Goal: Task Accomplishment & Management: Use online tool/utility

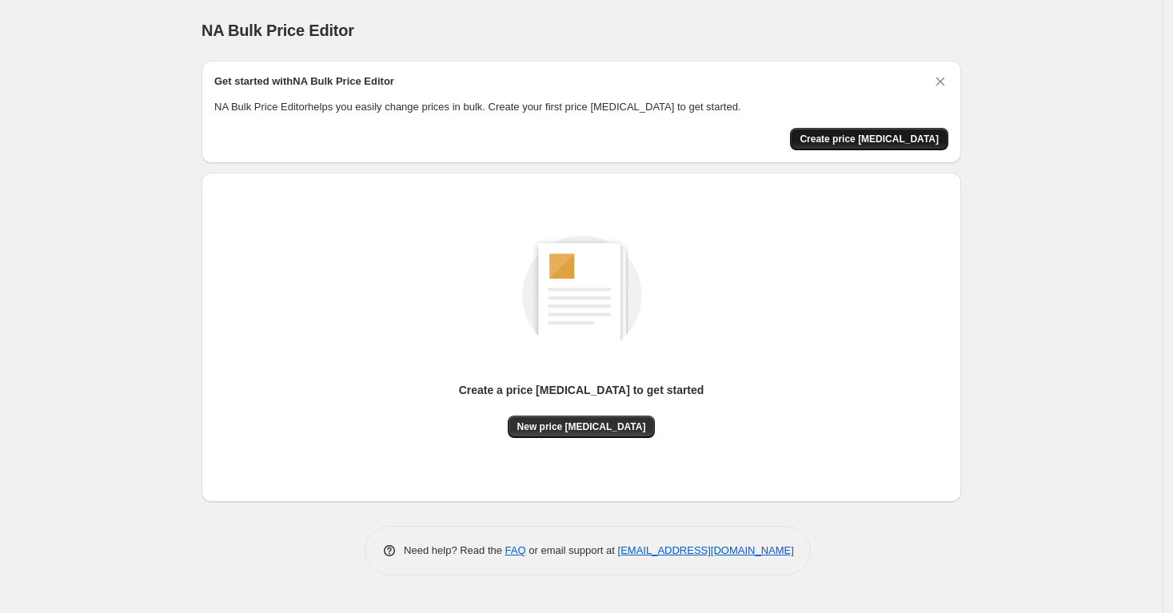
click at [908, 136] on span "Create price change job" at bounding box center [869, 139] width 139 height 13
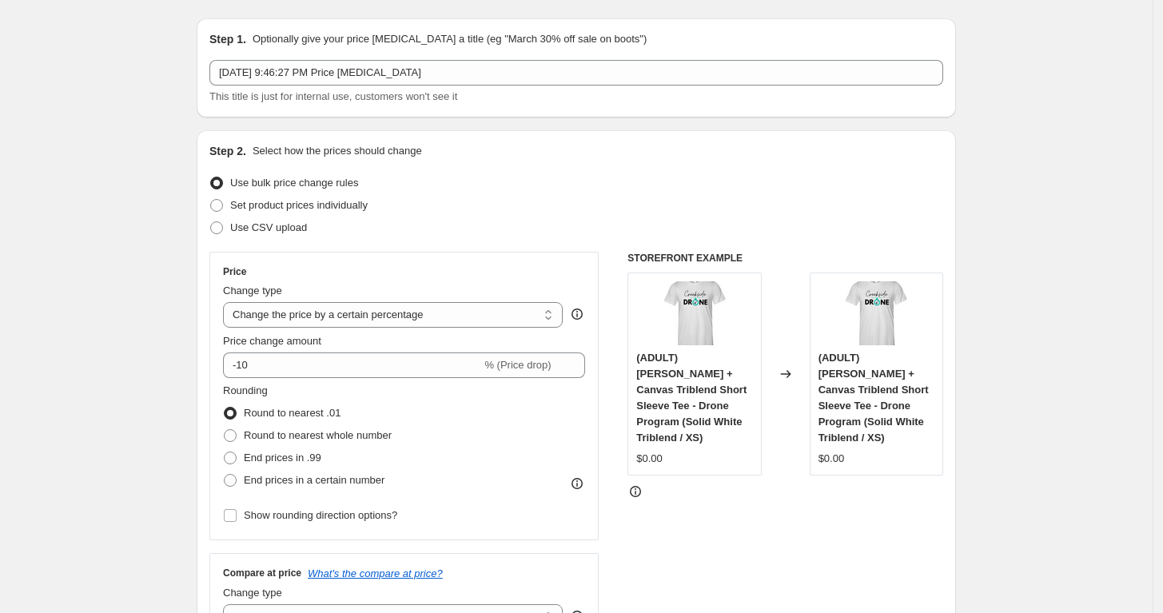
scroll to position [45, 0]
click at [422, 315] on select "Change the price to a certain amount Change the price by a certain amount Chang…" at bounding box center [393, 313] width 340 height 26
select select "to"
click at [227, 300] on select "Change the price to a certain amount Change the price by a certain amount Chang…" at bounding box center [393, 313] width 340 height 26
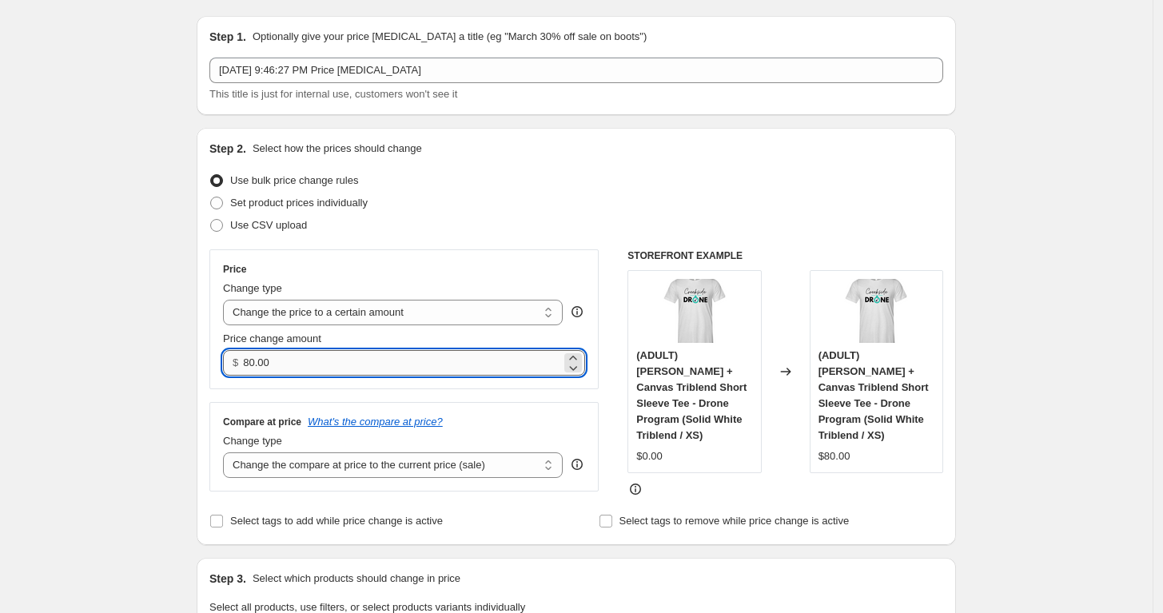
click at [339, 365] on input "80.00" at bounding box center [401, 363] width 317 height 26
type input "22.00"
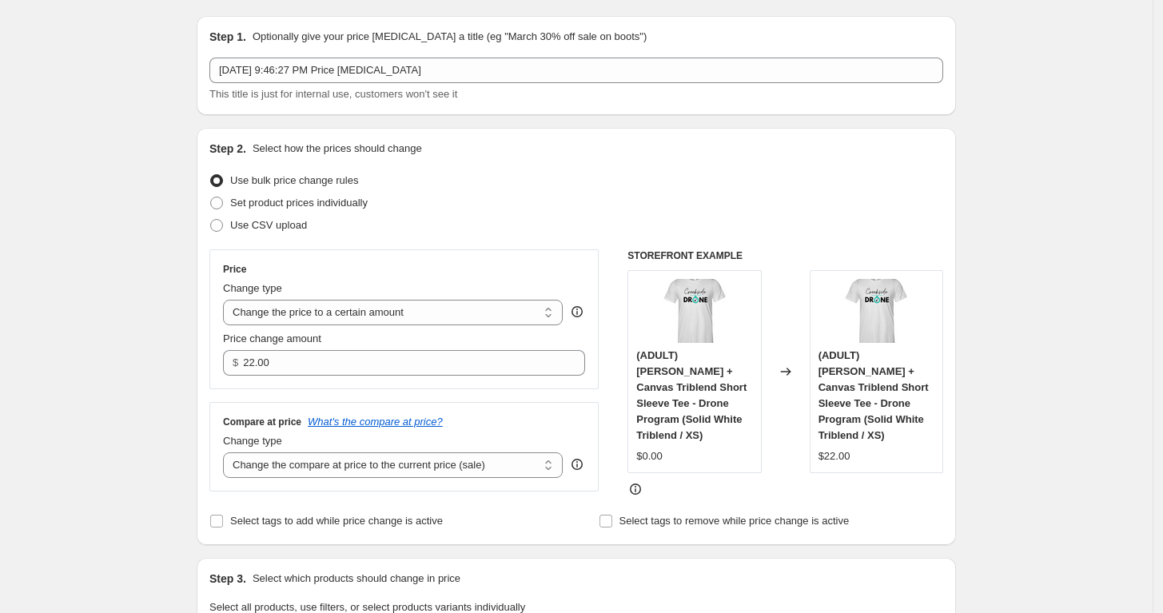
click at [444, 258] on div "Price Change type Change the price to a certain amount Change the price by a ce…" at bounding box center [403, 319] width 389 height 140
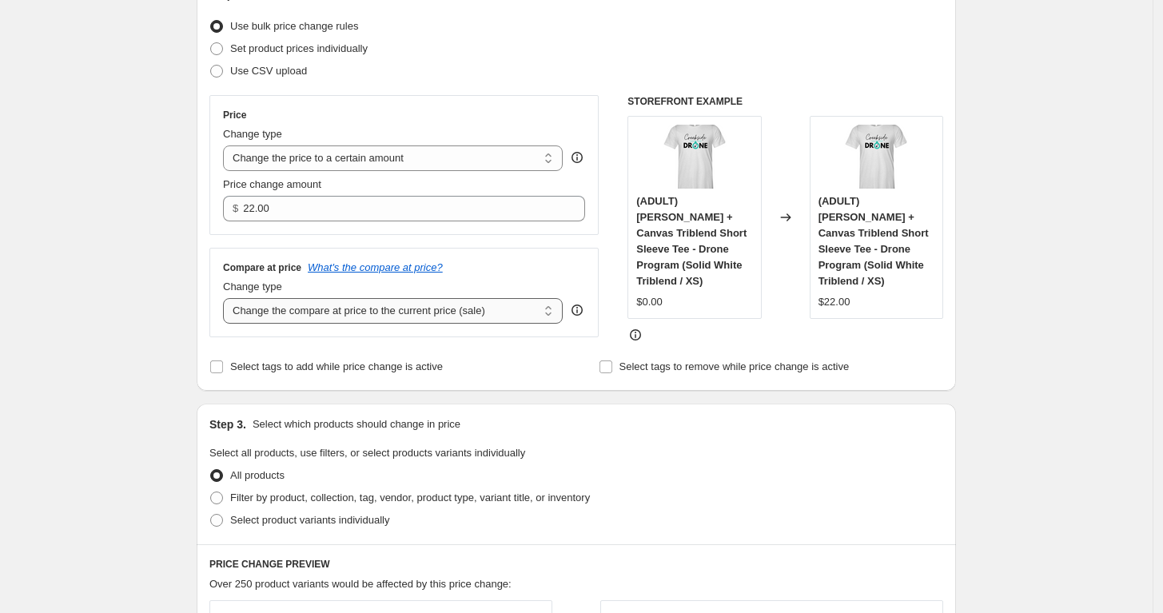
scroll to position [202, 0]
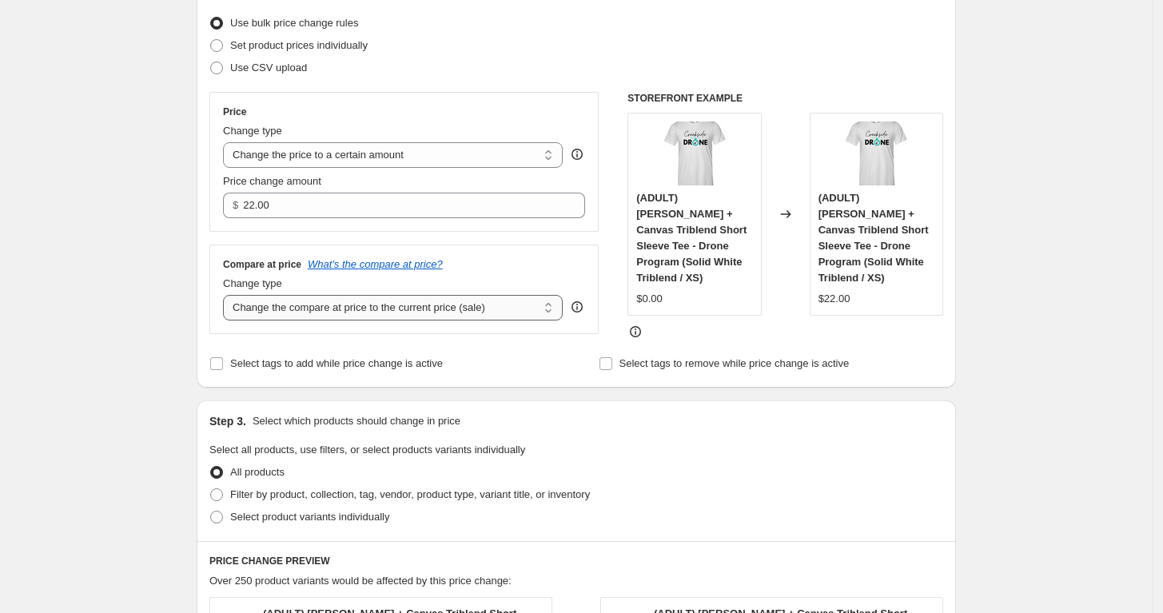
click at [384, 315] on select "Change the compare at price to the current price (sale) Change the compare at p…" at bounding box center [393, 308] width 340 height 26
select select "remove"
click at [227, 296] on select "Change the compare at price to the current price (sale) Change the compare at p…" at bounding box center [393, 308] width 340 height 26
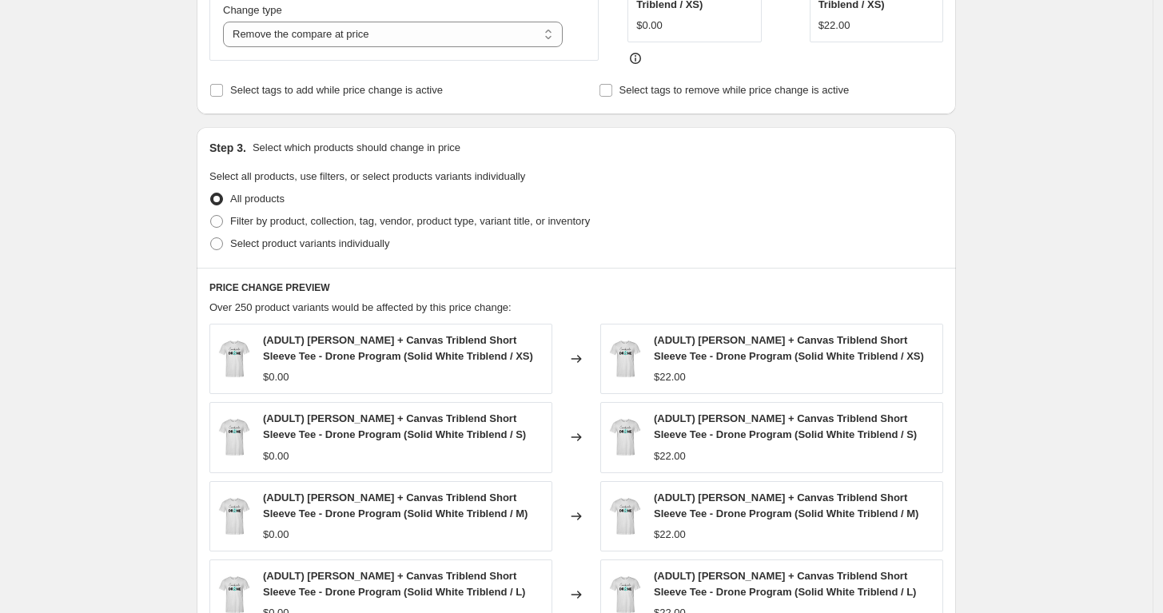
scroll to position [477, 0]
click at [232, 220] on label "Filter by product, collection, tag, vendor, product type, variant title, or inv…" at bounding box center [399, 220] width 381 height 22
click at [211, 215] on input "Filter by product, collection, tag, vendor, product type, variant title, or inv…" at bounding box center [210, 214] width 1 height 1
radio input "true"
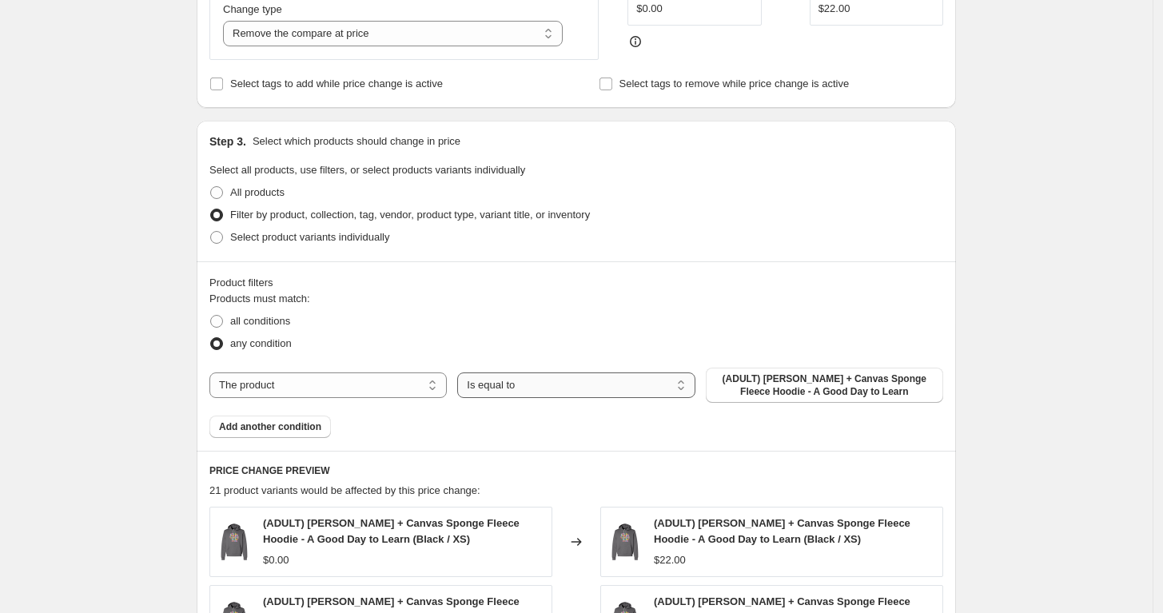
click at [557, 384] on select "Is equal to Is not equal to" at bounding box center [575, 386] width 237 height 26
click at [401, 379] on select "The product The product's collection The product's tag The product's vendor The…" at bounding box center [327, 386] width 237 height 26
select select "tag"
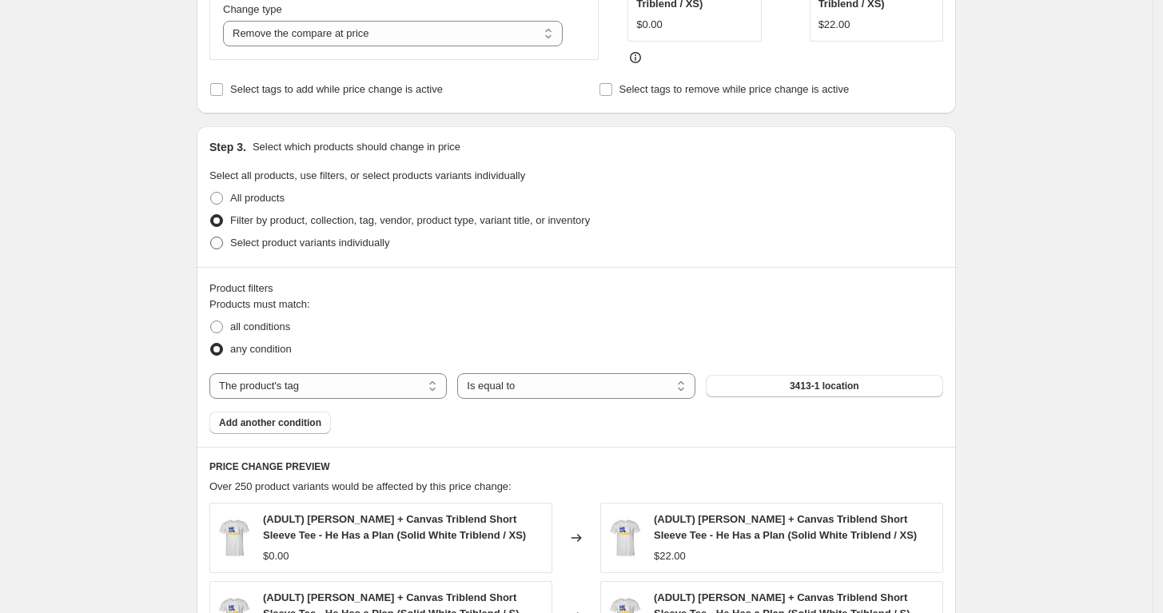
click at [339, 240] on span "Select product variants individually" at bounding box center [309, 243] width 159 height 12
click at [211, 237] on input "Select product variants individually" at bounding box center [210, 237] width 1 height 1
radio input "true"
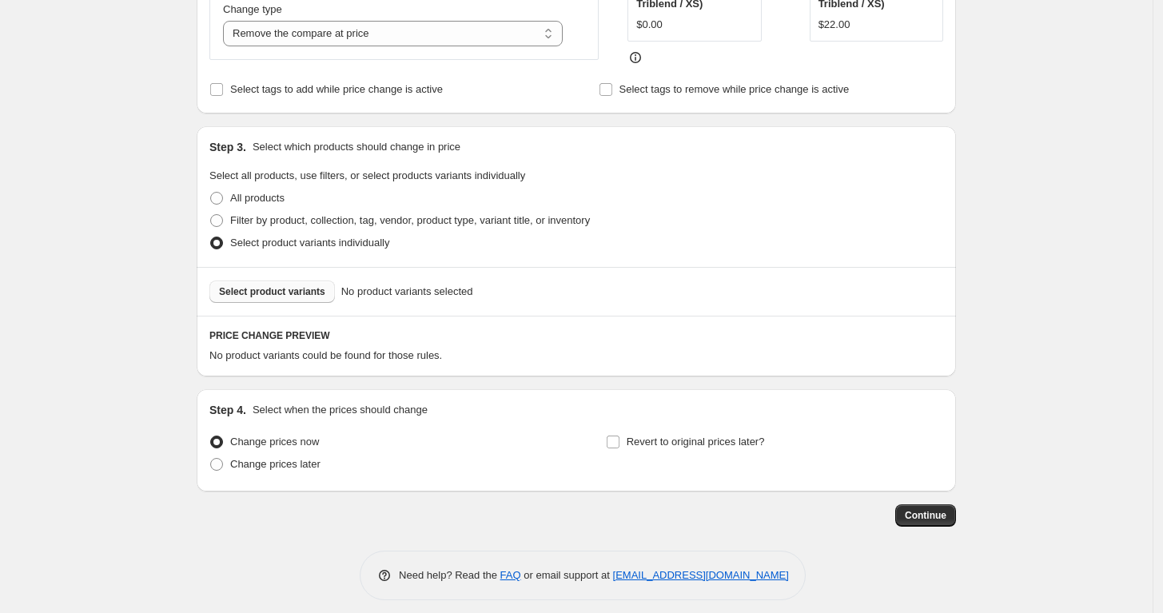
click at [281, 286] on span "Select product variants" at bounding box center [272, 291] width 106 height 13
click at [223, 192] on span at bounding box center [216, 198] width 13 height 13
click at [211, 192] on input "All products" at bounding box center [210, 192] width 1 height 1
radio input "true"
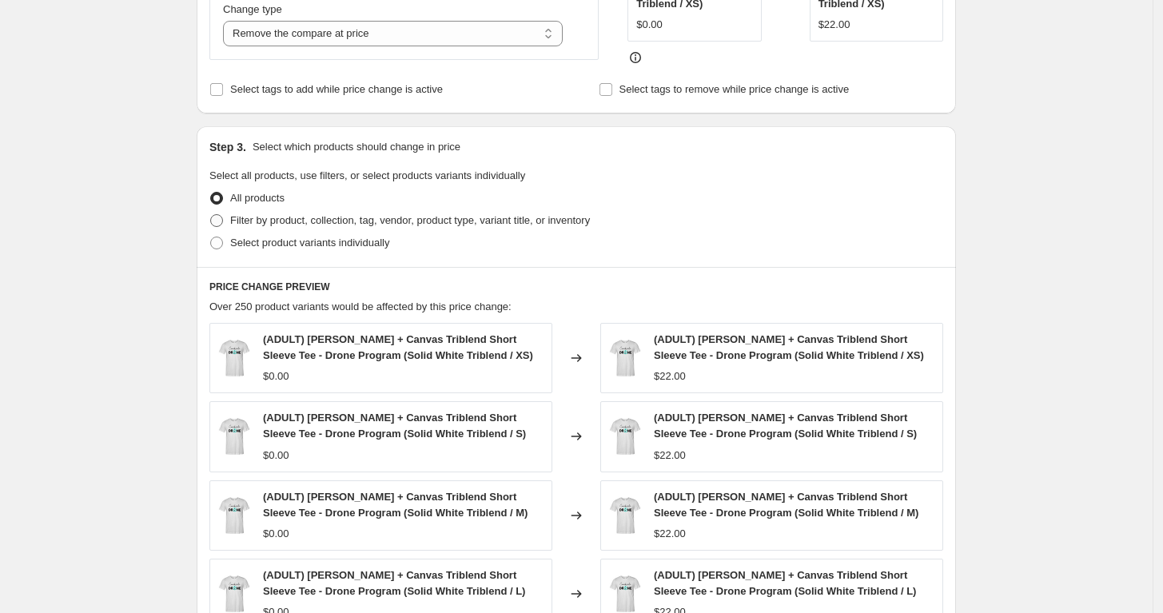
click at [262, 214] on span "Filter by product, collection, tag, vendor, product type, variant title, or inv…" at bounding box center [410, 220] width 360 height 12
click at [211, 214] on input "Filter by product, collection, tag, vendor, product type, variant title, or inv…" at bounding box center [210, 214] width 1 height 1
radio input "true"
select select "tag"
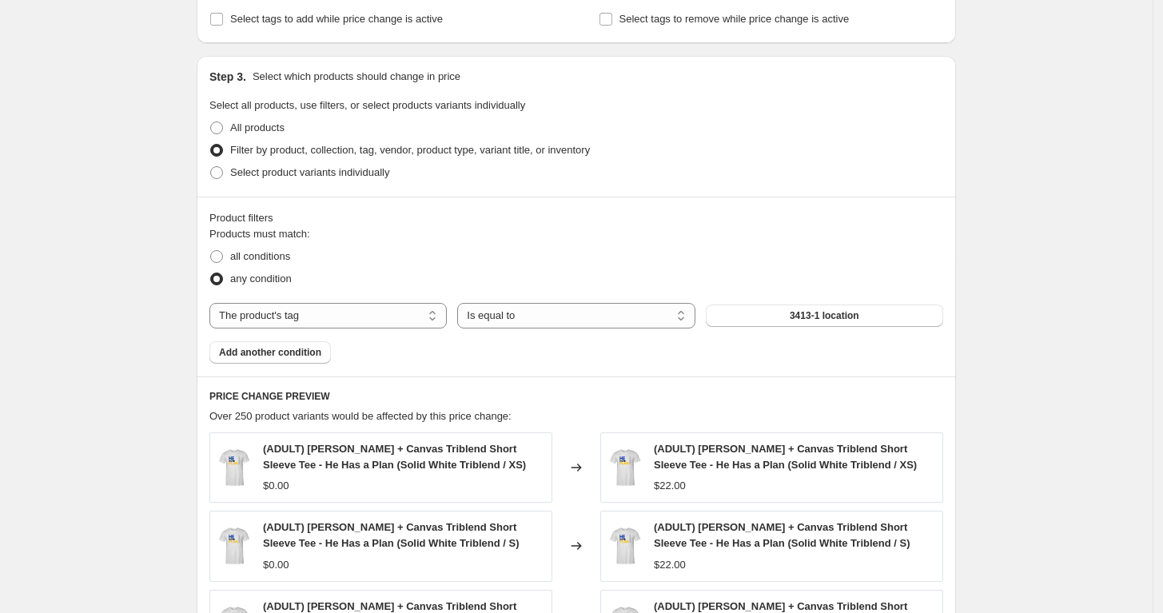
scroll to position [548, 0]
click at [294, 313] on select "The product The product's collection The product's tag The product's vendor The…" at bounding box center [327, 315] width 237 height 26
click at [213, 302] on select "The product The product's collection The product's tag The product's vendor The…" at bounding box center [327, 315] width 237 height 26
click at [297, 345] on span "Add another condition" at bounding box center [270, 351] width 102 height 13
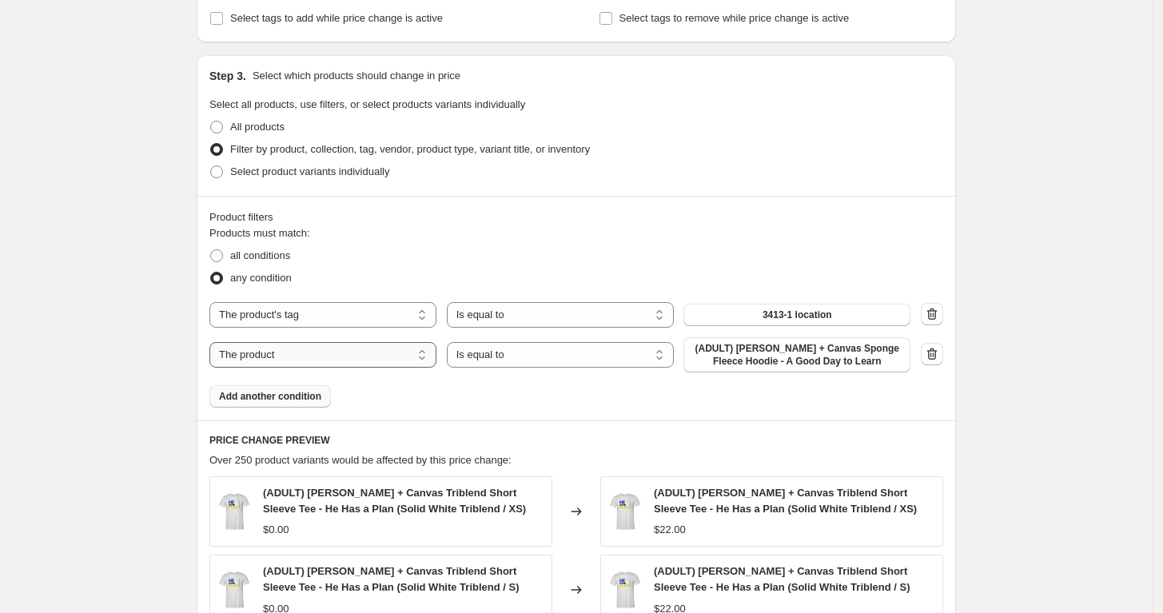
click at [391, 349] on select "The product The product's collection The product's tag The product's vendor The…" at bounding box center [322, 355] width 227 height 26
select select "title"
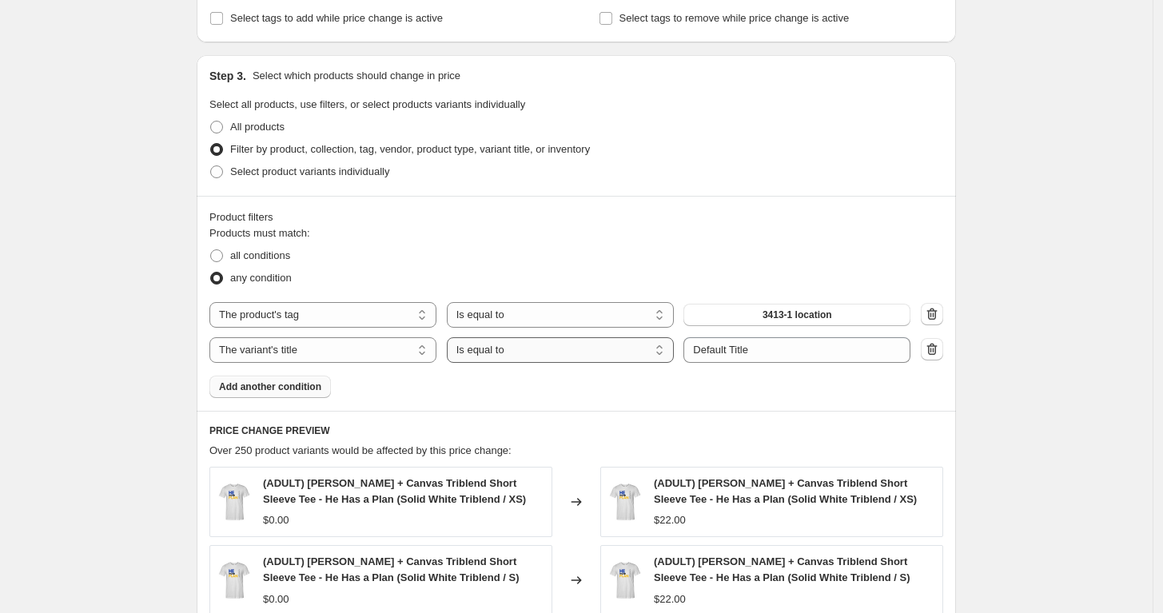
click at [556, 344] on select "Is equal to Is not equal to Contains" at bounding box center [560, 350] width 227 height 26
click at [730, 350] on input "Default Title" at bounding box center [797, 350] width 227 height 26
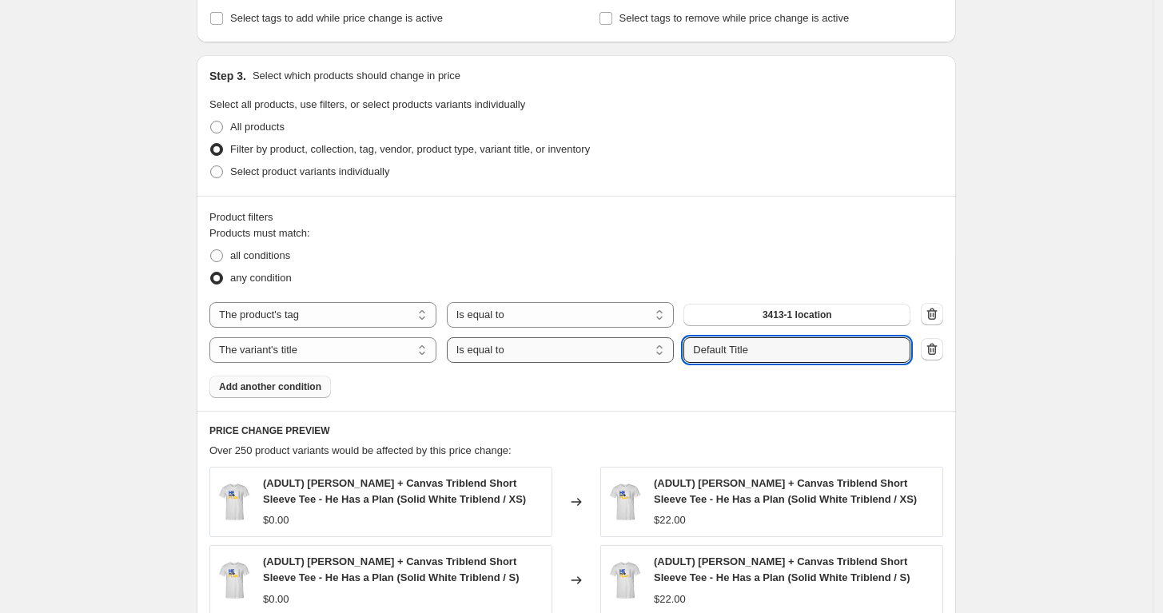
click at [652, 340] on select "Is equal to Is not equal to Contains" at bounding box center [560, 350] width 227 height 26
click at [756, 349] on input "Default Title" at bounding box center [797, 350] width 227 height 26
click at [732, 346] on input "Default Title" at bounding box center [797, 350] width 227 height 26
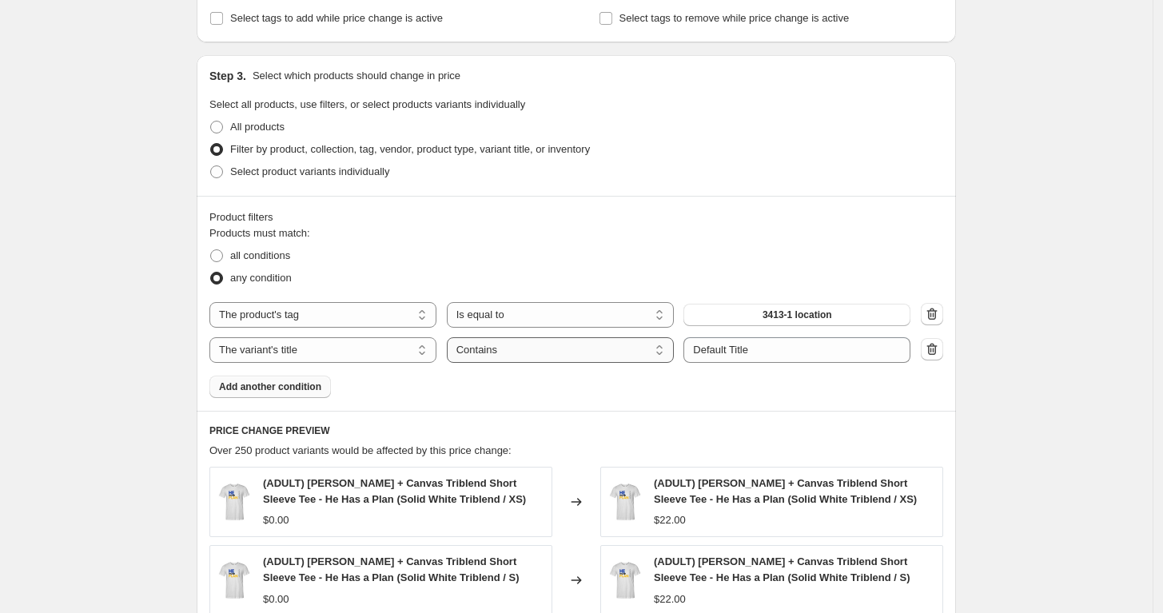
click at [616, 337] on select "Is equal to Is not equal to Contains" at bounding box center [560, 350] width 227 height 26
select select "not_equal"
click at [729, 337] on input "Default Title" at bounding box center [797, 350] width 227 height 26
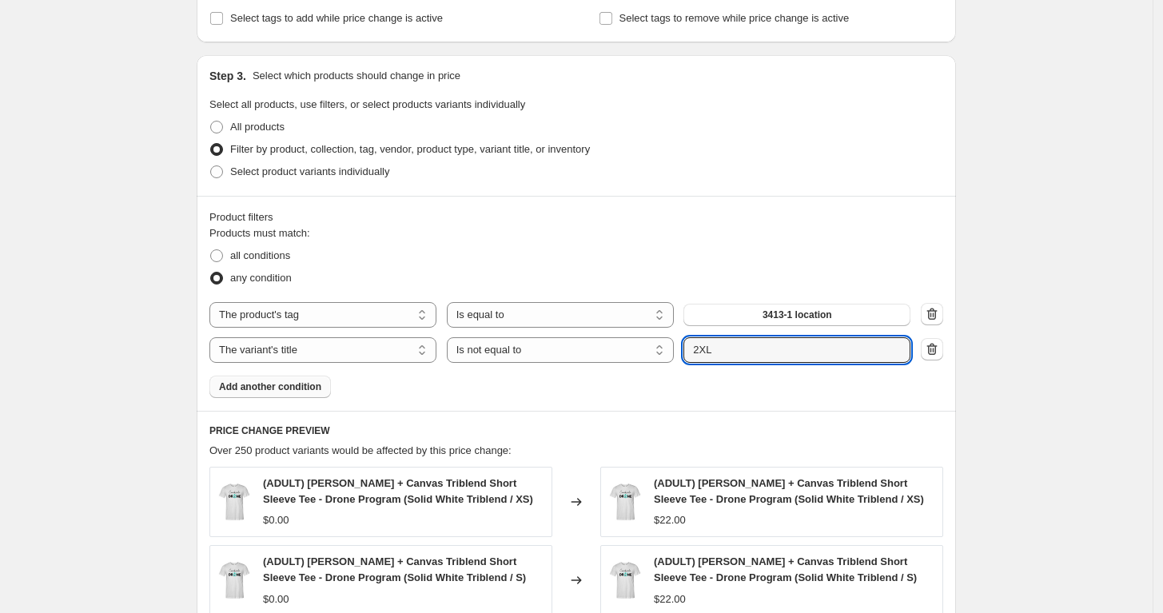
type input "2XL"
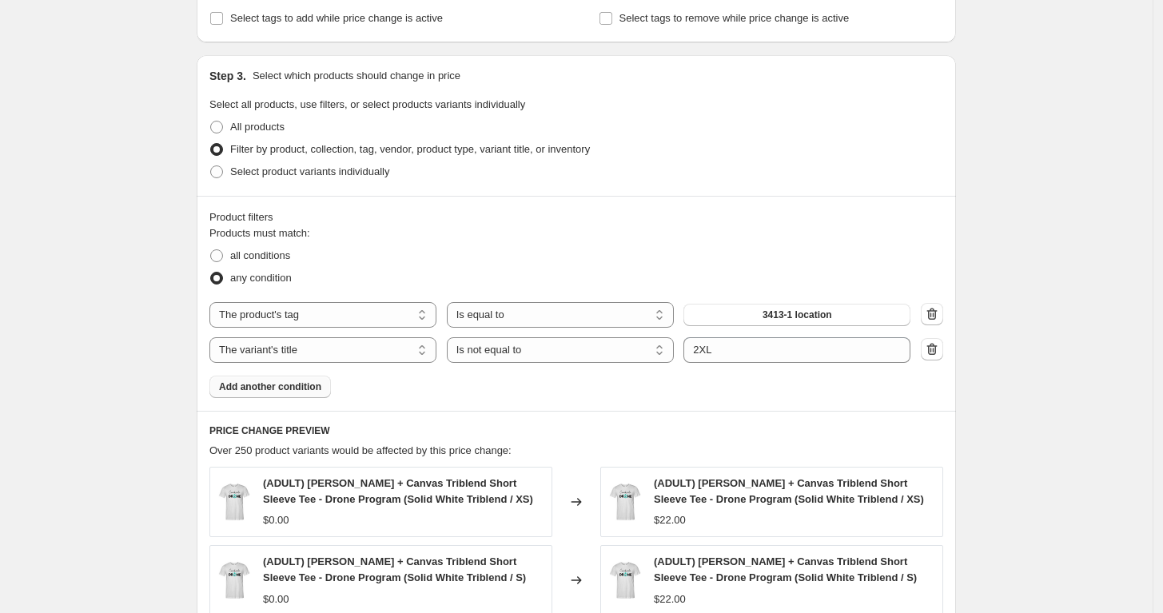
click at [293, 381] on span "Add another condition" at bounding box center [270, 387] width 102 height 13
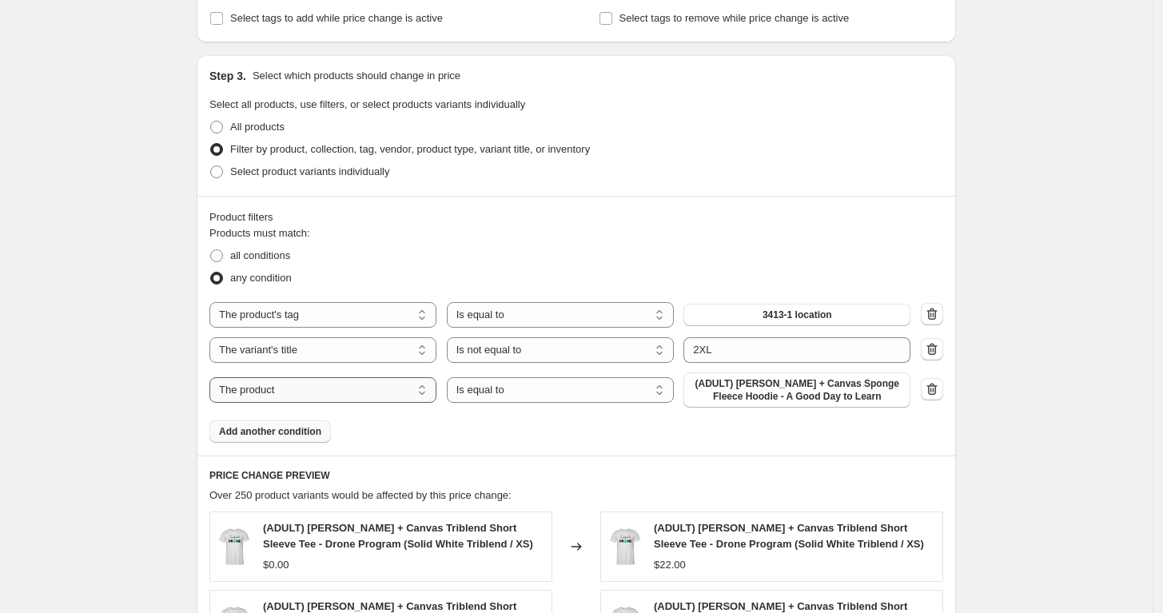
click at [331, 393] on select "The product The product's collection The product's tag The product's vendor The…" at bounding box center [322, 390] width 227 height 26
select select "title"
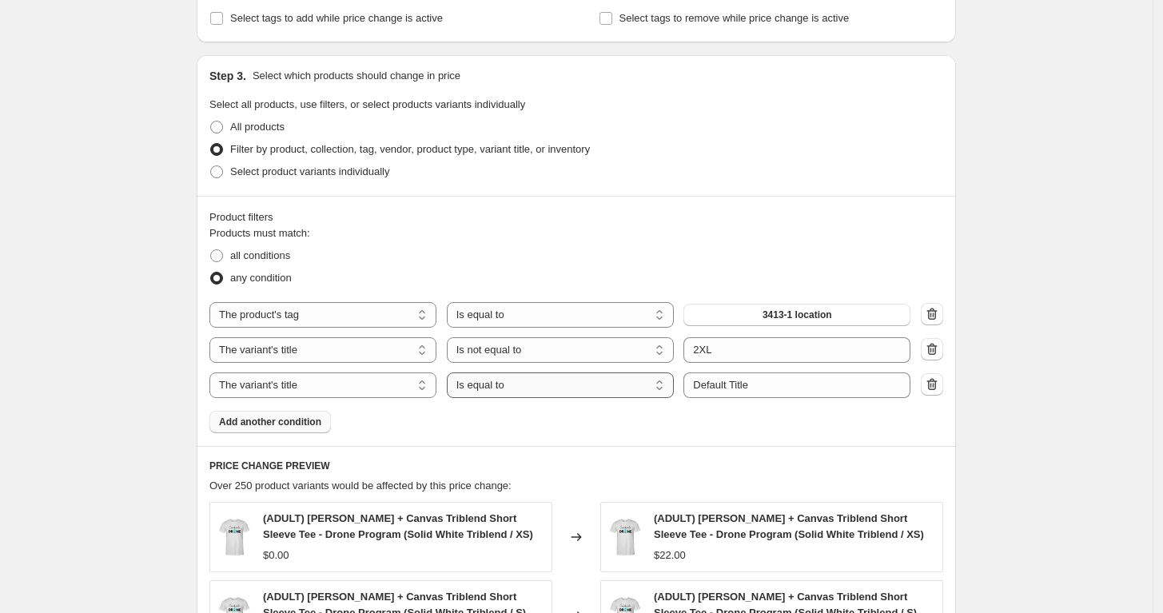
click at [556, 376] on select "Is equal to Is not equal to Contains" at bounding box center [560, 386] width 227 height 26
select select "not_equal"
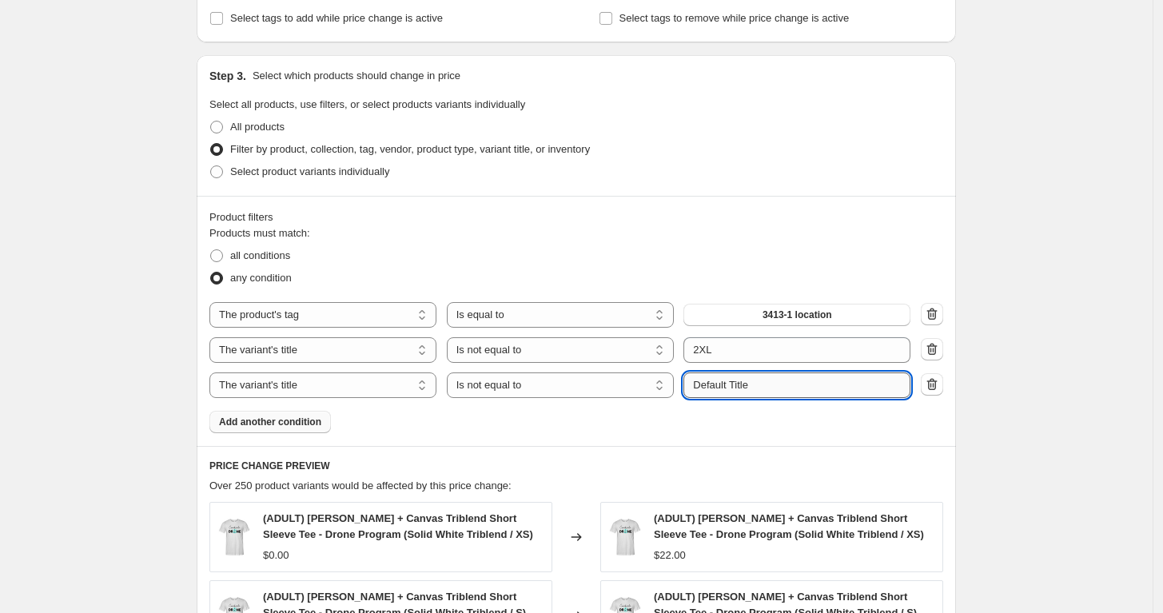
click at [755, 377] on input "Default Title" at bounding box center [797, 386] width 227 height 26
type input "3XL"
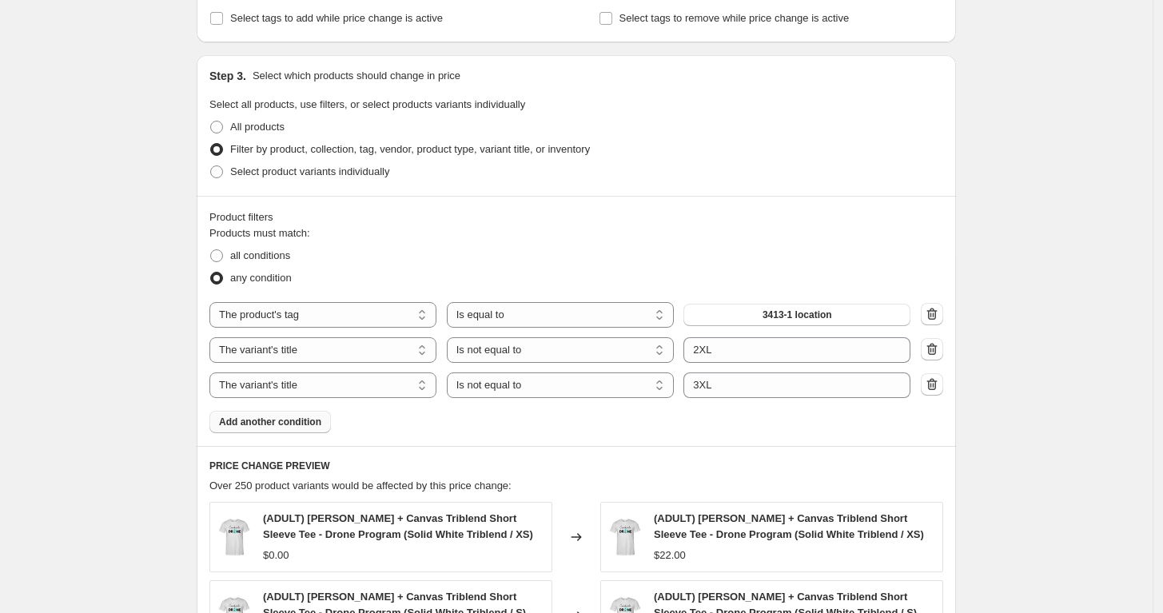
click at [298, 425] on button "Add another condition" at bounding box center [270, 422] width 122 height 22
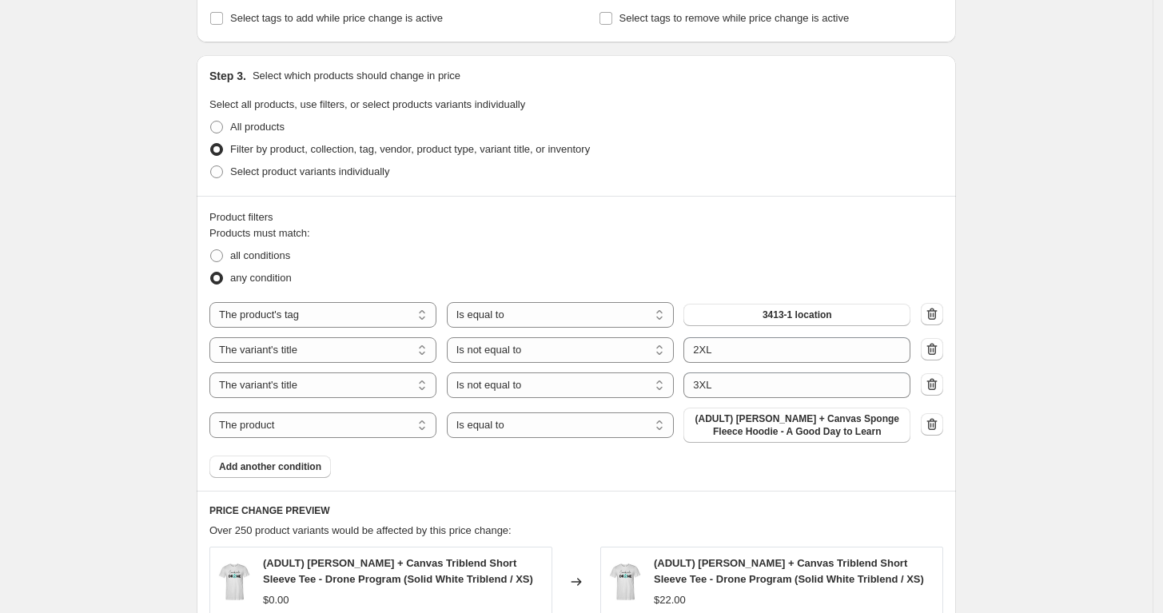
click at [337, 433] on div "The product The product's collection The product's tag The product's vendor The…" at bounding box center [559, 425] width 701 height 35
click at [340, 425] on select "The product The product's collection The product's tag The product's vendor The…" at bounding box center [322, 426] width 227 height 26
select select "title"
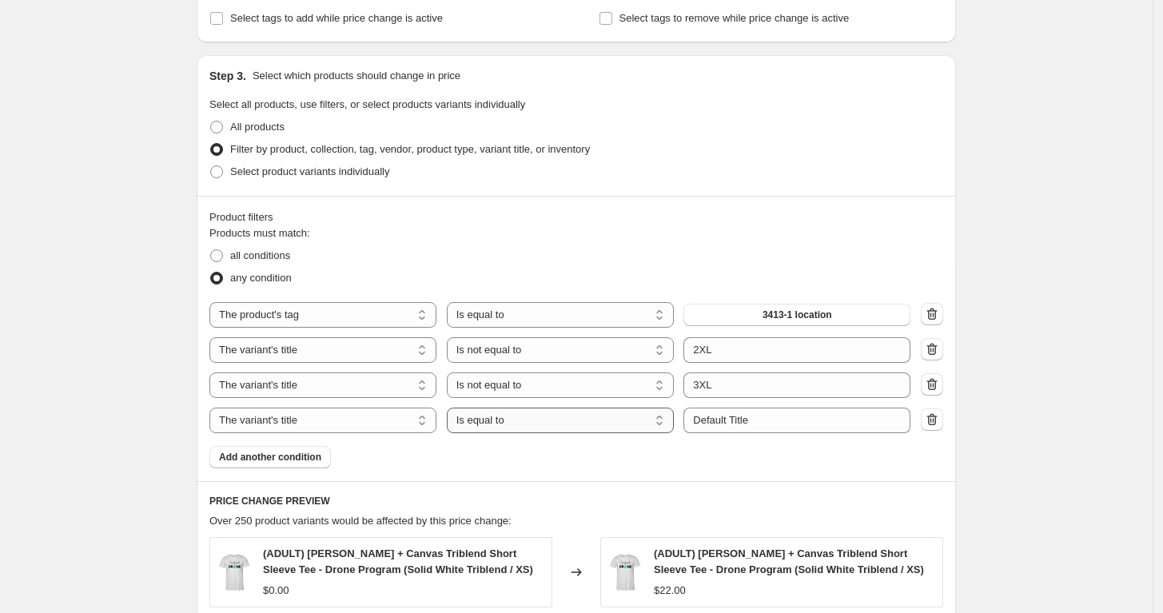
click at [561, 420] on select "Is equal to Is not equal to Contains" at bounding box center [560, 421] width 227 height 26
select select "not_equal"
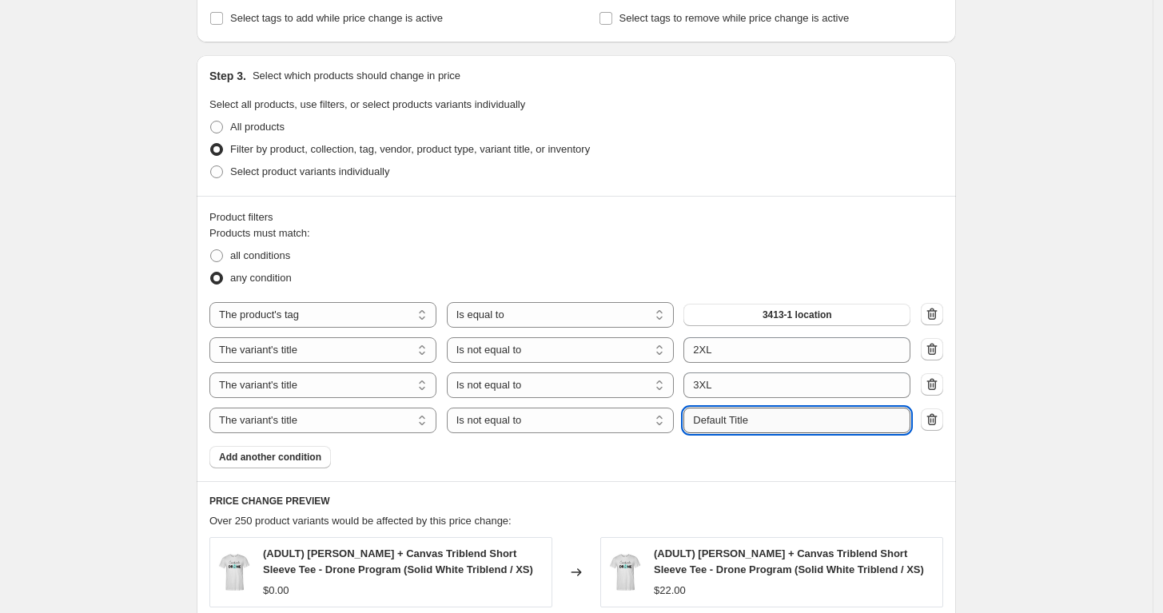
click at [729, 417] on input "Default Title" at bounding box center [797, 421] width 227 height 26
type input "4XL"
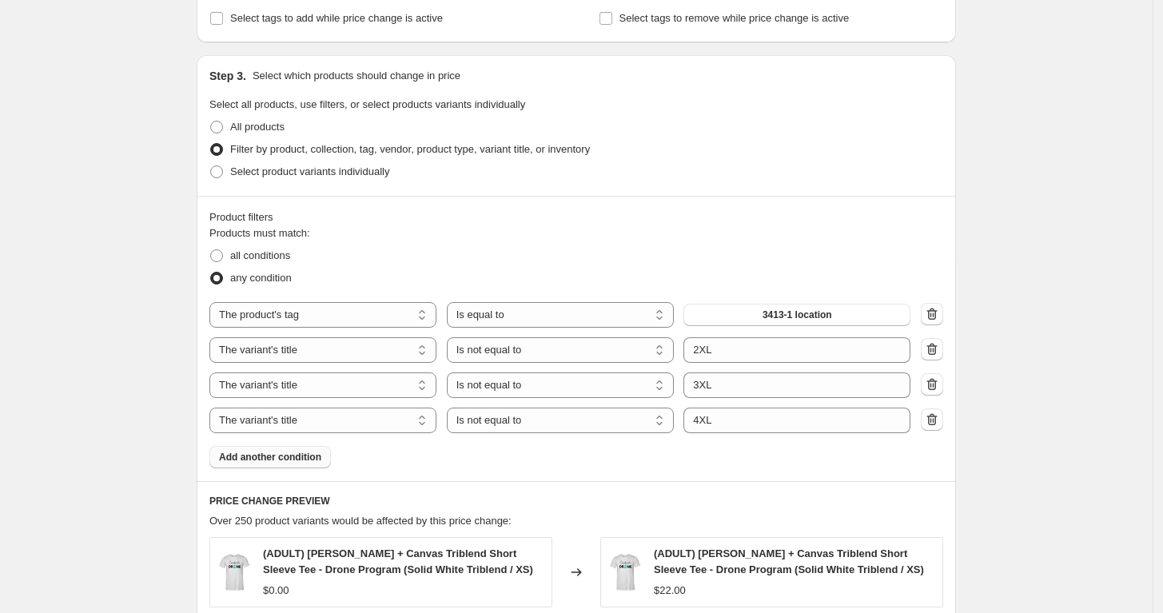
click at [305, 451] on span "Add another condition" at bounding box center [270, 457] width 102 height 13
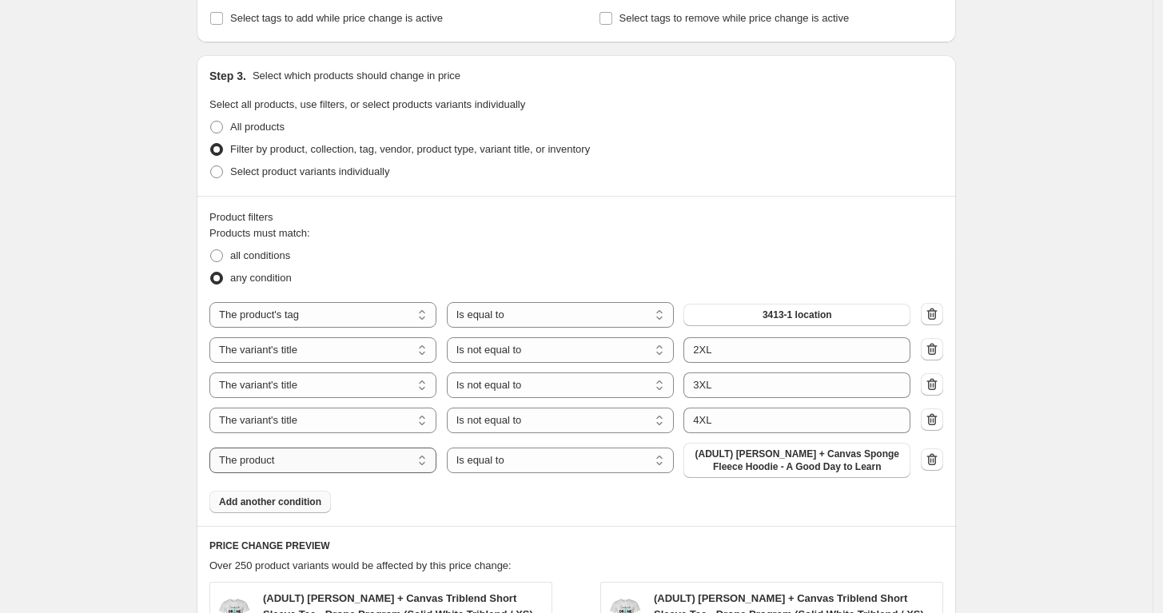
click at [399, 457] on select "The product The product's collection The product's tag The product's vendor The…" at bounding box center [322, 461] width 227 height 26
select select "title"
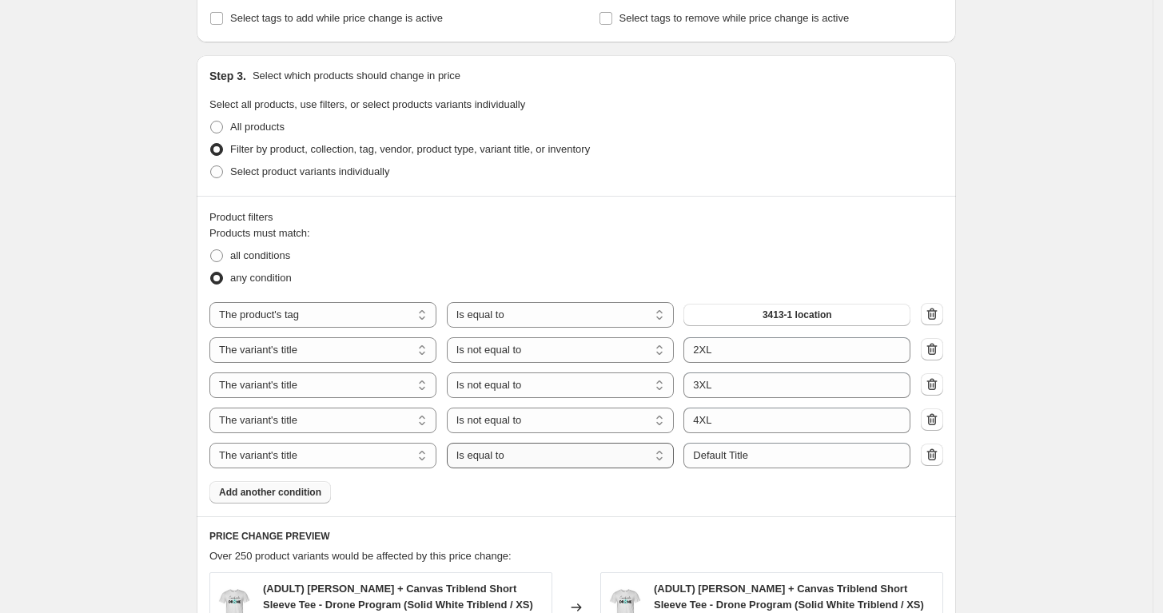
click at [515, 449] on select "Is equal to Is not equal to Contains" at bounding box center [560, 456] width 227 height 26
select select "not_equal"
click at [719, 453] on input "Default Title" at bounding box center [797, 456] width 227 height 26
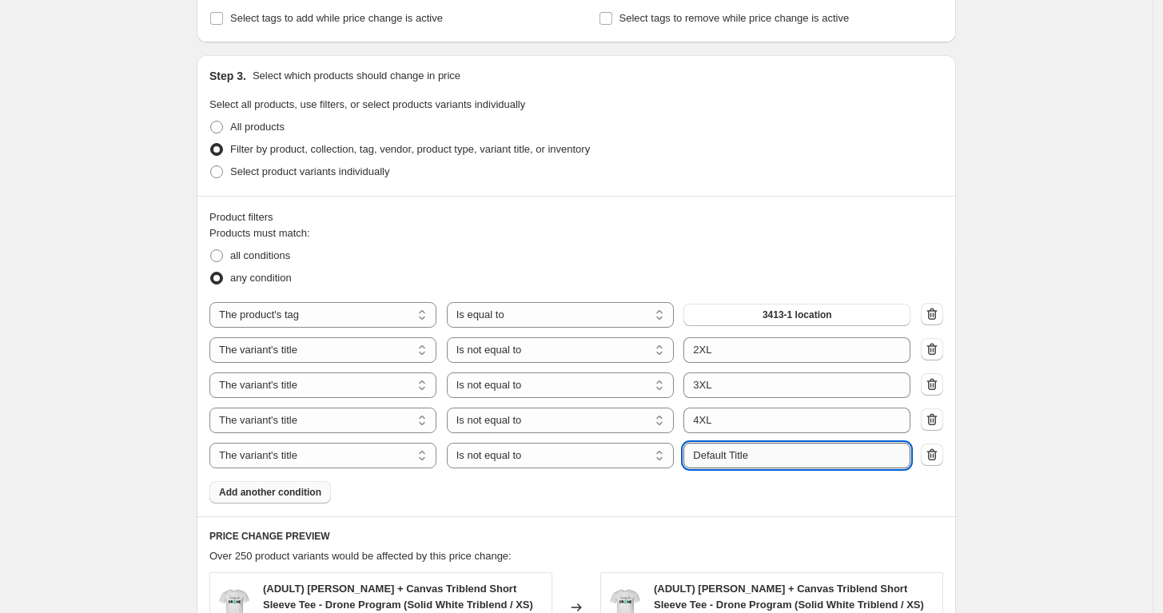
click at [719, 453] on input "Default Title" at bounding box center [797, 456] width 227 height 26
type input "5XL"
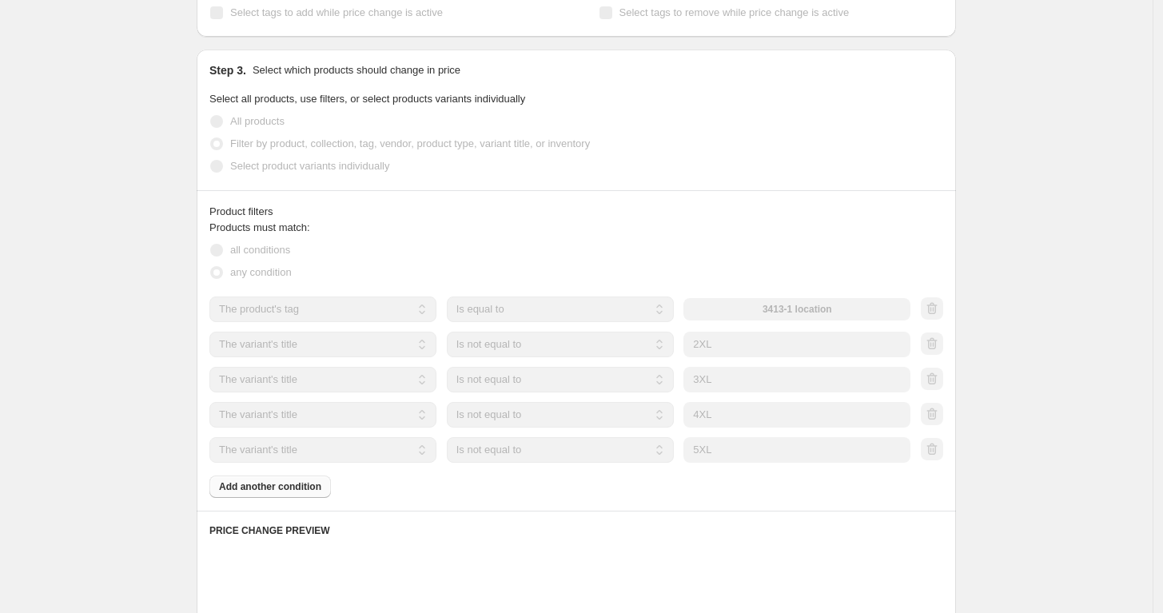
click at [304, 489] on div "Products must match: all conditions any condition The product The product's col…" at bounding box center [576, 359] width 734 height 278
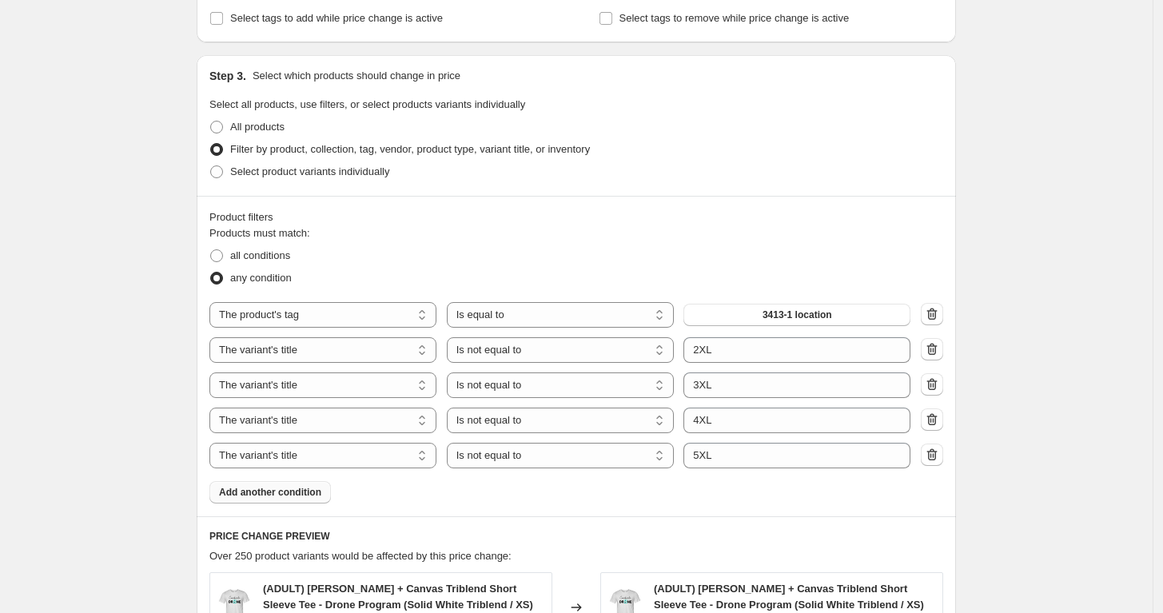
click at [304, 489] on span "Add another condition" at bounding box center [270, 492] width 102 height 13
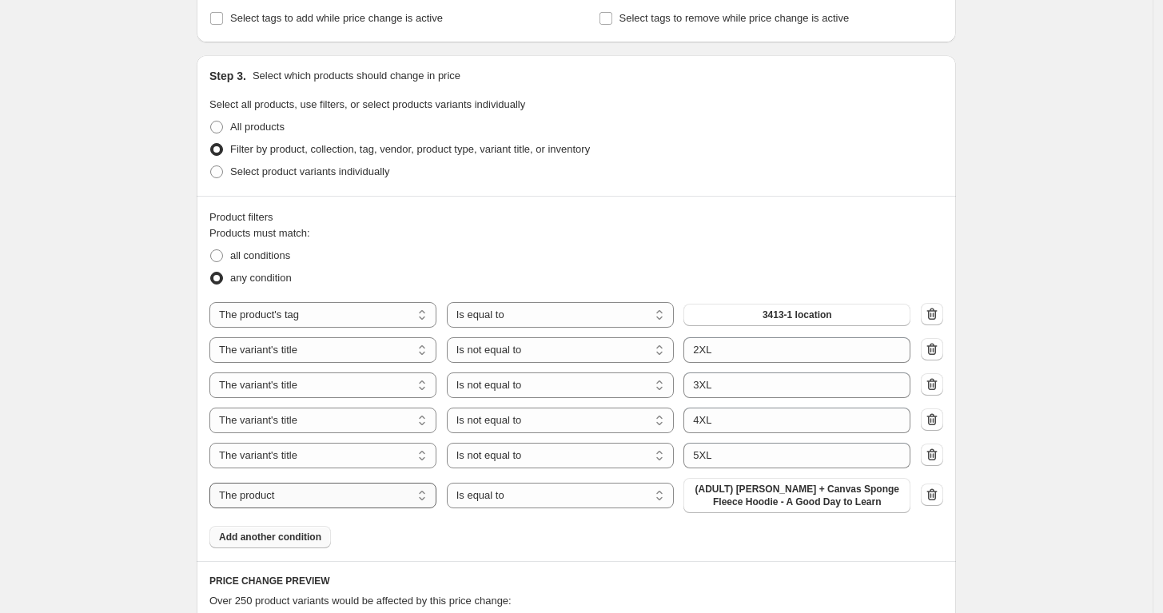
click at [323, 497] on select "The product The product's collection The product's tag The product's vendor The…" at bounding box center [322, 496] width 227 height 26
select select "title"
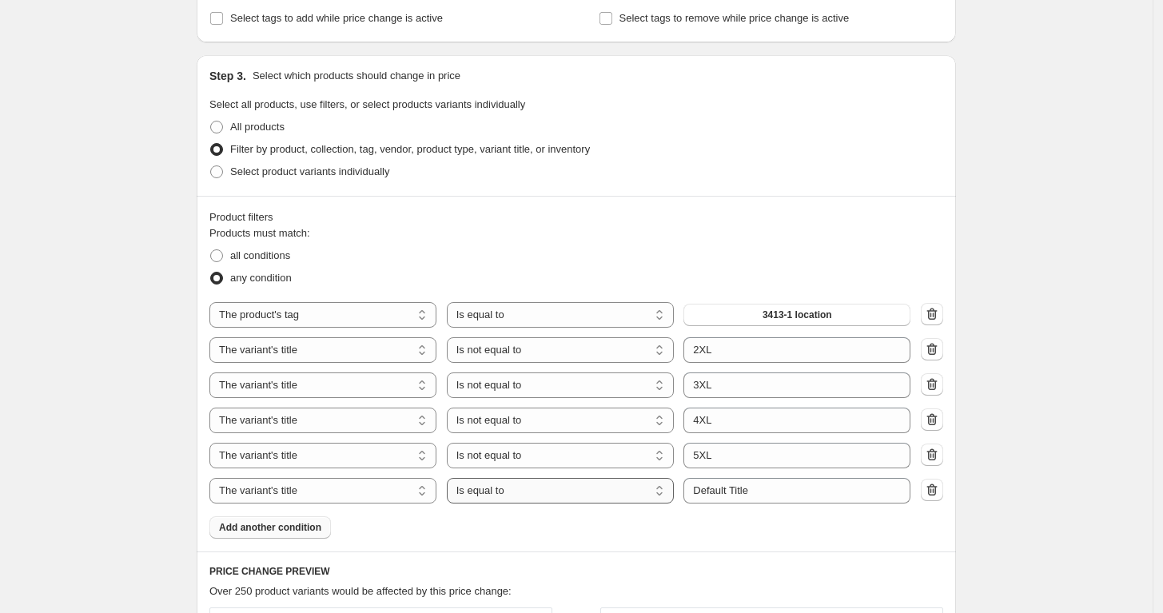
click at [525, 482] on select "Is equal to Is not equal to Contains" at bounding box center [560, 491] width 227 height 26
select select "not_equal"
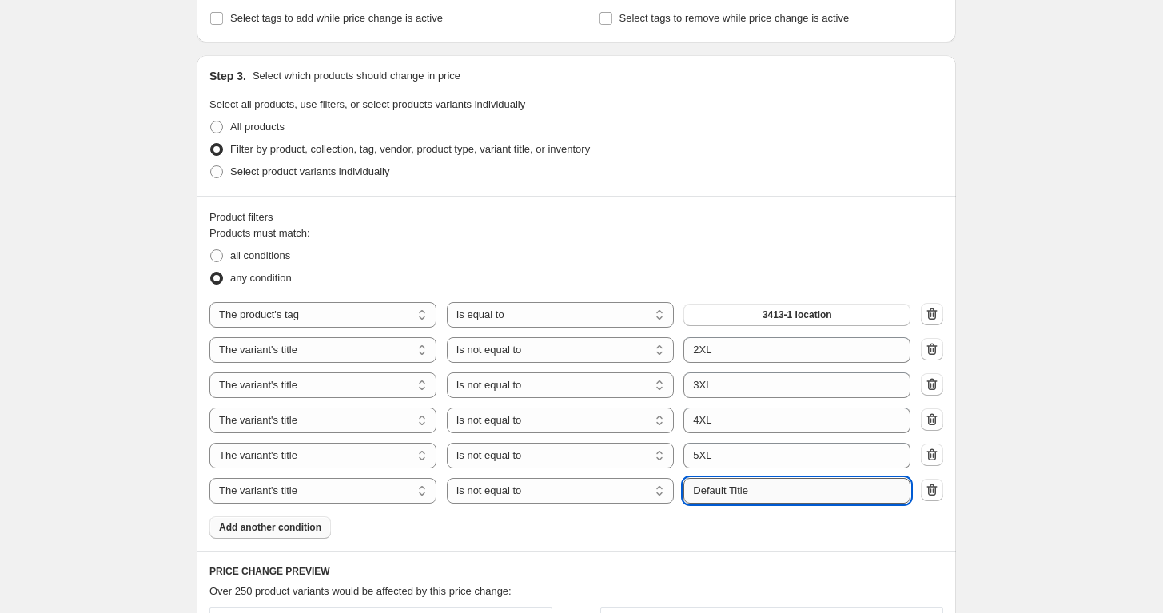
click at [748, 481] on input "Default Title" at bounding box center [797, 491] width 227 height 26
type input "6XL"
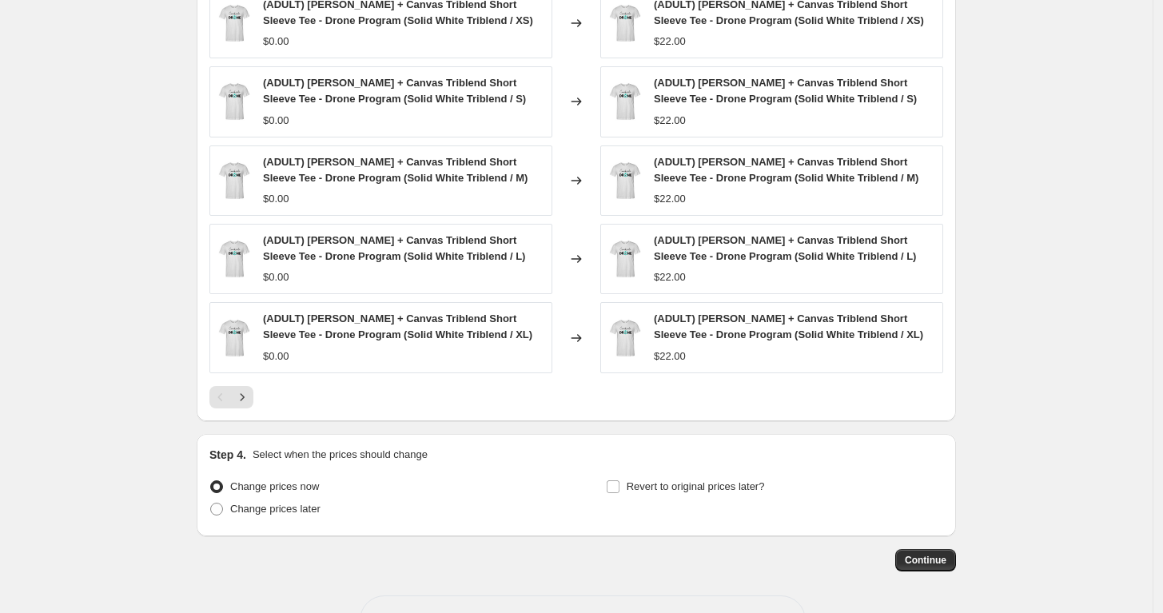
scroll to position [1216, 0]
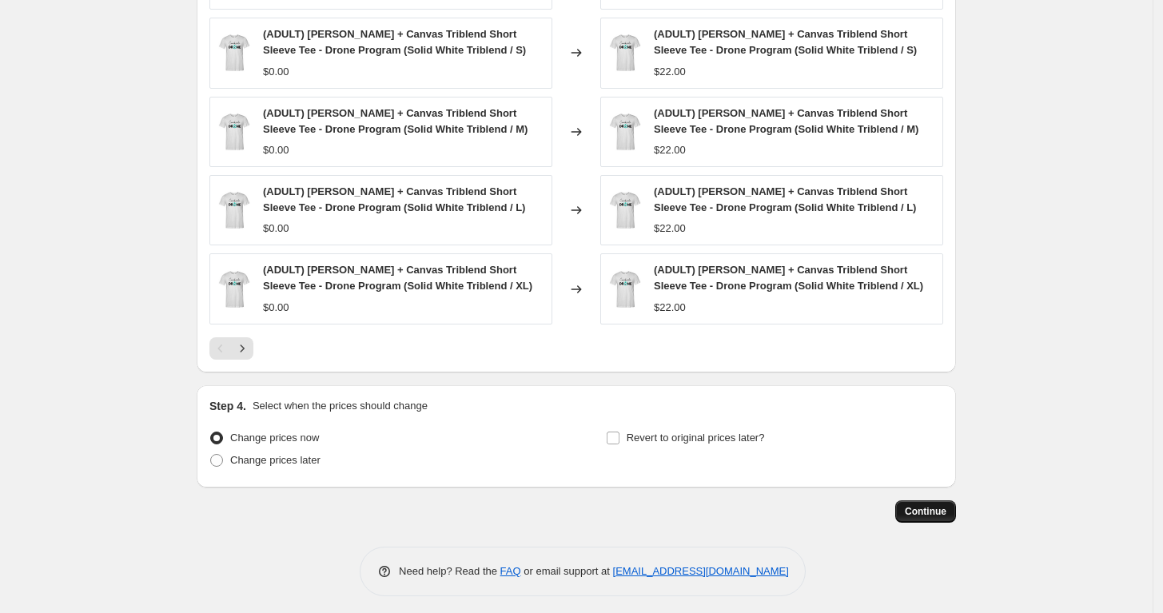
click at [928, 505] on span "Continue" at bounding box center [926, 511] width 42 height 13
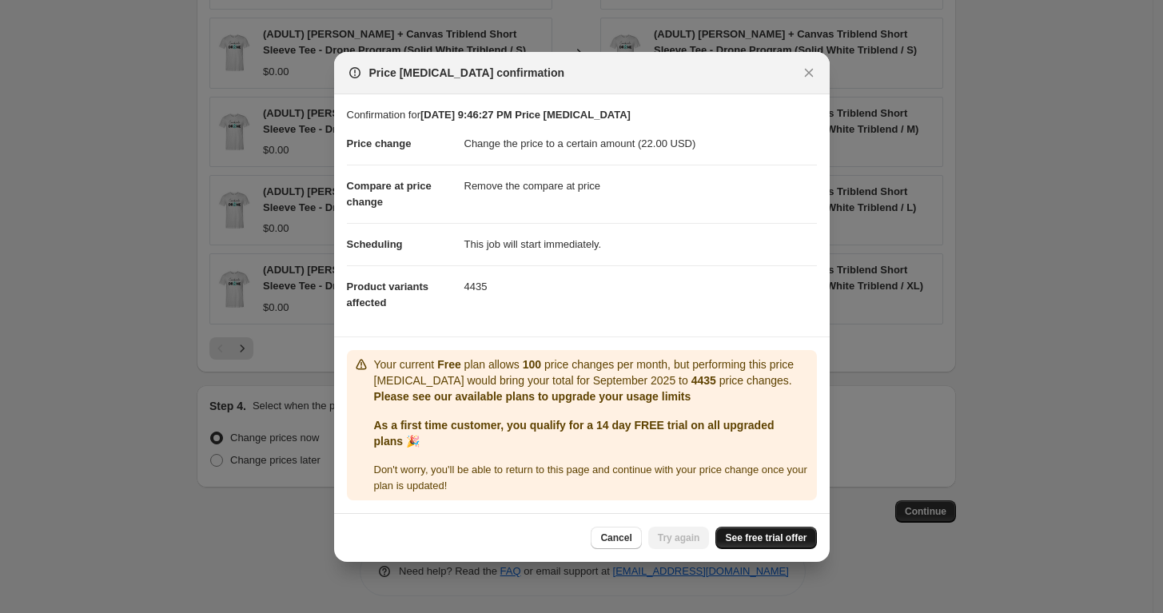
click at [763, 534] on span "See free trial offer" at bounding box center [766, 538] width 82 height 13
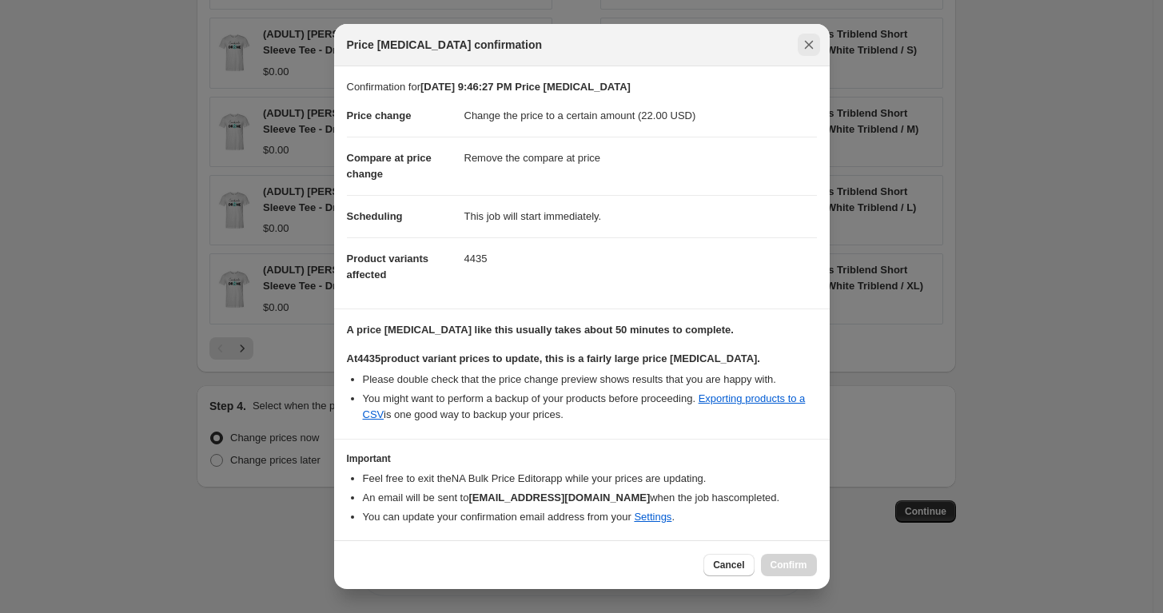
click at [810, 41] on icon "Close" at bounding box center [809, 45] width 16 height 16
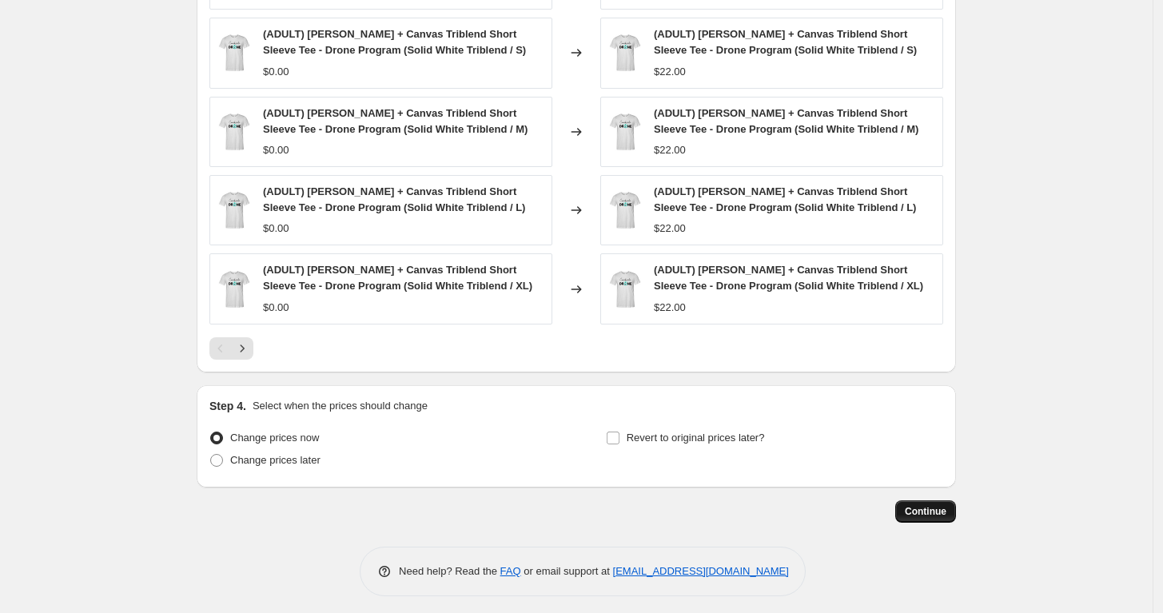
click at [925, 505] on span "Continue" at bounding box center [926, 511] width 42 height 13
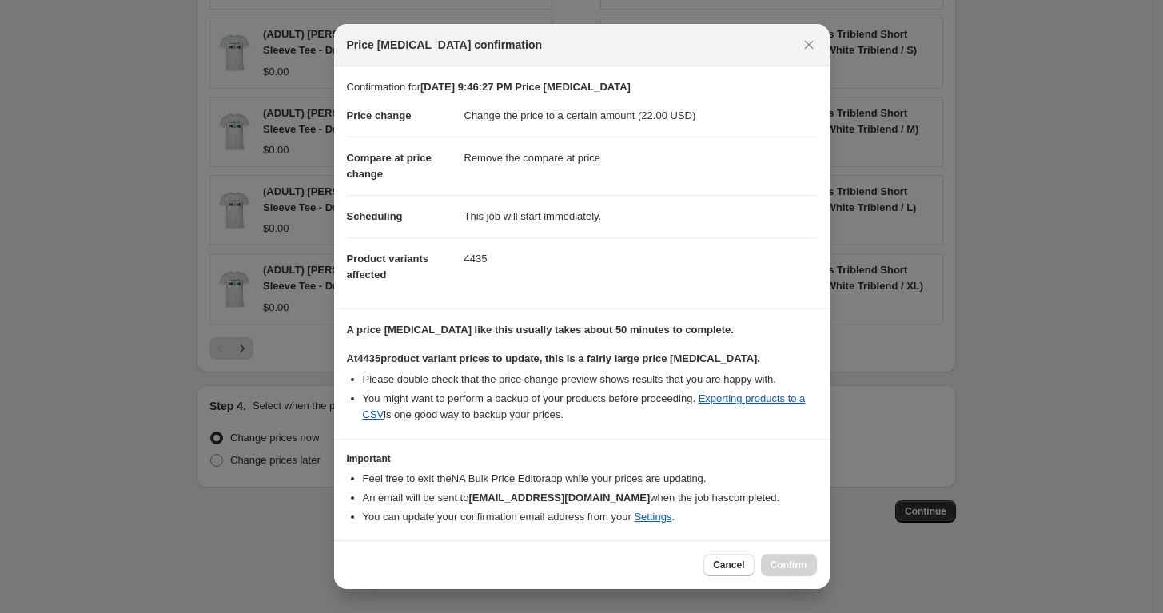
click at [796, 557] on div "Cancel Confirm" at bounding box center [760, 565] width 113 height 22
click at [716, 568] on span "Cancel" at bounding box center [728, 565] width 31 height 13
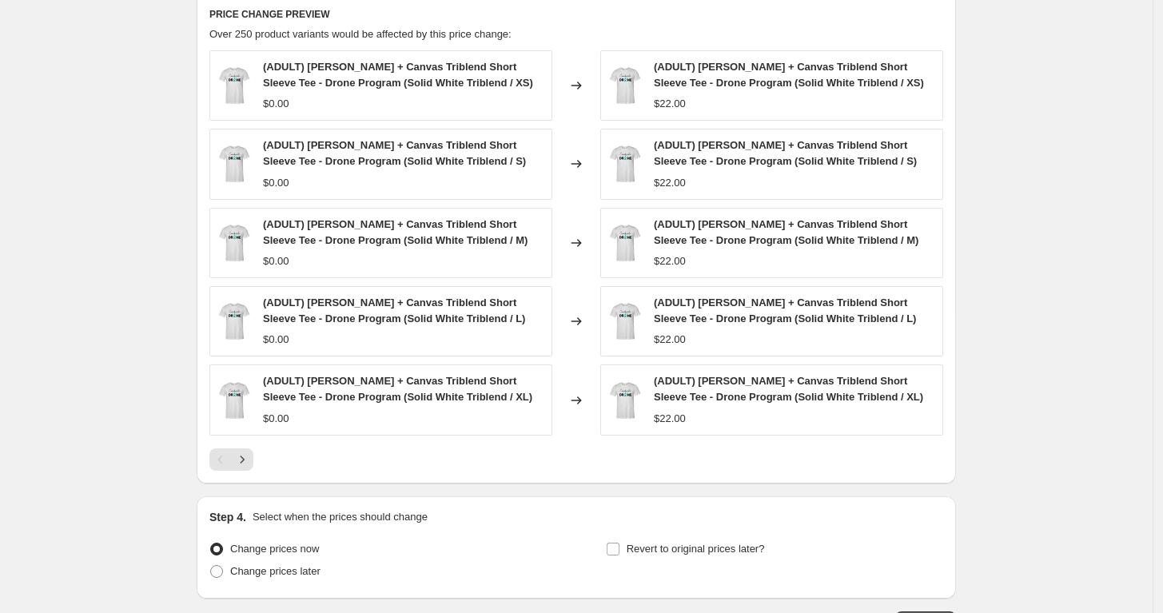
scroll to position [1216, 0]
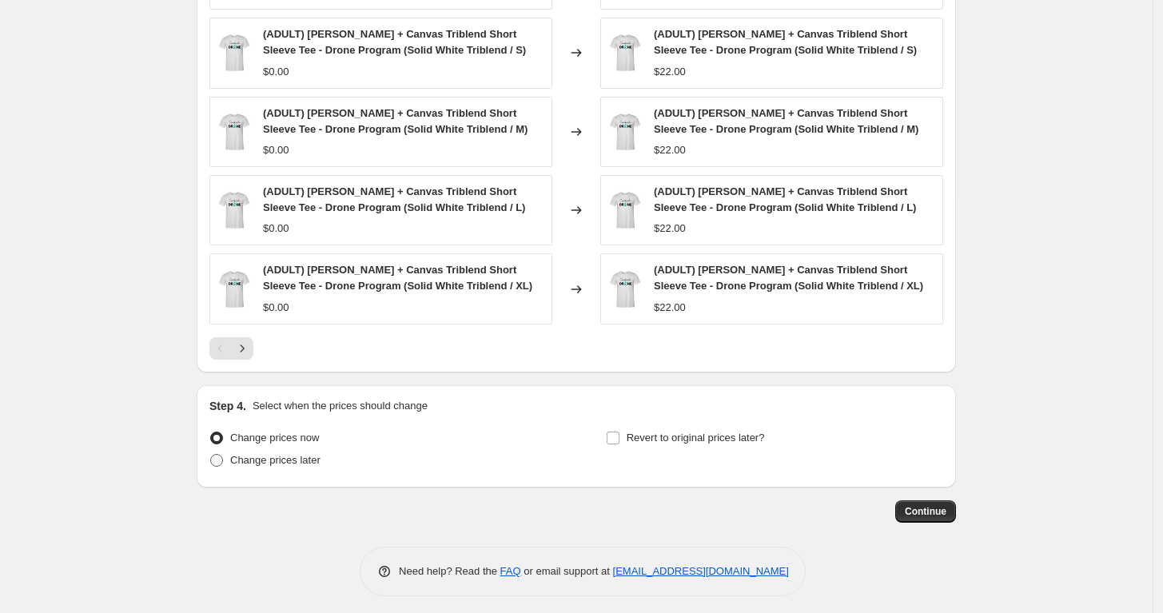
click at [253, 457] on span "Change prices later" at bounding box center [275, 460] width 90 height 12
click at [211, 455] on input "Change prices later" at bounding box center [210, 454] width 1 height 1
radio input "true"
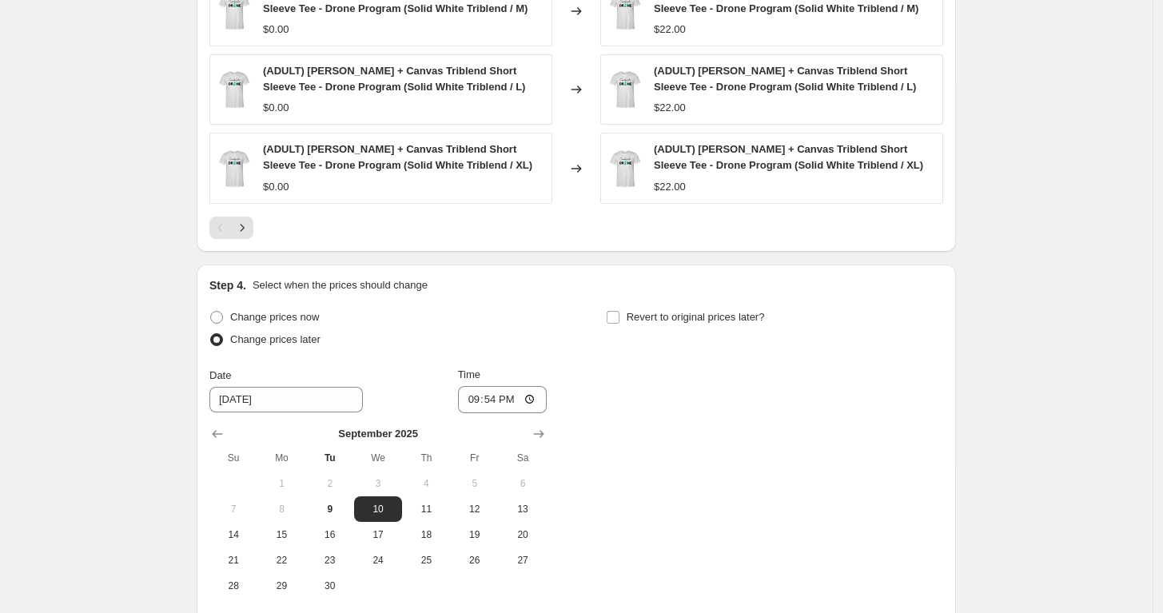
scroll to position [1341, 0]
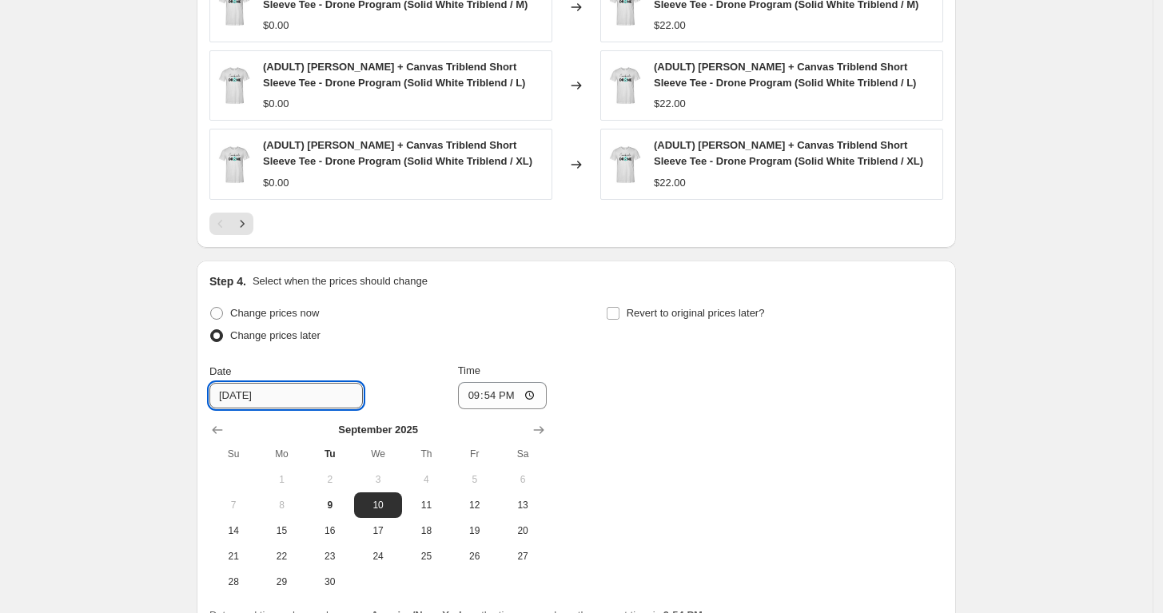
click at [293, 393] on input "9/10/2025" at bounding box center [286, 396] width 154 height 26
click at [329, 505] on span "9" at bounding box center [330, 505] width 35 height 13
type input "9/9/2025"
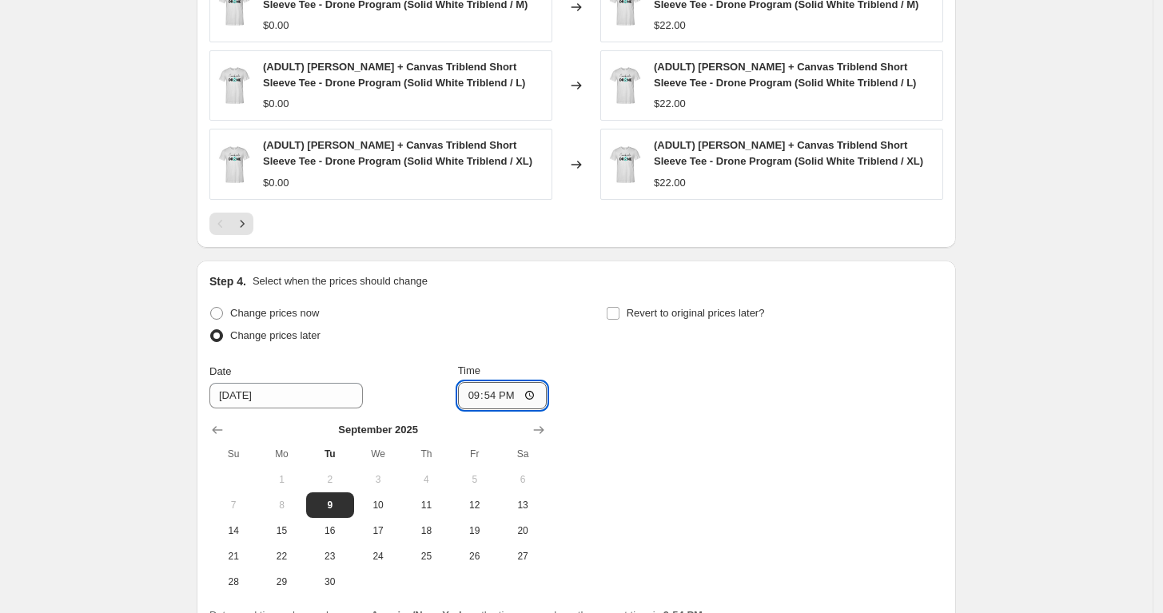
click at [491, 386] on input "21:54" at bounding box center [503, 395] width 90 height 27
type input "21:56"
click at [601, 410] on div "Change prices now Change prices later Date 9/9/2025 Time 21:56 September 2025 S…" at bounding box center [576, 448] width 734 height 293
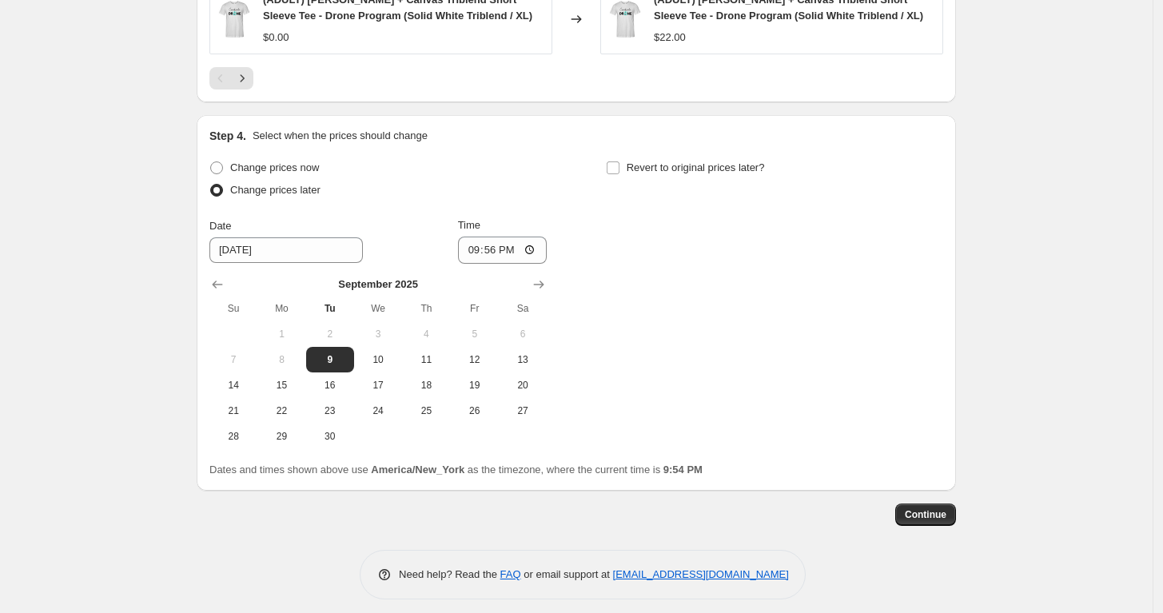
scroll to position [1490, 0]
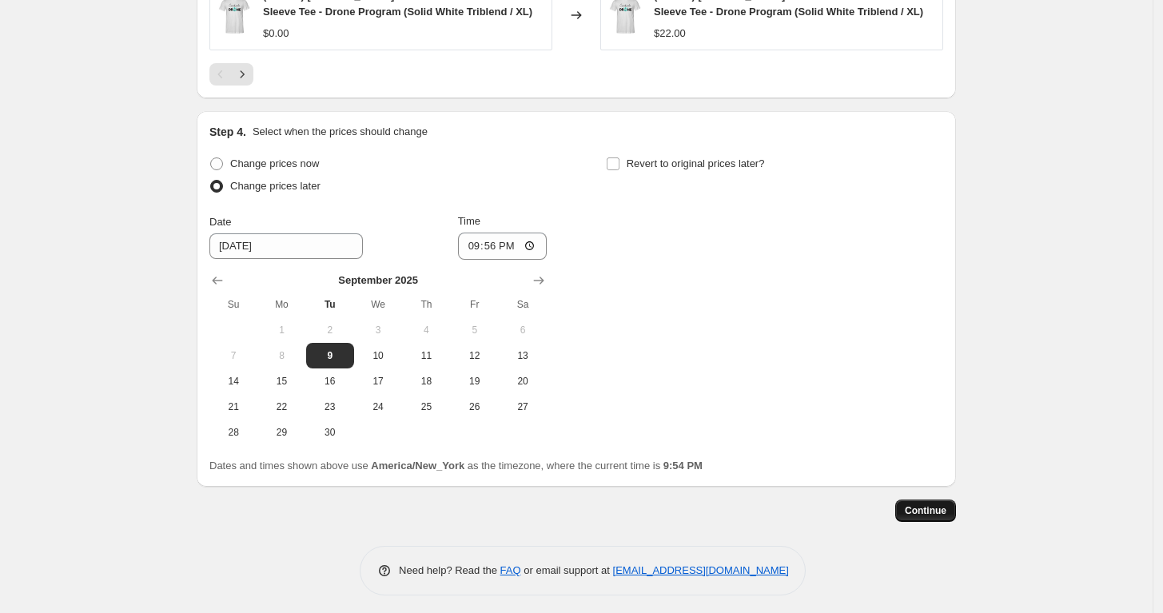
click at [923, 506] on span "Continue" at bounding box center [926, 511] width 42 height 13
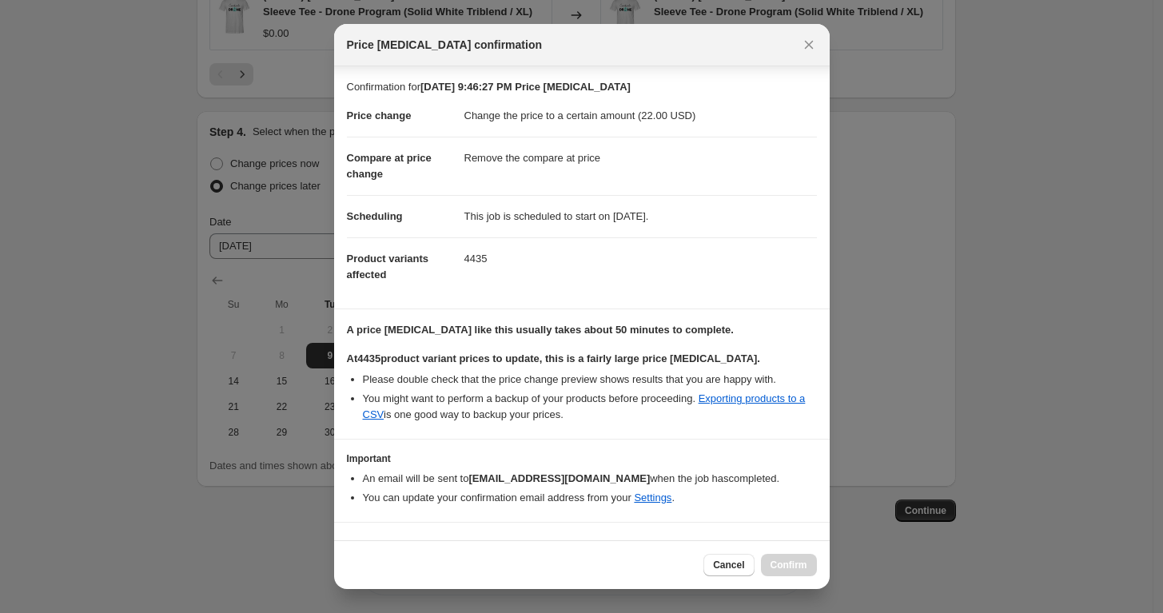
scroll to position [29, 0]
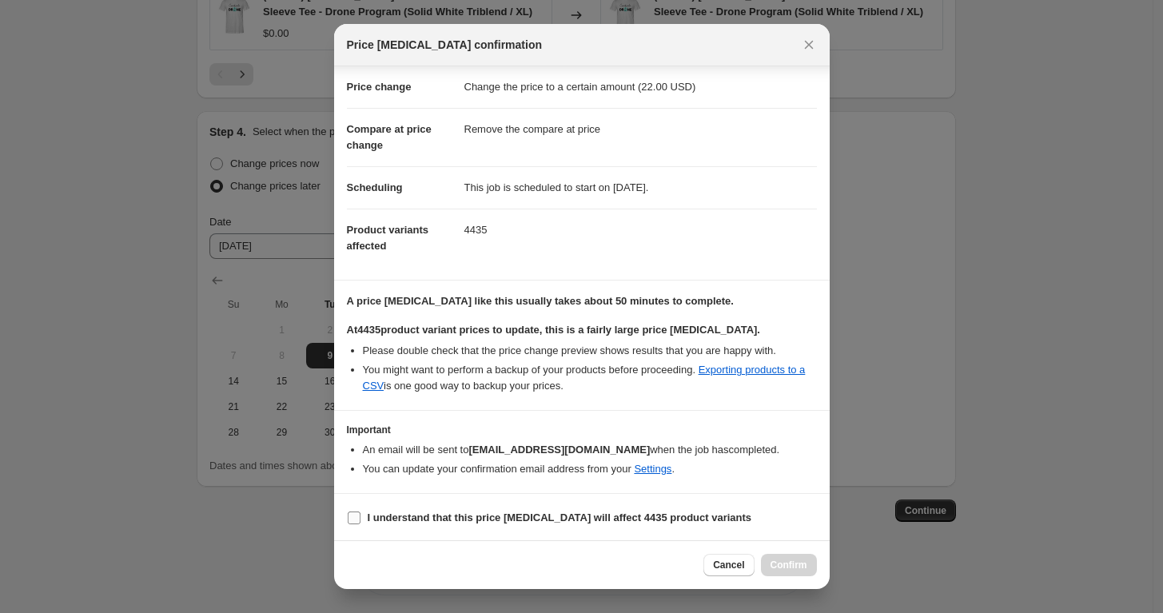
click at [365, 516] on label "I understand that this price change job will affect 4435 product variants" at bounding box center [549, 518] width 405 height 22
click at [361, 516] on input "I understand that this price change job will affect 4435 product variants" at bounding box center [354, 518] width 13 height 13
checkbox input "true"
click at [779, 560] on span "Confirm" at bounding box center [789, 565] width 37 height 13
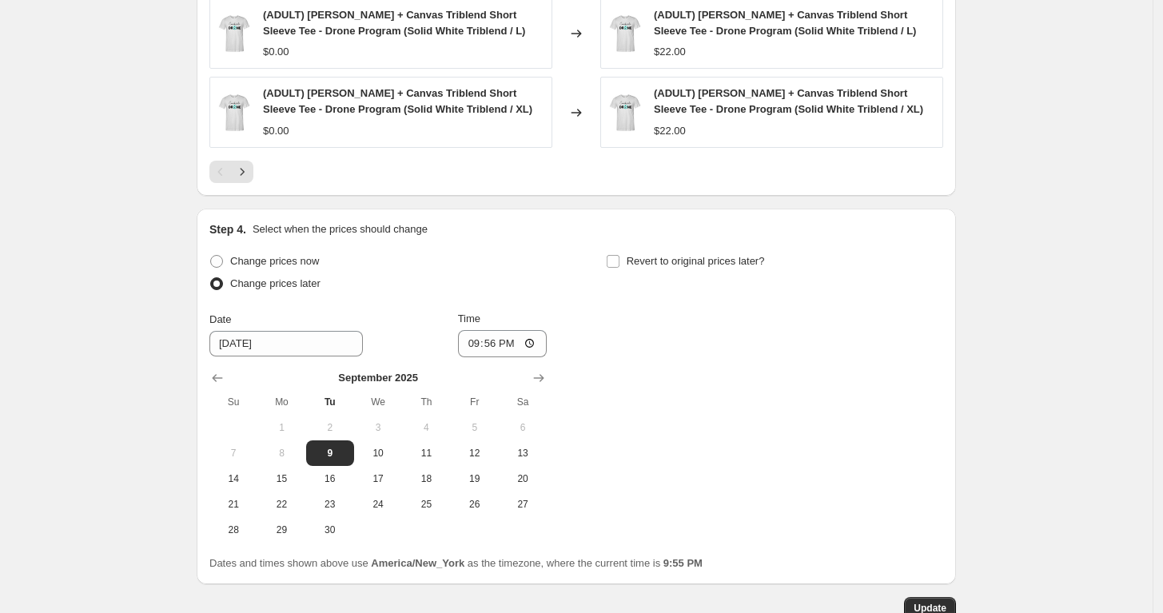
scroll to position [1587, 0]
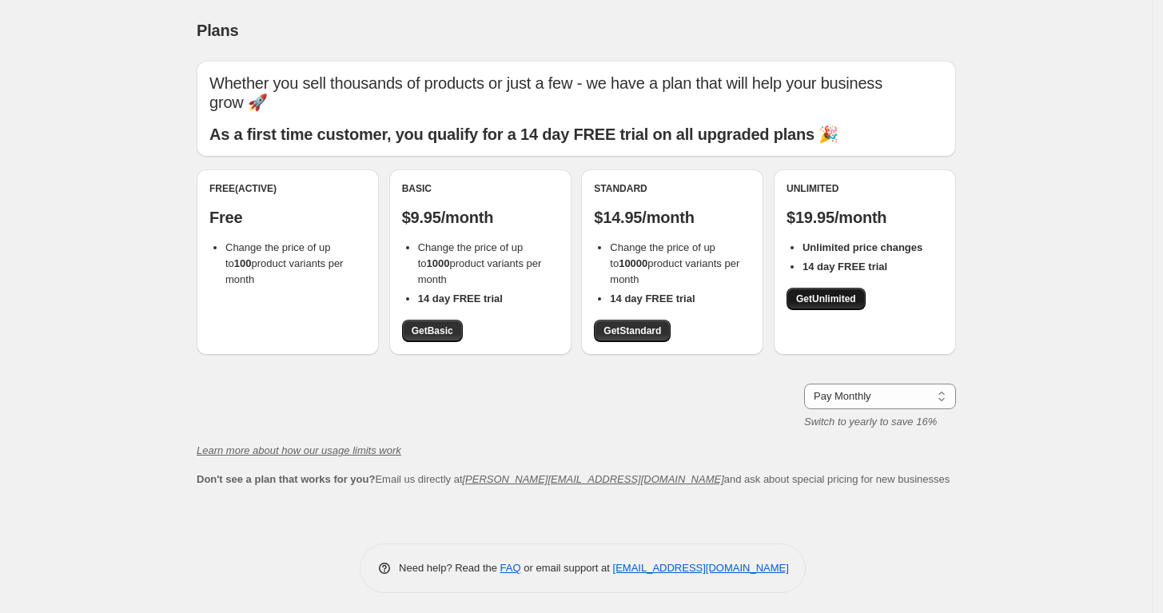
click at [832, 299] on span "Get Unlimited" at bounding box center [826, 299] width 60 height 13
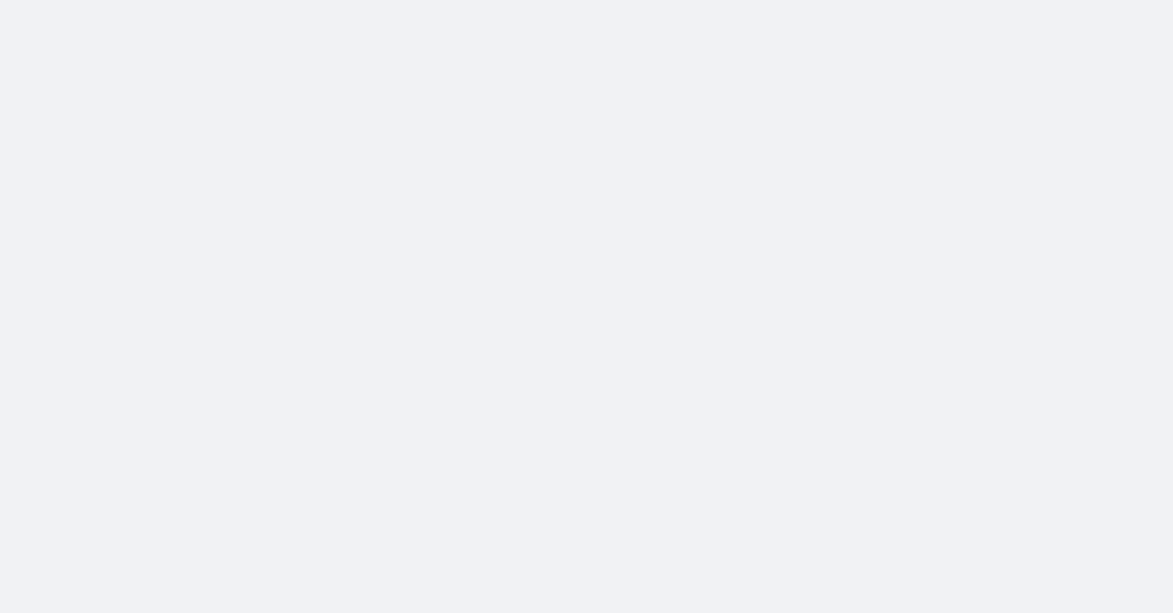
select select "remove"
select select "title"
select select "not_equal"
select select "title"
select select "not_equal"
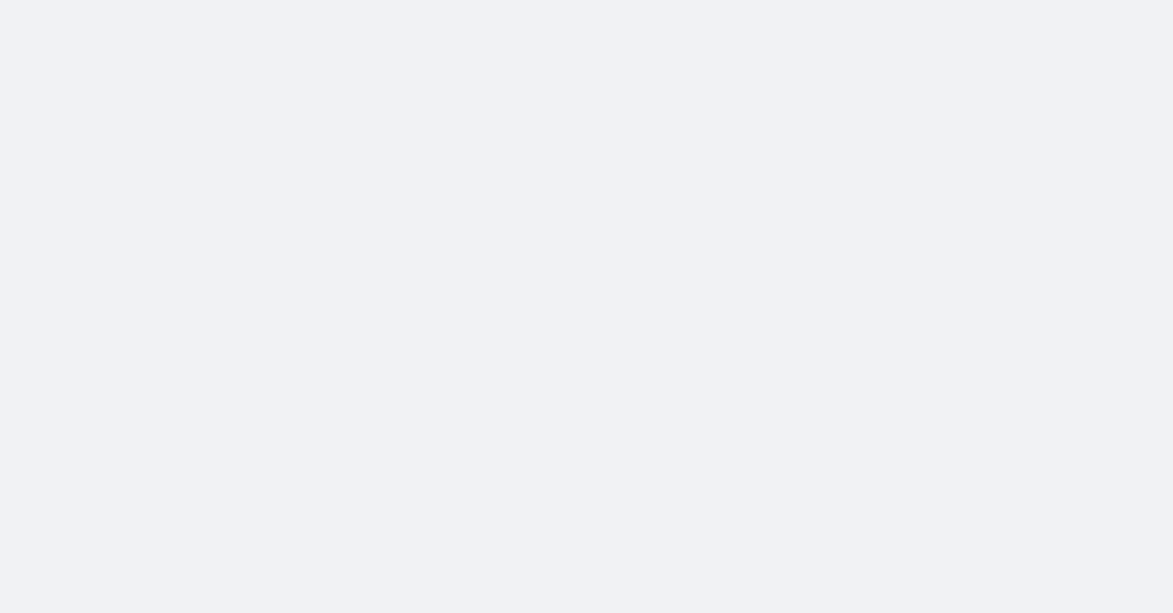
select select "title"
select select "not_equal"
select select "title"
select select "not_equal"
select select "title"
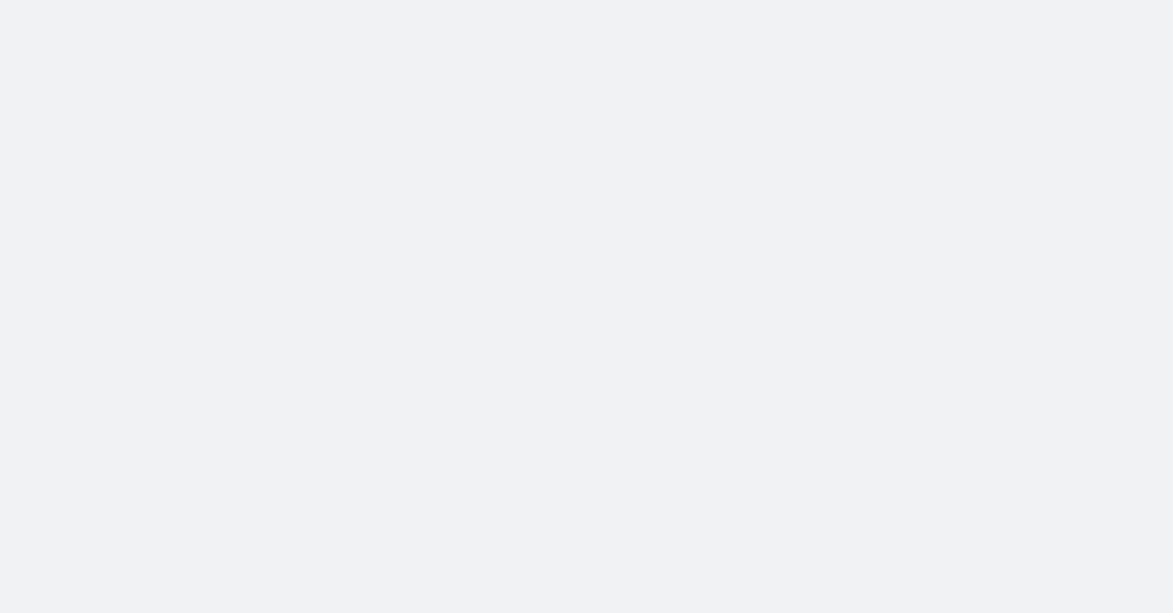
select select "not_equal"
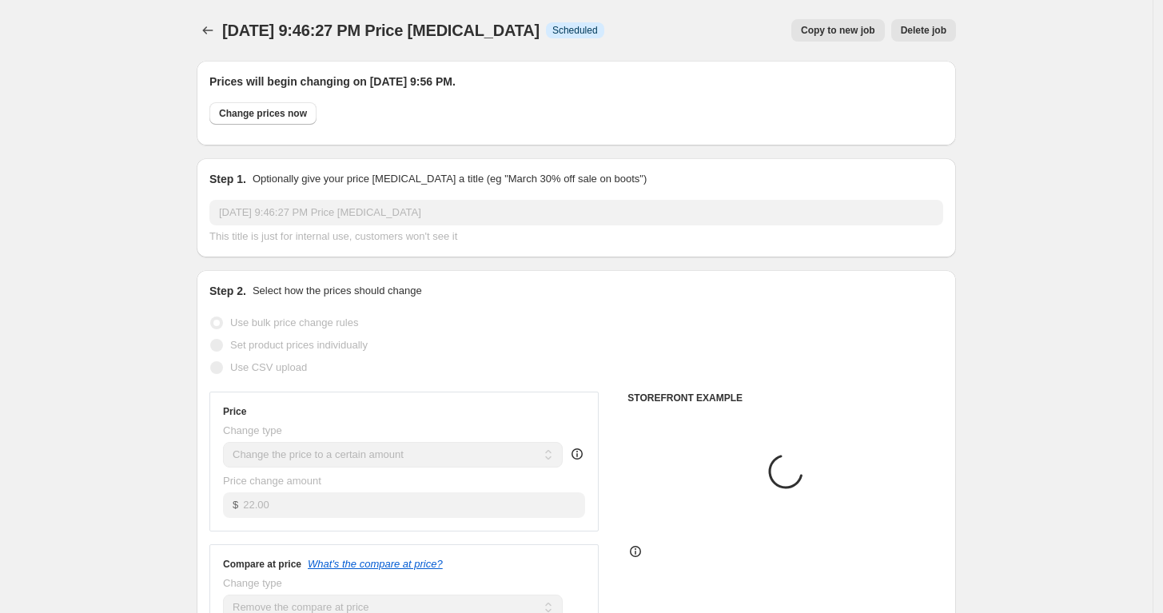
select select "tag"
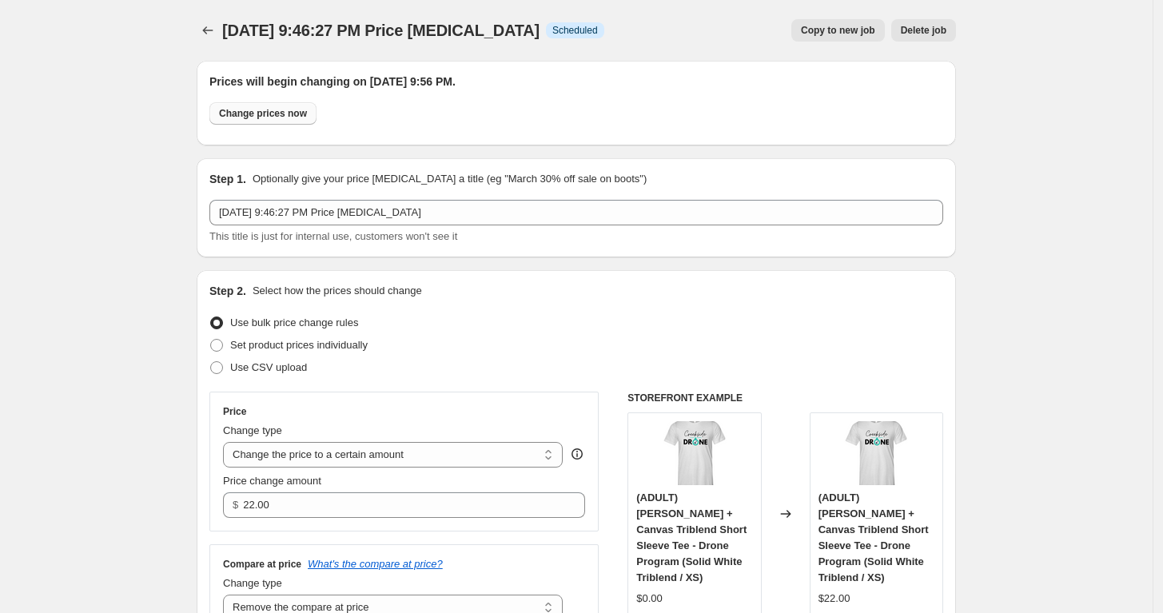
click at [286, 118] on span "Change prices now" at bounding box center [263, 113] width 88 height 13
radio input "true"
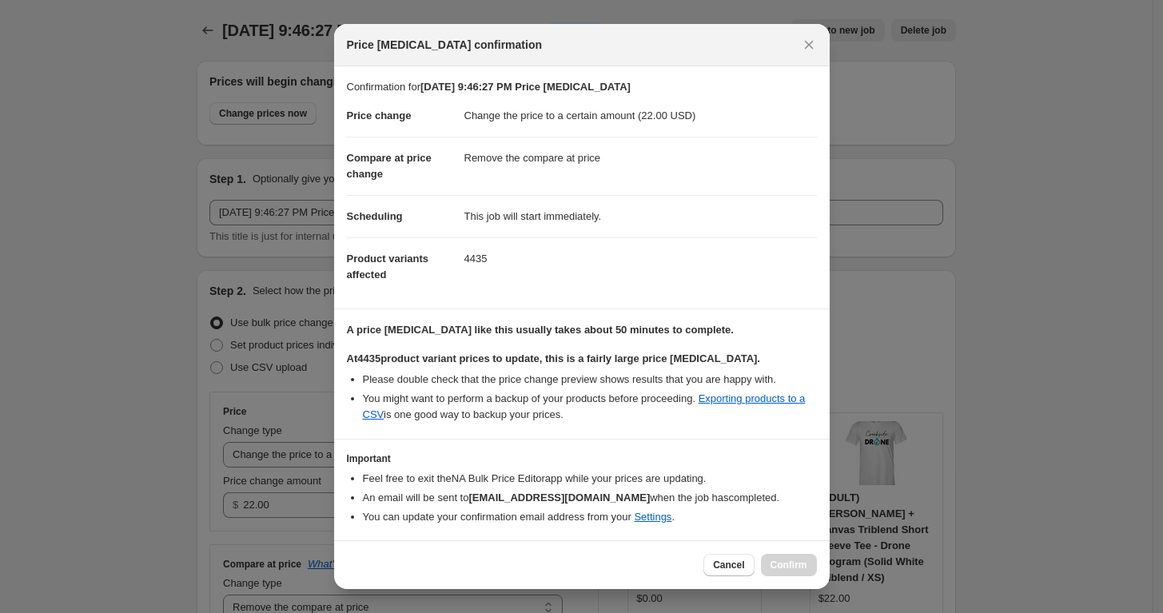
scroll to position [48, 0]
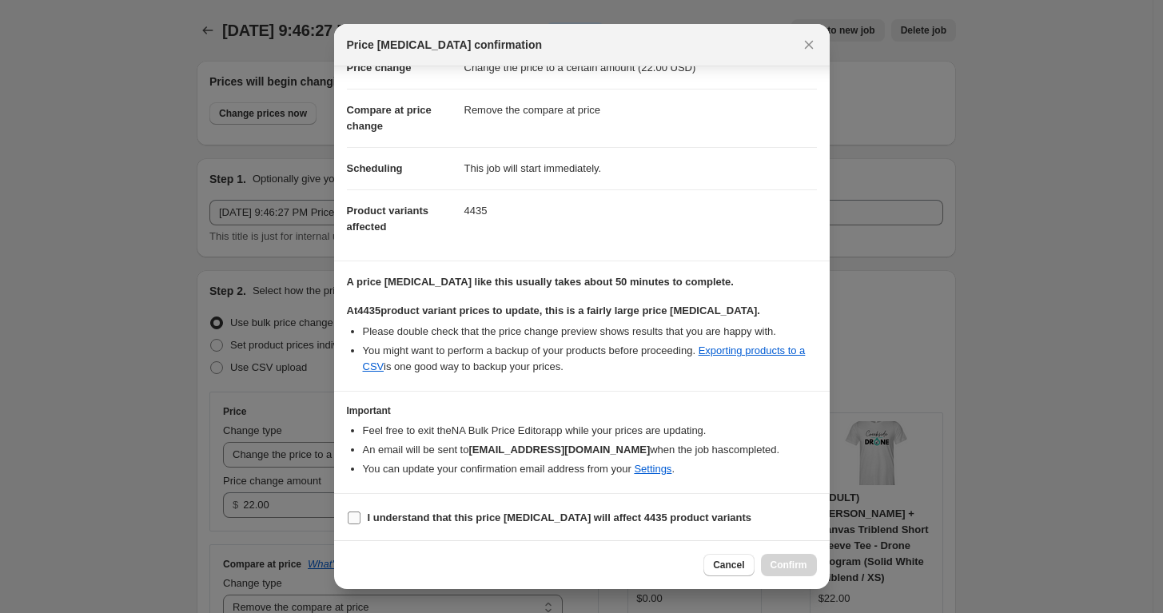
click at [373, 517] on b "I understand that this price change job will affect 4435 product variants" at bounding box center [560, 518] width 385 height 12
click at [361, 517] on input "I understand that this price change job will affect 4435 product variants" at bounding box center [354, 518] width 13 height 13
checkbox input "true"
click at [792, 570] on span "Confirm" at bounding box center [789, 565] width 37 height 13
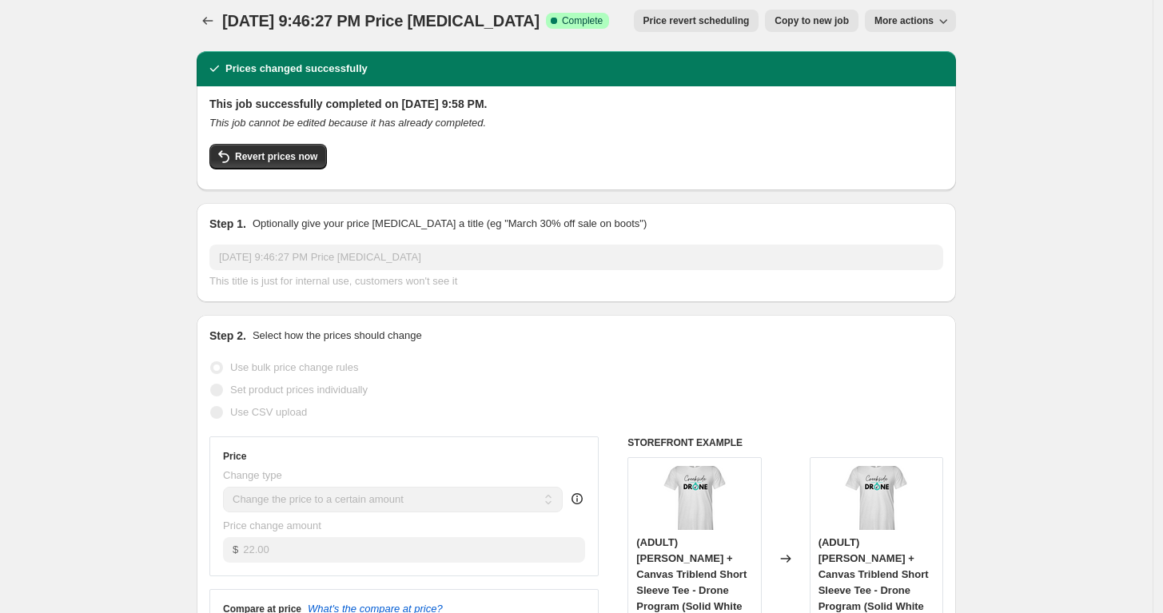
scroll to position [9, 0]
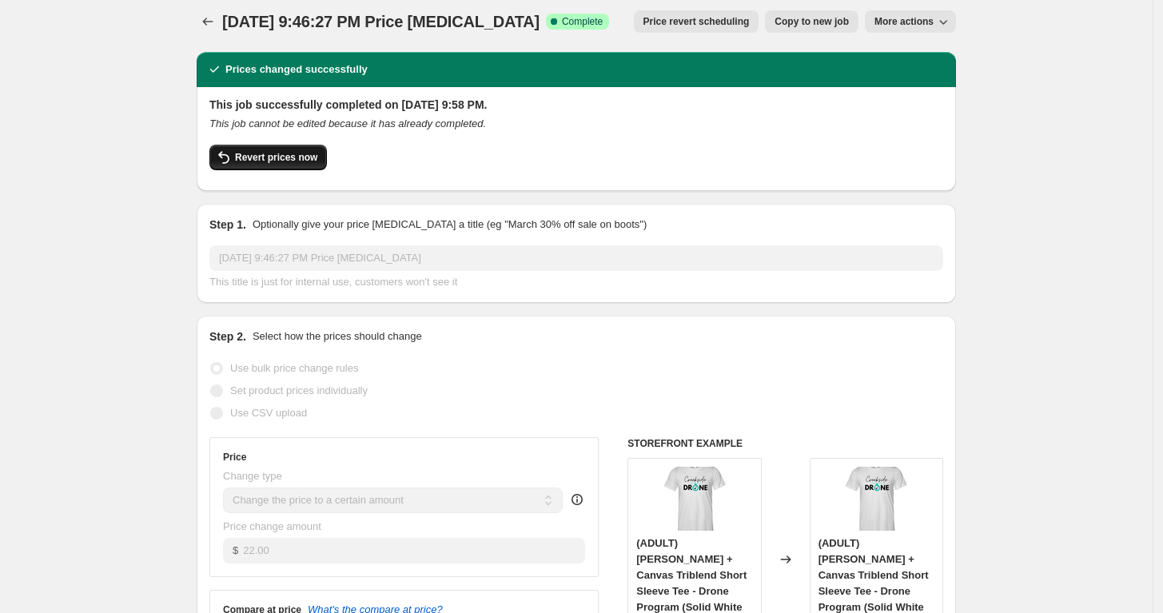
click at [267, 159] on span "Revert prices now" at bounding box center [276, 157] width 82 height 13
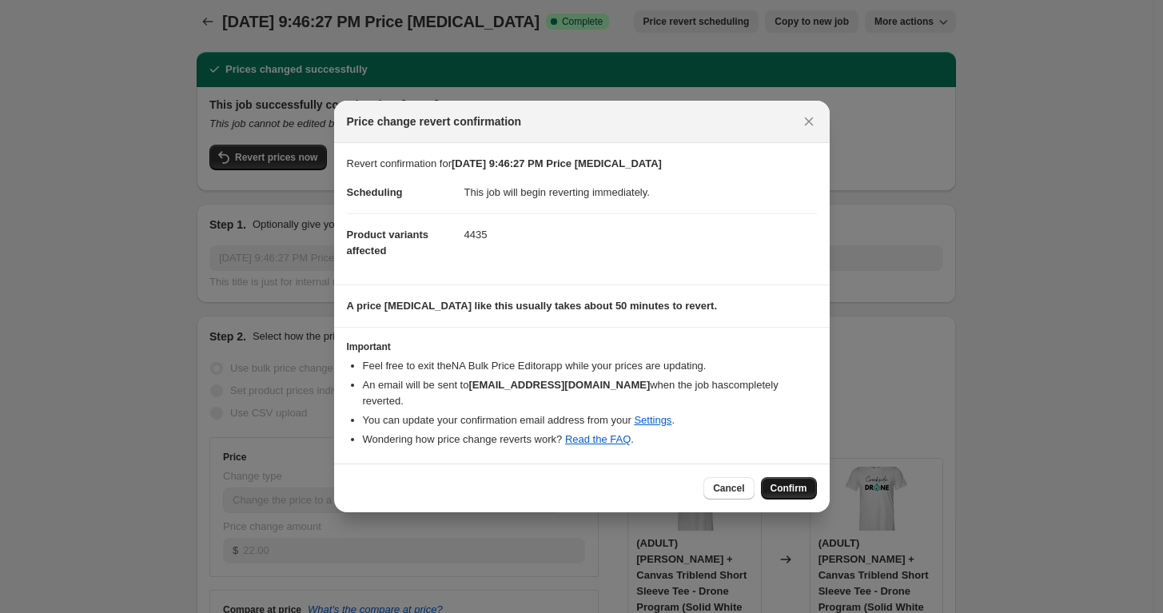
click at [805, 482] on span "Confirm" at bounding box center [789, 488] width 37 height 13
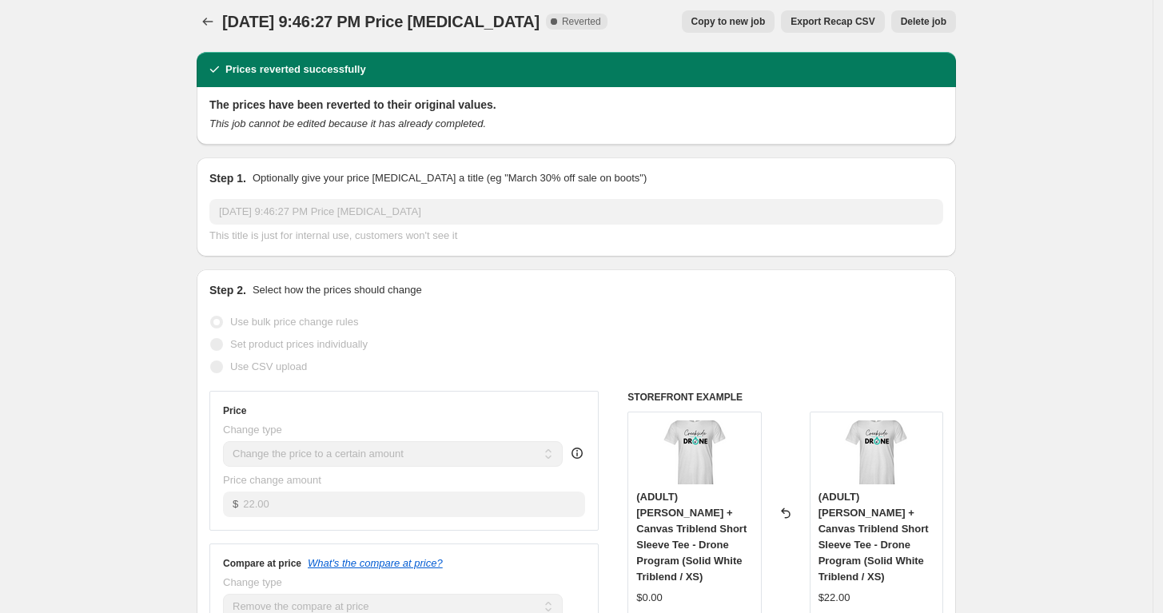
click at [752, 22] on span "Copy to new job" at bounding box center [729, 21] width 74 height 13
select select "remove"
select select "tag"
select select "title"
select select "not_equal"
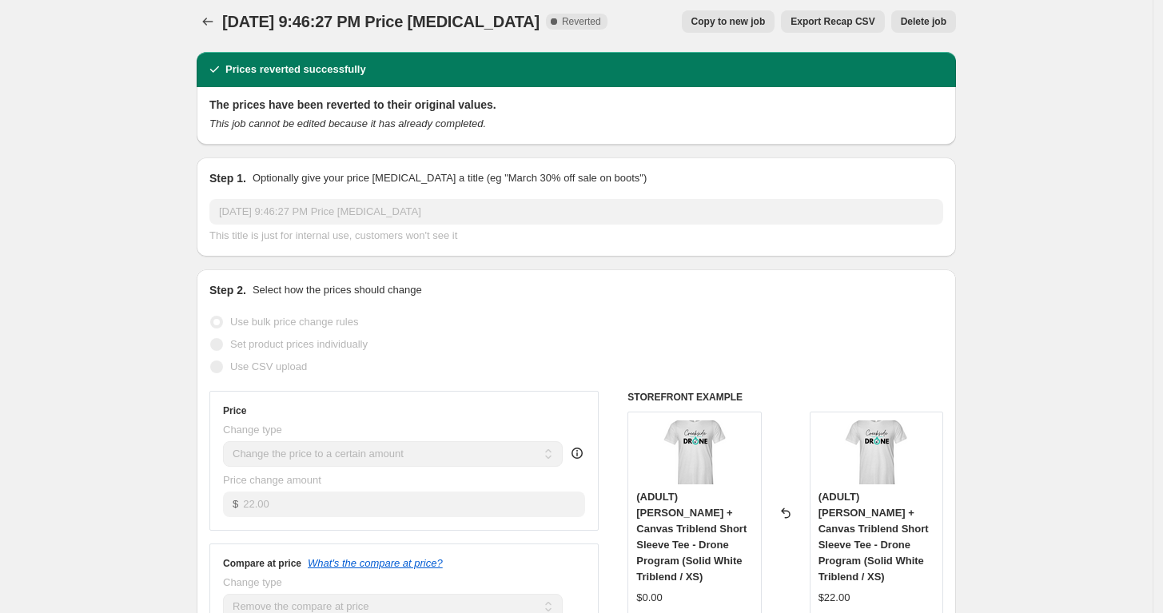
select select "title"
select select "not_equal"
select select "title"
select select "not_equal"
select select "title"
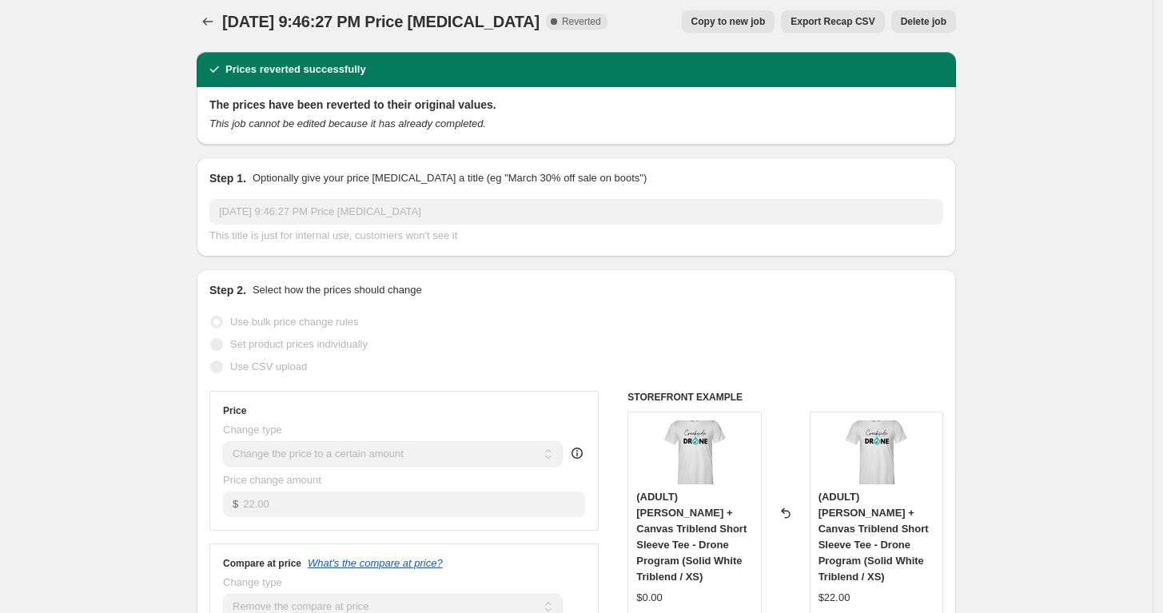
select select "not_equal"
select select "title"
select select "not_equal"
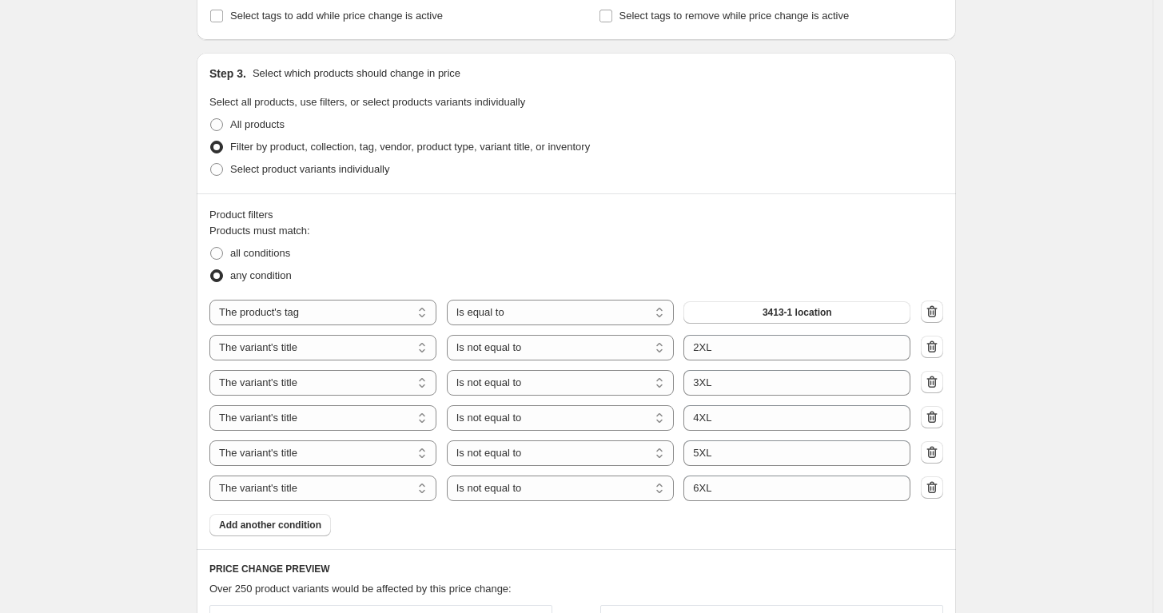
scroll to position [557, 0]
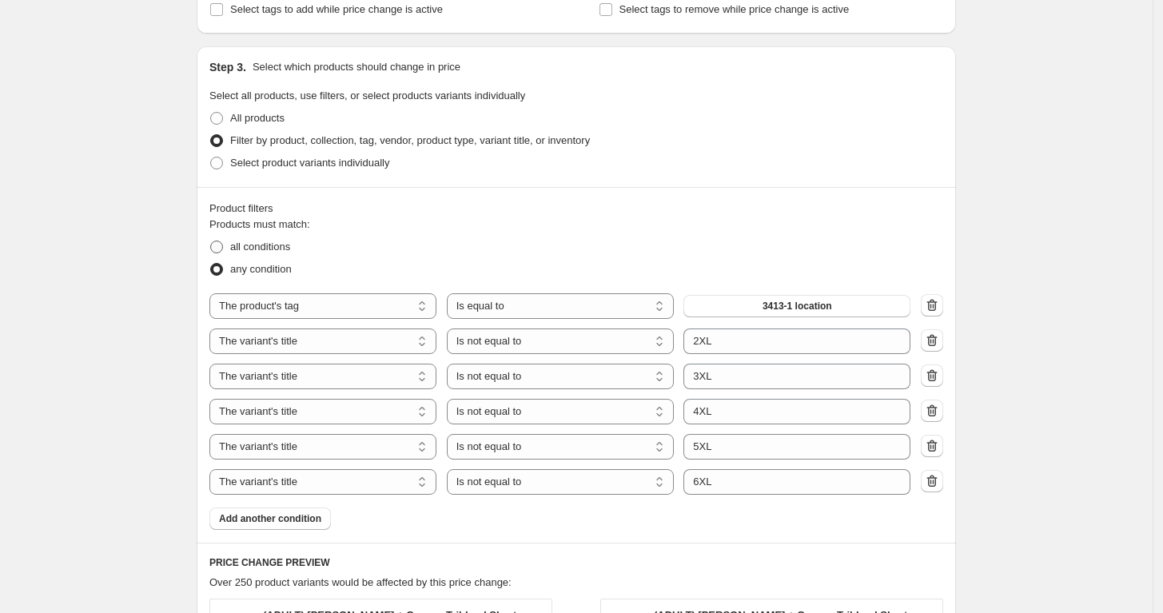
click at [267, 242] on span "all conditions" at bounding box center [260, 247] width 60 height 12
click at [211, 241] on input "all conditions" at bounding box center [210, 241] width 1 height 1
radio input "true"
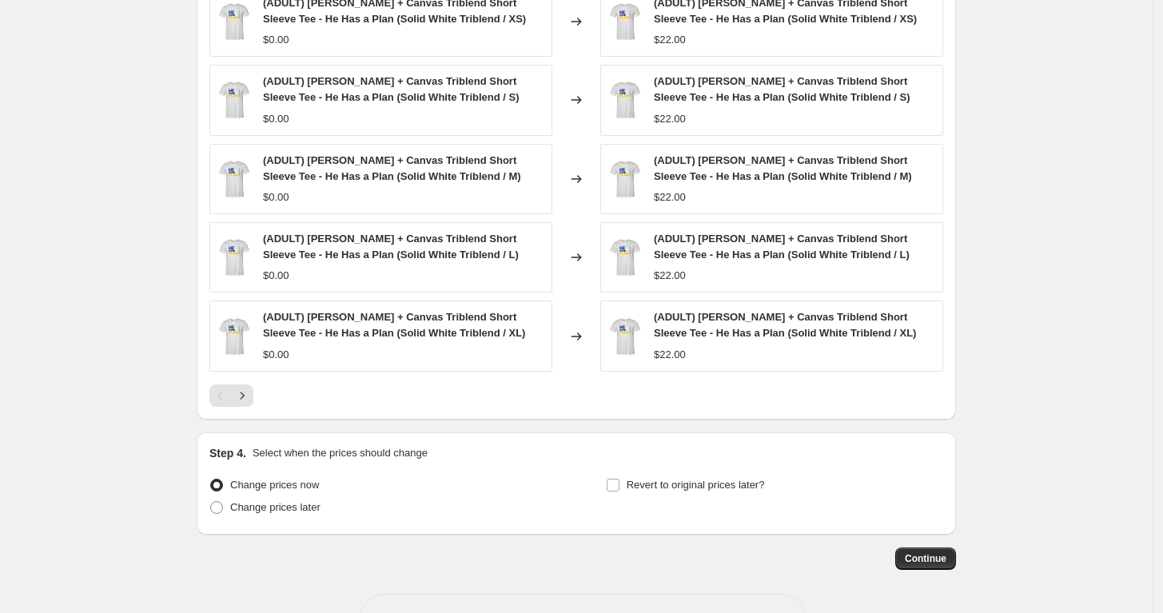
scroll to position [1171, 0]
click at [246, 386] on icon "Next" at bounding box center [242, 394] width 16 height 16
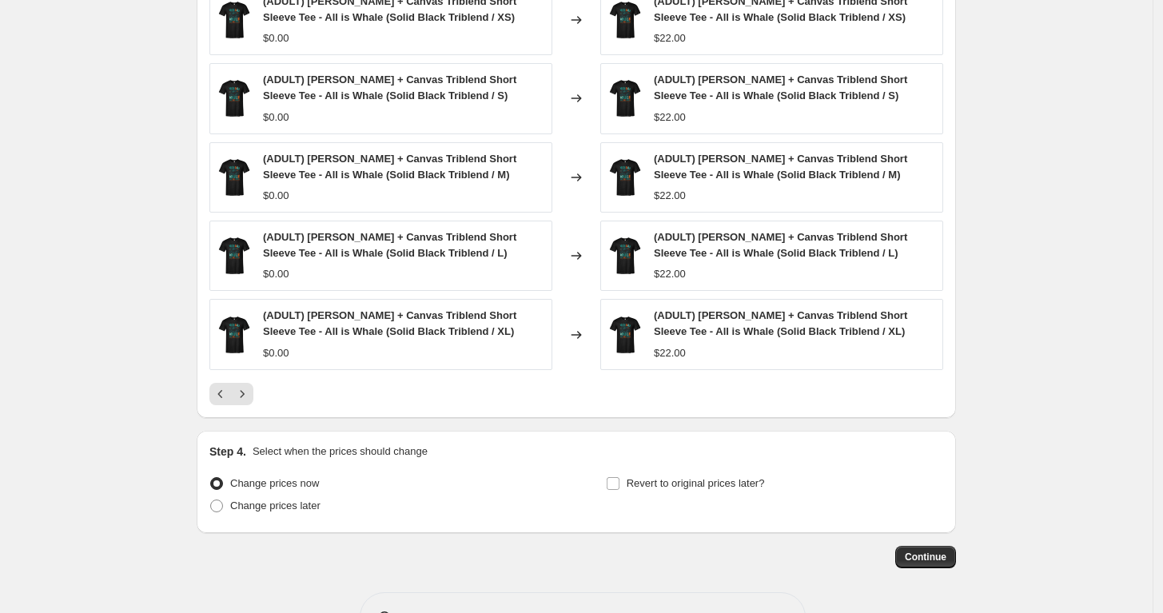
click at [371, 320] on span "(ADULT) Bella + Canvas Triblend Short Sleeve Tee - All is Whale (Solid Black Tr…" at bounding box center [389, 323] width 253 height 28
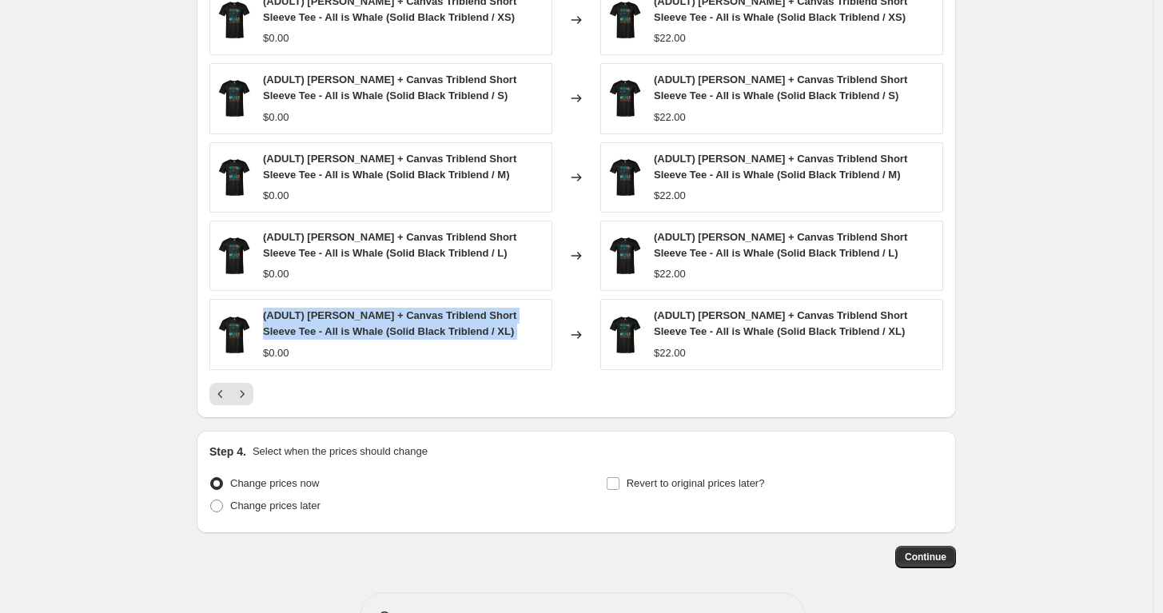
click at [371, 320] on span "(ADULT) Bella + Canvas Triblend Short Sleeve Tee - All is Whale (Solid Black Tr…" at bounding box center [389, 323] width 253 height 28
copy span "(ADULT) Bella + Canvas Triblend Short Sleeve Tee - All is Whale (Solid Black Tr…"
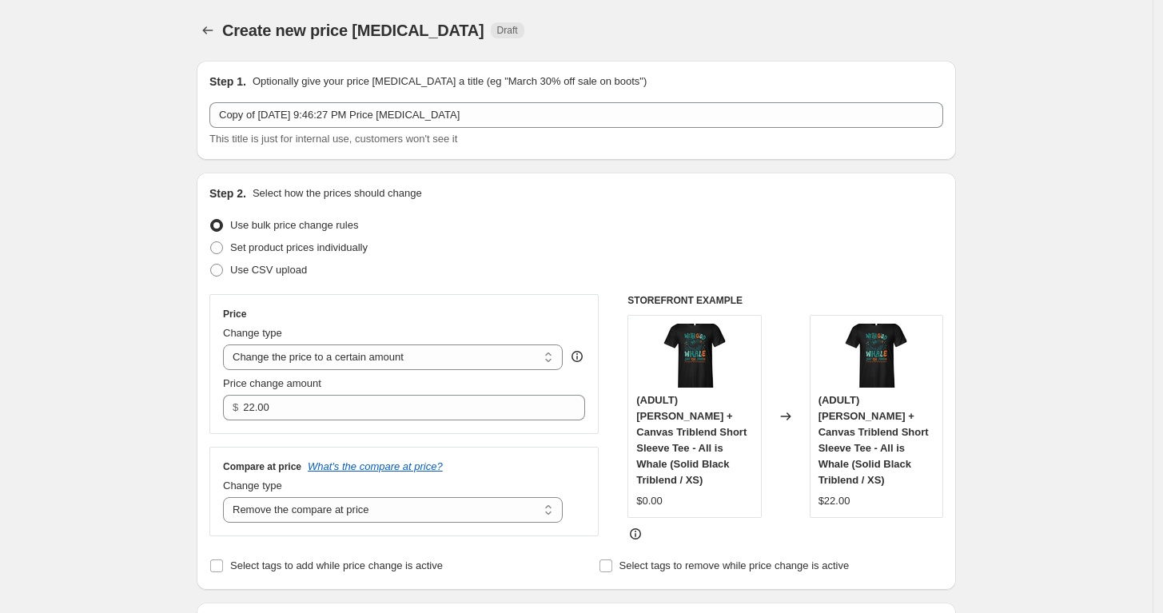
scroll to position [0, 0]
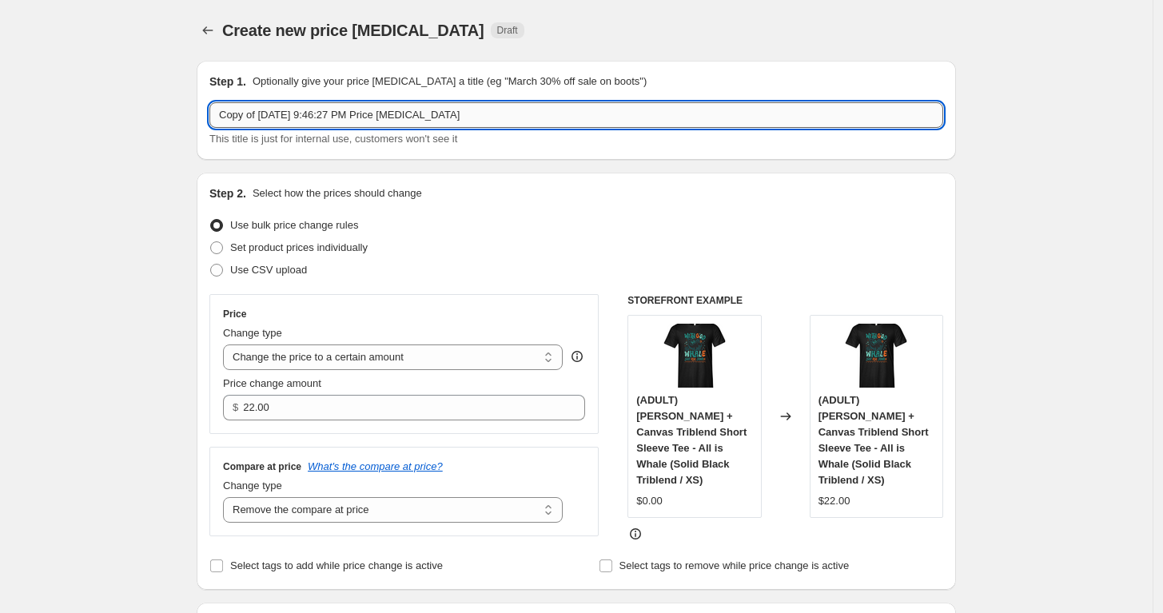
click at [499, 113] on input "Copy of Sep 9, 2025, 9:46:27 PM Price change job" at bounding box center [576, 115] width 734 height 26
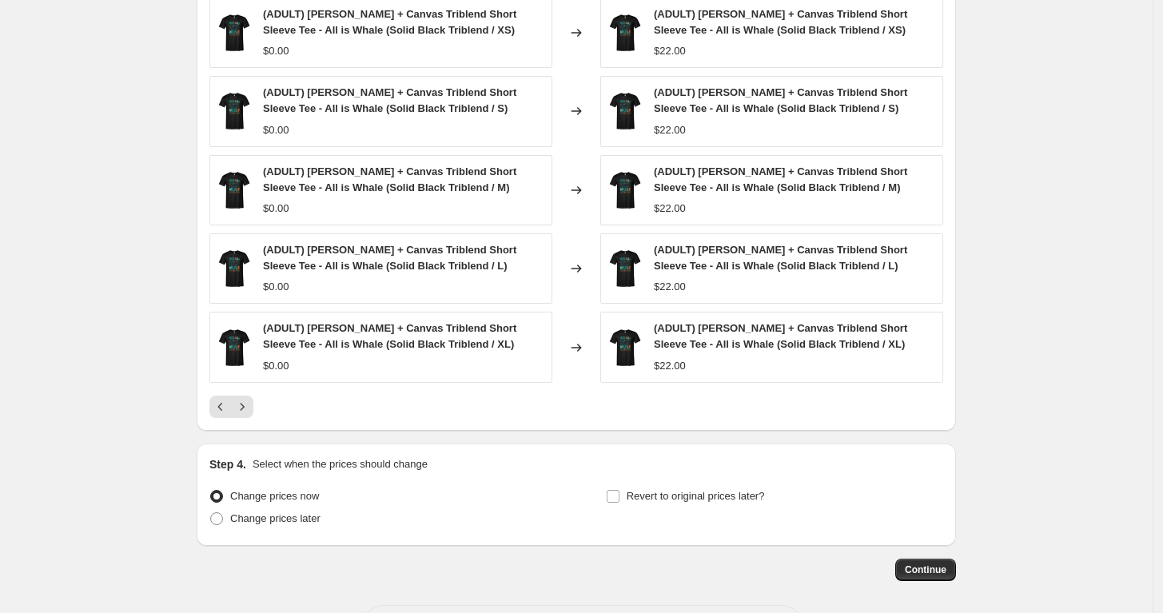
scroll to position [1216, 0]
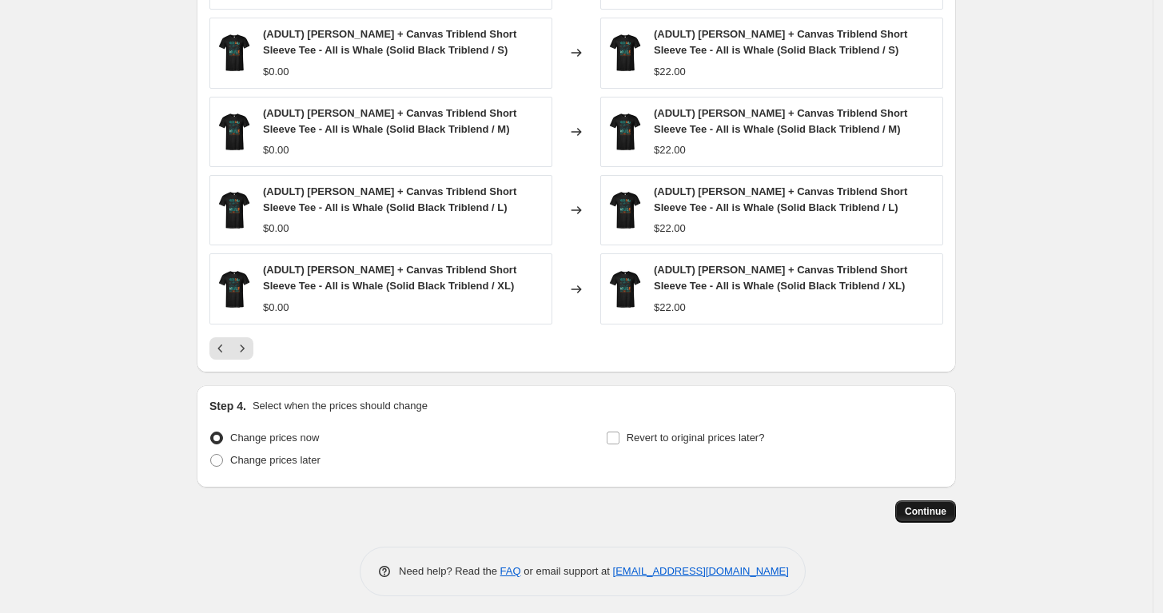
type input "3413 Adult - 1 Location - V2 - S-XL"
click at [924, 510] on span "Continue" at bounding box center [926, 511] width 42 height 13
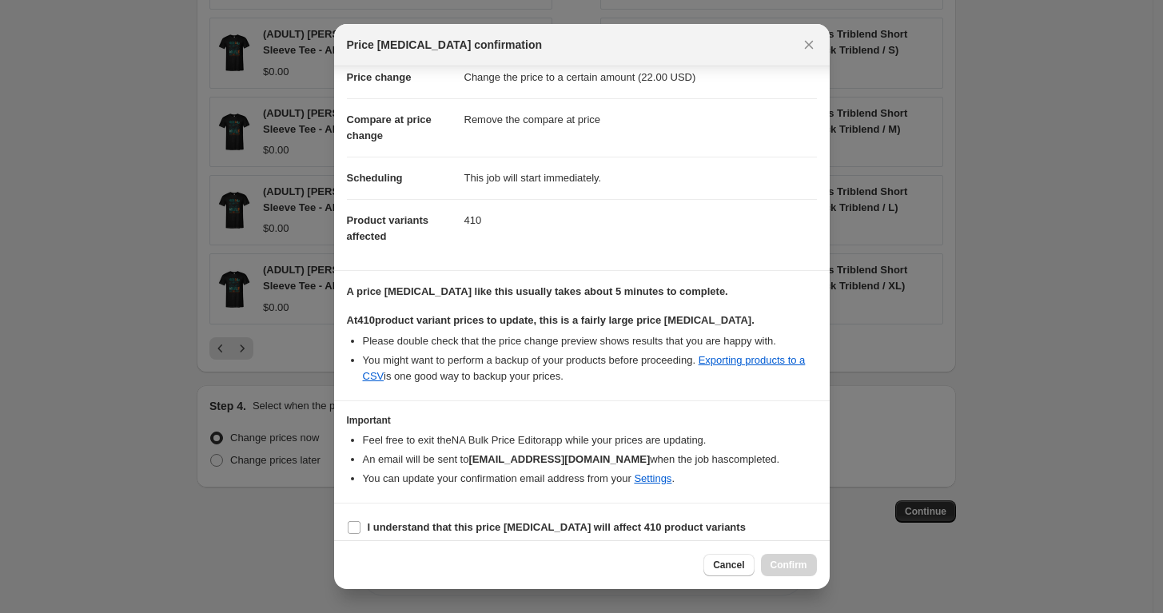
scroll to position [48, 0]
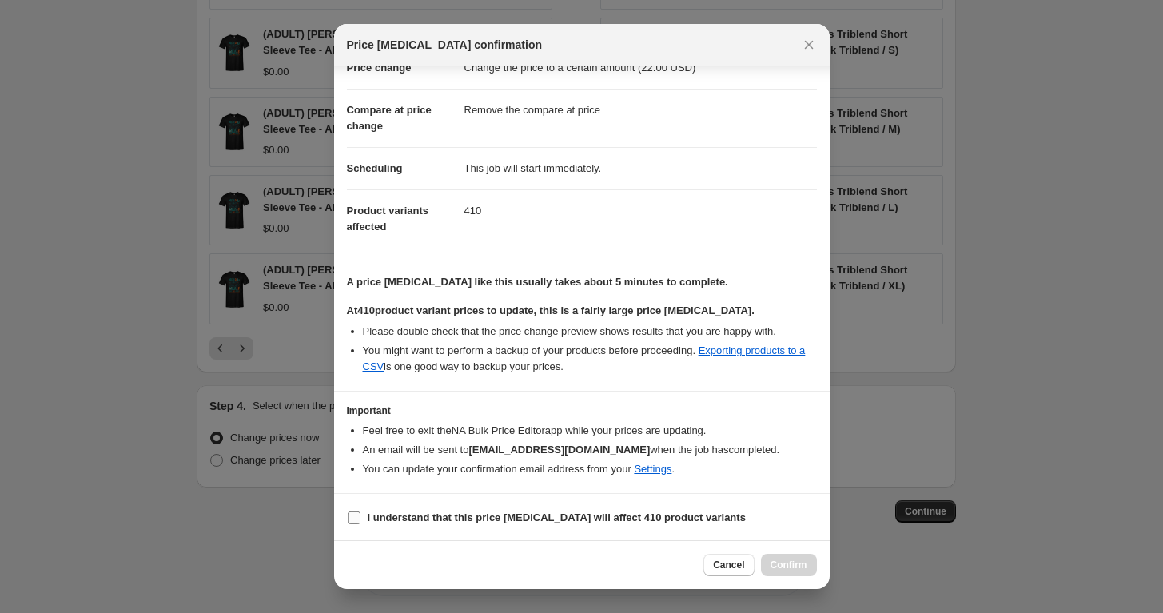
click at [358, 517] on input "I understand that this price change job will affect 410 product variants" at bounding box center [354, 518] width 13 height 13
checkbox input "true"
click at [800, 563] on span "Confirm" at bounding box center [789, 565] width 37 height 13
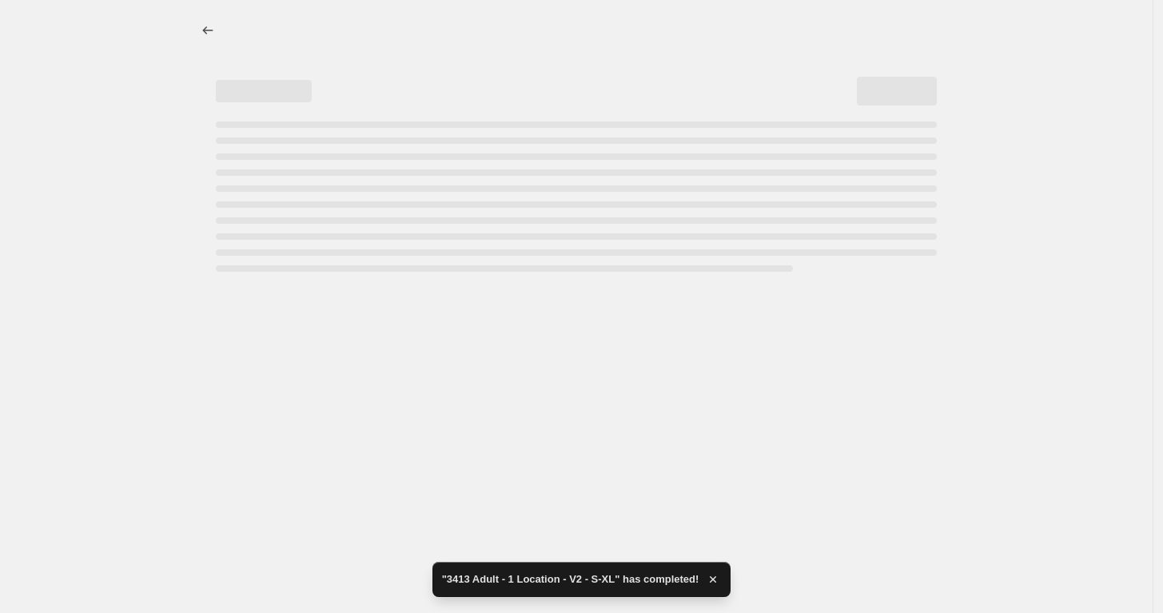
select select "remove"
select select "tag"
select select "title"
select select "not_equal"
select select "title"
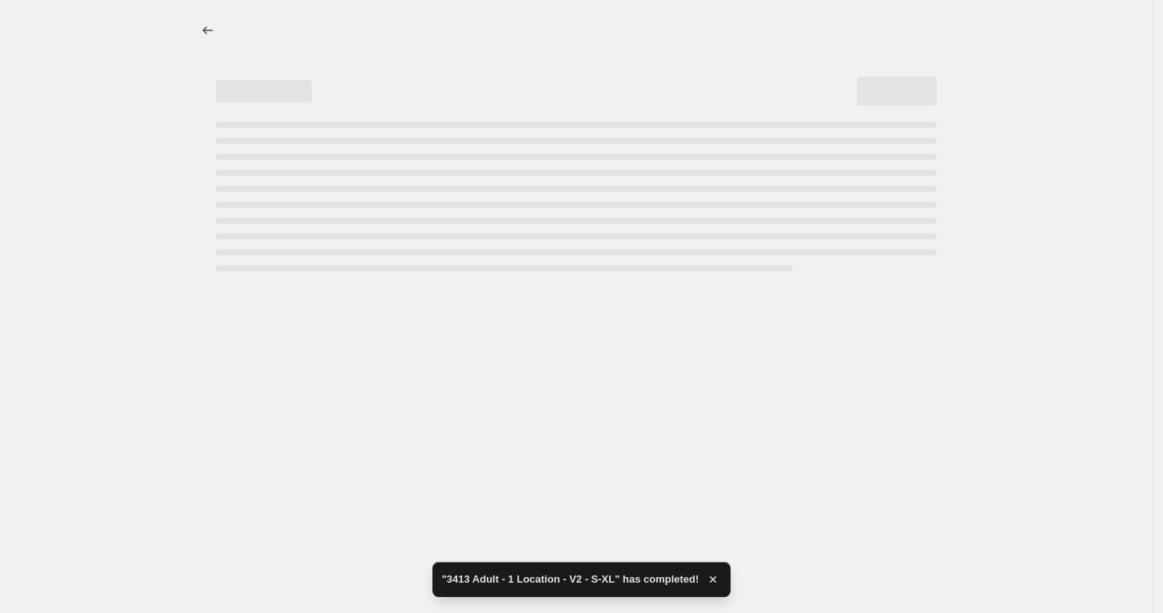
select select "not_equal"
select select "title"
select select "not_equal"
select select "title"
select select "not_equal"
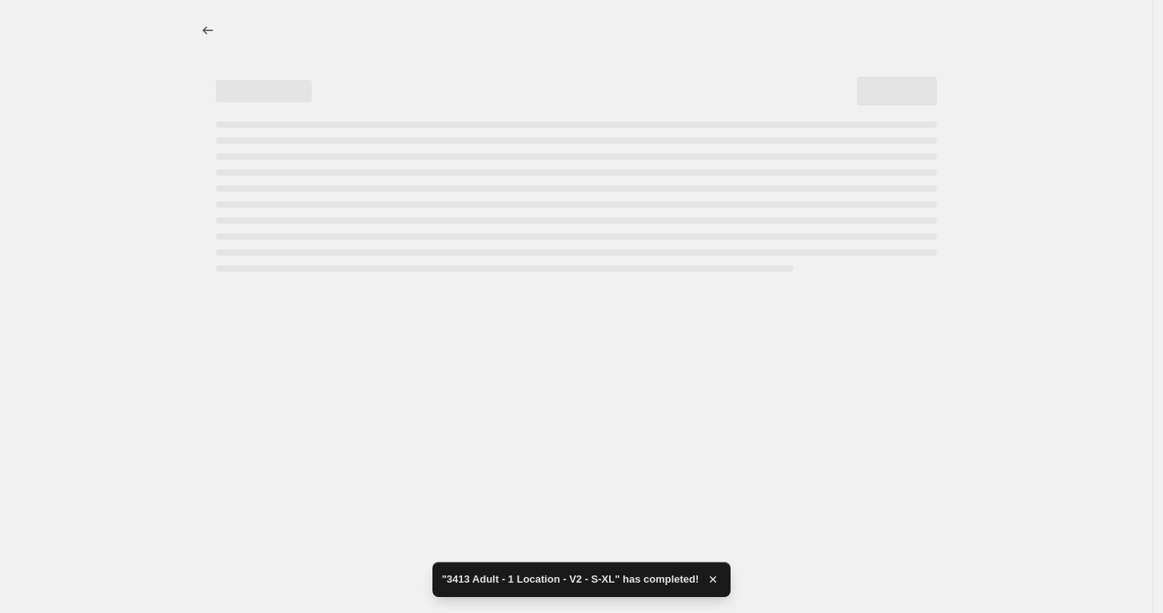
select select "title"
select select "not_equal"
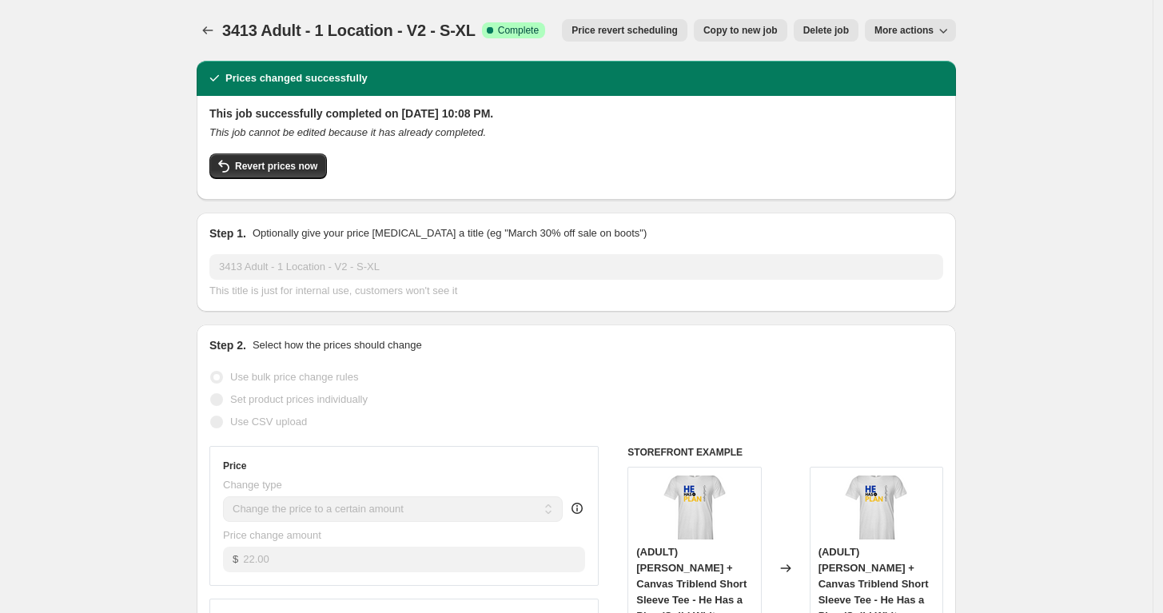
click at [748, 27] on span "Copy to new job" at bounding box center [741, 30] width 74 height 13
select select "remove"
select select "tag"
select select "title"
select select "not_equal"
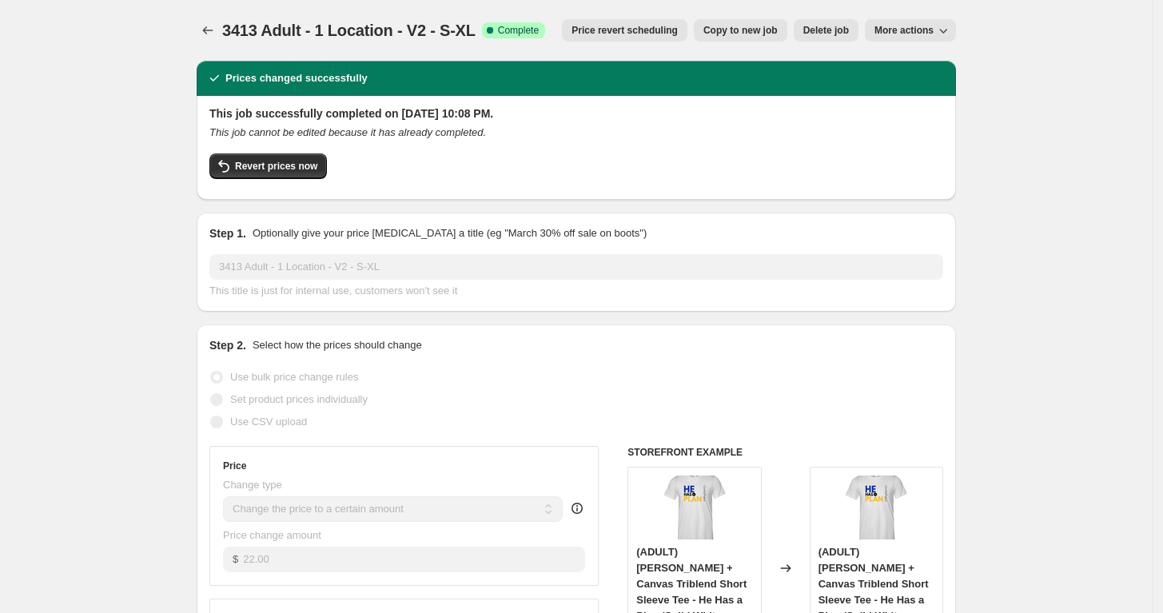
select select "title"
select select "not_equal"
select select "title"
select select "not_equal"
select select "title"
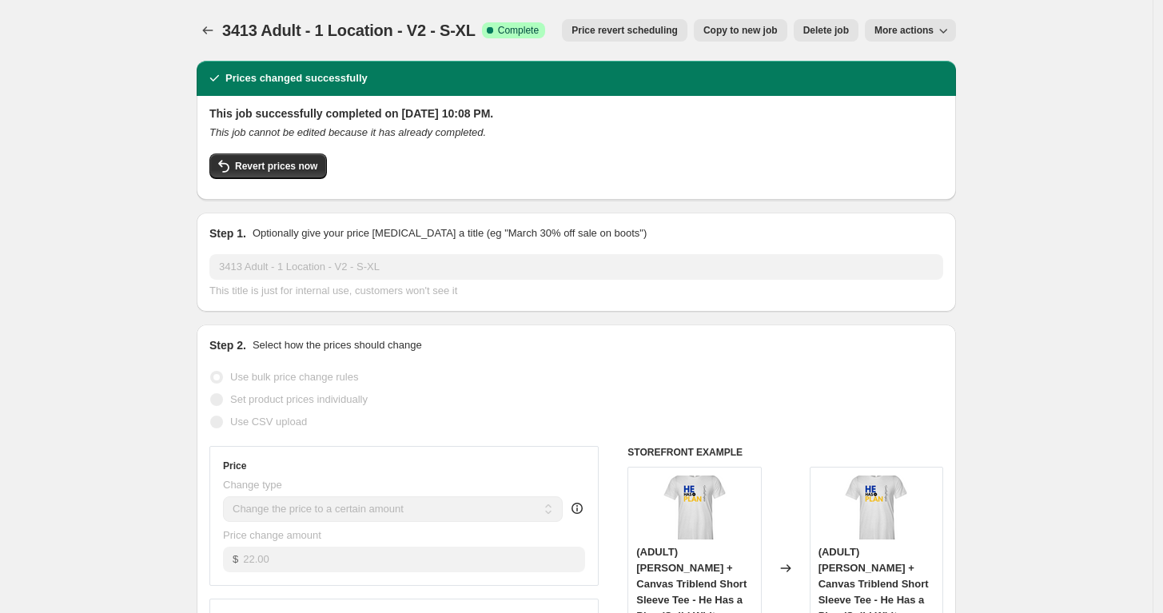
select select "not_equal"
select select "title"
select select "not_equal"
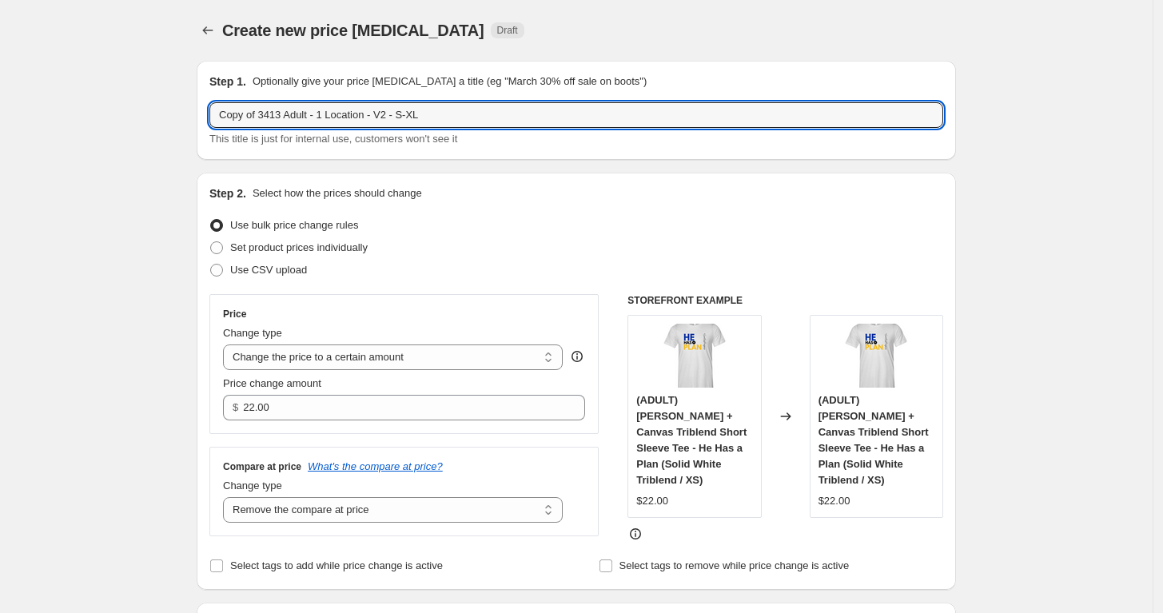
drag, startPoint x: 262, startPoint y: 118, endPoint x: 192, endPoint y: 118, distance: 70.4
drag, startPoint x: 363, startPoint y: 117, endPoint x: 397, endPoint y: 117, distance: 33.6
click at [397, 117] on input "3413 Adult - 1 Location - V2 - S-XL" at bounding box center [576, 115] width 734 height 26
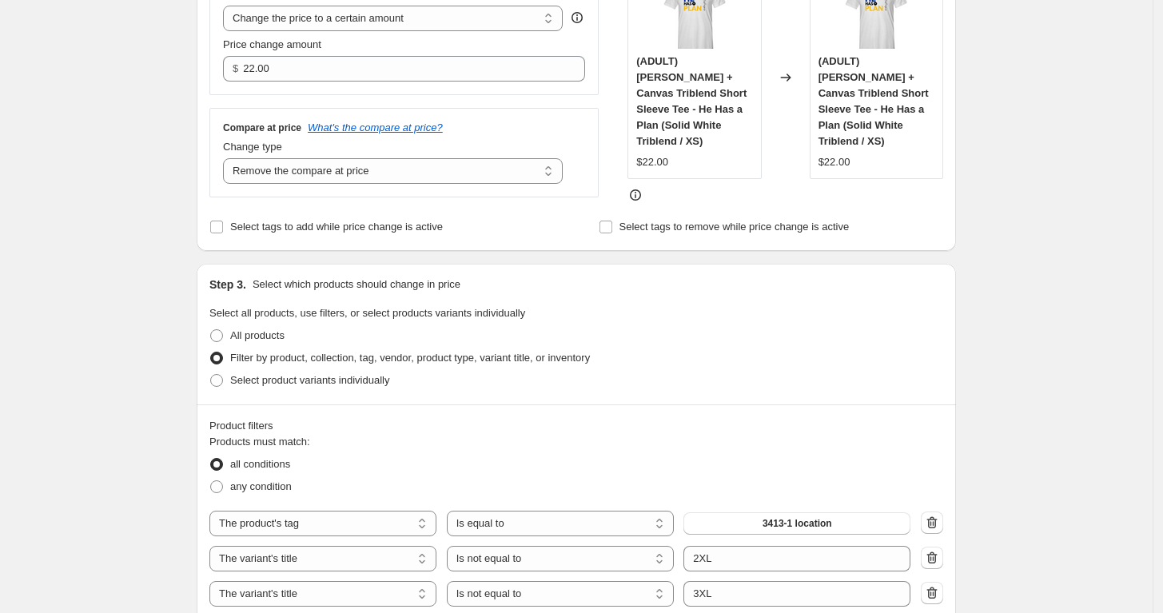
scroll to position [340, 0]
type input "3413 Adult - 1 Location - V2 - 2XL"
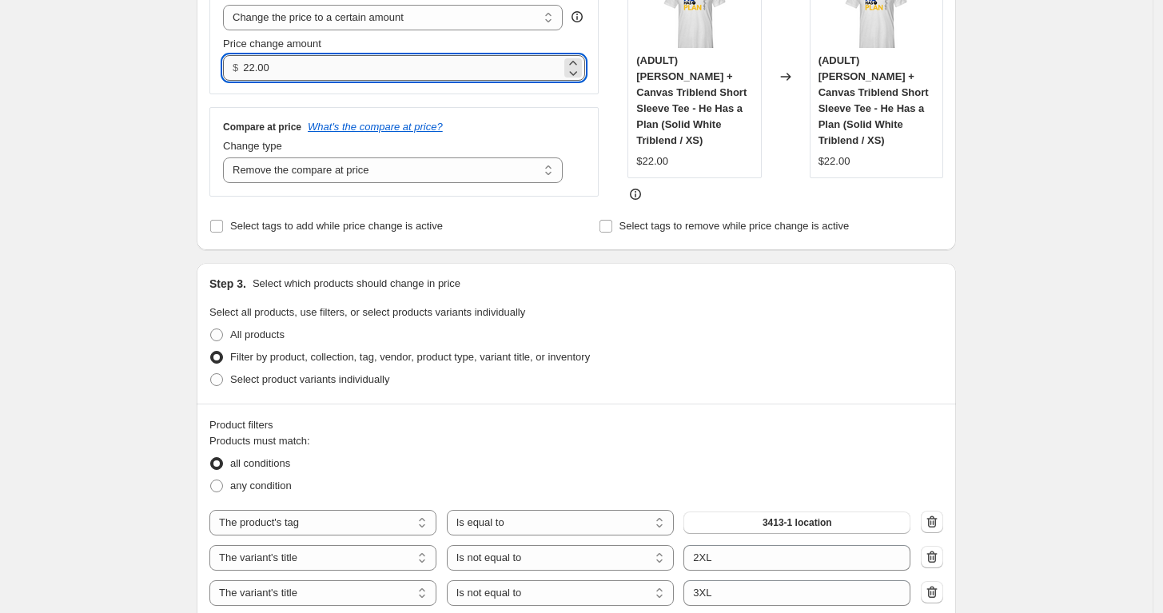
click at [322, 58] on input "22.00" at bounding box center [401, 68] width 317 height 26
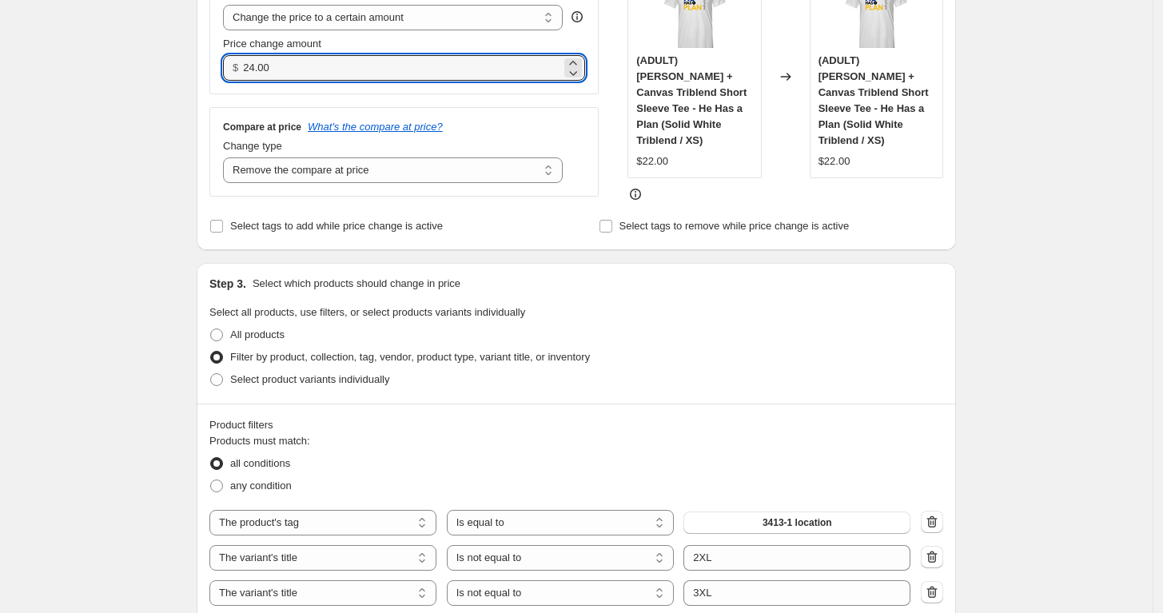
type input "24.00"
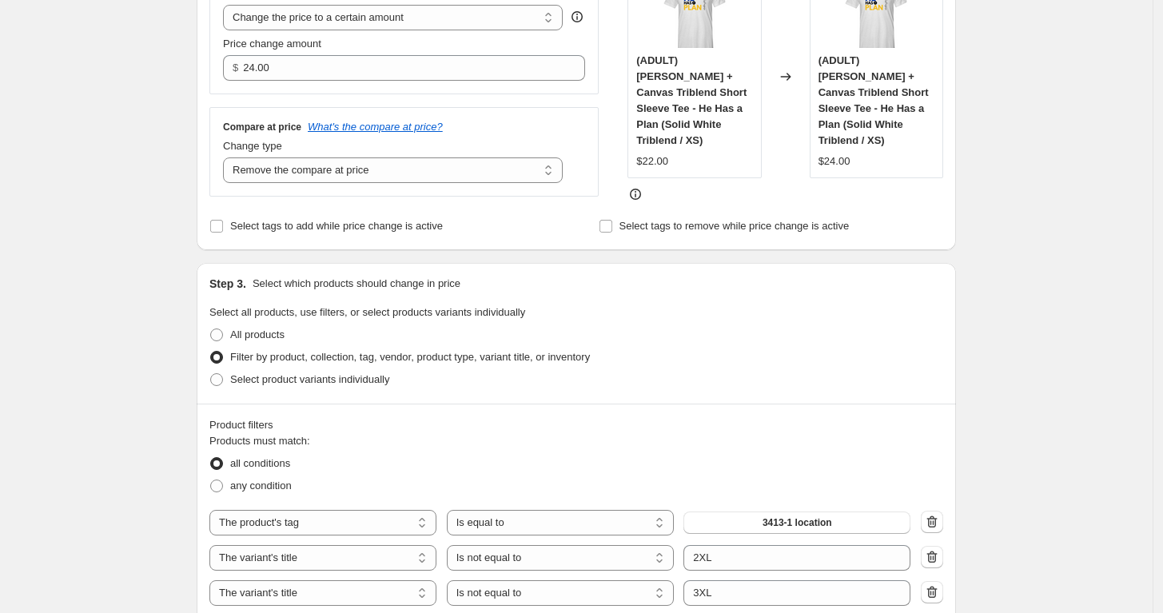
click at [512, 121] on div "Compare at price What's the compare at price?" at bounding box center [404, 127] width 362 height 13
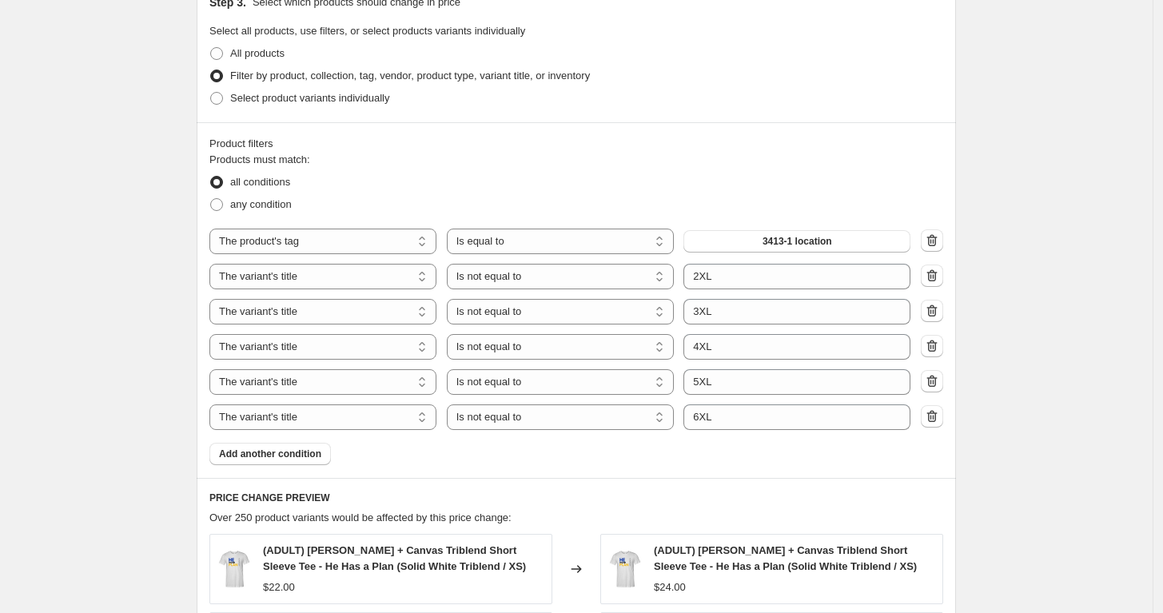
scroll to position [622, 0]
click at [932, 311] on icon "button" at bounding box center [932, 310] width 16 height 16
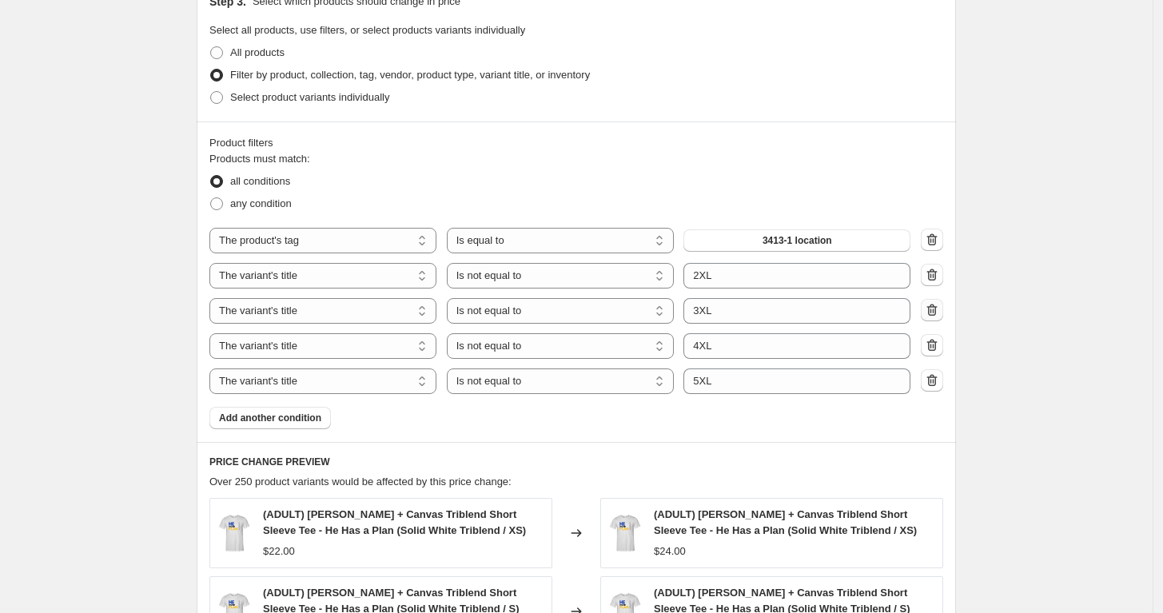
click at [932, 311] on icon "button" at bounding box center [932, 310] width 16 height 16
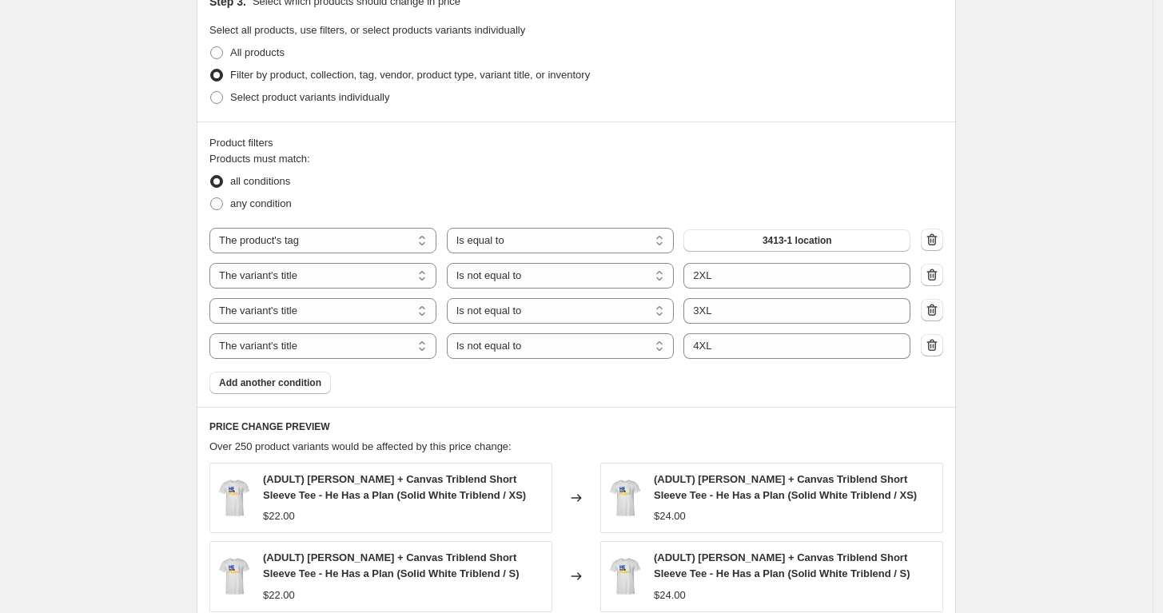
click at [932, 311] on icon "button" at bounding box center [932, 310] width 16 height 16
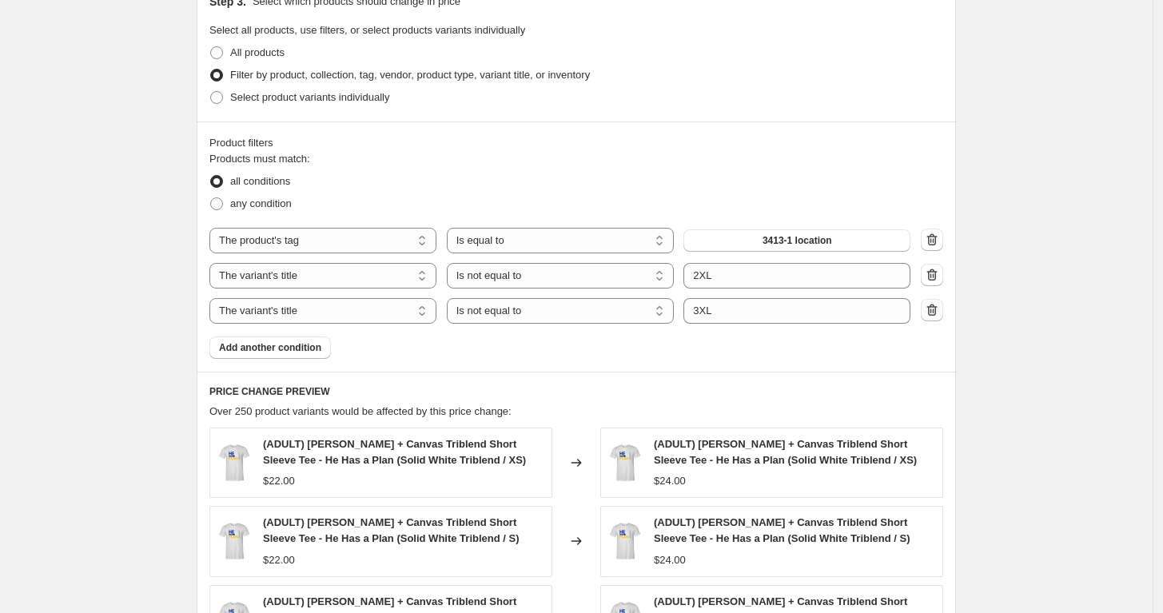
click at [932, 311] on icon "button" at bounding box center [932, 310] width 16 height 16
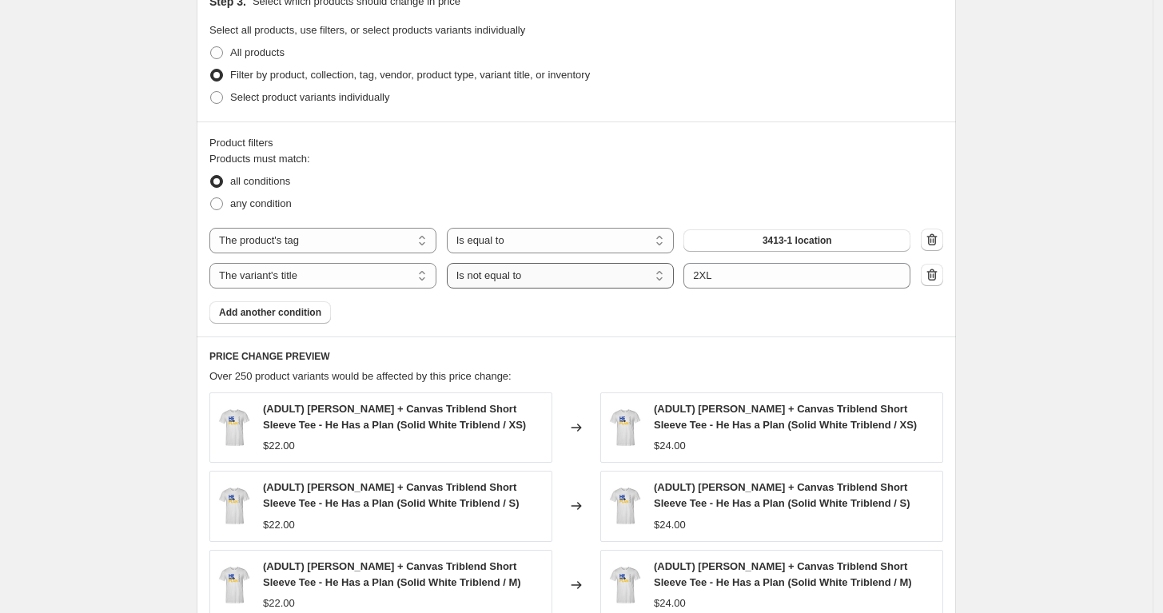
click at [545, 278] on select "Is equal to Is not equal to Contains" at bounding box center [560, 276] width 227 height 26
select select "equal"
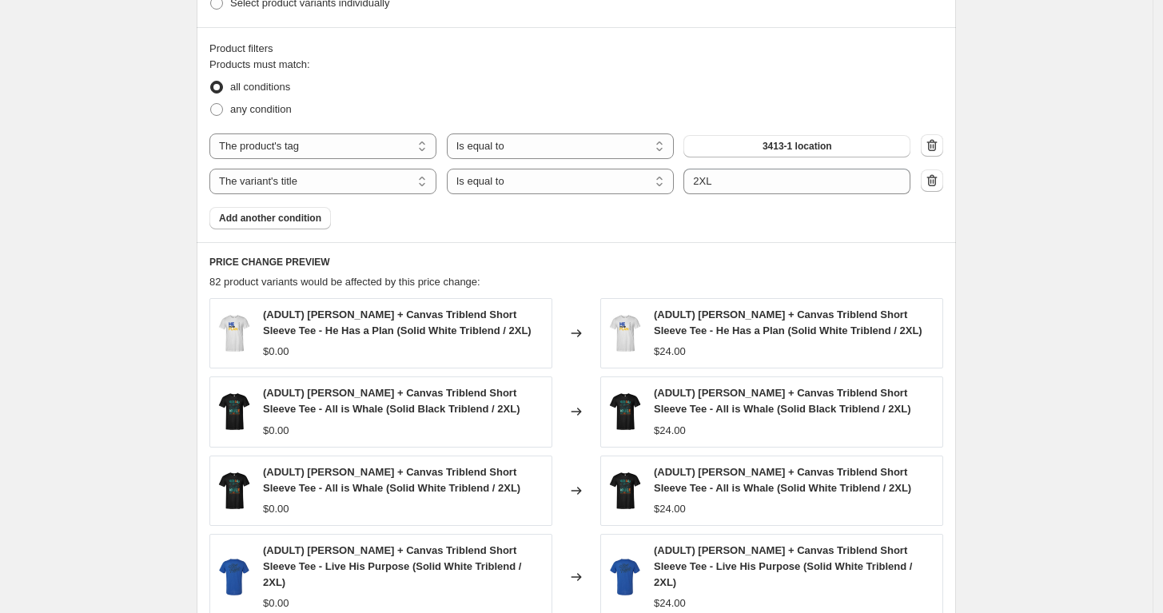
scroll to position [1075, 0]
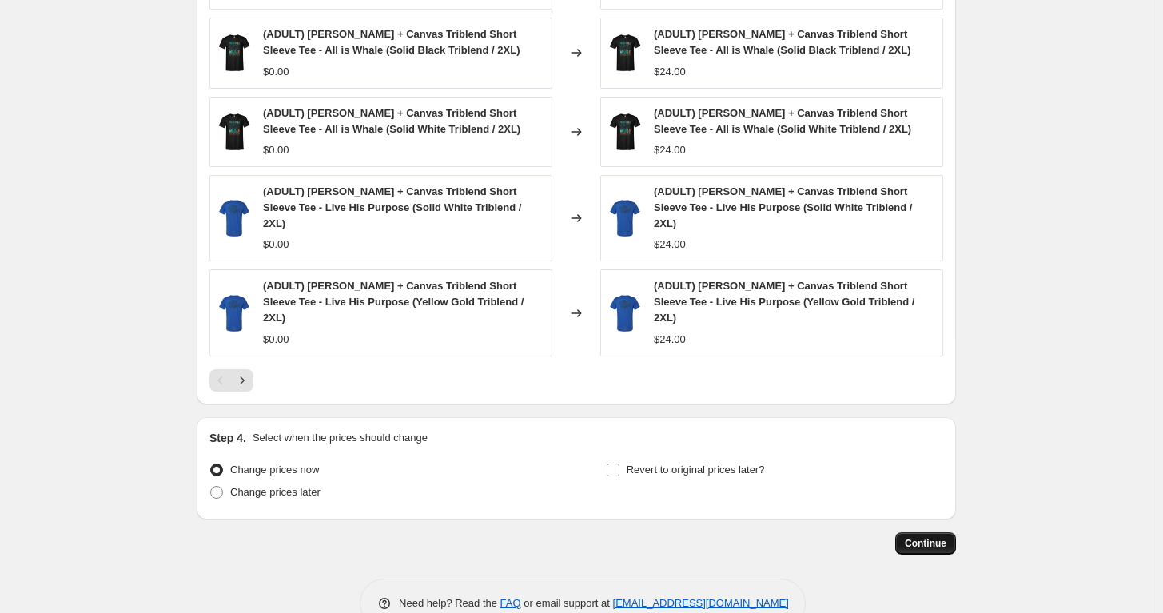
click at [931, 537] on span "Continue" at bounding box center [926, 543] width 42 height 13
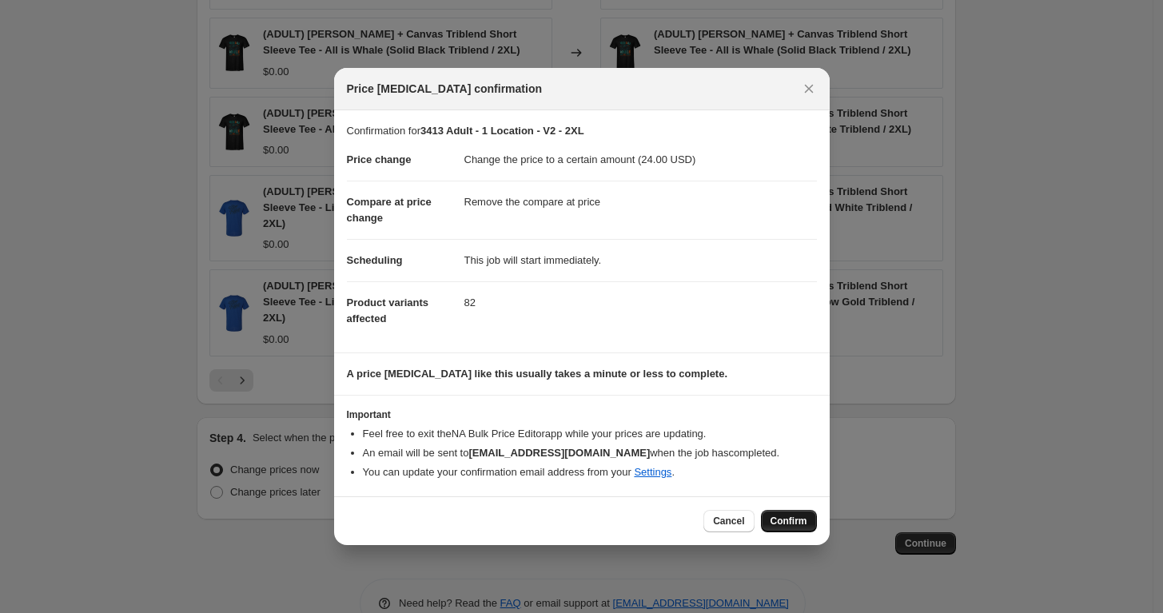
click at [785, 520] on span "Confirm" at bounding box center [789, 521] width 37 height 13
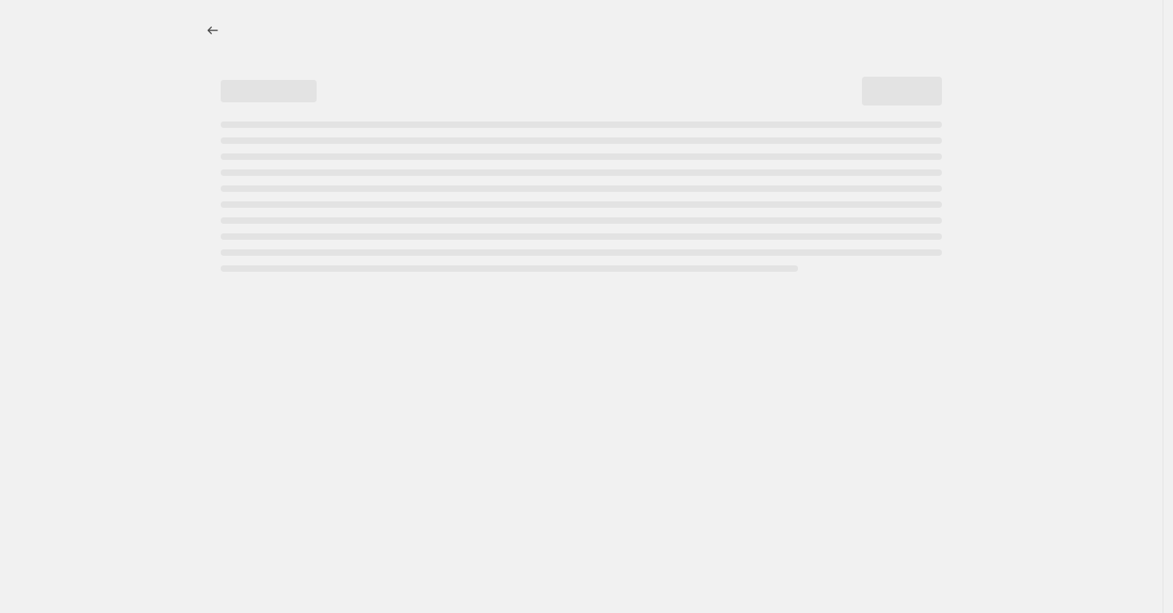
select select "remove"
select select "tag"
select select "title"
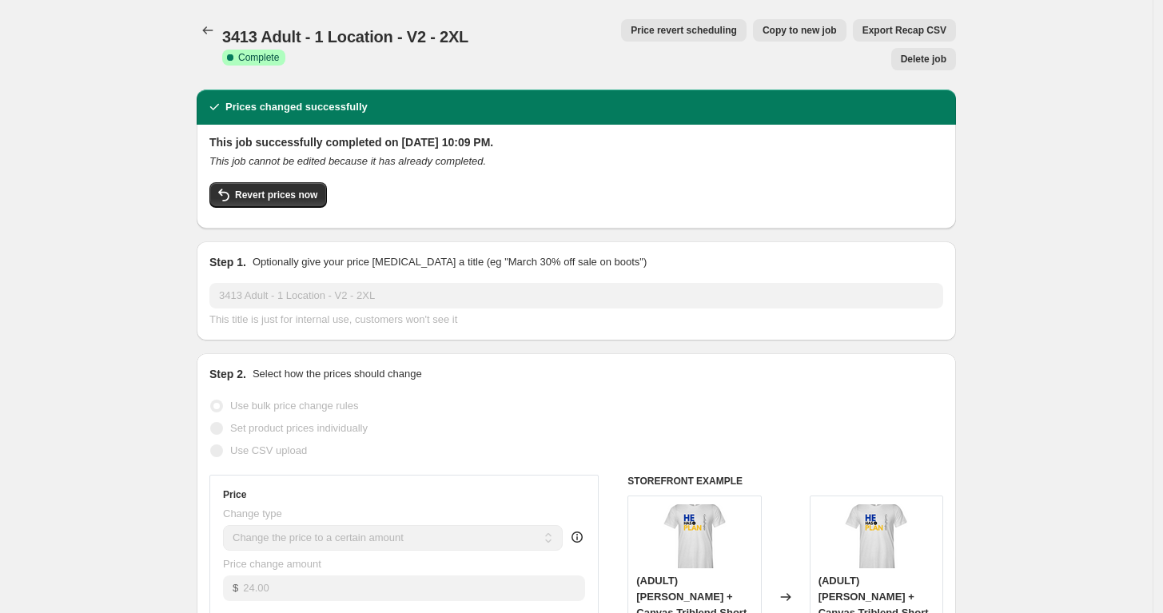
click at [763, 33] on span "Copy to new job" at bounding box center [800, 30] width 74 height 13
select select "remove"
select select "tag"
select select "title"
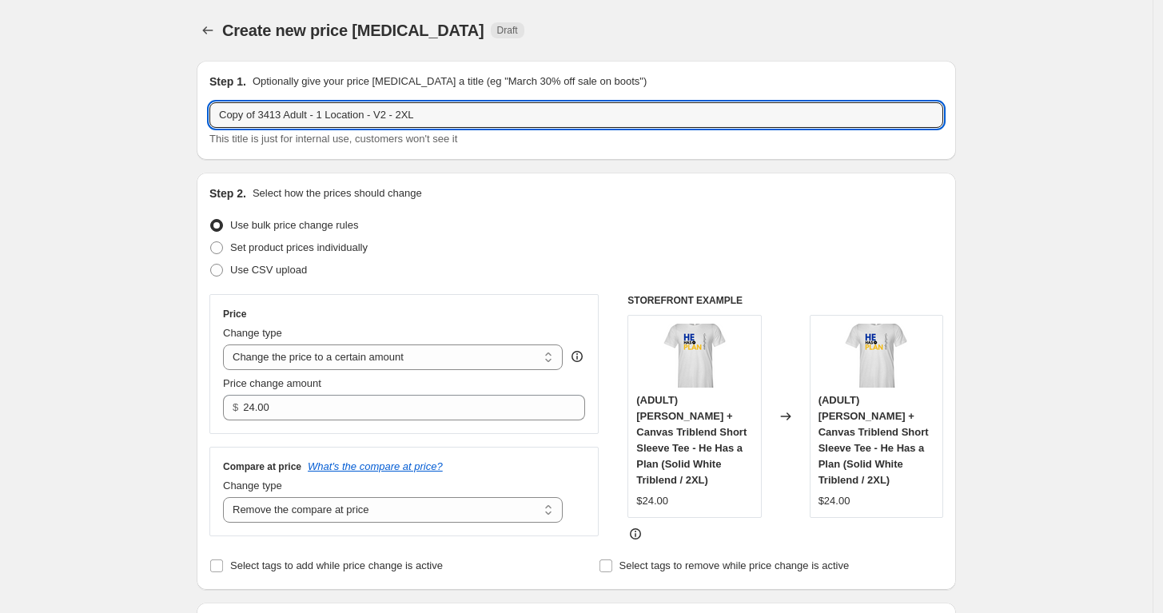
drag, startPoint x: 264, startPoint y: 113, endPoint x: 160, endPoint y: 125, distance: 104.6
click at [370, 118] on input "3413 Adult - 1 Location - V2 - 2XL" at bounding box center [576, 115] width 734 height 26
type input "3413 Adult - 1 Location - V2 - 3XL"
click at [486, 199] on div "Step 2. Select how the prices should change" at bounding box center [576, 194] width 734 height 16
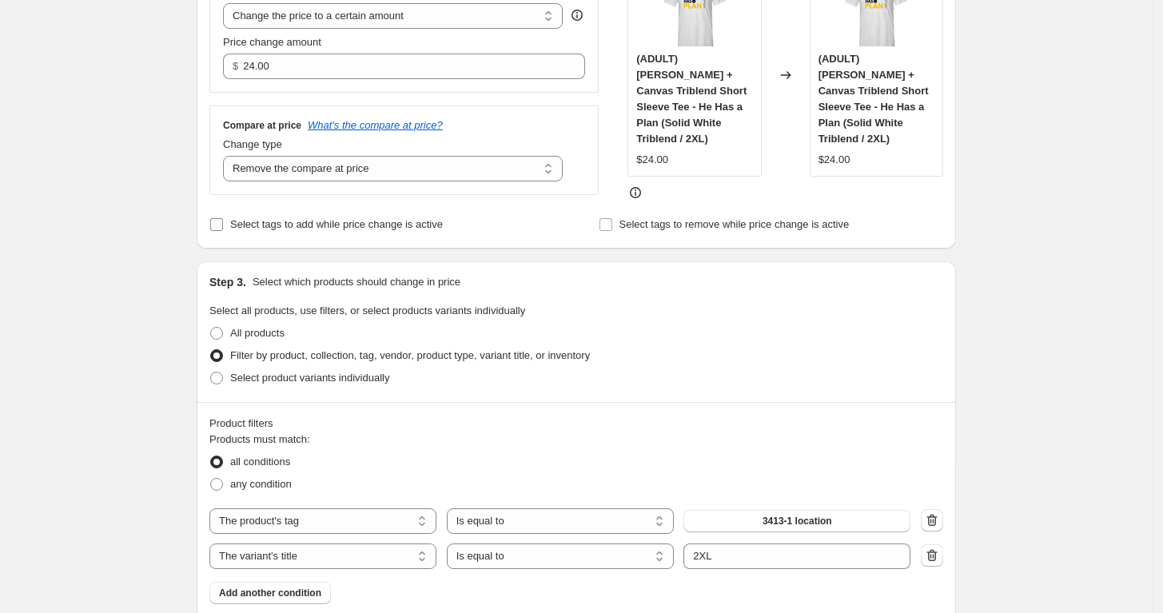
scroll to position [305, 0]
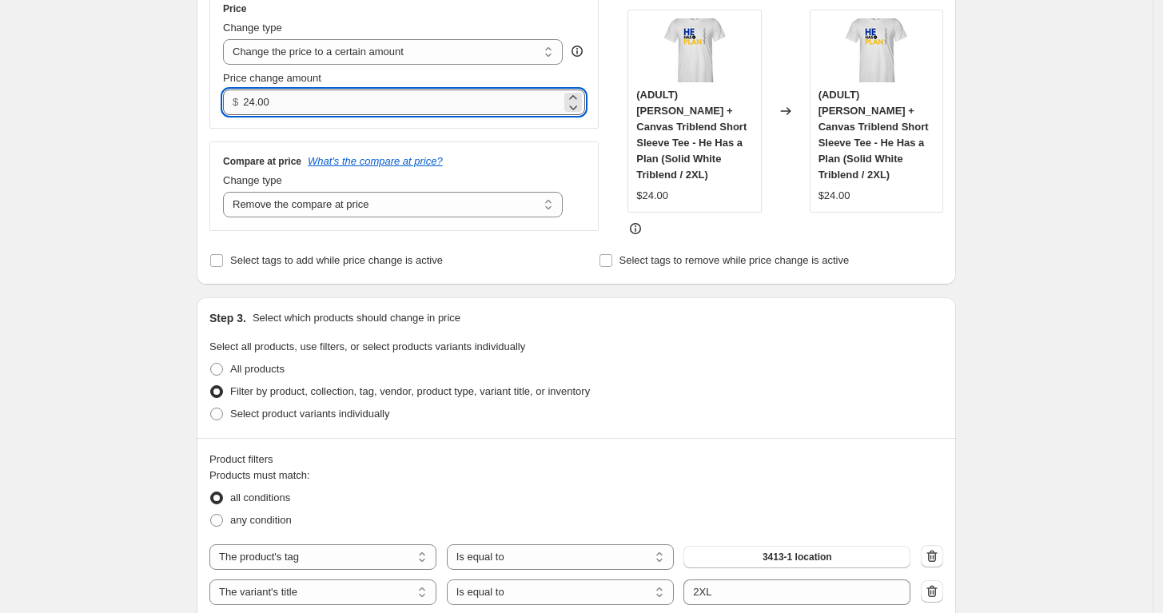
click at [368, 110] on input "24.00" at bounding box center [401, 103] width 317 height 26
type input "26.00"
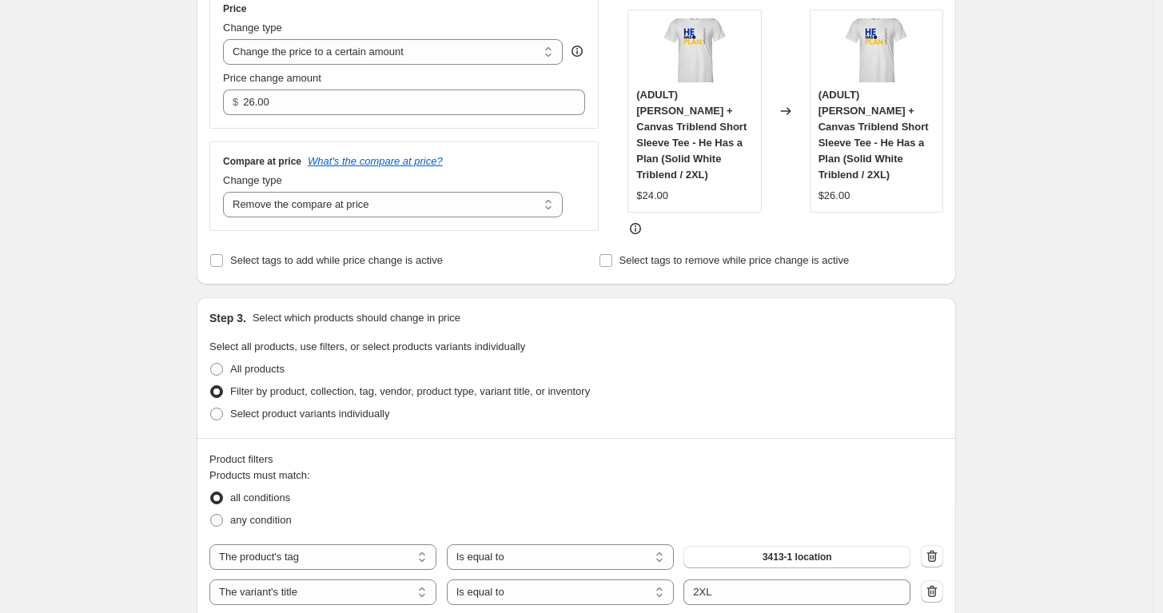
click at [496, 155] on div "Compare at price What's the compare at price?" at bounding box center [404, 161] width 362 height 13
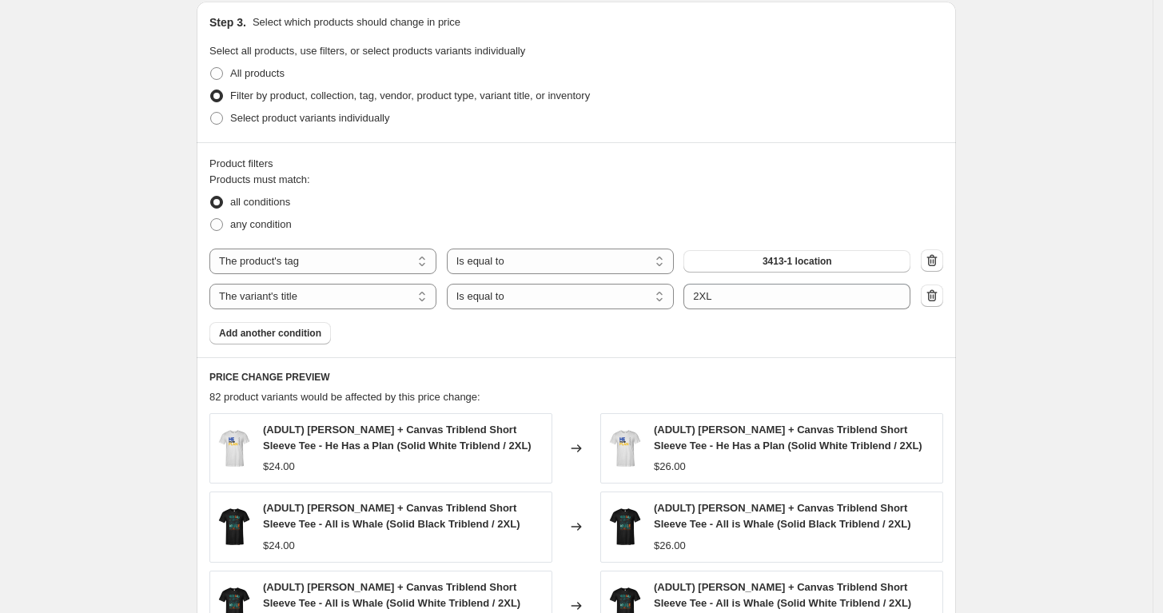
scroll to position [608, 0]
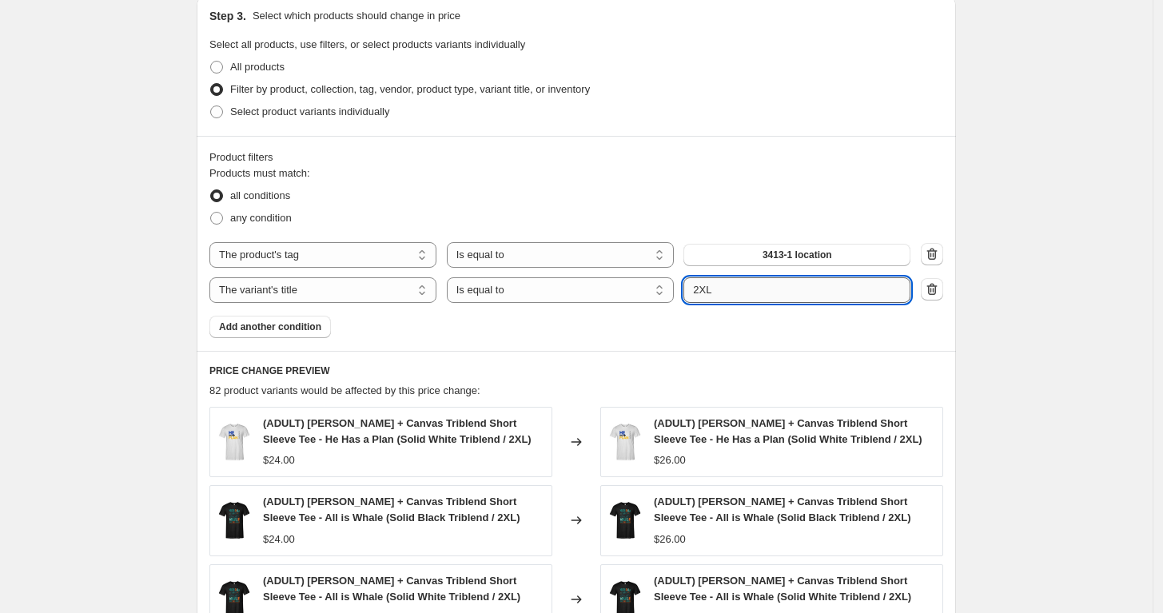
click at [704, 285] on input "2XL" at bounding box center [797, 290] width 227 height 26
type input "3XL"
click at [714, 327] on div "Products must match: all conditions any condition The product The product's col…" at bounding box center [576, 252] width 734 height 173
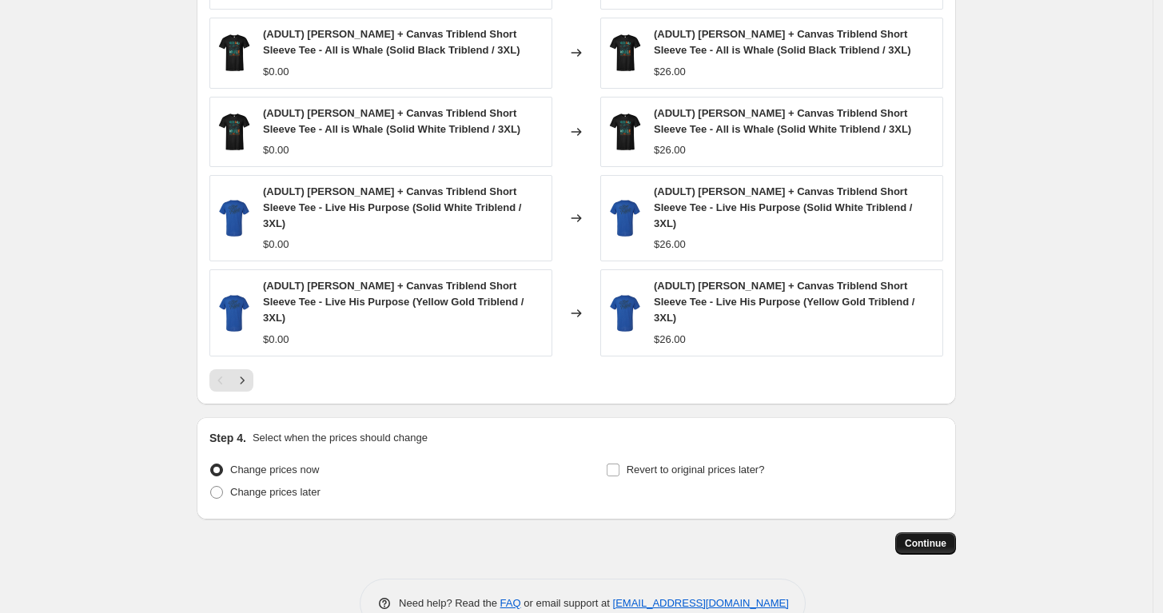
click at [956, 533] on button "Continue" at bounding box center [926, 544] width 61 height 22
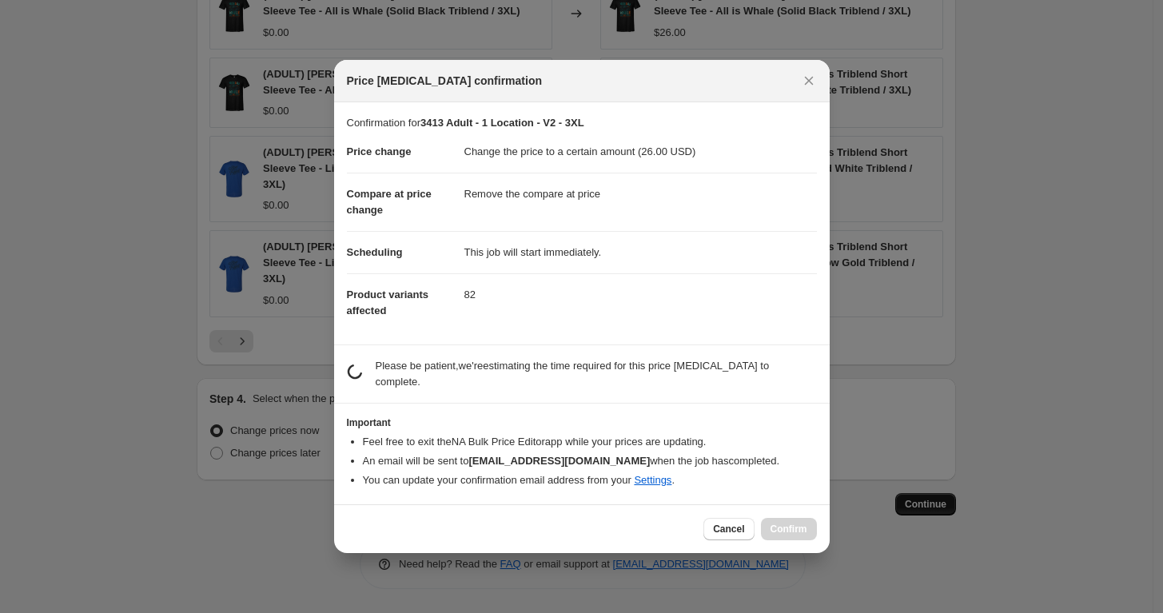
scroll to position [0, 0]
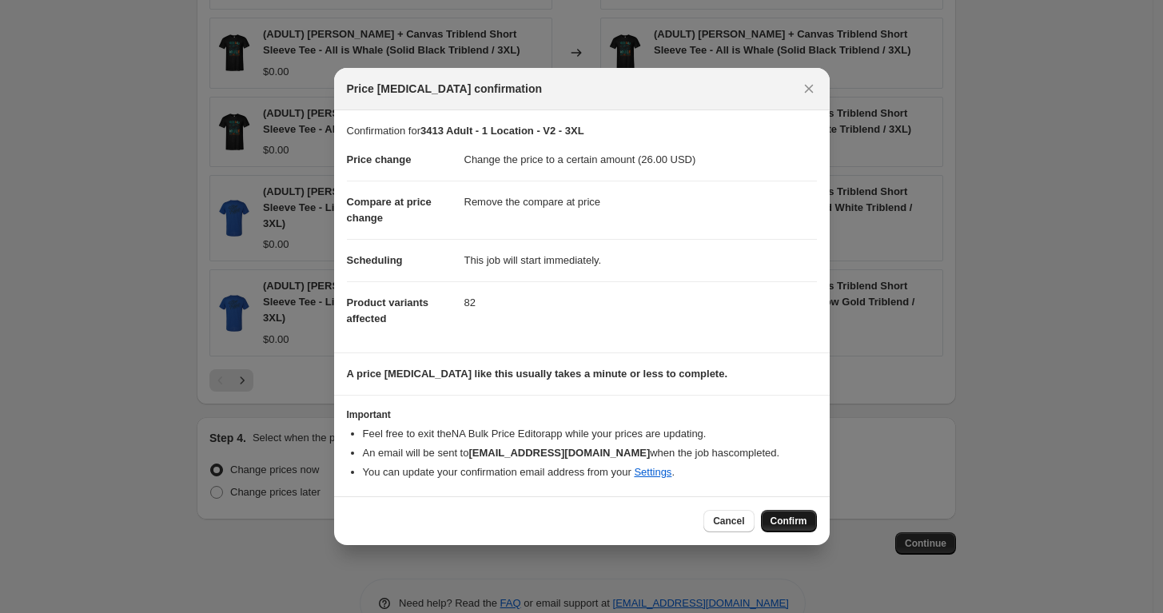
click at [791, 523] on span "Confirm" at bounding box center [789, 521] width 37 height 13
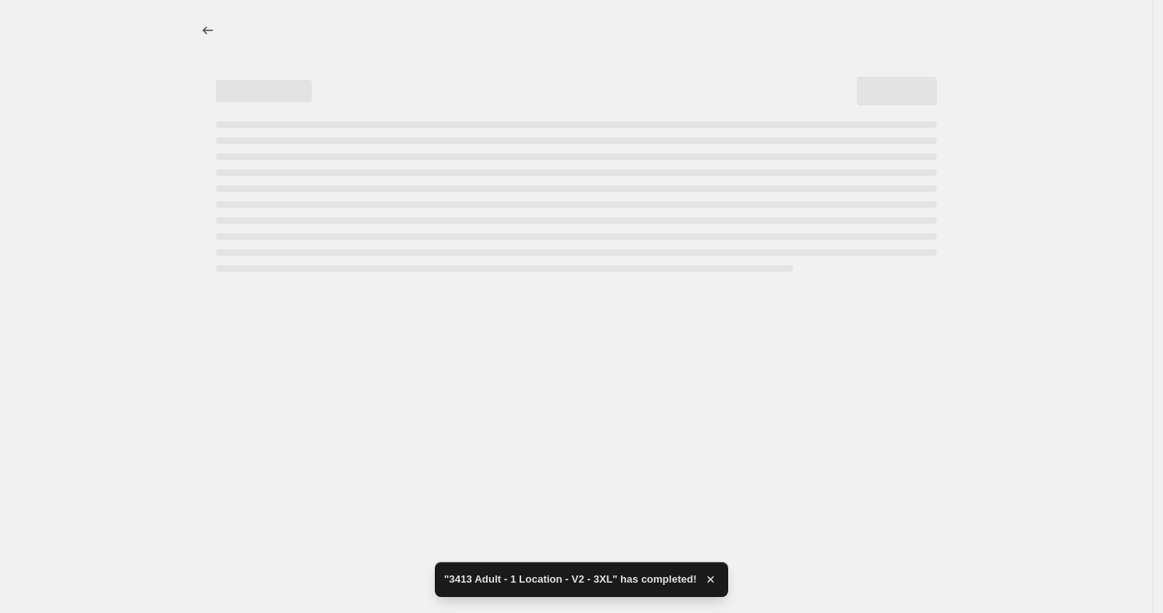
select select "remove"
select select "tag"
select select "title"
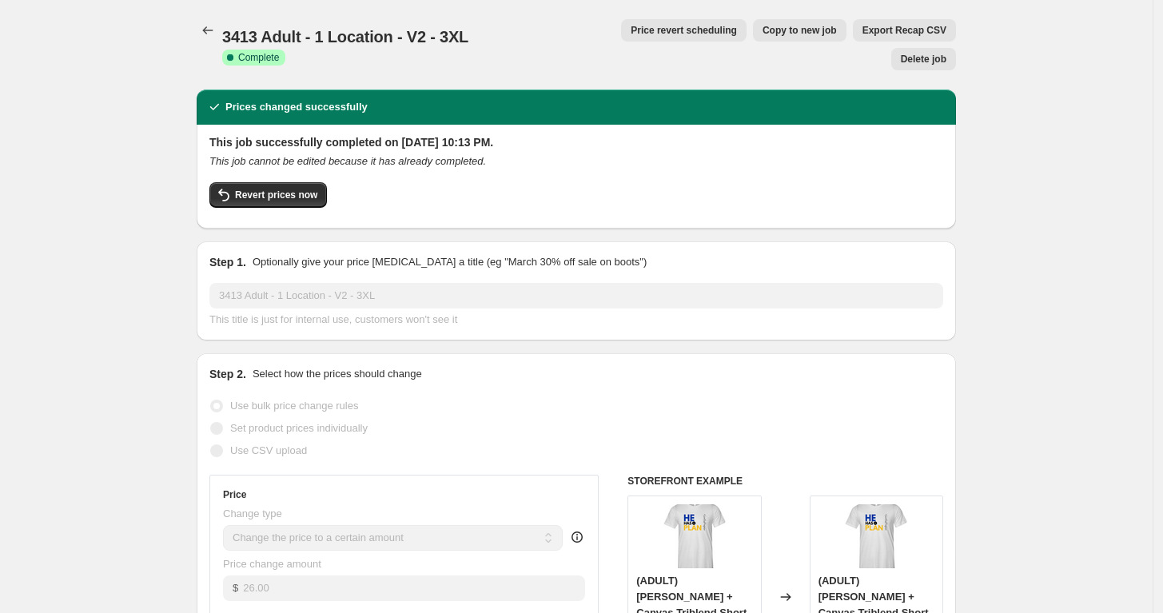
click at [763, 36] on span "Copy to new job" at bounding box center [800, 30] width 74 height 13
select select "remove"
select select "tag"
select select "title"
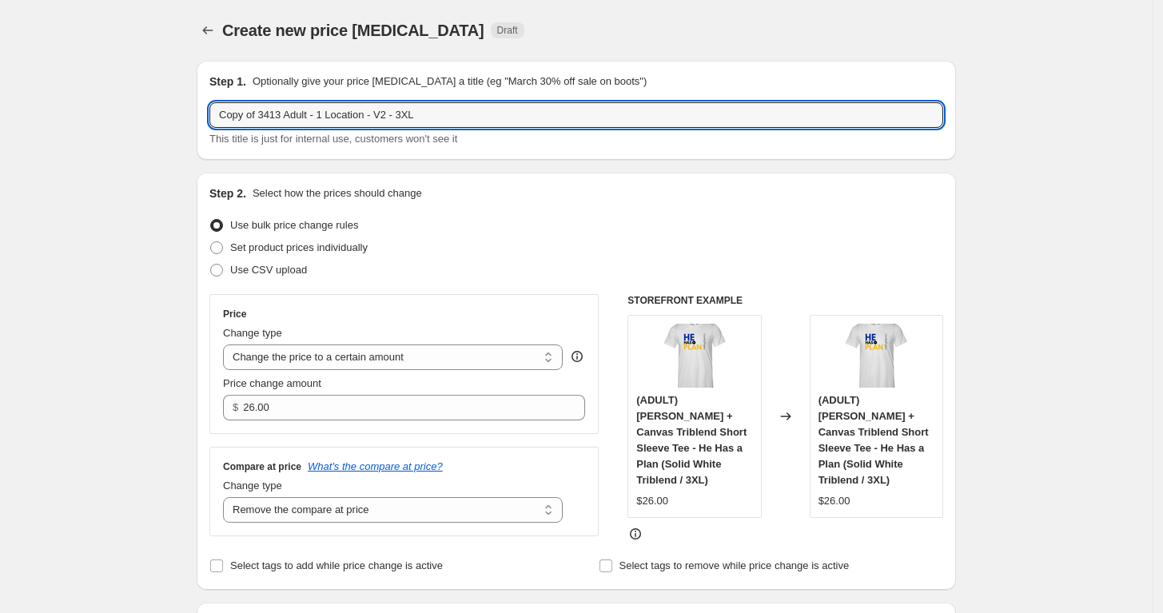
drag, startPoint x: 262, startPoint y: 120, endPoint x: 186, endPoint y: 133, distance: 77.0
click at [370, 120] on input "3413 Adult - 1 Location - V2 - 3XL" at bounding box center [576, 115] width 734 height 26
type input "3413 Adult - 1 Location - V2 - 4XL"
click at [449, 182] on div "Step 2. Select how the prices should change Use bulk price change rules Set pro…" at bounding box center [577, 381] width 760 height 417
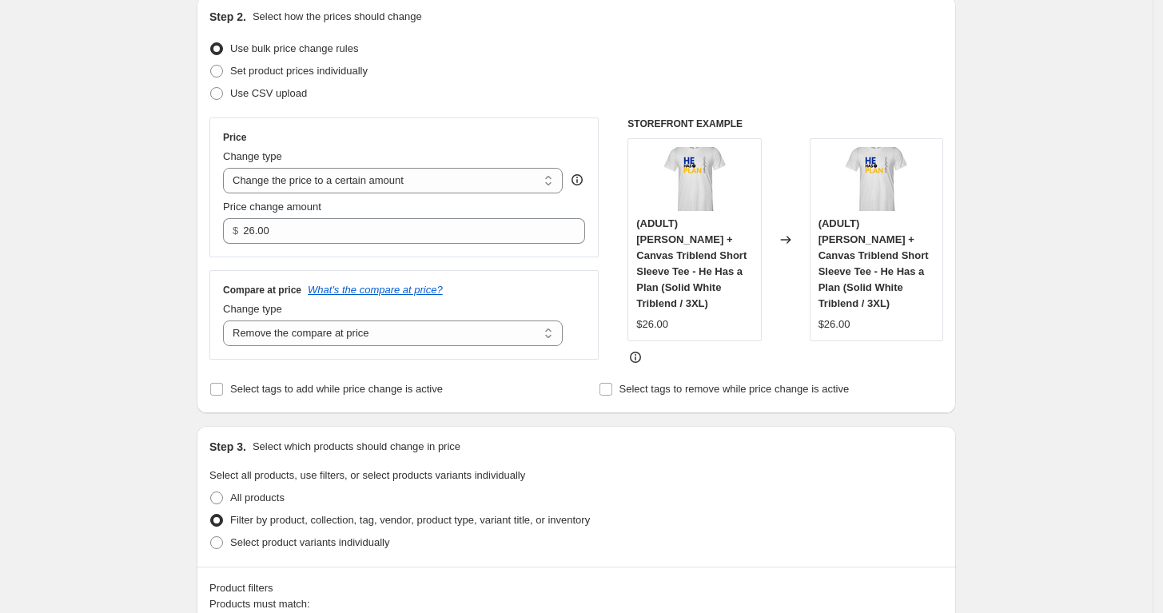
scroll to position [178, 0]
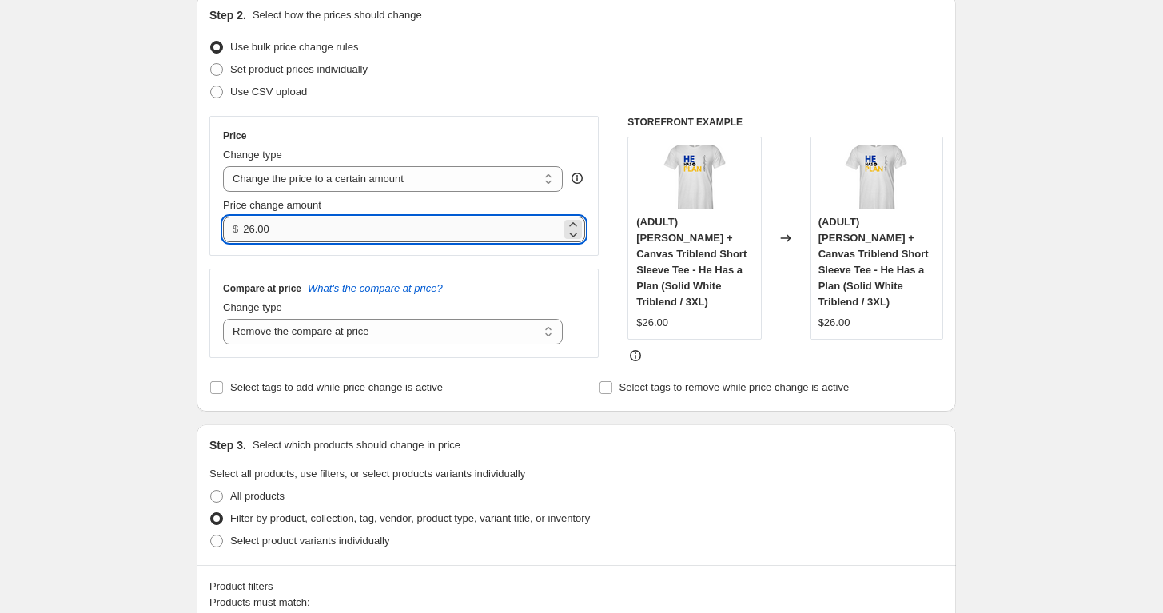
click at [352, 226] on input "26.00" at bounding box center [401, 230] width 317 height 26
type input "28.00"
click at [445, 197] on div "Price change amount" at bounding box center [404, 205] width 362 height 16
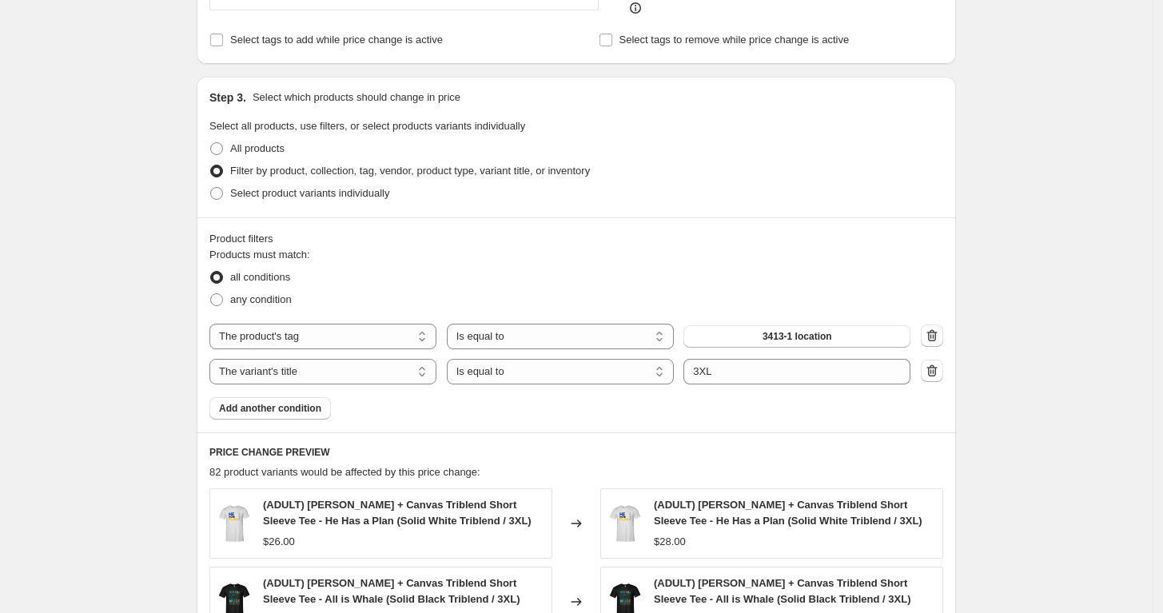
scroll to position [542, 0]
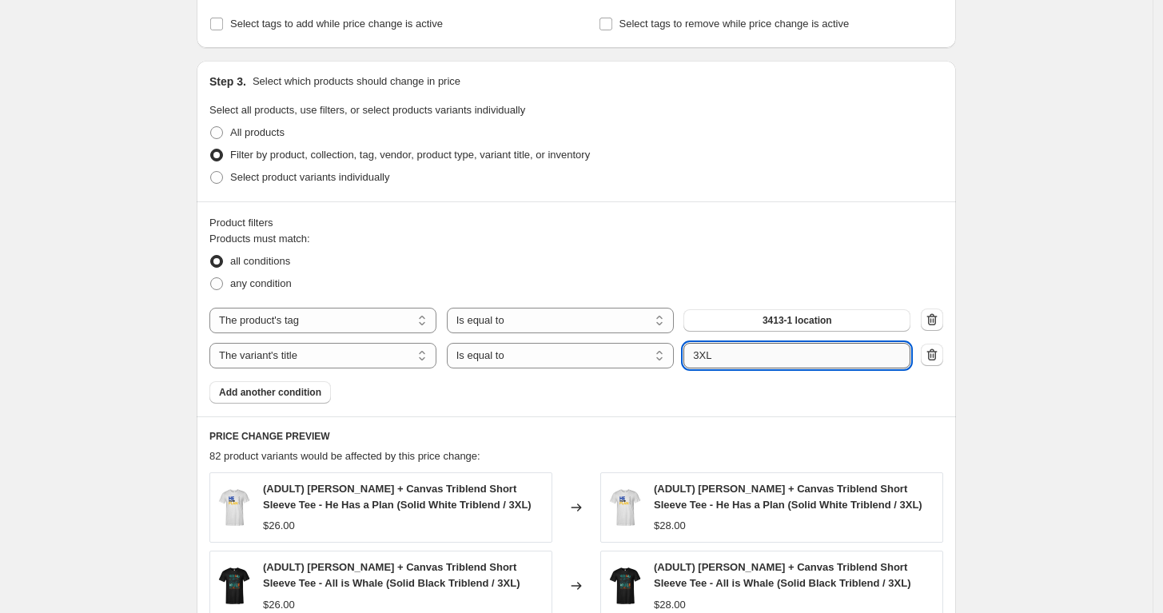
click at [700, 351] on input "3XL" at bounding box center [797, 356] width 227 height 26
click at [706, 353] on input "3XL" at bounding box center [797, 356] width 227 height 26
type input "4XL"
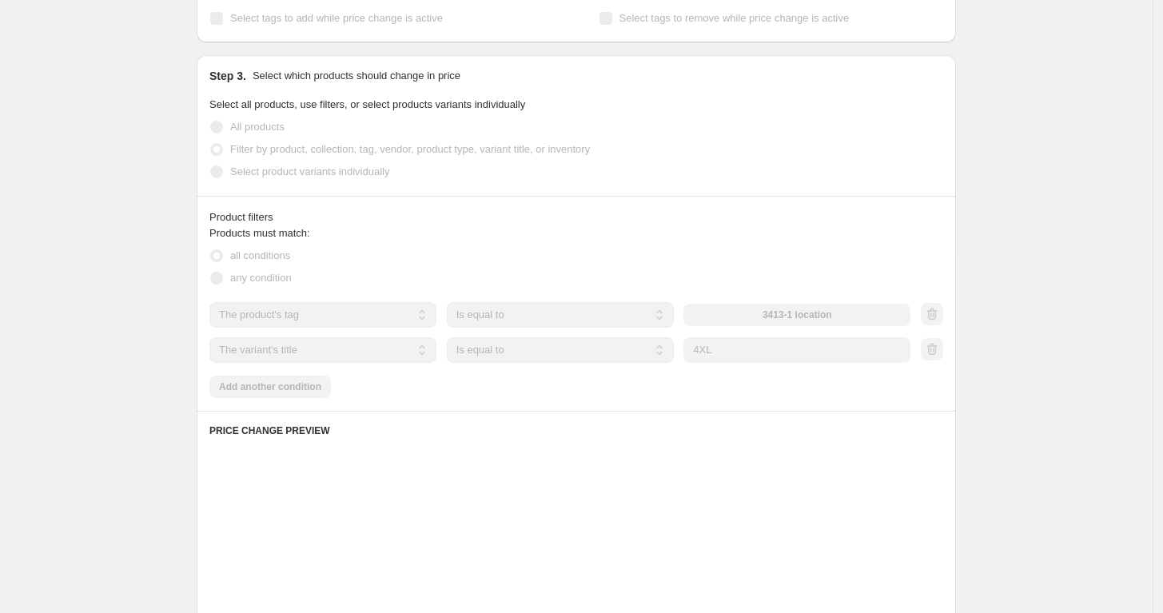
click at [671, 395] on div "Products must match: all conditions any condition The product The product's col…" at bounding box center [576, 311] width 734 height 173
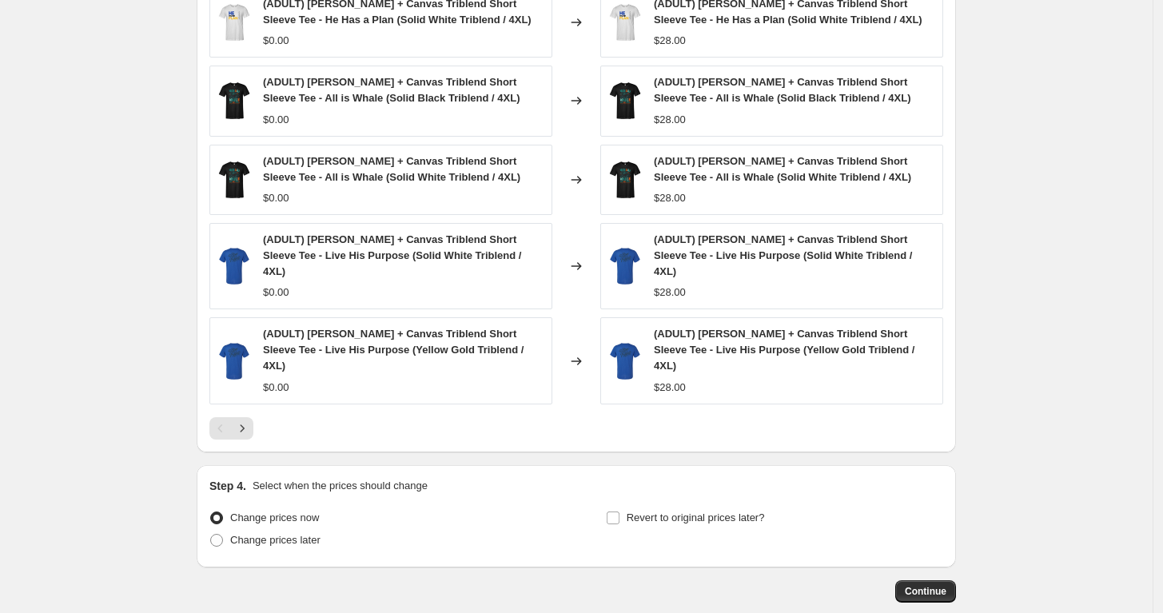
scroll to position [1029, 0]
click at [928, 584] on span "Continue" at bounding box center [926, 590] width 42 height 13
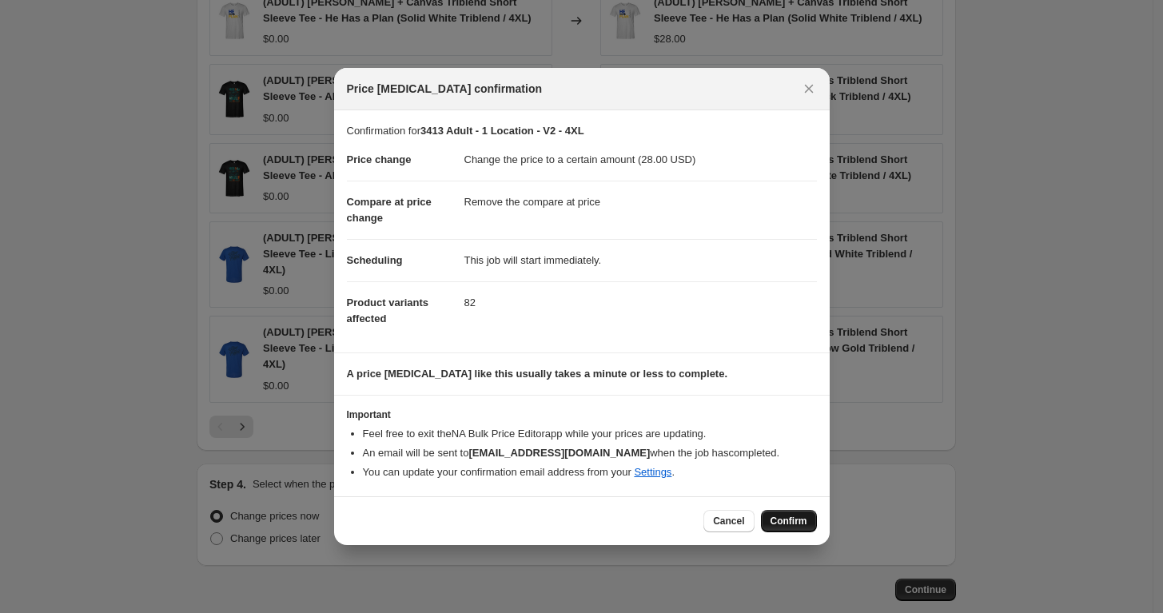
click at [792, 525] on span "Confirm" at bounding box center [789, 521] width 37 height 13
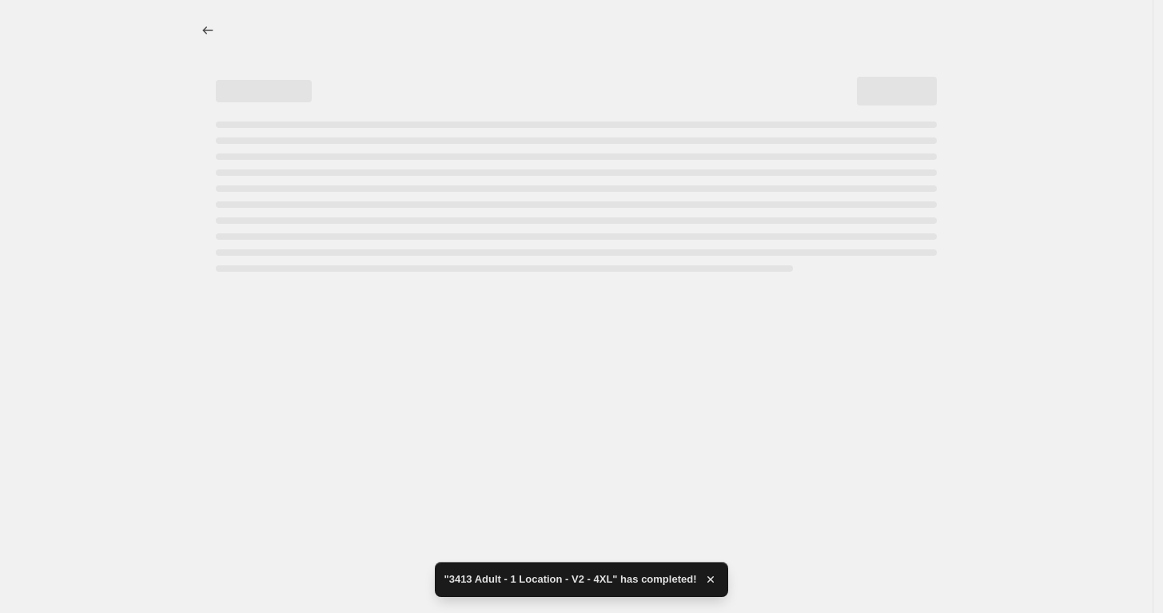
select select "remove"
select select "tag"
select select "title"
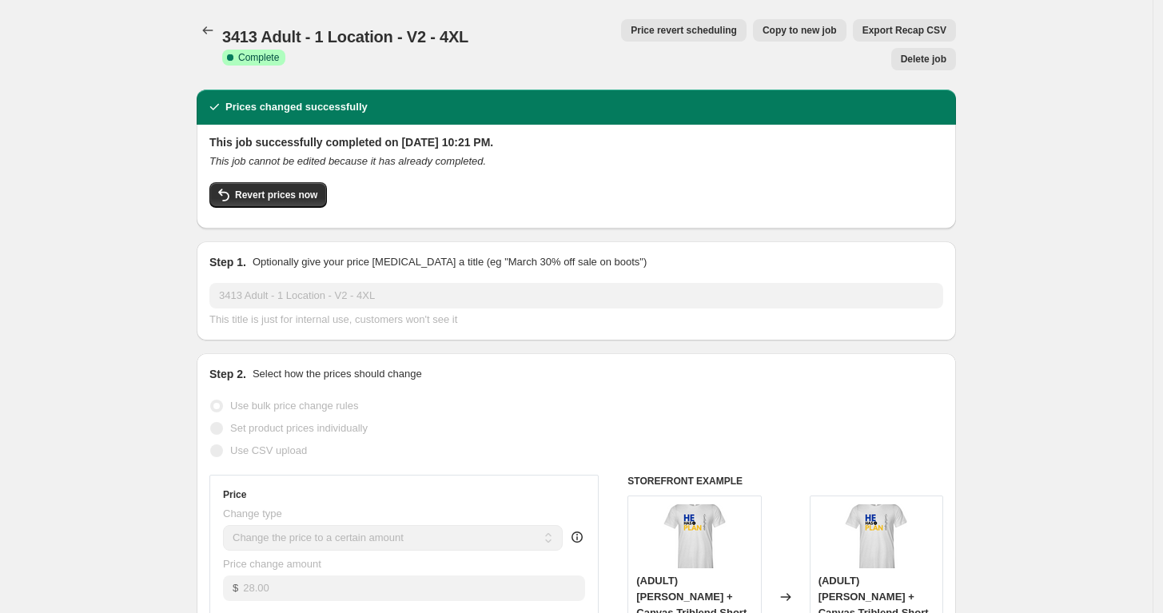
click at [753, 24] on button "Copy to new job" at bounding box center [800, 30] width 94 height 22
select select "remove"
select select "tag"
select select "title"
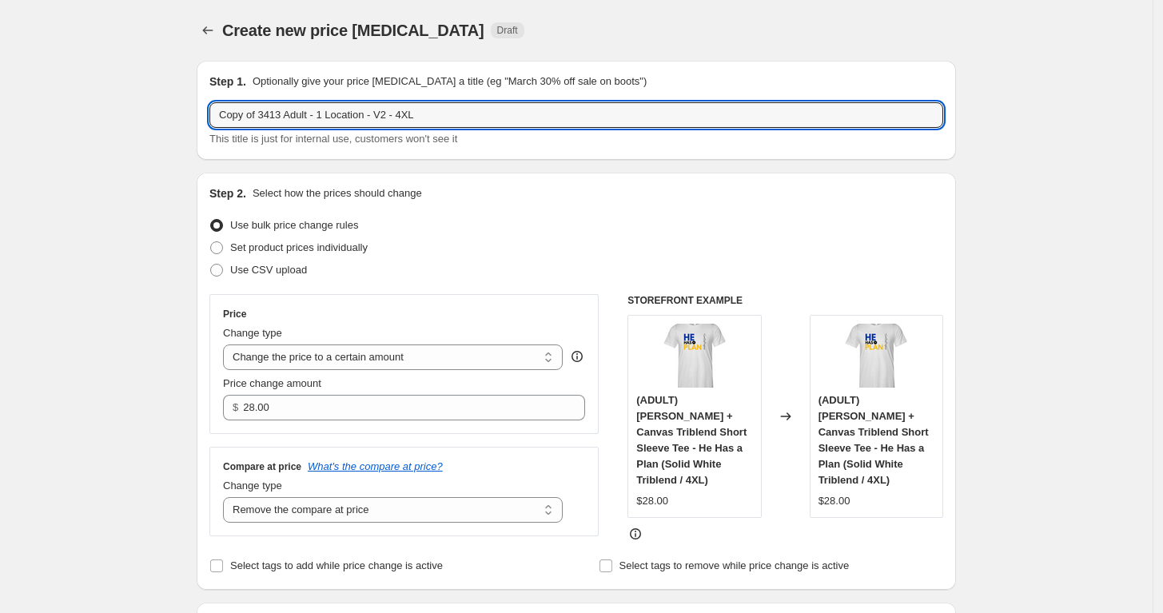
drag, startPoint x: 263, startPoint y: 117, endPoint x: 186, endPoint y: 124, distance: 77.9
click at [370, 118] on input "3413 Adult - 1 Location - V2 - 4XL" at bounding box center [576, 115] width 734 height 26
type input "3413 Adult - 1 Location - V2 - 5XL"
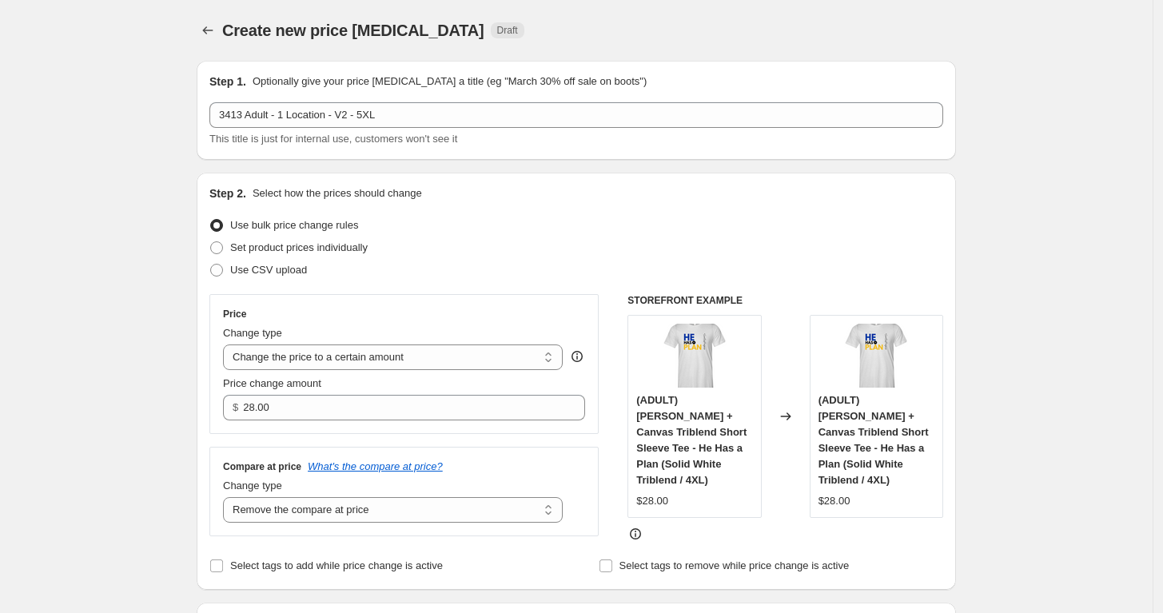
click at [457, 225] on div "Use bulk price change rules" at bounding box center [576, 225] width 734 height 22
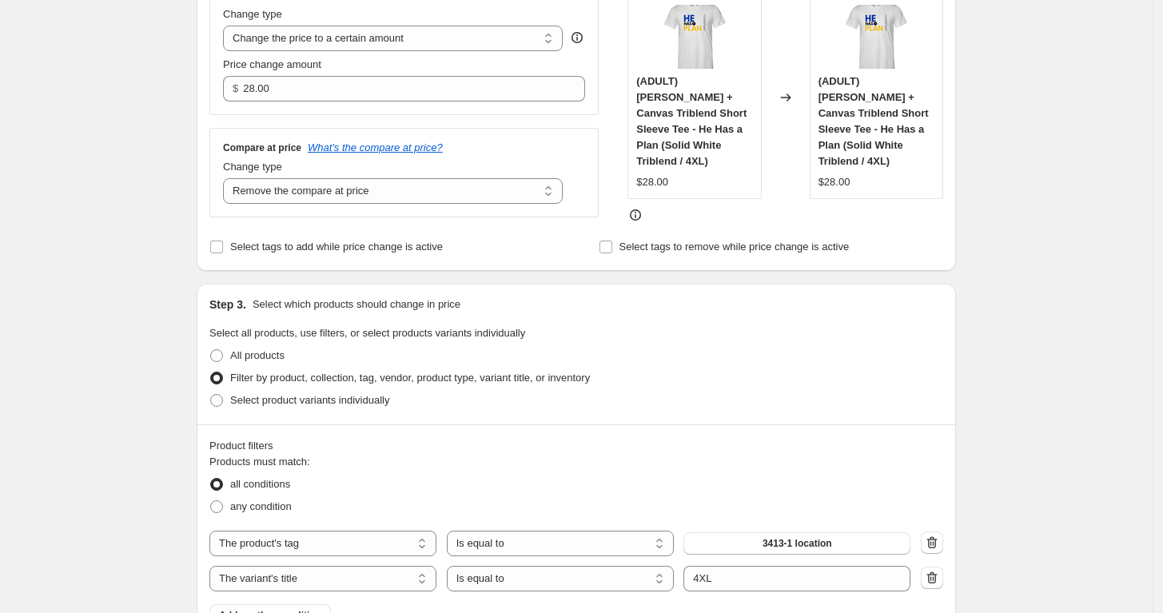
scroll to position [318, 0]
click at [341, 94] on input "28.00" at bounding box center [401, 90] width 317 height 26
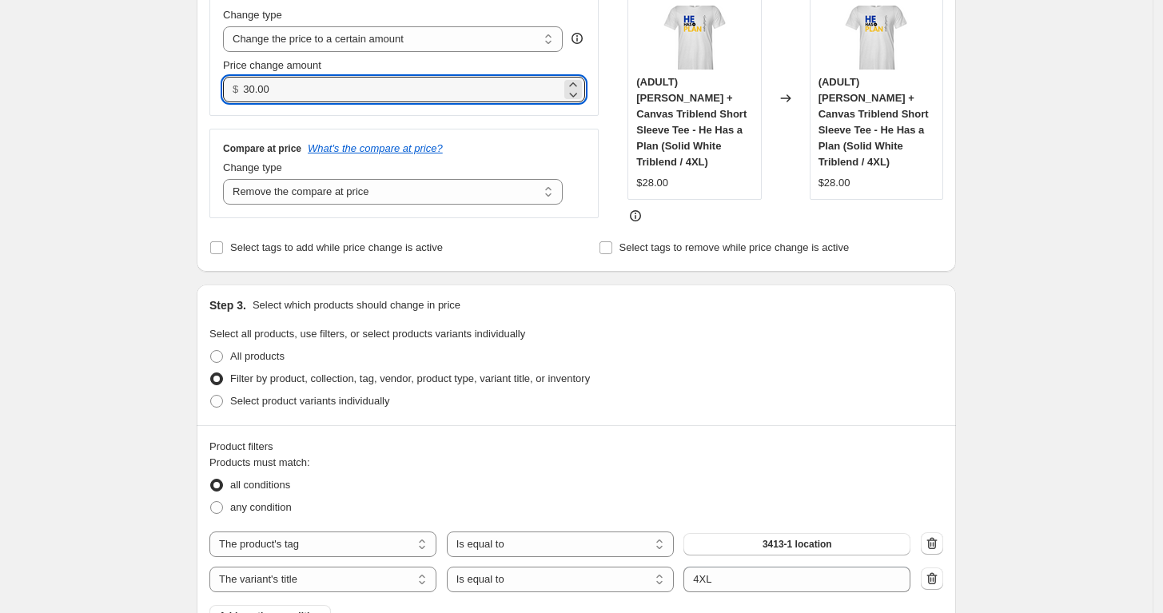
type input "30.00"
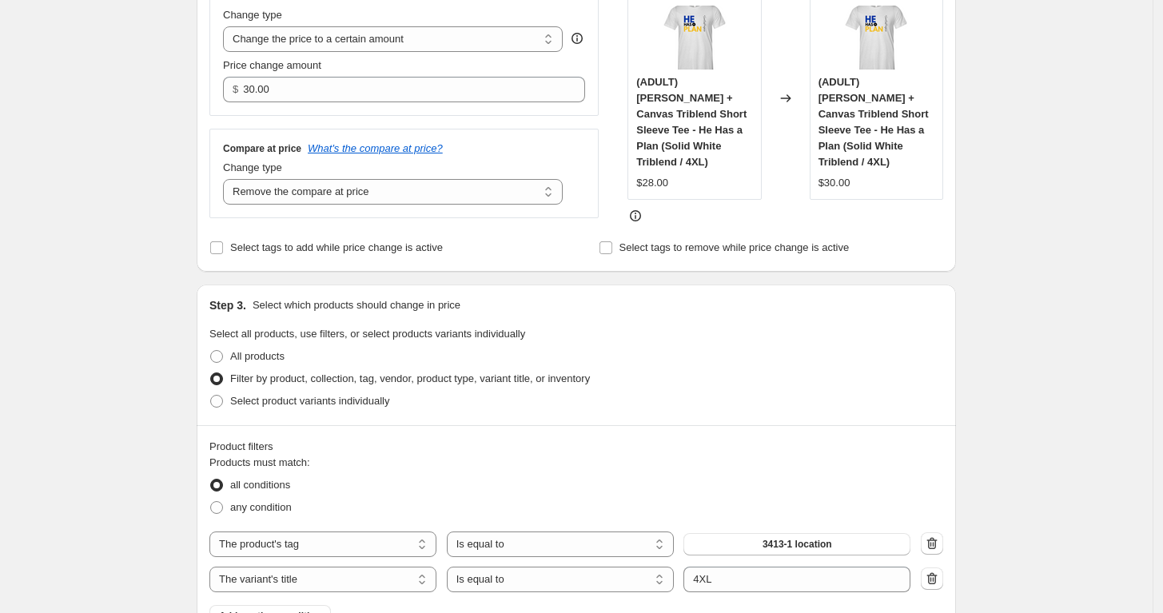
click at [459, 132] on div "Compare at price What's the compare at price? Change type Change the compare at…" at bounding box center [403, 174] width 389 height 90
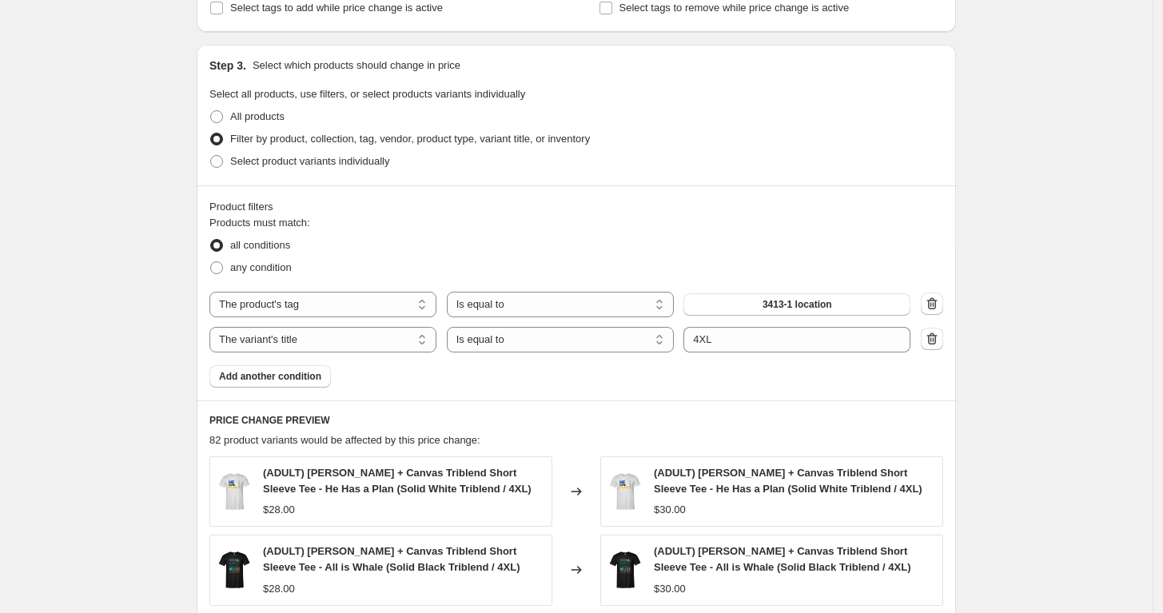
scroll to position [560, 0]
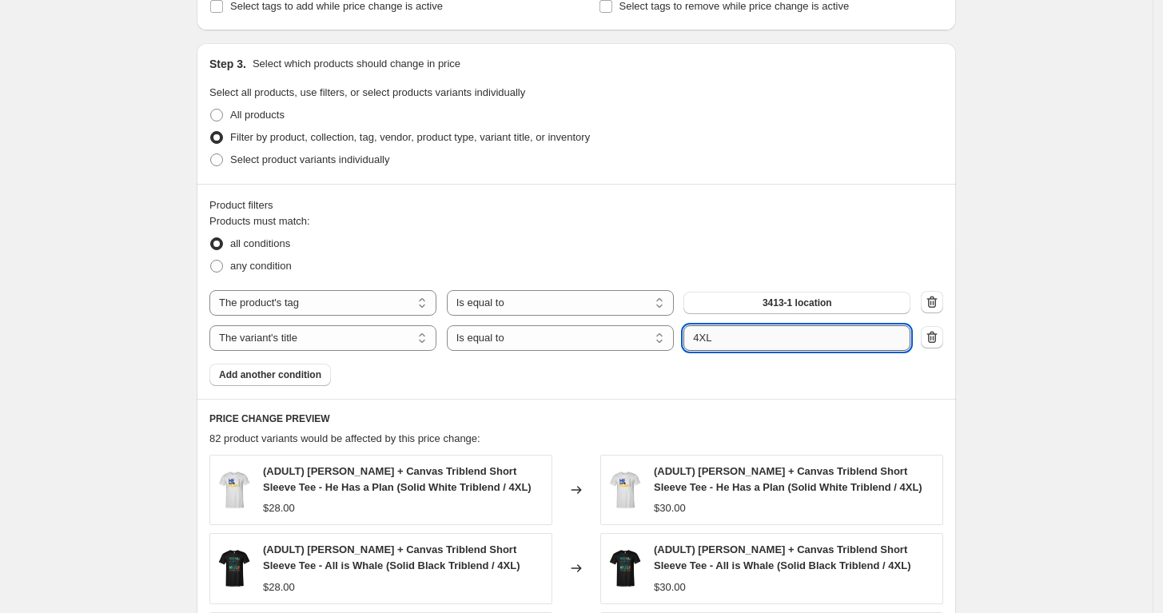
click at [703, 336] on input "4XL" at bounding box center [797, 338] width 227 height 26
type input "5XL"
click at [697, 370] on div "Products must match: all conditions any condition The product The product's col…" at bounding box center [576, 299] width 734 height 173
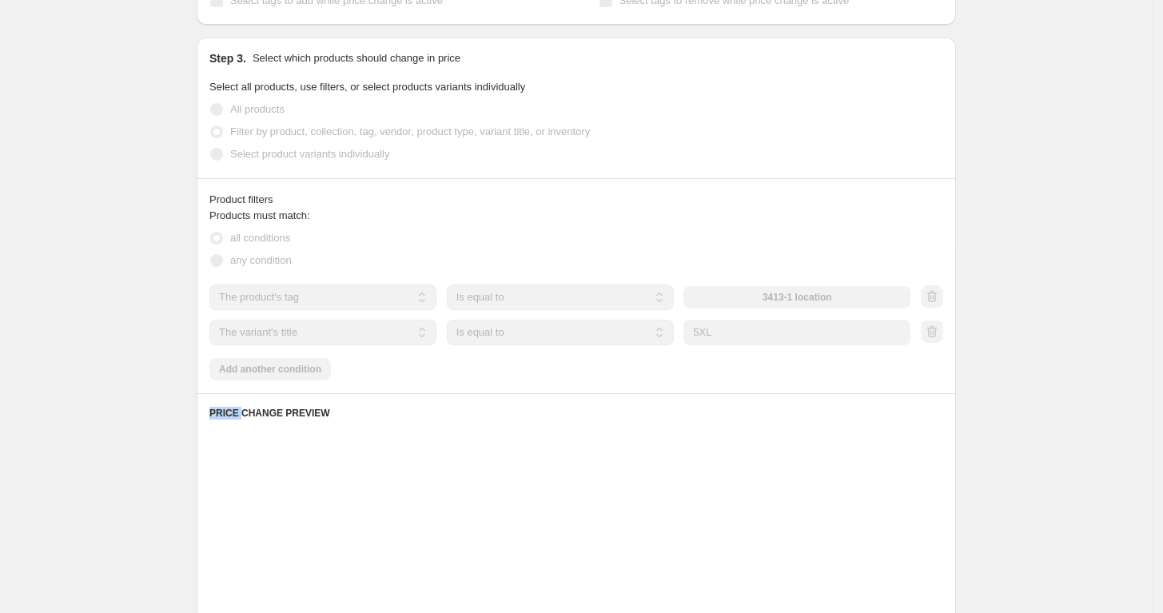
click at [697, 370] on div "Products must match: all conditions any condition The product The product's col…" at bounding box center [576, 294] width 734 height 173
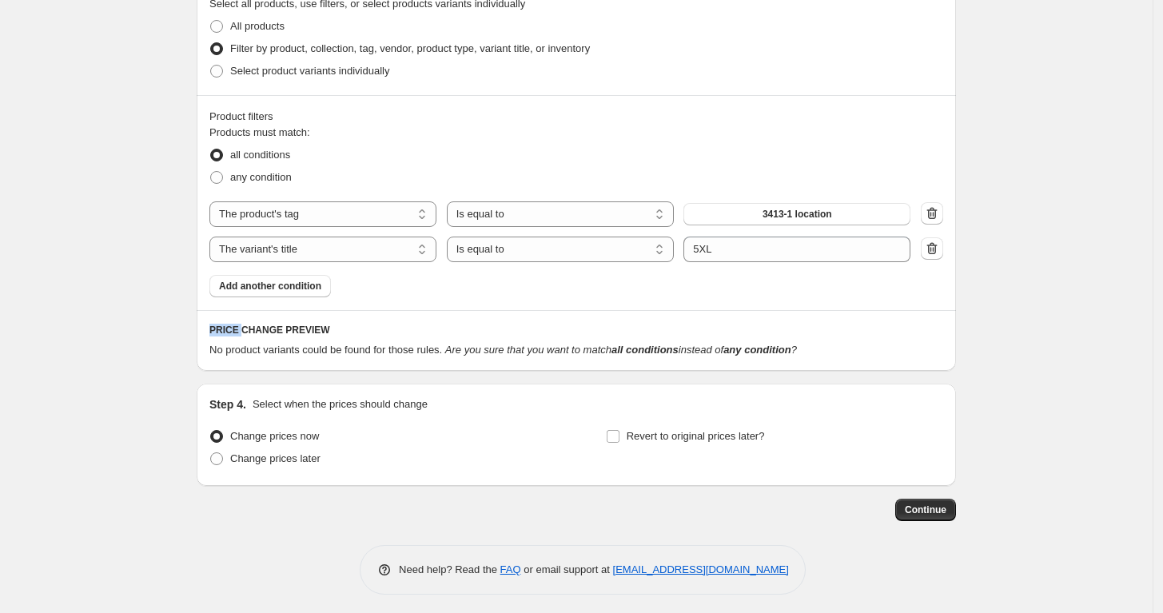
scroll to position [0, 0]
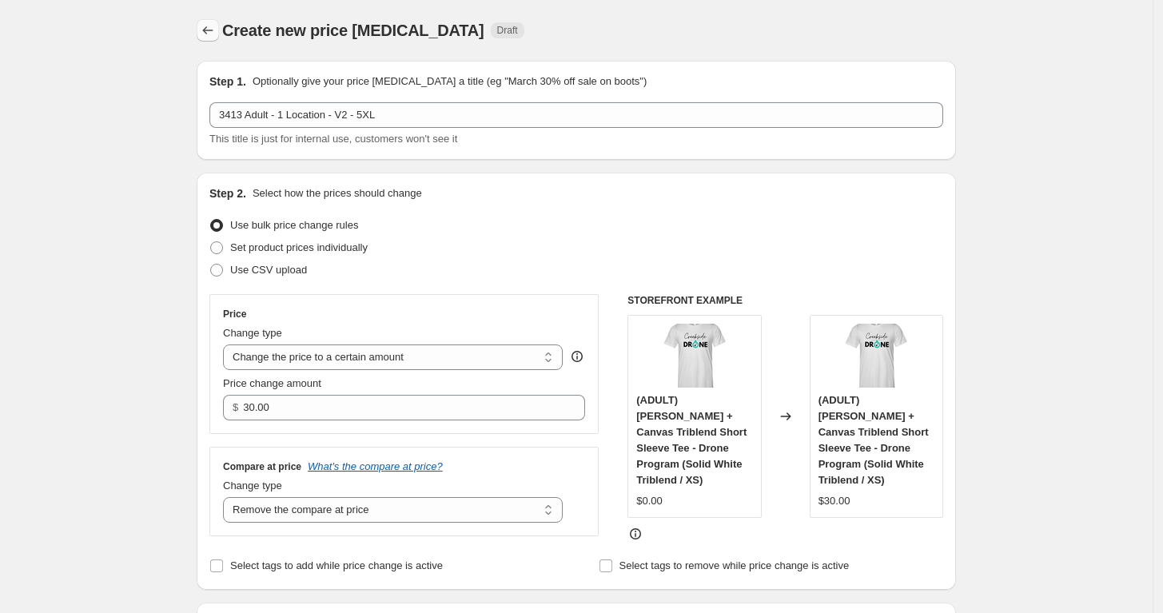
click at [213, 31] on icon "Price change jobs" at bounding box center [208, 30] width 16 height 16
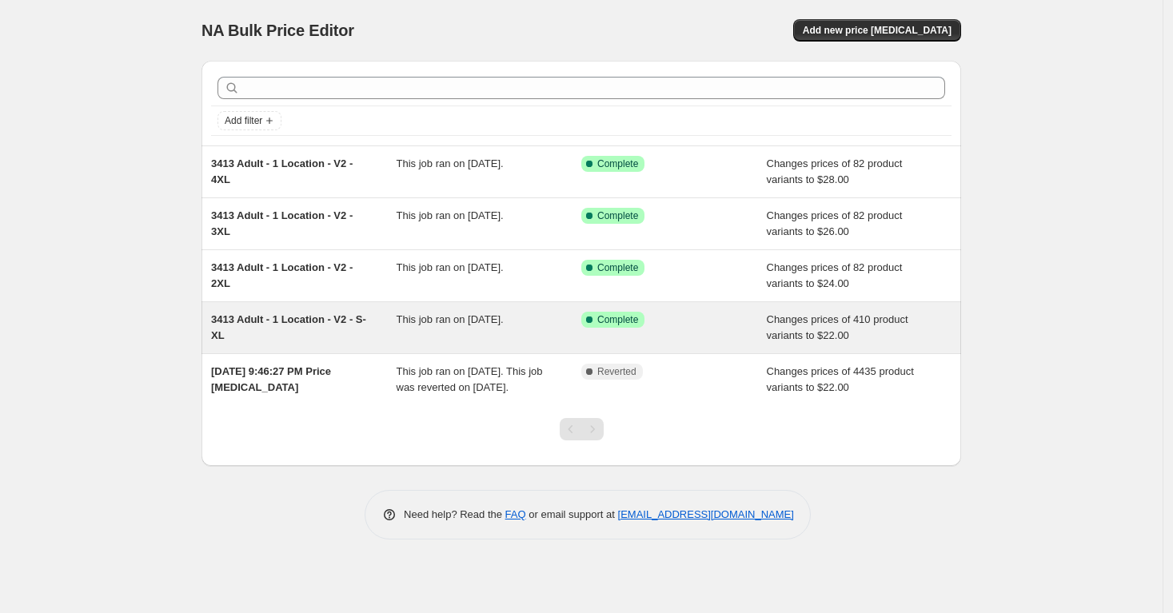
click at [336, 333] on div "3413 Adult - 1 Location - V2 - S-XL" at bounding box center [304, 328] width 186 height 32
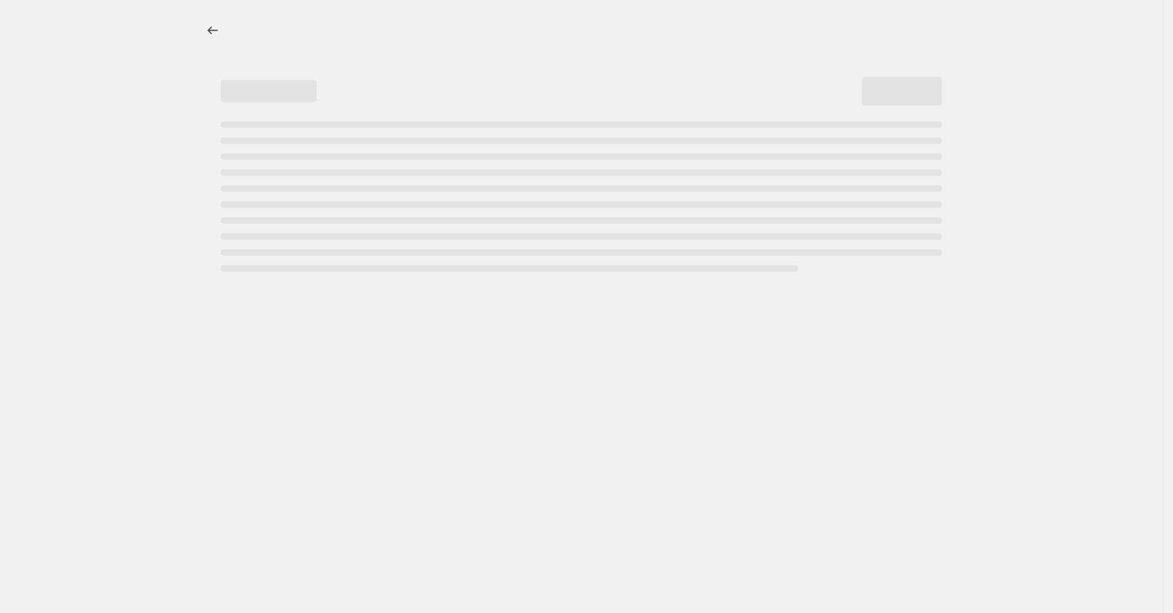
select select "remove"
select select "tag"
select select "title"
select select "not_equal"
select select "title"
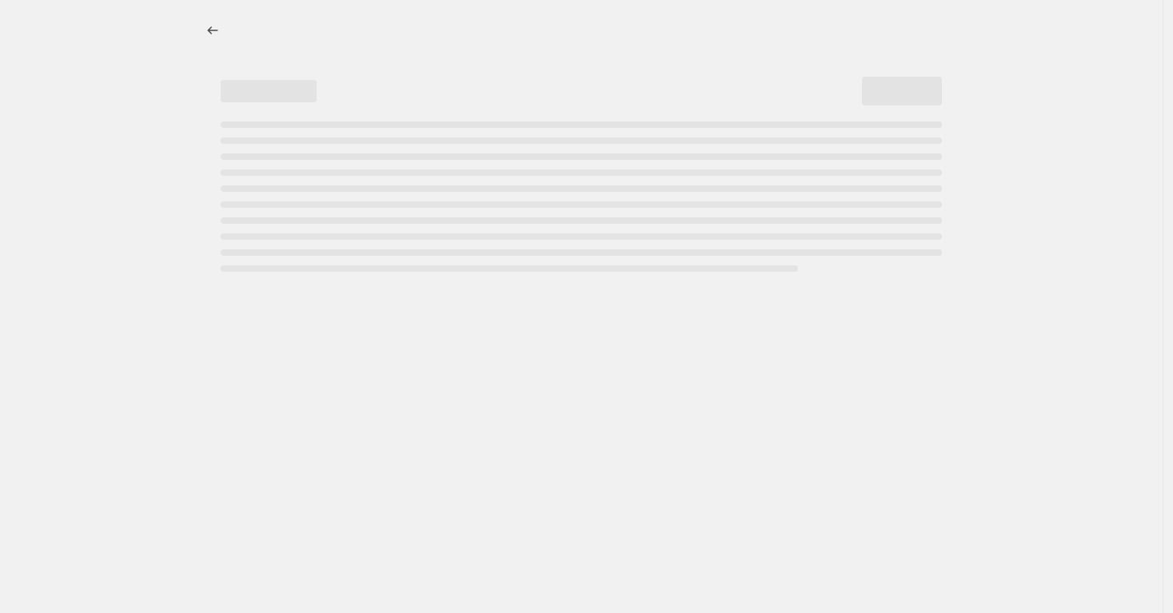
select select "not_equal"
select select "title"
select select "not_equal"
select select "title"
select select "not_equal"
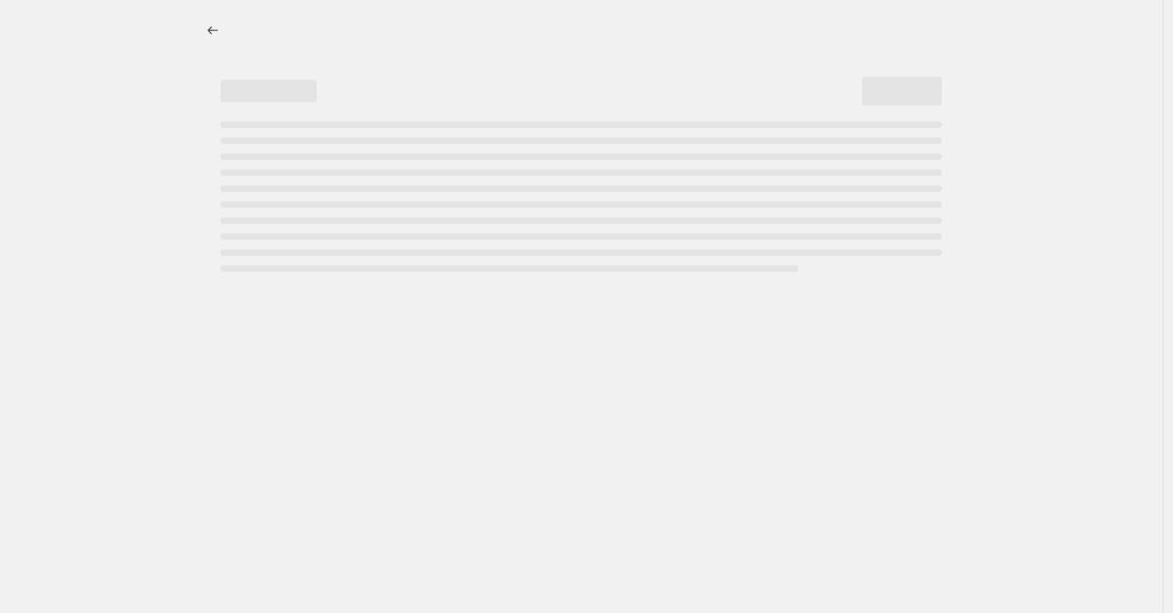
select select "title"
select select "not_equal"
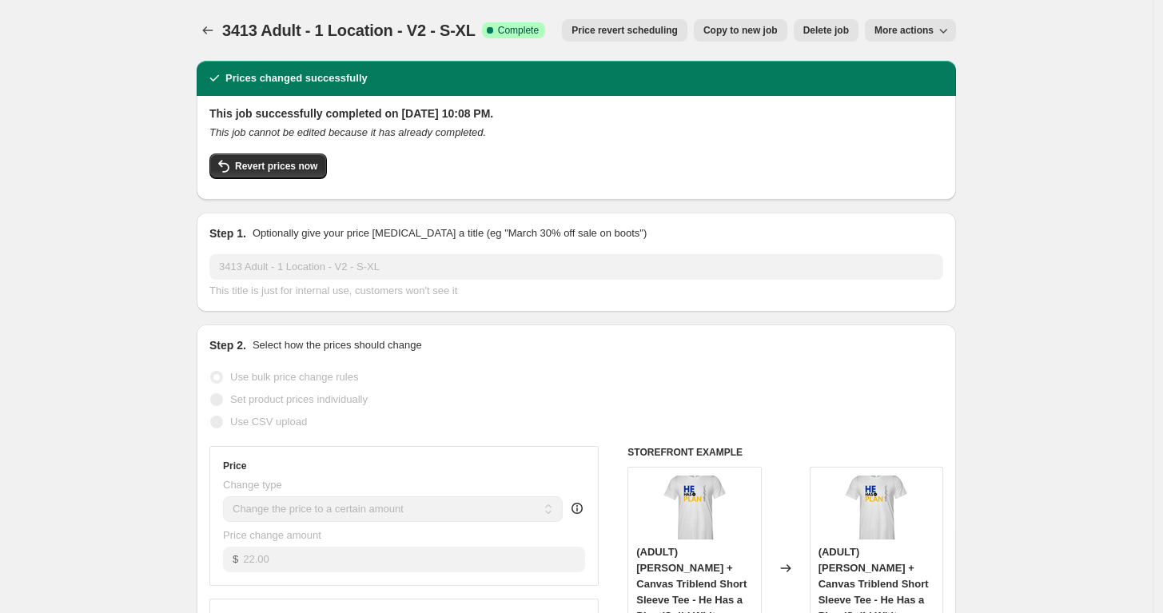
click at [767, 24] on button "Copy to new job" at bounding box center [741, 30] width 94 height 22
select select "remove"
select select "tag"
select select "title"
select select "not_equal"
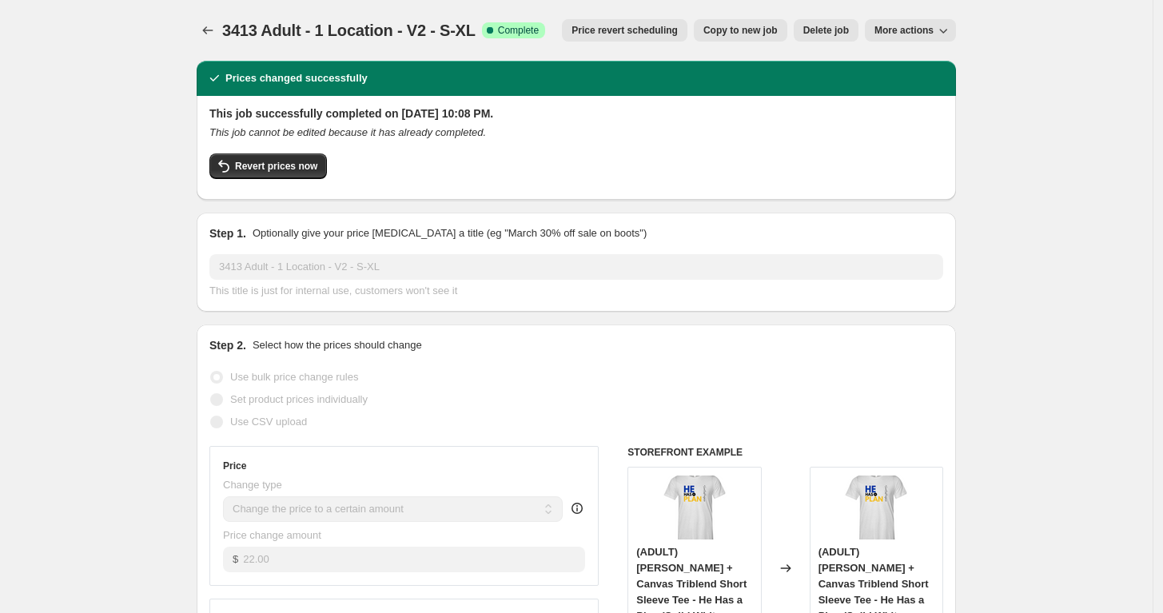
select select "title"
select select "not_equal"
select select "title"
select select "not_equal"
select select "title"
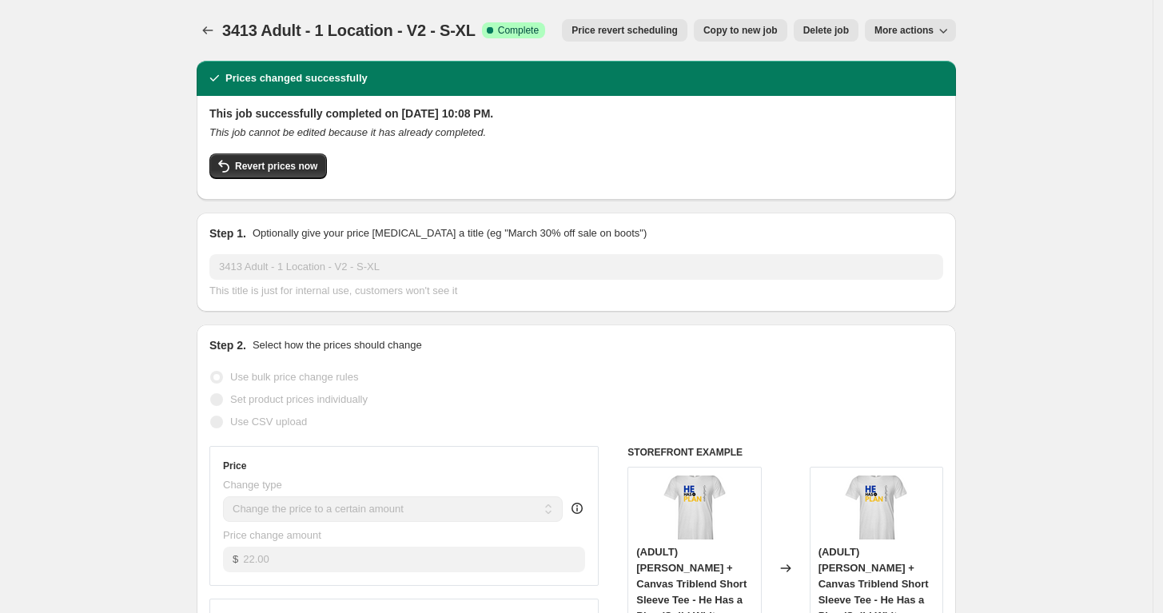
select select "not_equal"
select select "title"
select select "not_equal"
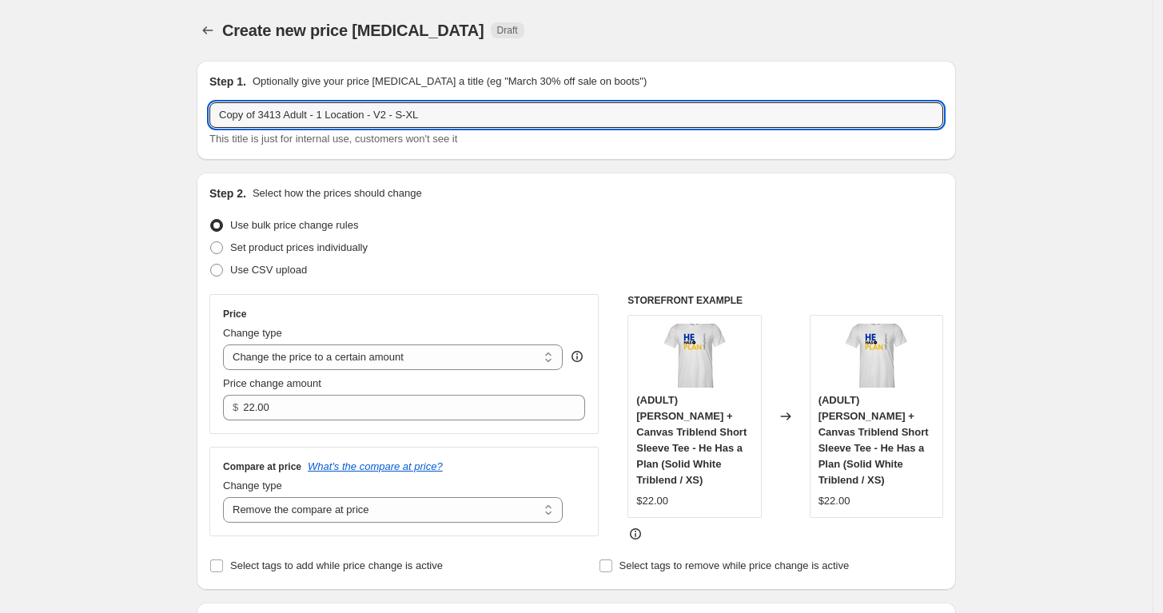
drag, startPoint x: 263, startPoint y: 117, endPoint x: 166, endPoint y: 135, distance: 98.5
click at [288, 116] on input "3413 Adult - 1 Location - V2 - S-XL" at bounding box center [576, 115] width 734 height 26
click at [353, 117] on input "3413 Adult - 2 Location - V2 - S-XL" at bounding box center [576, 115] width 734 height 26
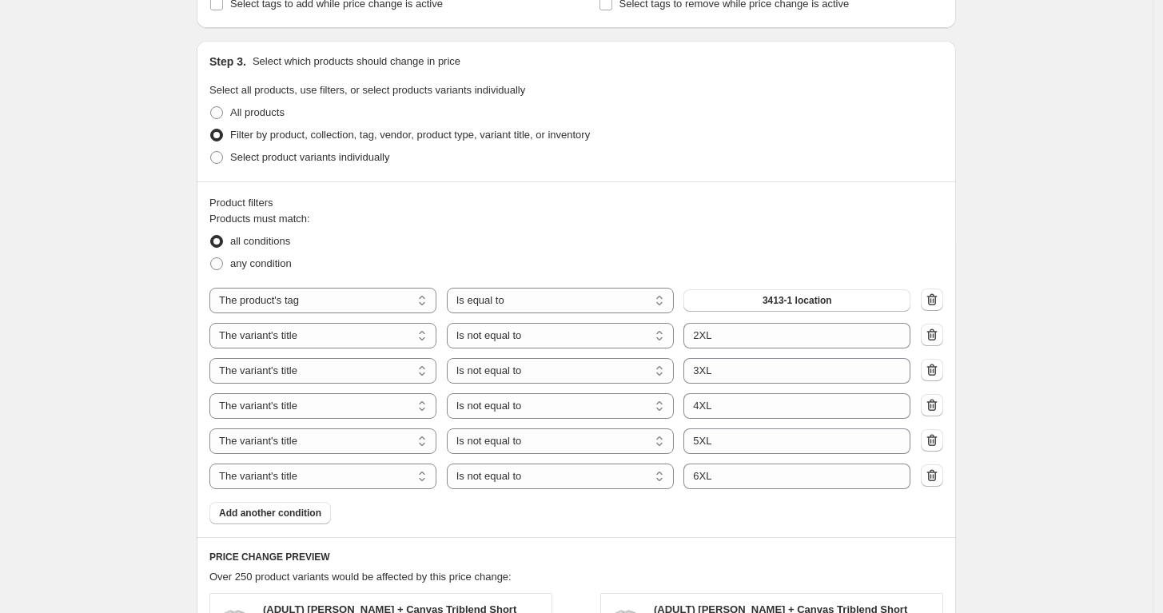
scroll to position [603, 0]
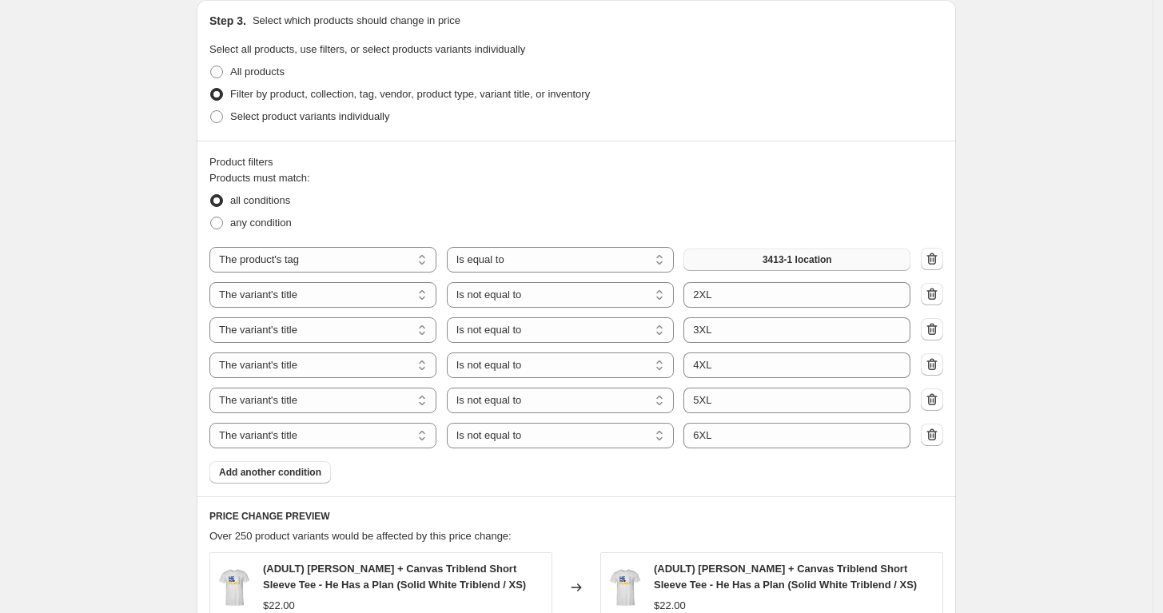
type input "3413 Adult - 2 Location - V2 - S-XL"
click at [774, 249] on button "3413-1 location" at bounding box center [797, 260] width 227 height 22
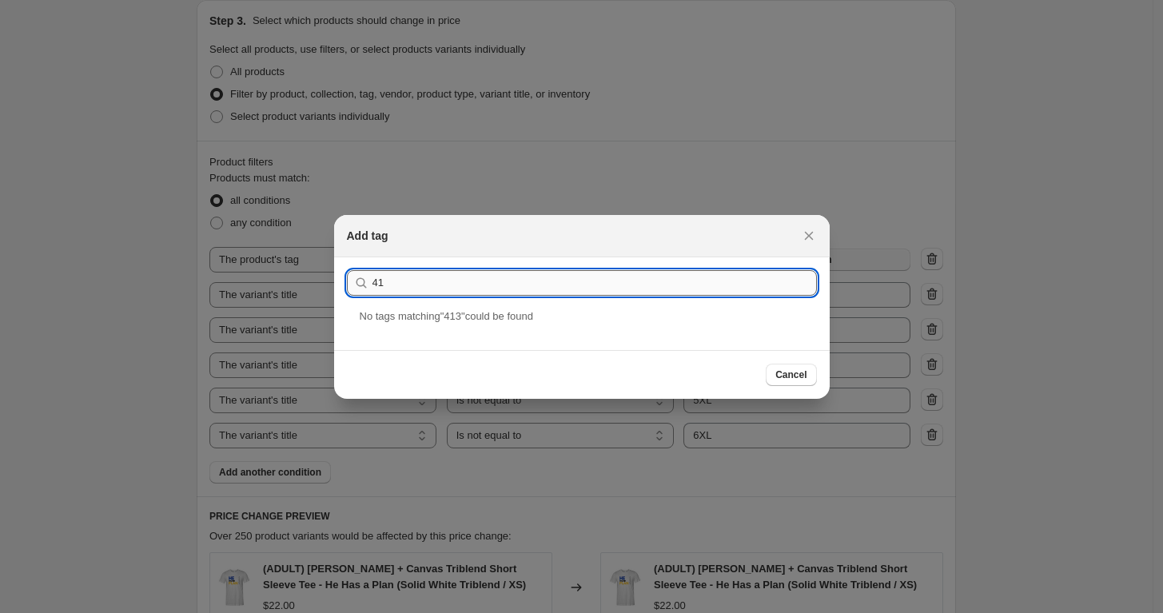
type input "4"
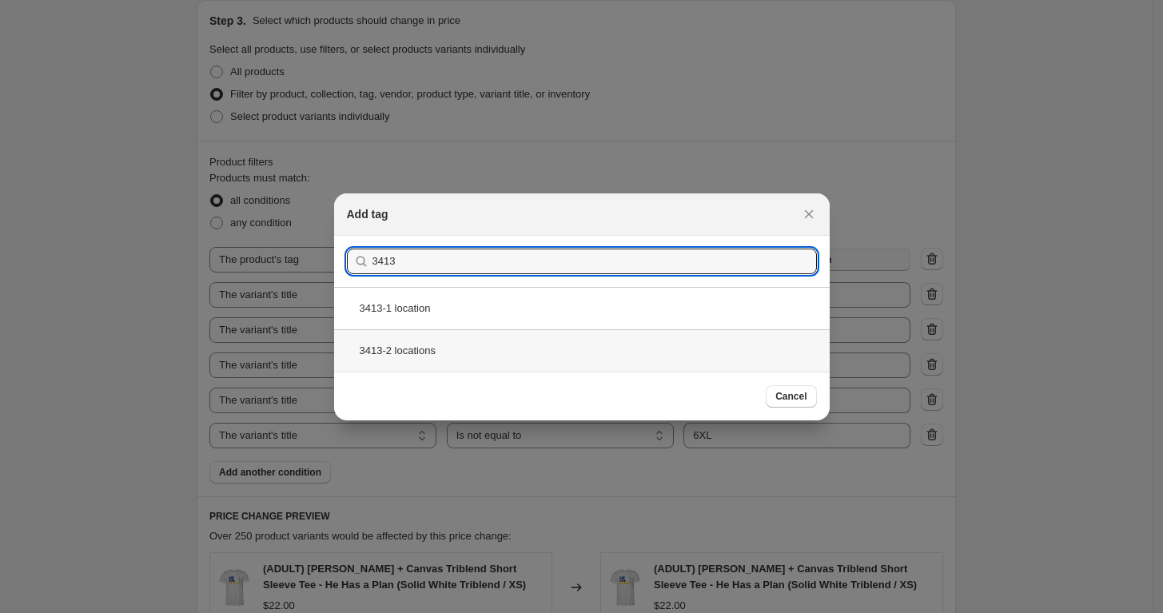
type input "3413"
click at [438, 346] on div "3413-2 locations" at bounding box center [582, 350] width 496 height 42
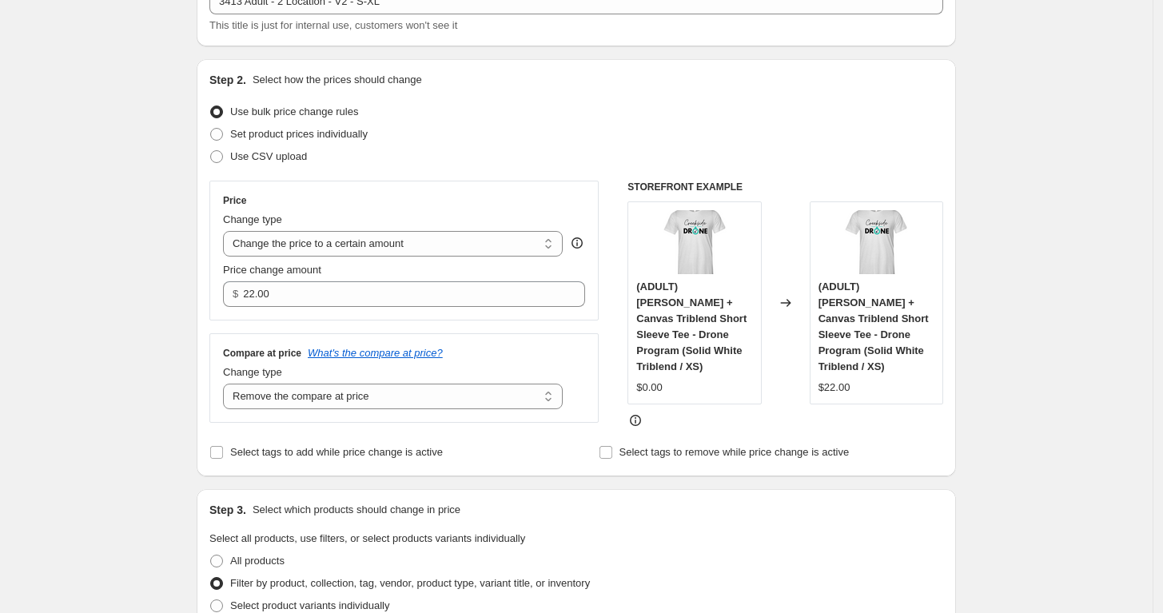
scroll to position [113, 0]
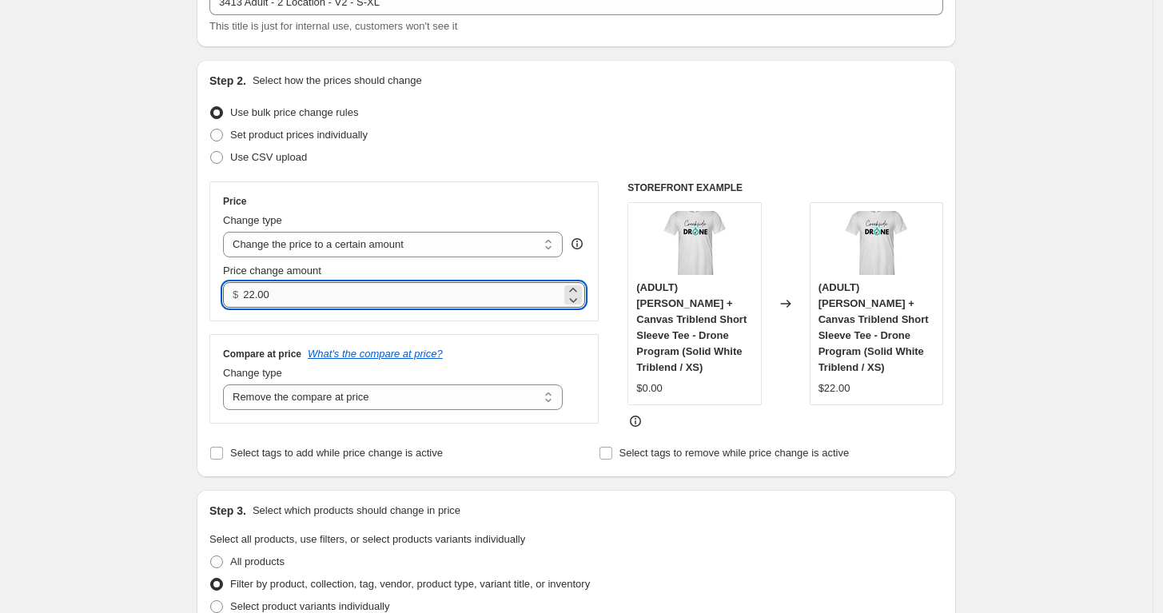
click at [380, 297] on input "22.00" at bounding box center [401, 295] width 317 height 26
type input "27.00"
click at [455, 195] on div "Price" at bounding box center [404, 201] width 362 height 13
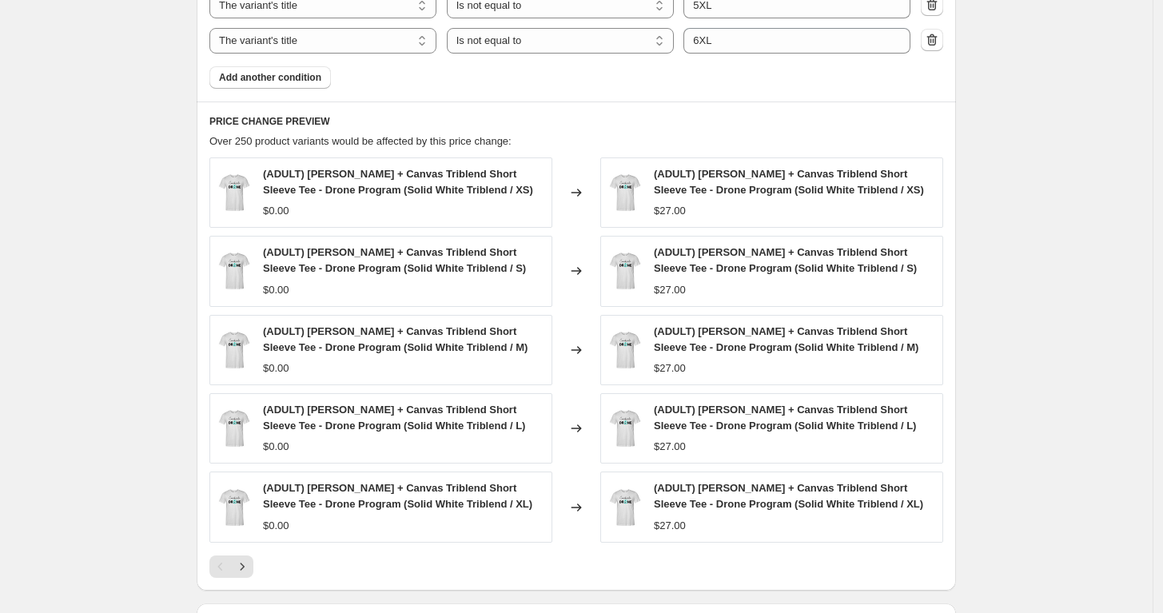
scroll to position [1216, 0]
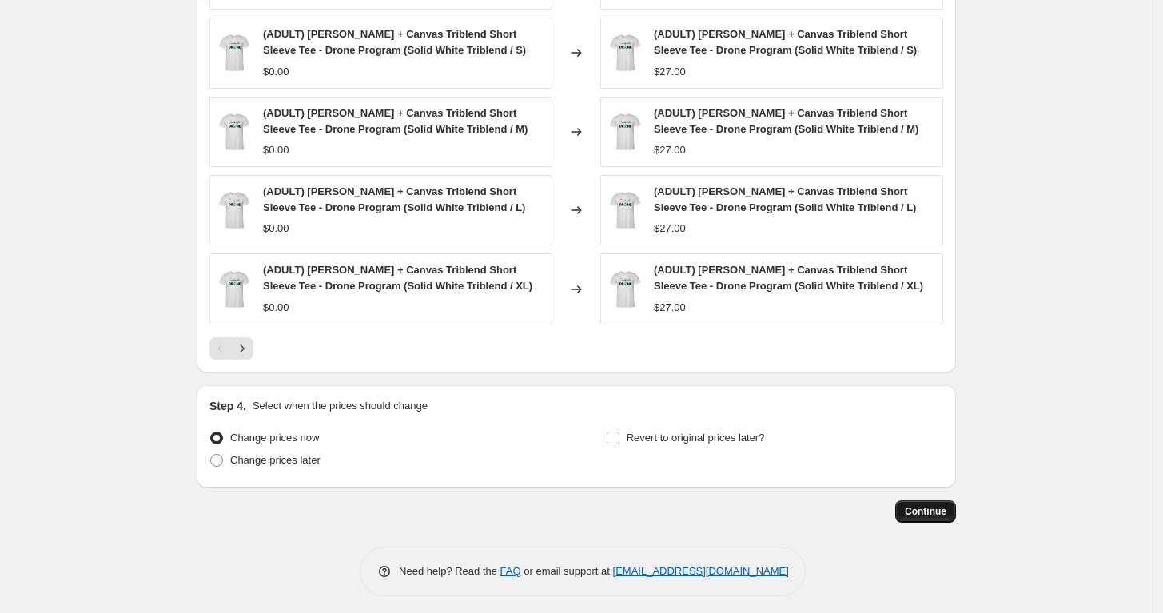
click at [924, 510] on span "Continue" at bounding box center [926, 511] width 42 height 13
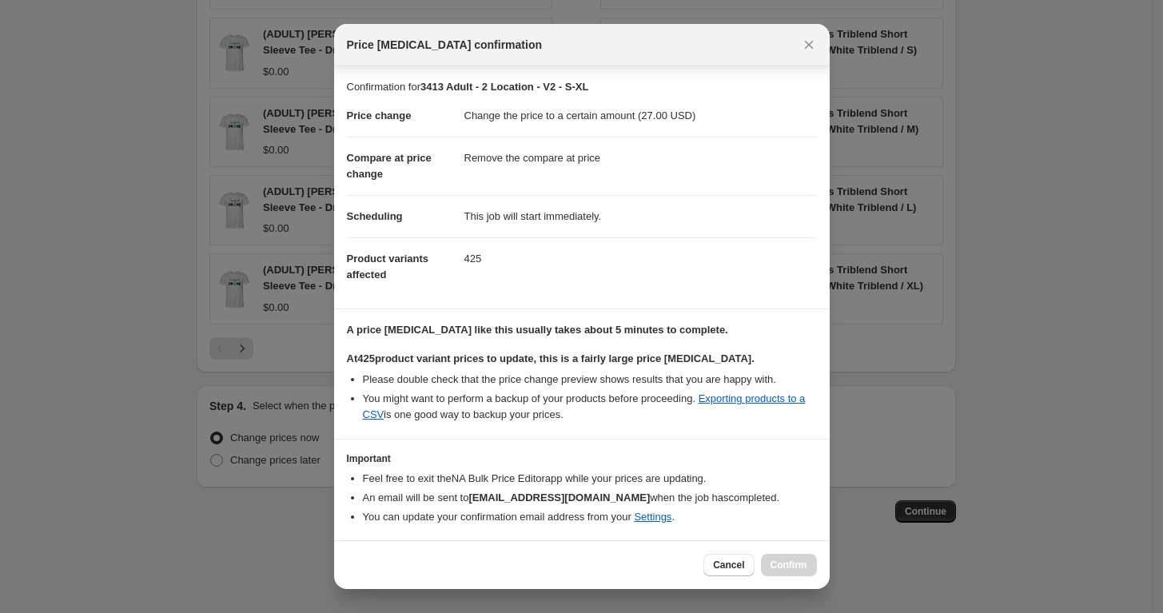
scroll to position [48, 0]
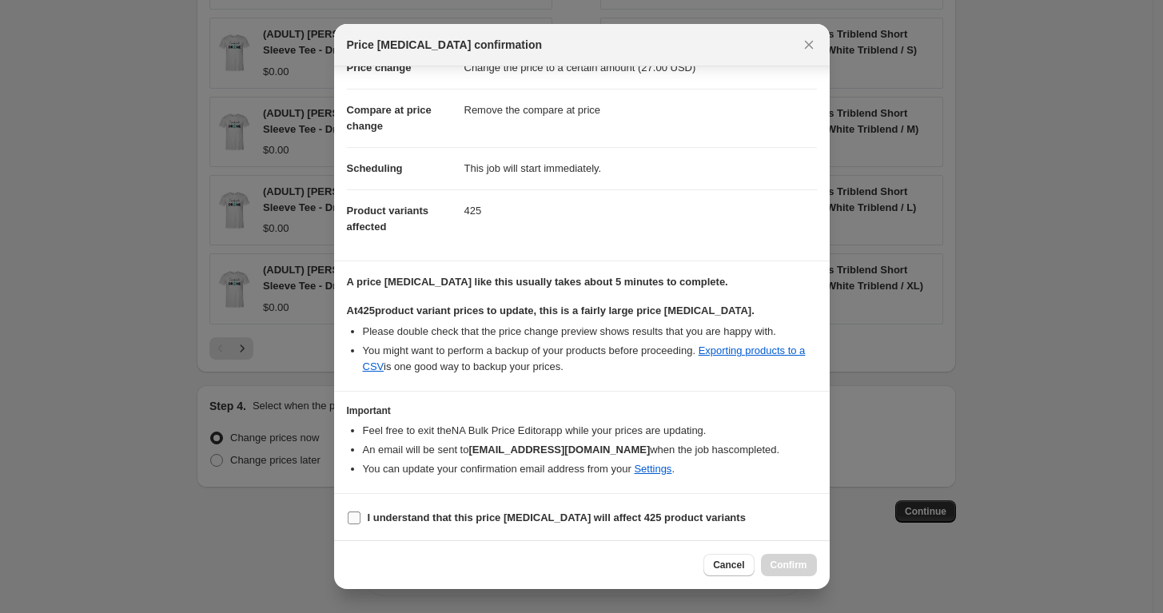
click at [363, 518] on label "I understand that this price change job will affect 425 product variants" at bounding box center [546, 518] width 399 height 22
click at [361, 518] on input "I understand that this price change job will affect 425 product variants" at bounding box center [354, 518] width 13 height 13
checkbox input "true"
click at [779, 565] on span "Confirm" at bounding box center [789, 565] width 37 height 13
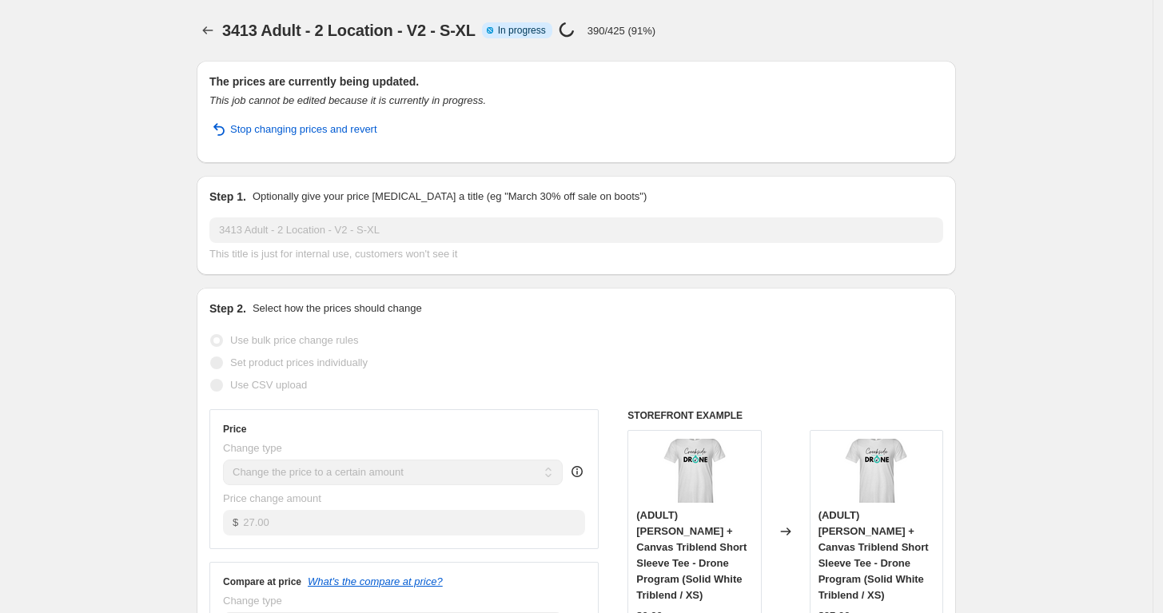
select select "remove"
select select "tag"
select select "title"
select select "not_equal"
select select "title"
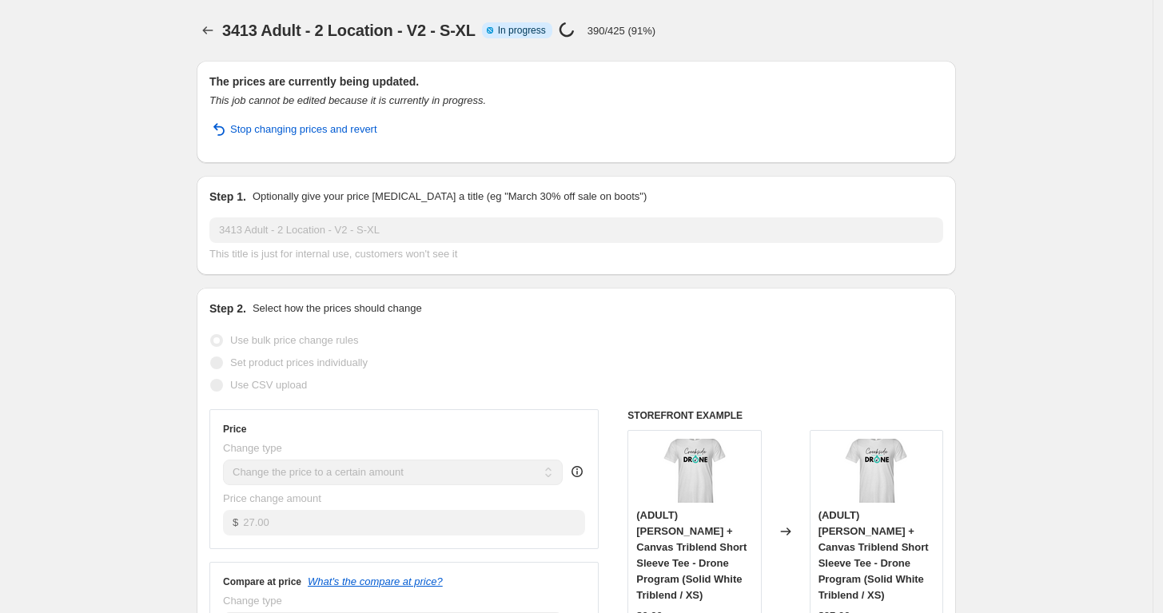
select select "not_equal"
select select "title"
select select "not_equal"
select select "title"
select select "not_equal"
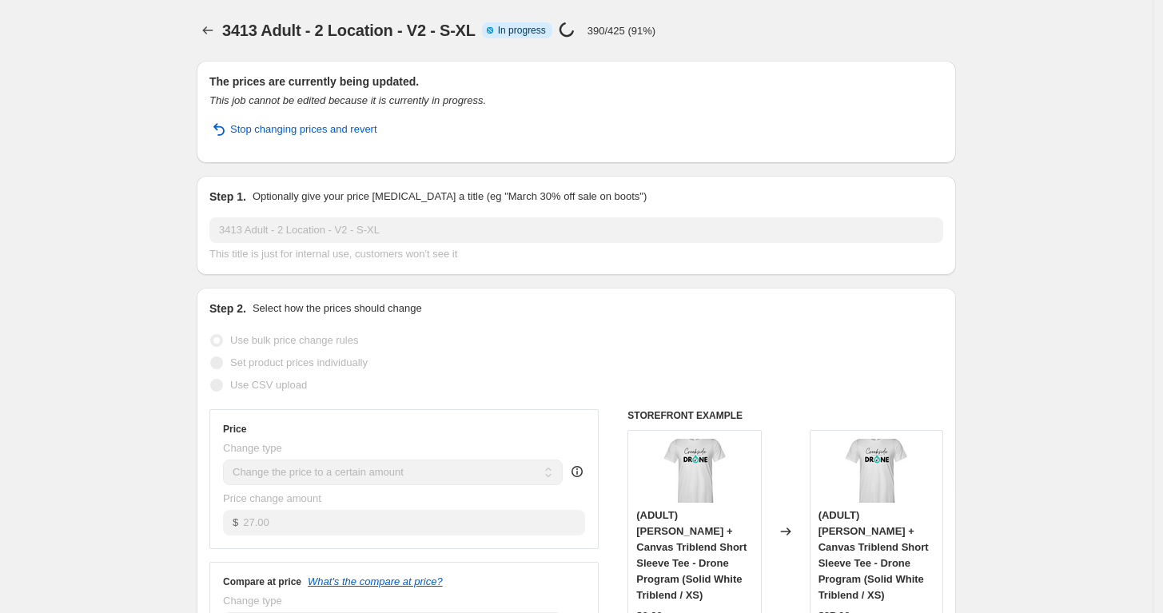
select select "title"
select select "not_equal"
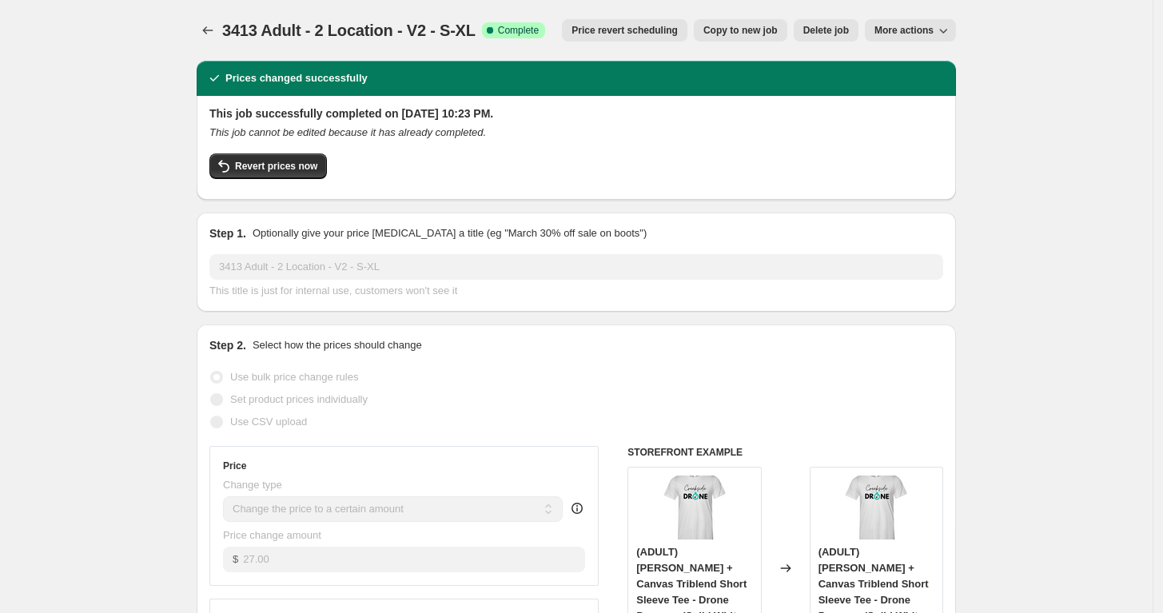
click at [760, 29] on span "Copy to new job" at bounding box center [741, 30] width 74 height 13
select select "remove"
select select "tag"
select select "title"
select select "not_equal"
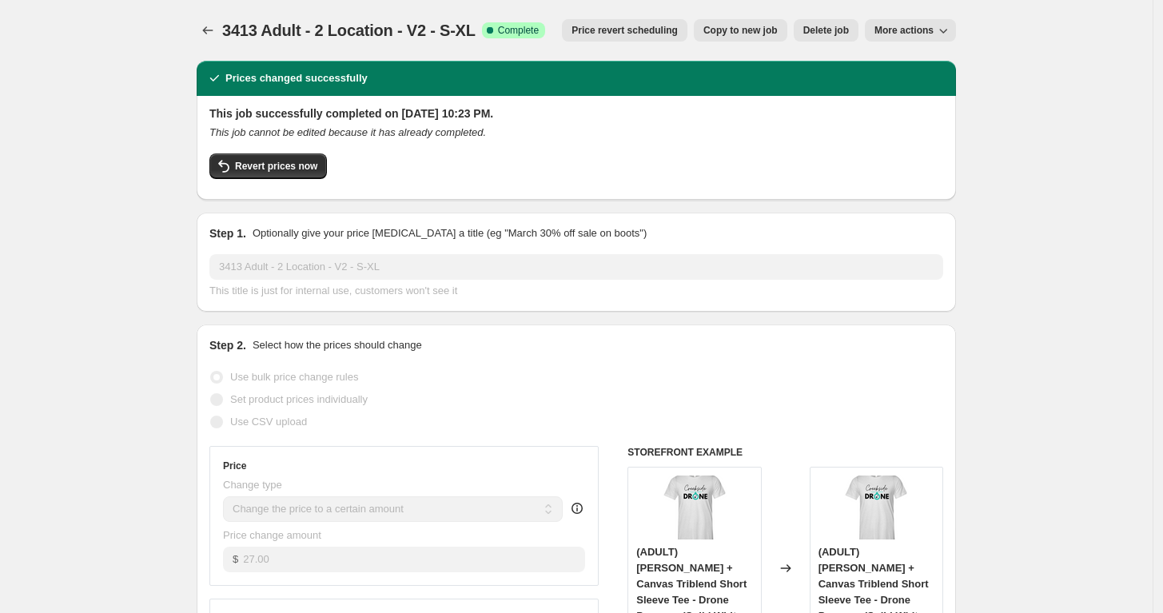
select select "title"
select select "not_equal"
select select "title"
select select "not_equal"
select select "title"
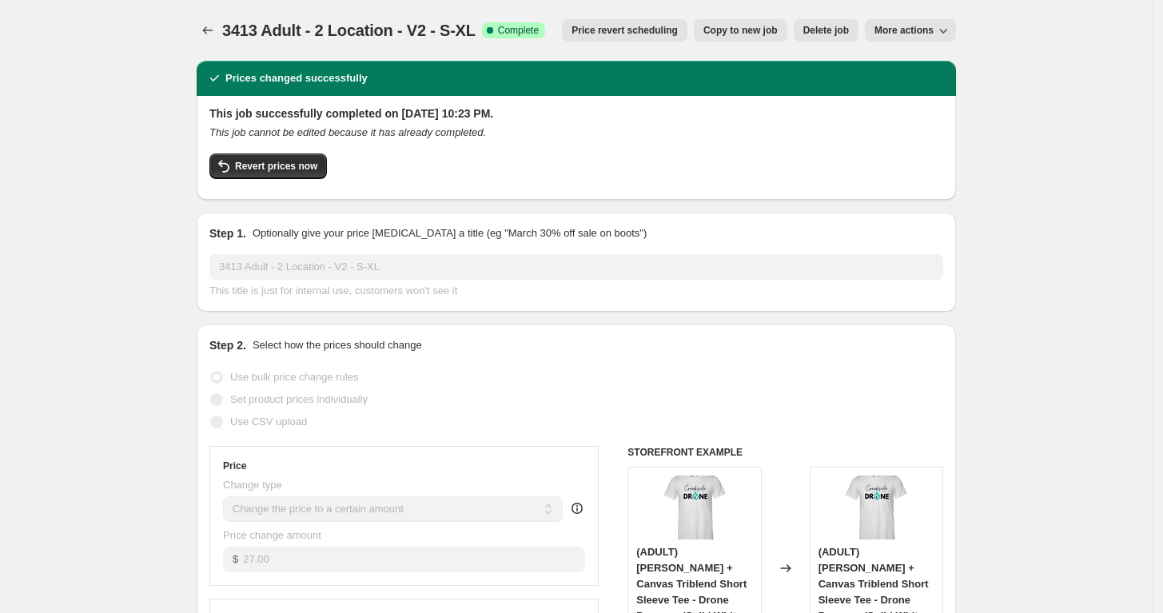
select select "not_equal"
select select "title"
select select "not_equal"
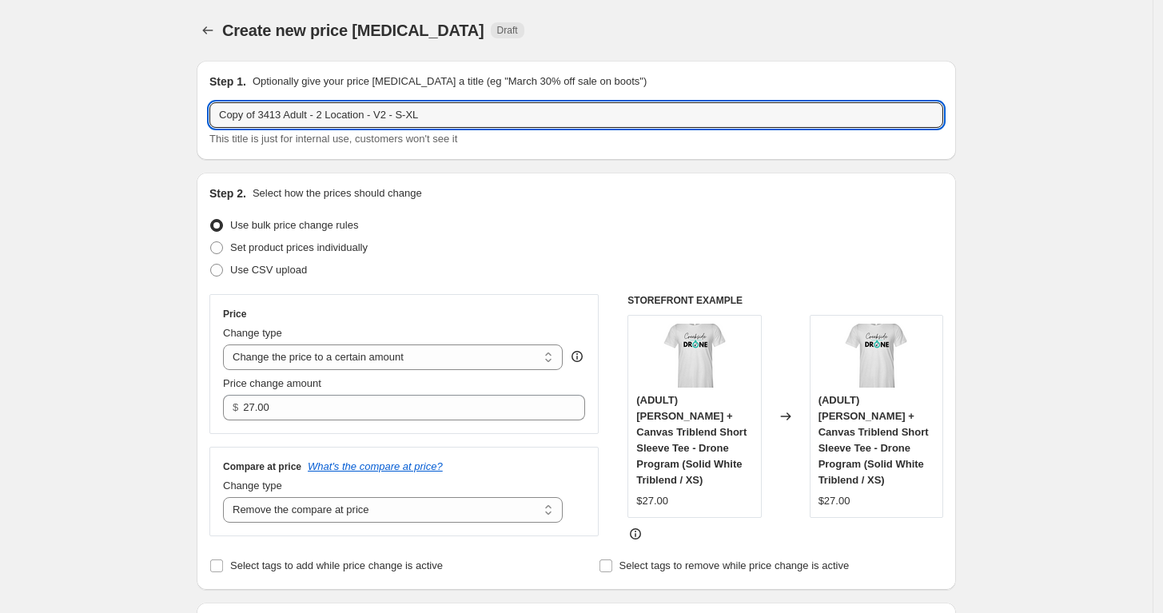
drag, startPoint x: 262, startPoint y: 115, endPoint x: 134, endPoint y: 101, distance: 128.7
drag, startPoint x: 385, startPoint y: 118, endPoint x: 363, endPoint y: 117, distance: 21.6
click at [363, 117] on input "3413 Adult - 2 Location - V2 - S-XL" at bounding box center [576, 115] width 734 height 26
type input "3413 Adult - 2 Location - V2 - 2XL"
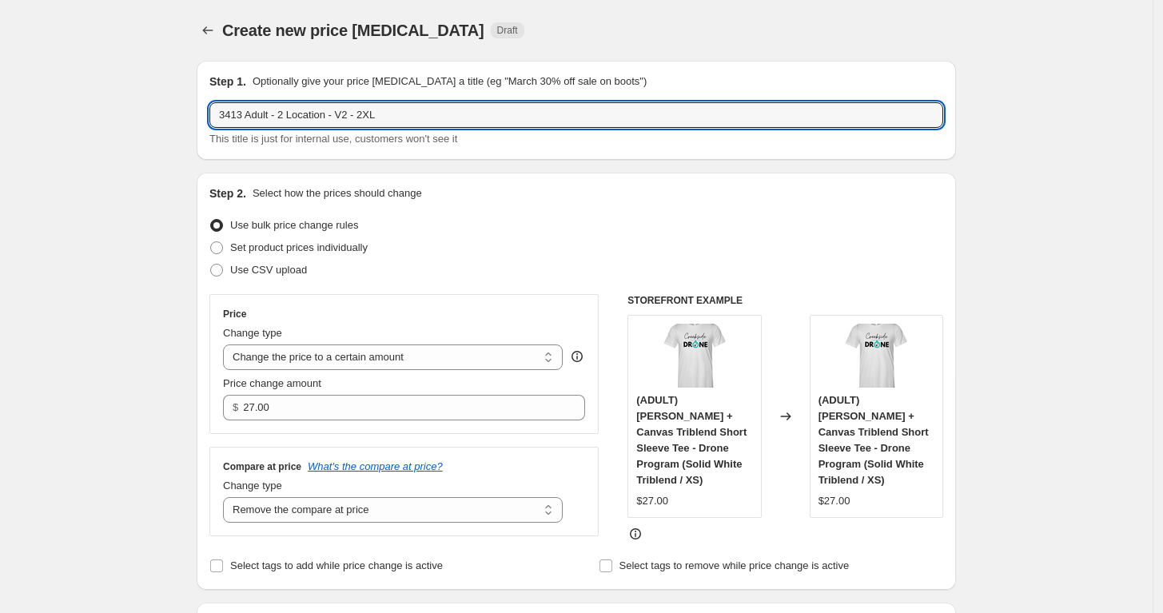
click at [464, 222] on div "Use bulk price change rules" at bounding box center [576, 225] width 734 height 22
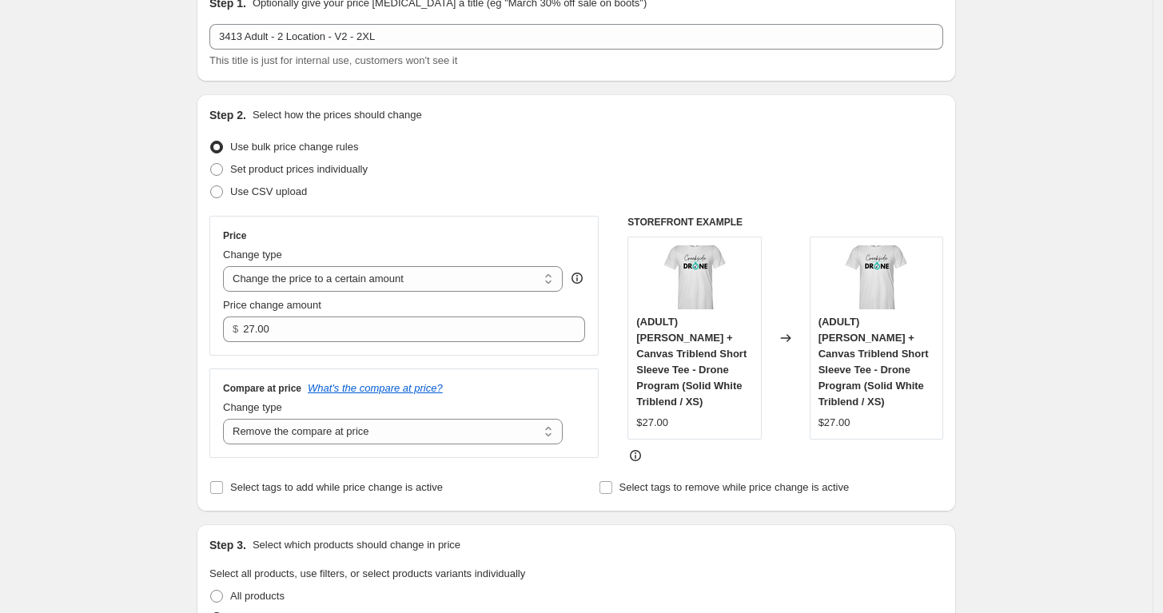
scroll to position [89, 0]
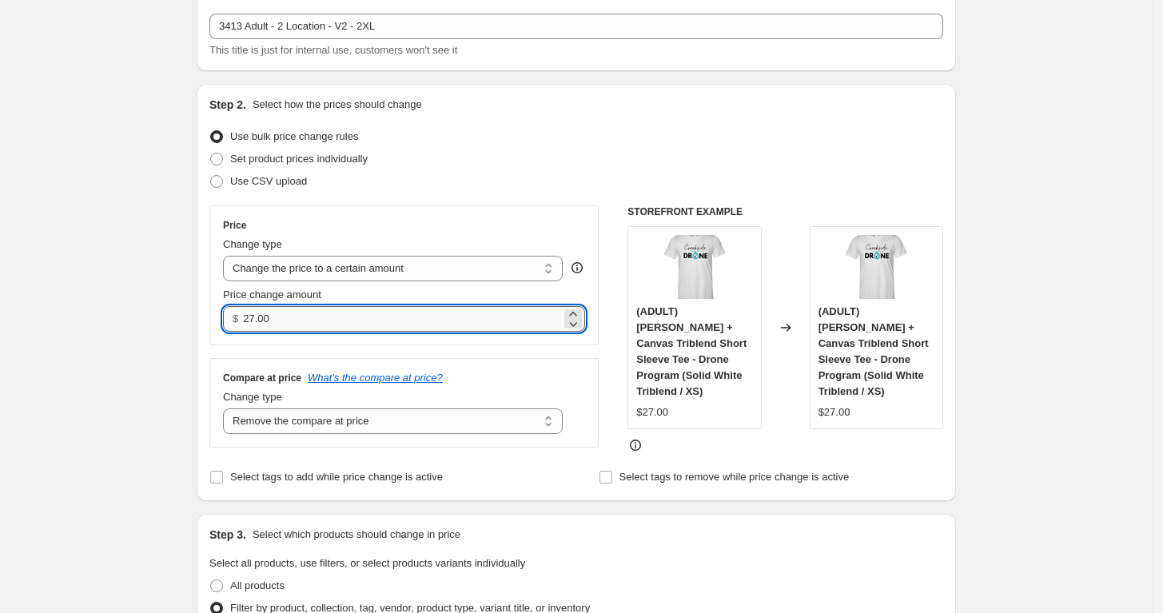
click at [341, 313] on input "27.00" at bounding box center [401, 319] width 317 height 26
type input "29.00"
click at [439, 229] on div "Price" at bounding box center [404, 225] width 362 height 13
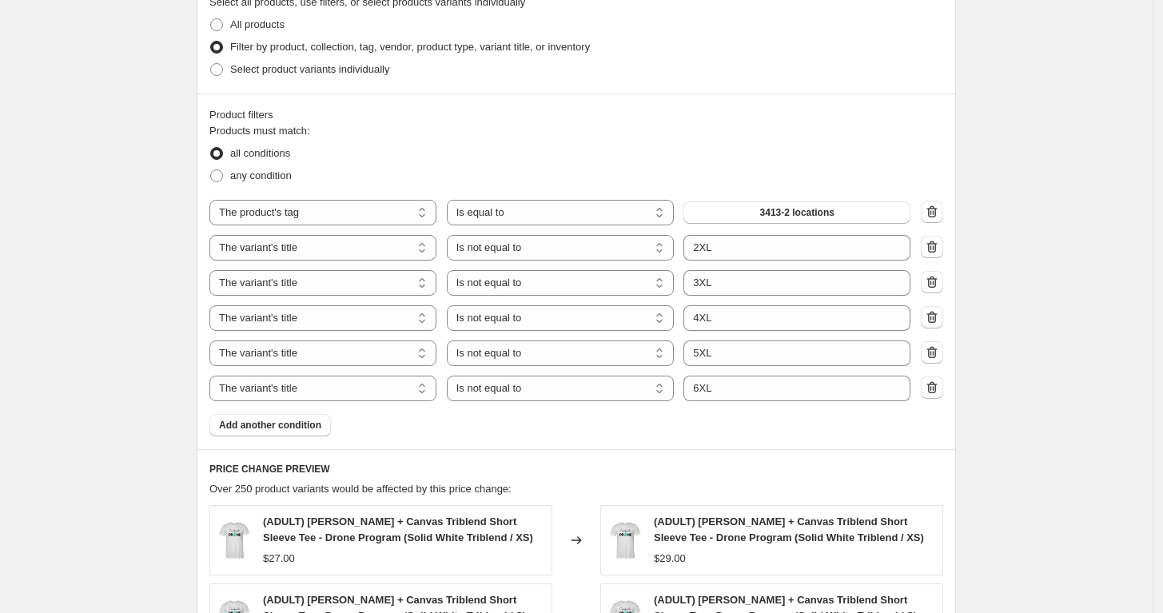
scroll to position [651, 0]
click at [936, 284] on icon "button" at bounding box center [932, 281] width 16 height 16
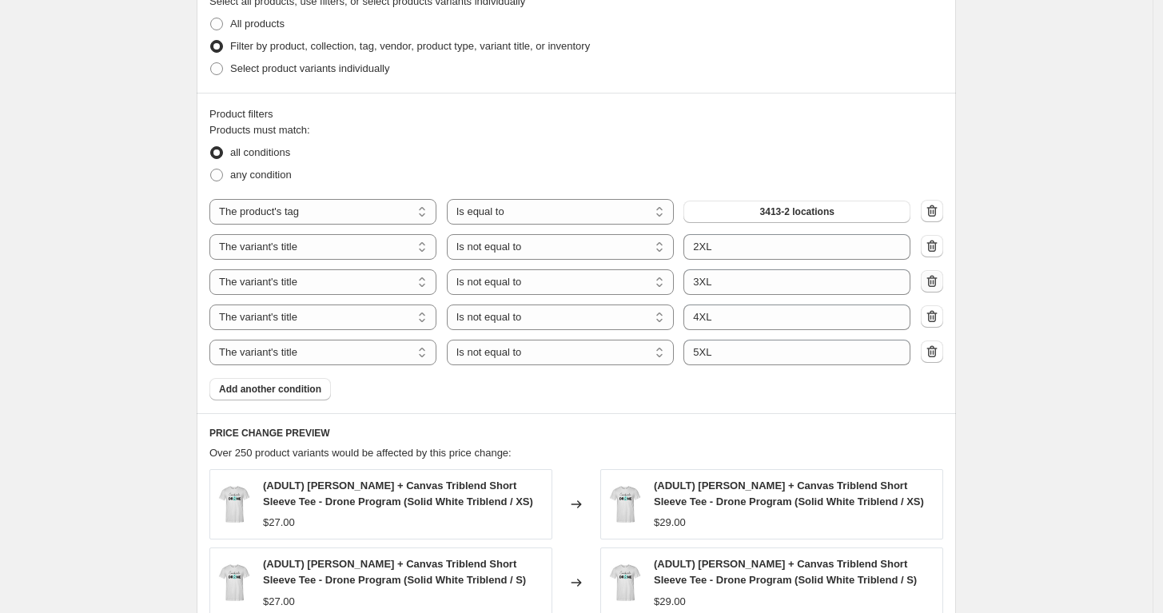
click at [936, 284] on icon "button" at bounding box center [932, 281] width 16 height 16
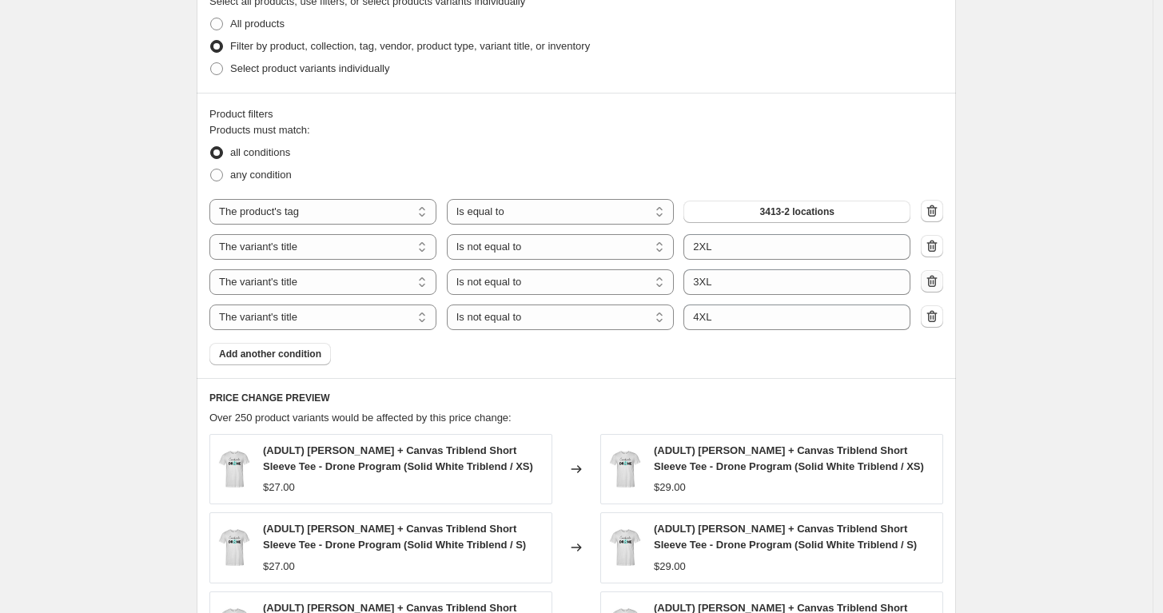
click at [936, 284] on icon "button" at bounding box center [932, 281] width 16 height 16
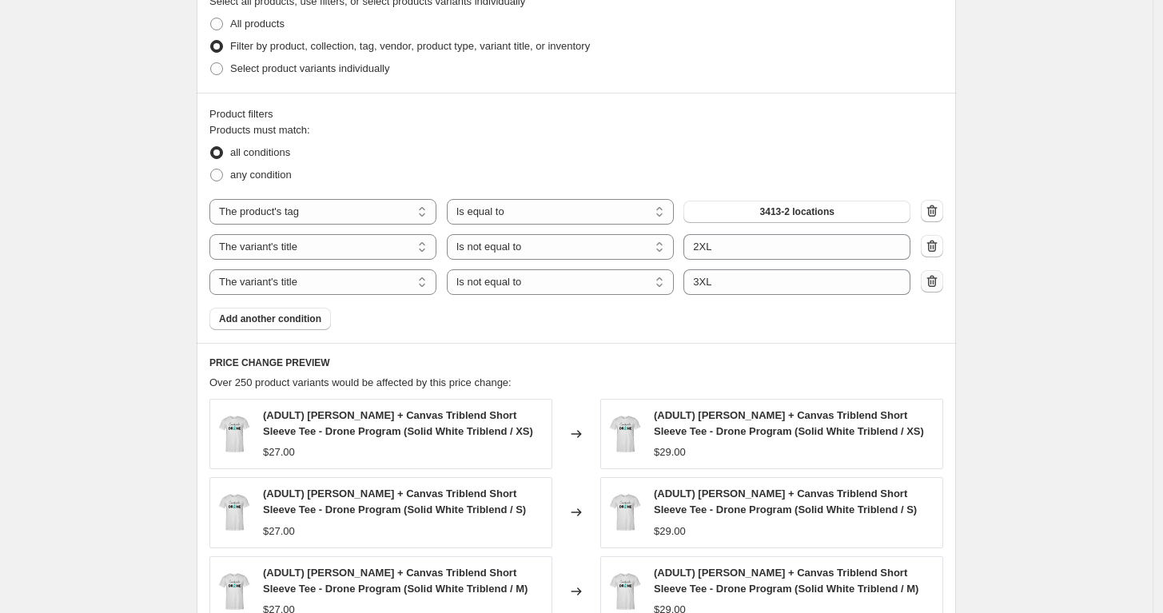
click at [936, 284] on icon "button" at bounding box center [932, 281] width 16 height 16
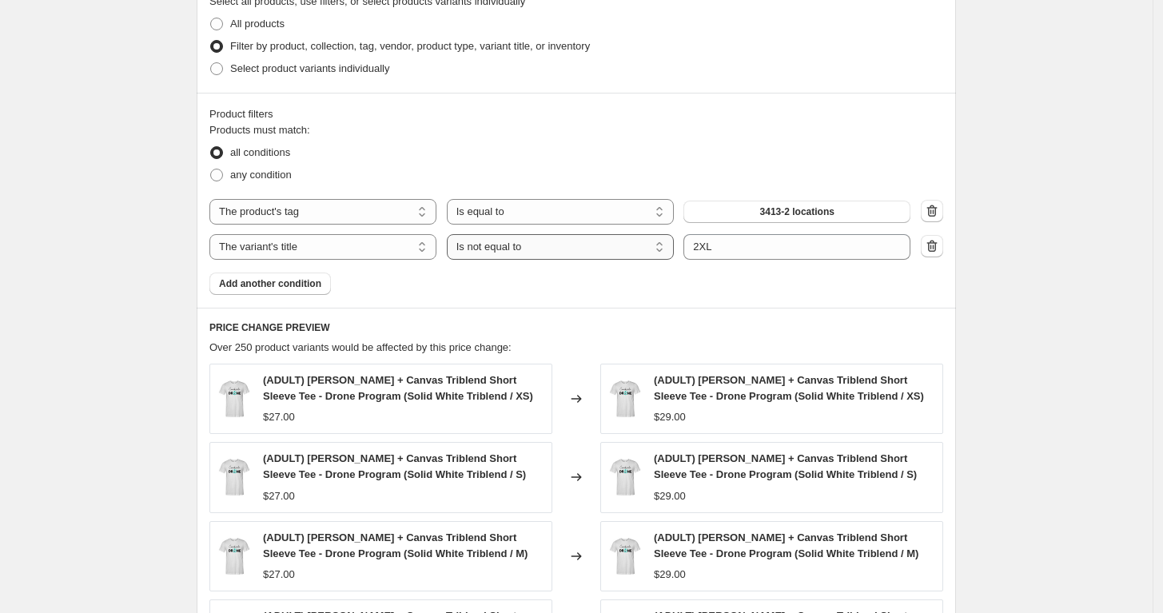
click at [506, 244] on select "Is equal to Is not equal to Contains" at bounding box center [560, 247] width 227 height 26
select select "equal"
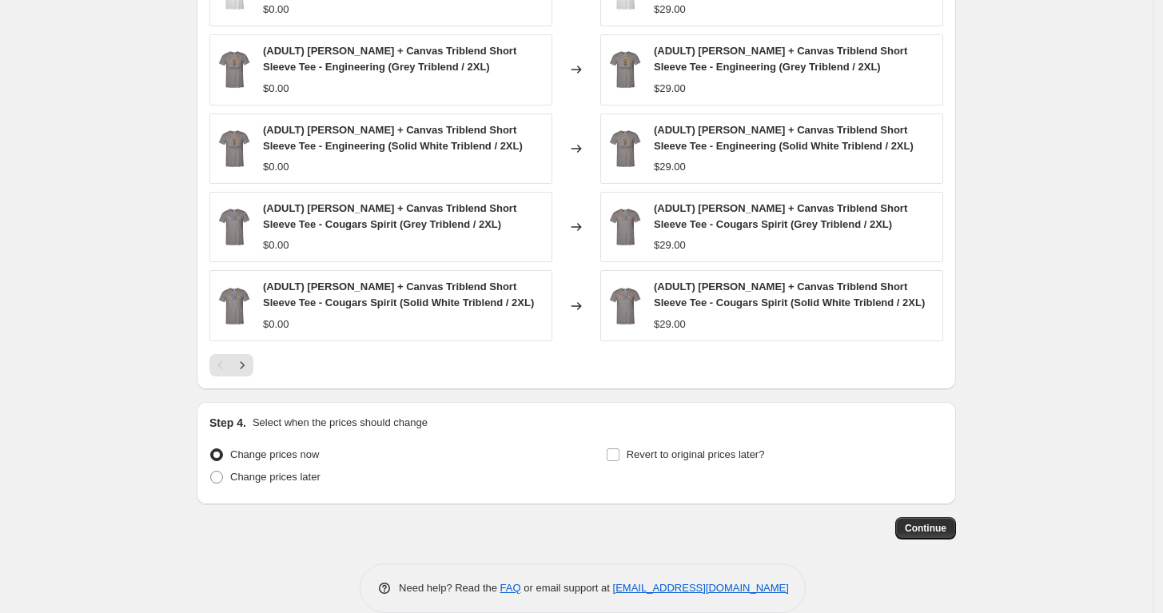
scroll to position [1075, 0]
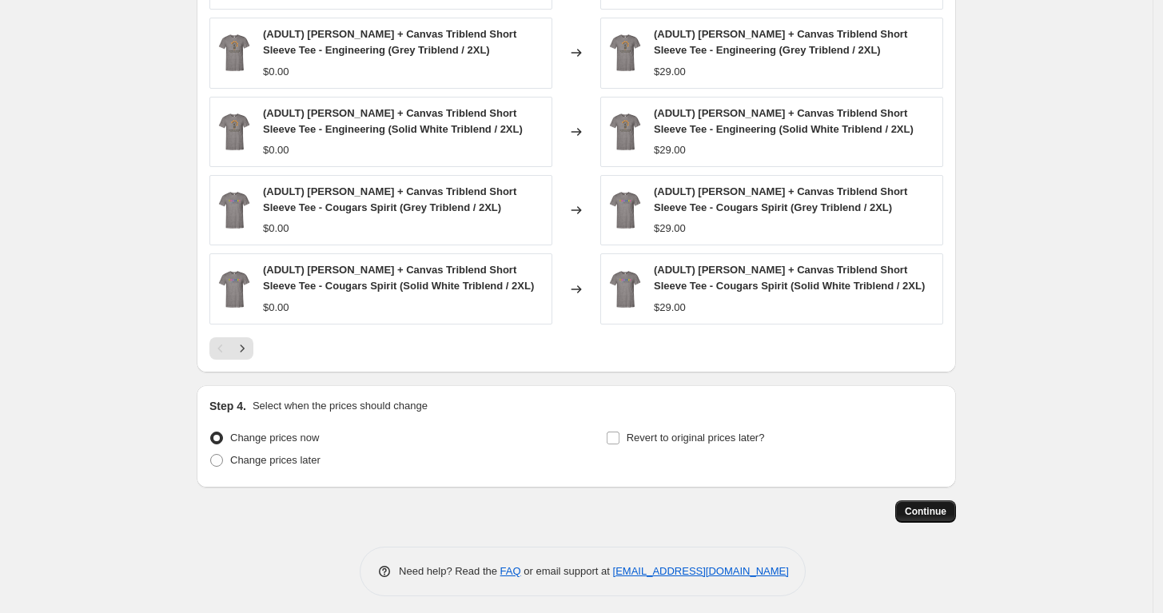
click at [921, 505] on span "Continue" at bounding box center [926, 511] width 42 height 13
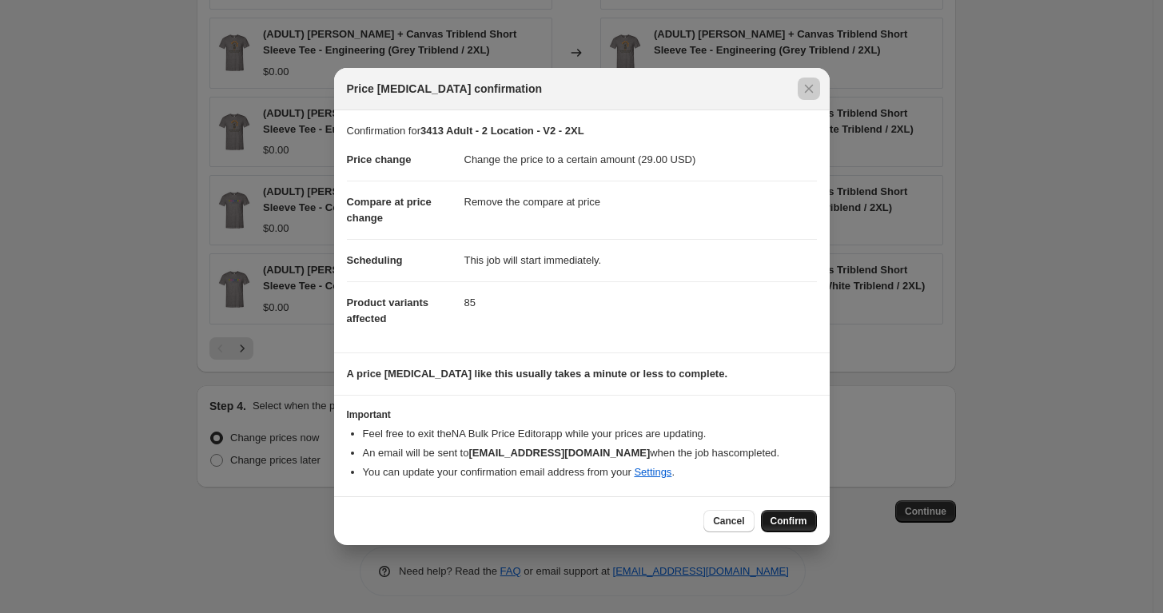
drag, startPoint x: 920, startPoint y: 504, endPoint x: 786, endPoint y: 517, distance: 134.9
click at [786, 612] on div "Price change job confirmation Confirmation for 3413 Adult - 2 Location - V2 - 2…" at bounding box center [581, 620] width 1163 height 0
click at [729, 517] on span "Cancel" at bounding box center [728, 521] width 31 height 13
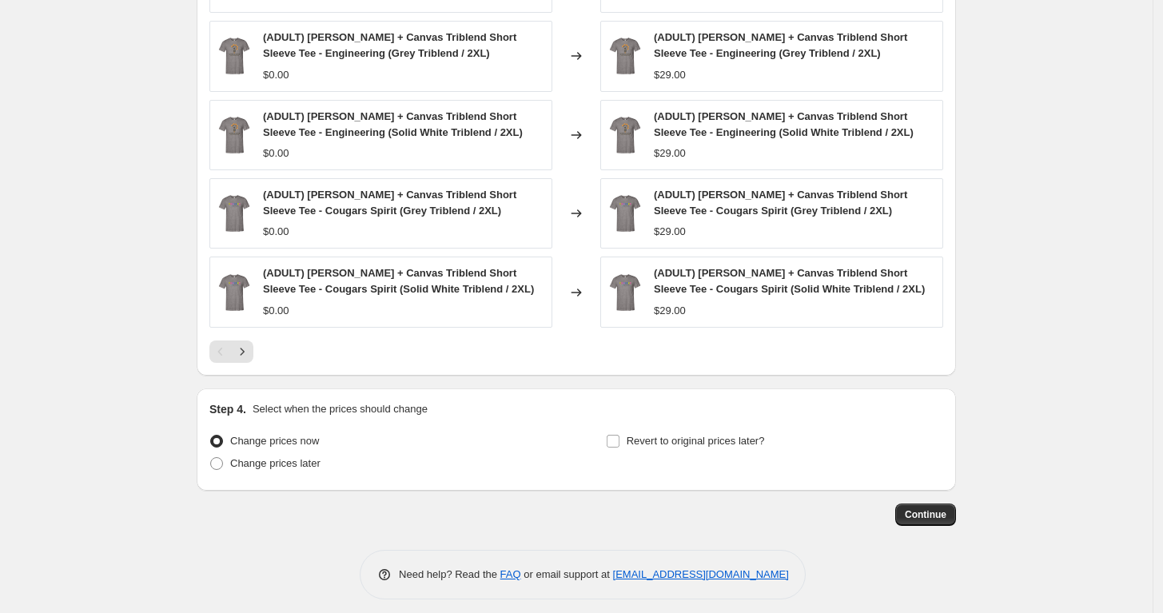
scroll to position [1075, 0]
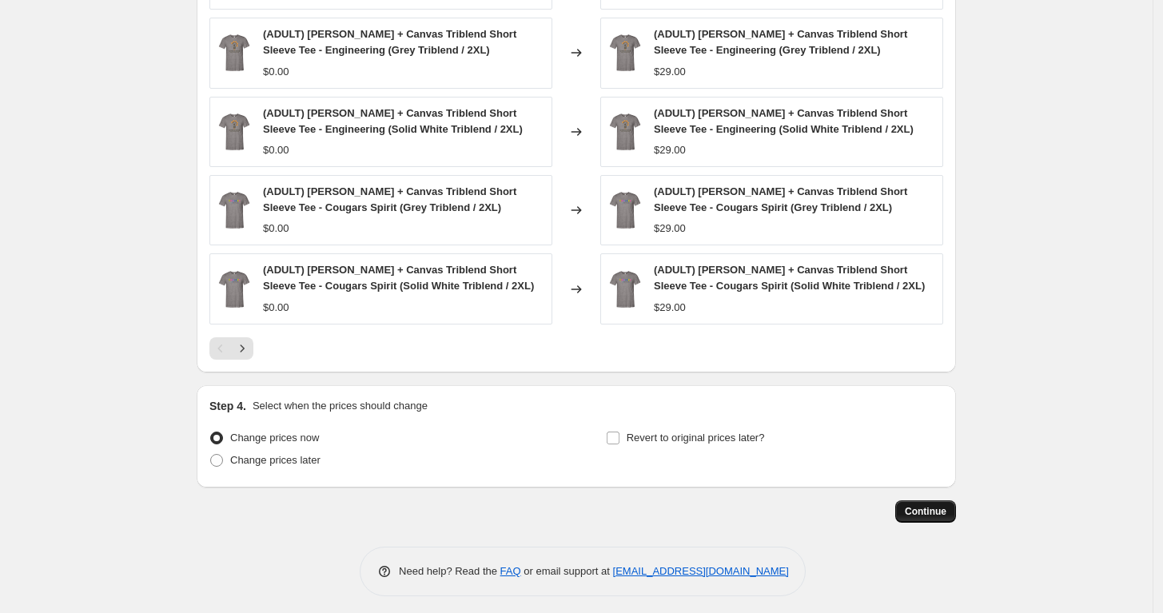
click at [937, 505] on span "Continue" at bounding box center [926, 511] width 42 height 13
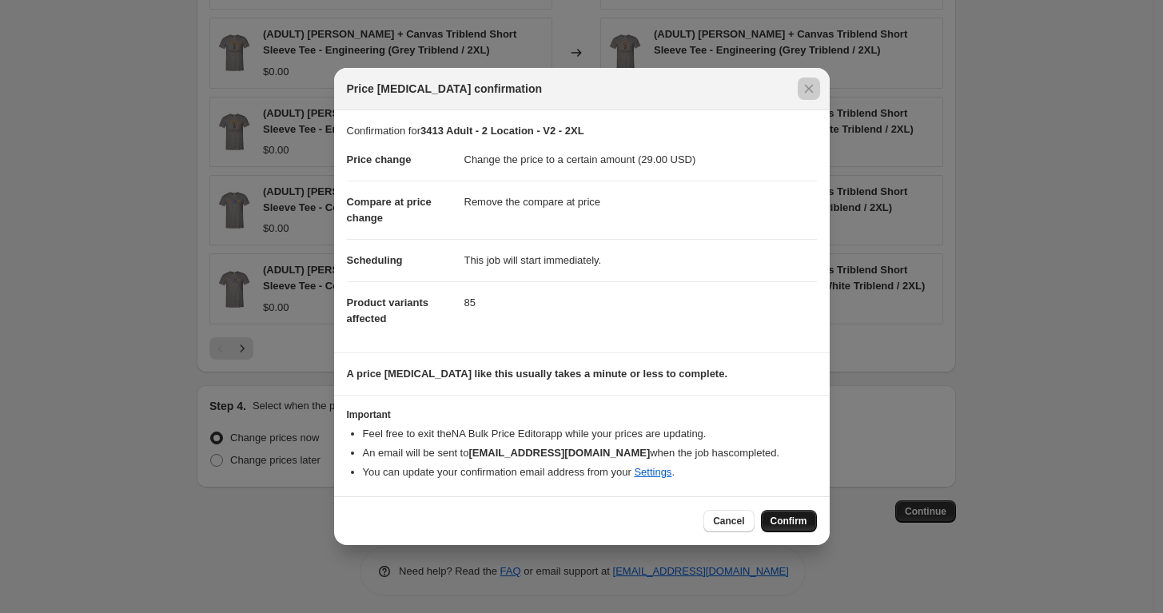
click at [803, 521] on span "Confirm" at bounding box center [789, 521] width 37 height 13
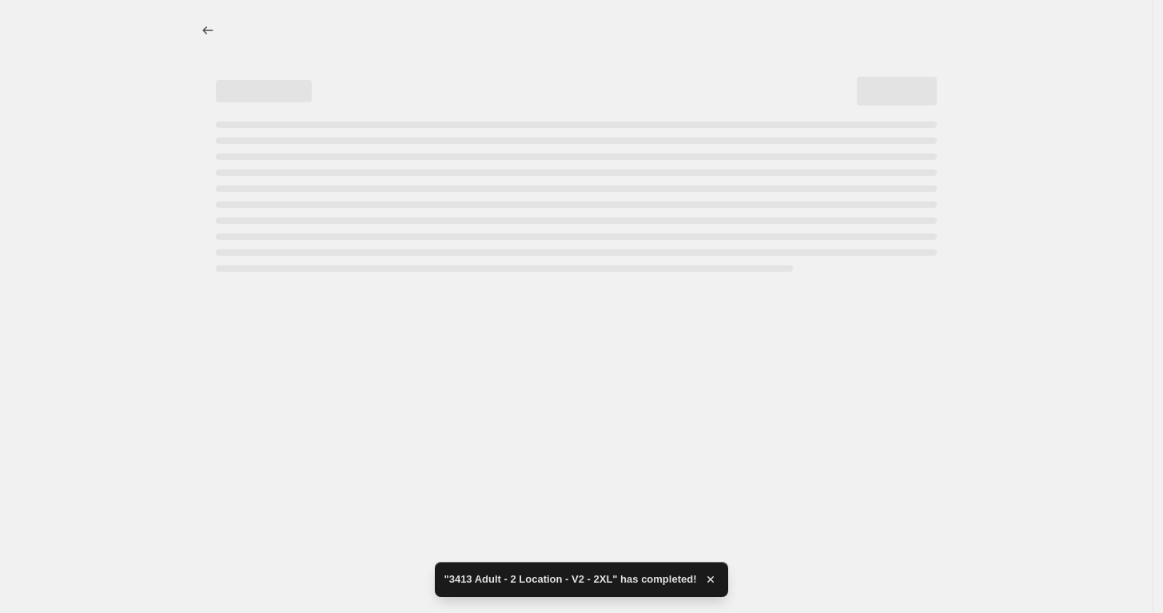
select select "remove"
select select "tag"
select select "title"
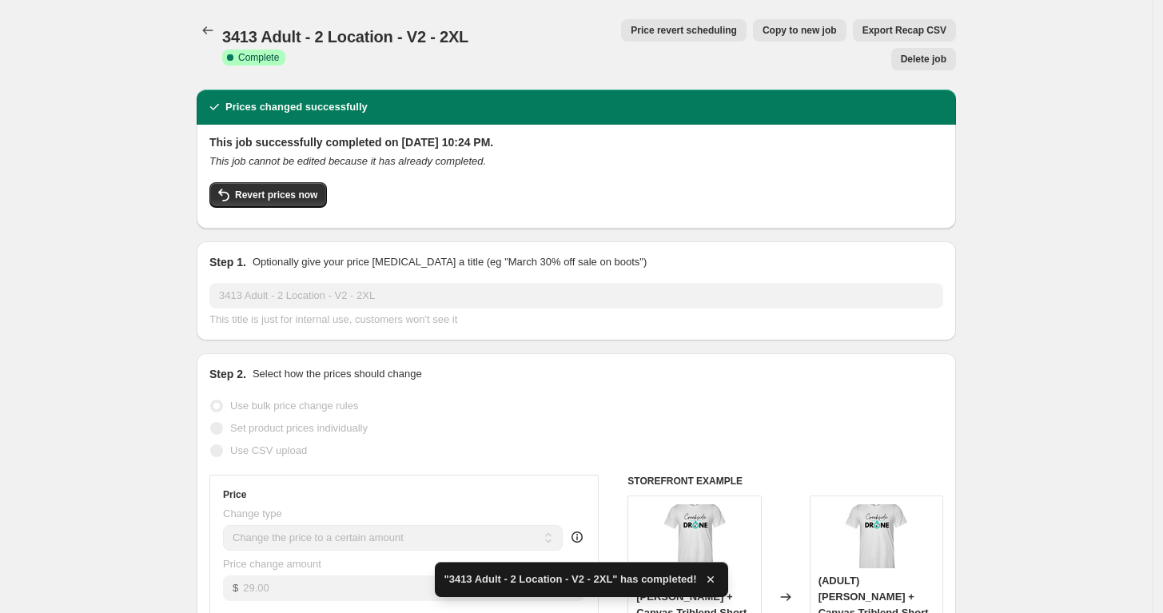
click at [765, 30] on span "Copy to new job" at bounding box center [800, 30] width 74 height 13
select select "remove"
select select "tag"
select select "title"
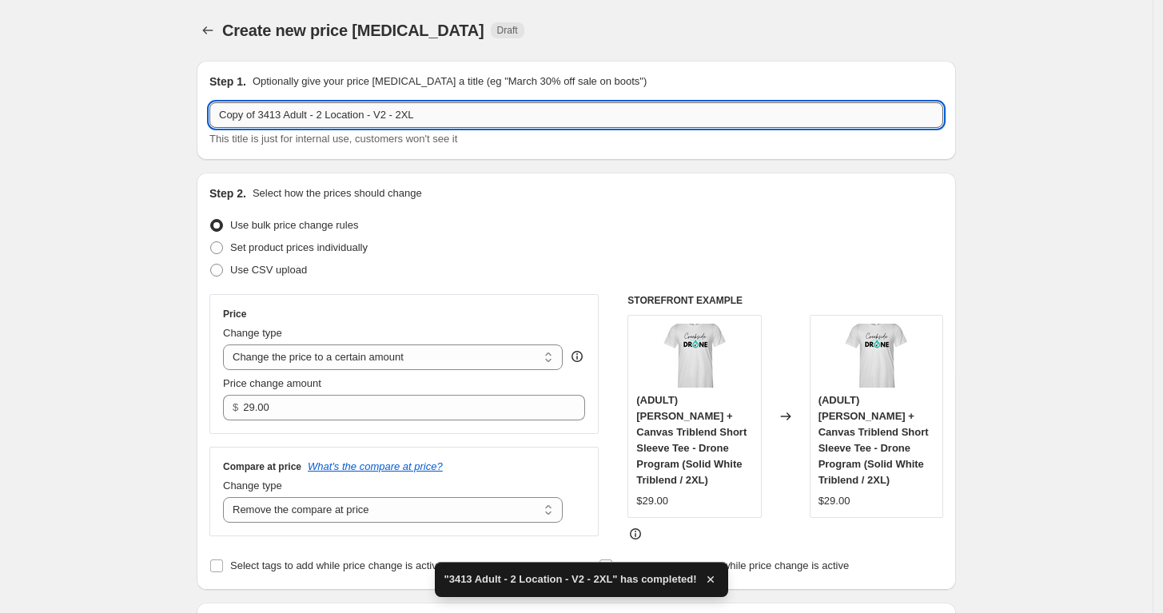
click at [408, 116] on input "Copy of 3413 Adult - 2 Location - V2 - 2XL" at bounding box center [576, 115] width 734 height 26
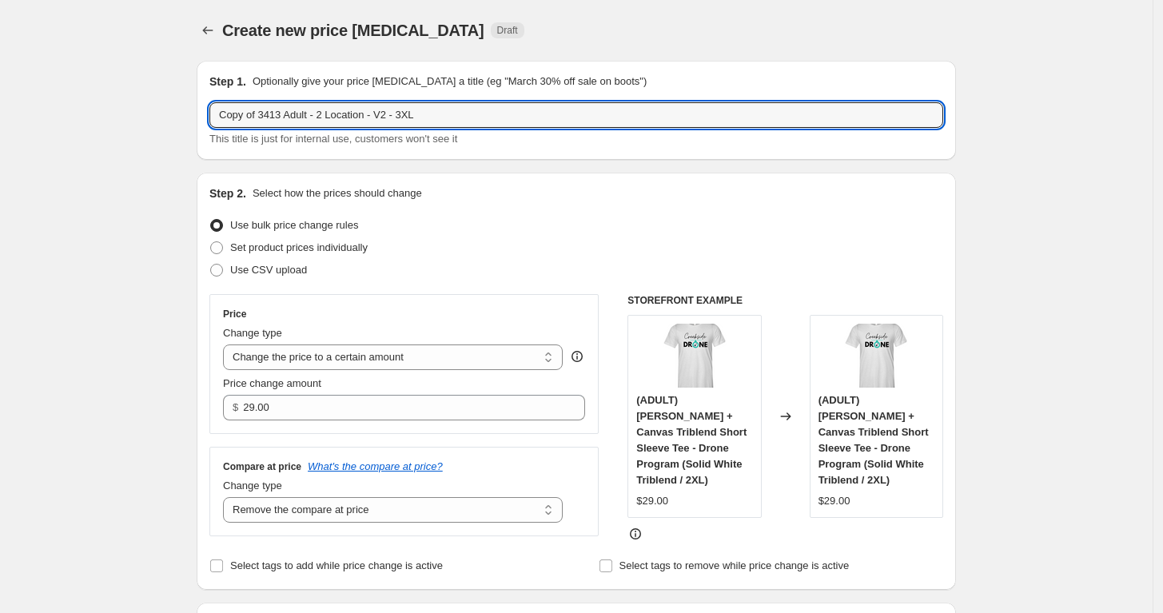
drag, startPoint x: 265, startPoint y: 117, endPoint x: 154, endPoint y: 121, distance: 111.2
type input "3413 Adult - 2 Location - V2 - 3XL"
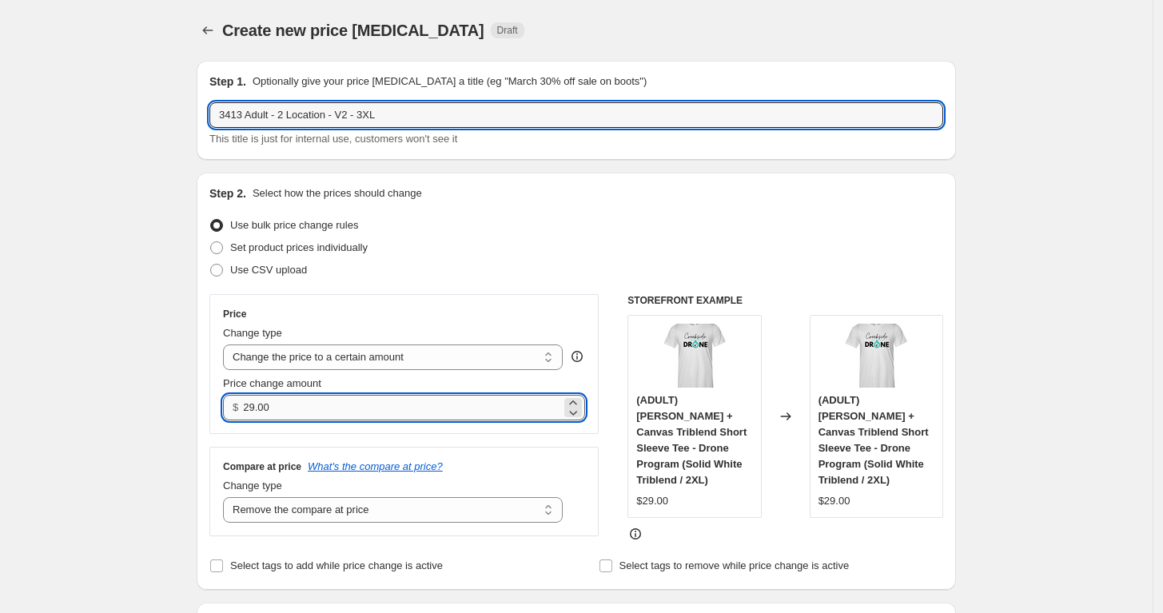
click at [285, 418] on input "29.00" at bounding box center [401, 408] width 317 height 26
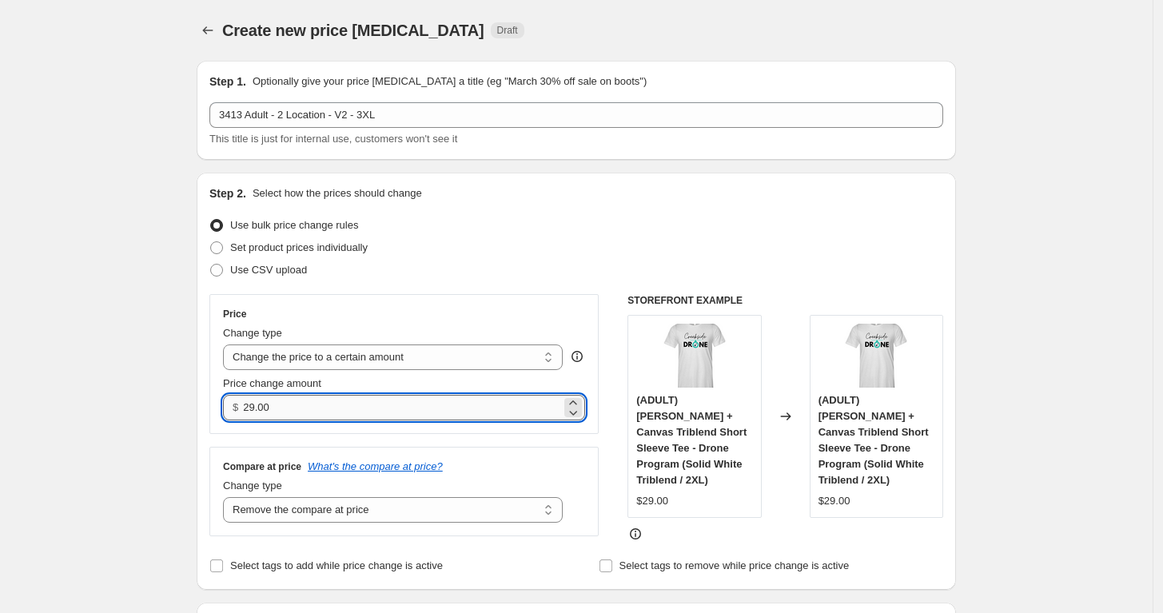
click at [285, 418] on input "29.00" at bounding box center [401, 408] width 317 height 26
type input "31.00"
click at [435, 286] on div "Step 2. Select how the prices should change Use bulk price change rules Set pro…" at bounding box center [576, 382] width 734 height 392
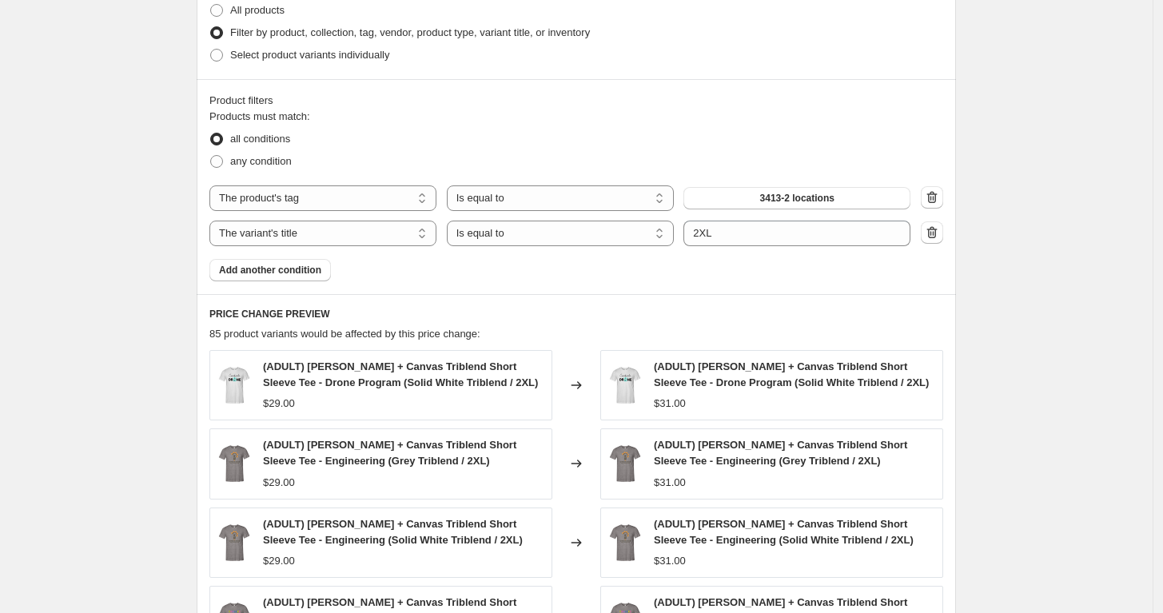
scroll to position [677, 0]
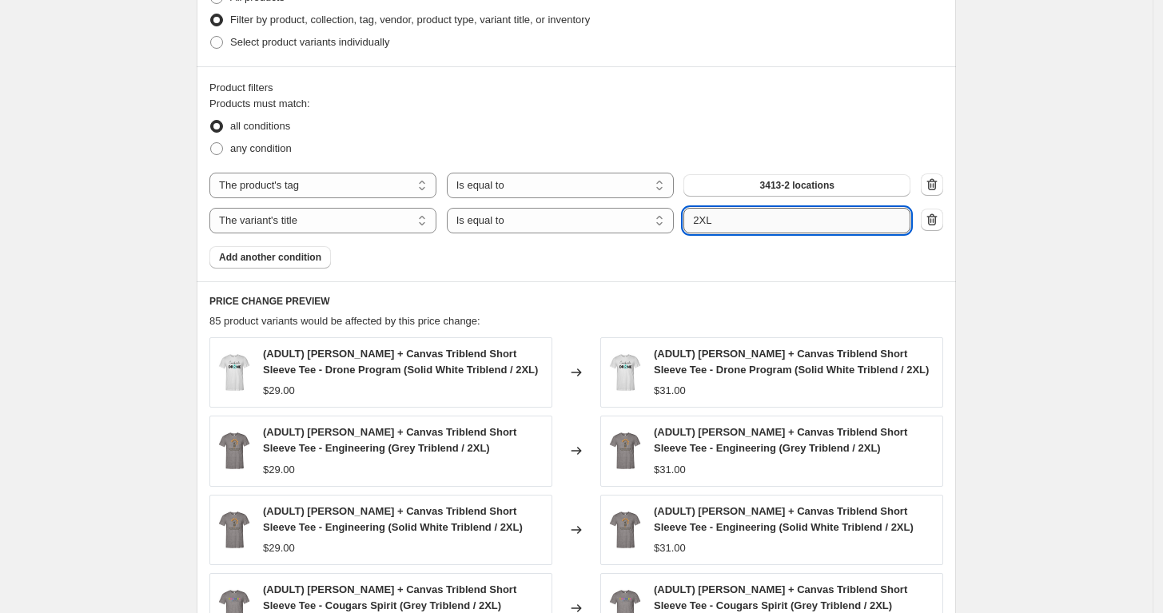
click at [704, 220] on input "2XL" at bounding box center [797, 221] width 227 height 26
type input "3XL"
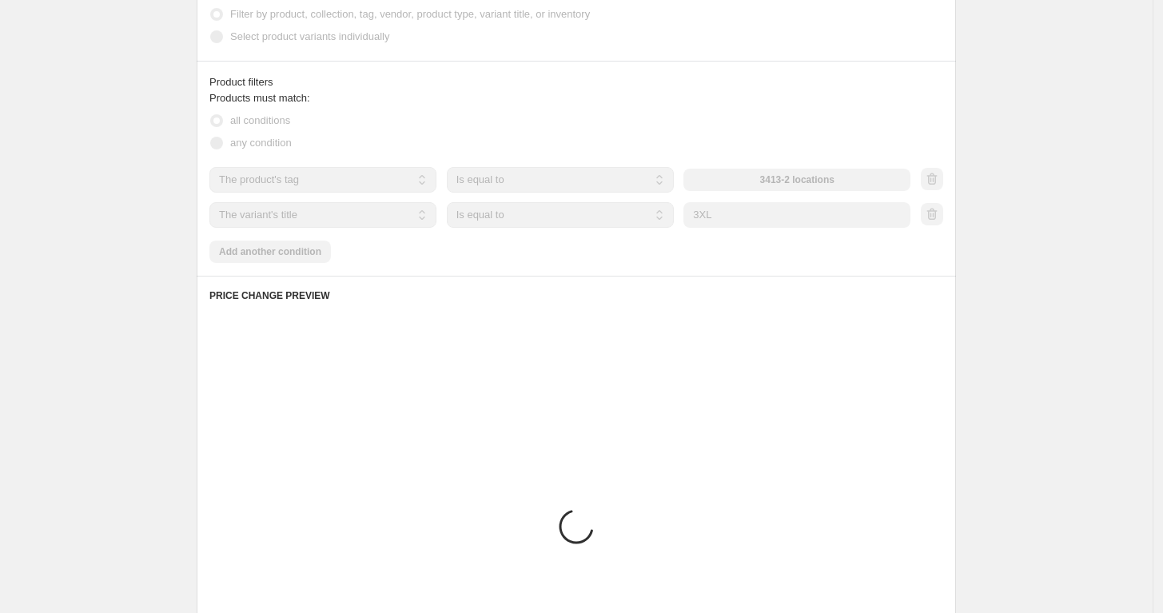
click at [692, 266] on div "Product filters Products must match: all conditions any condition The product T…" at bounding box center [577, 168] width 760 height 215
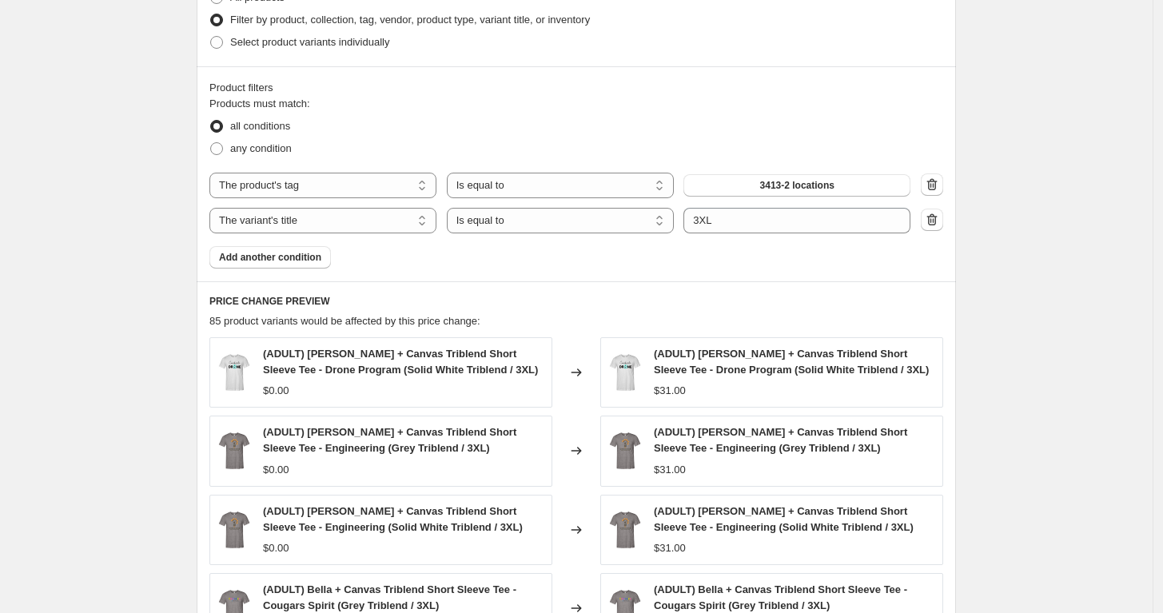
scroll to position [1075, 0]
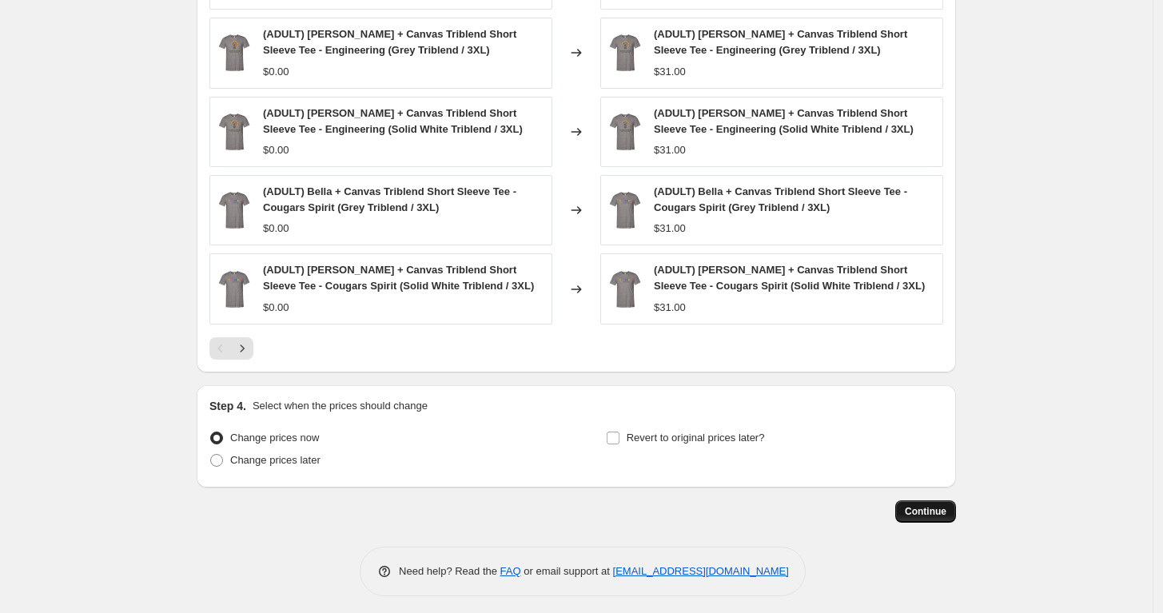
click at [928, 511] on button "Continue" at bounding box center [926, 512] width 61 height 22
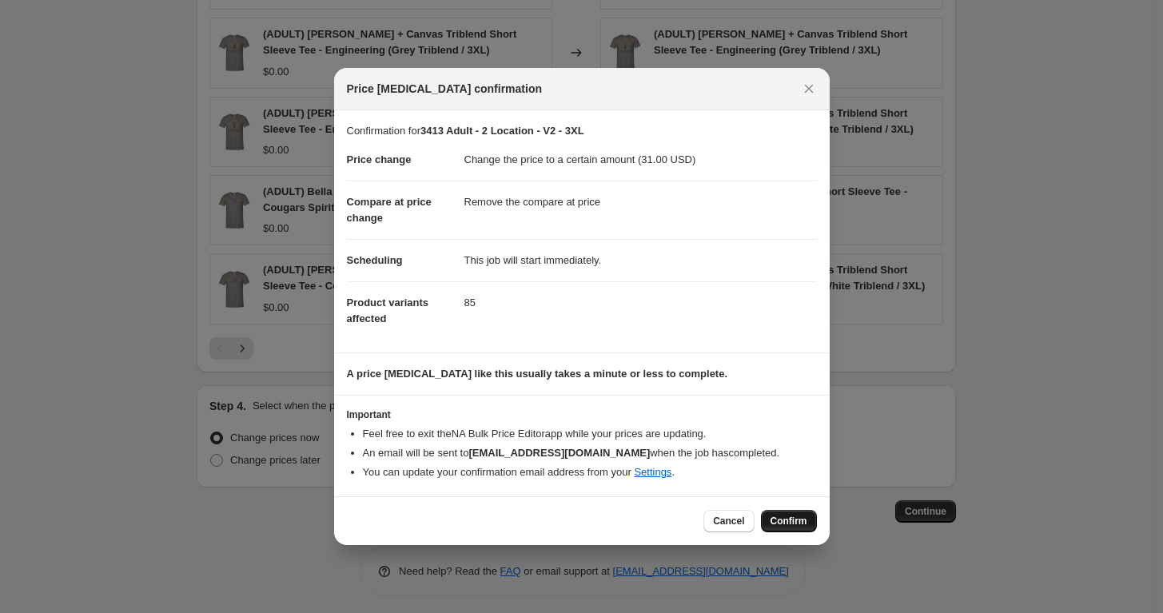
click at [789, 519] on span "Confirm" at bounding box center [789, 521] width 37 height 13
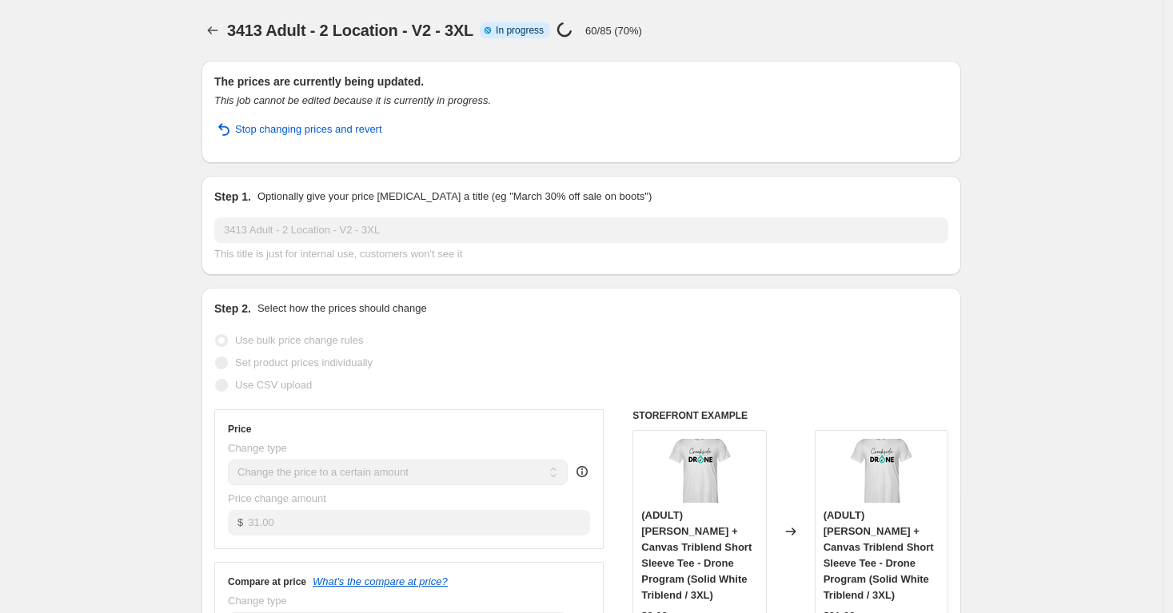
select select "remove"
select select "tag"
select select "title"
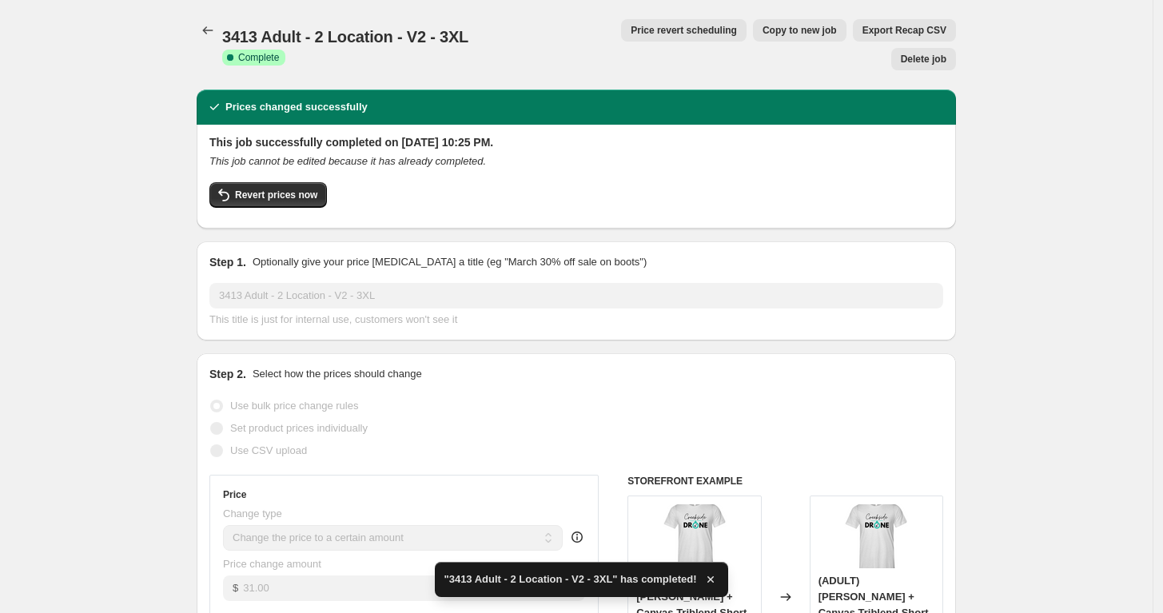
click at [763, 29] on span "Copy to new job" at bounding box center [800, 30] width 74 height 13
select select "remove"
select select "tag"
select select "title"
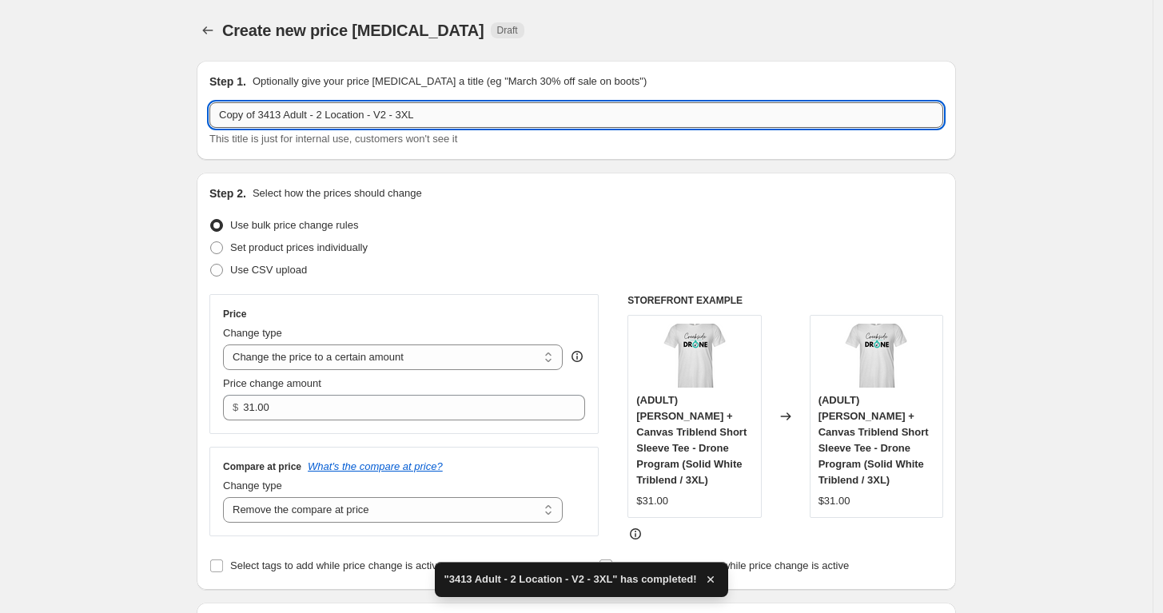
click at [410, 120] on input "Copy of 3413 Adult - 2 Location - V2 - 3XL" at bounding box center [576, 115] width 734 height 26
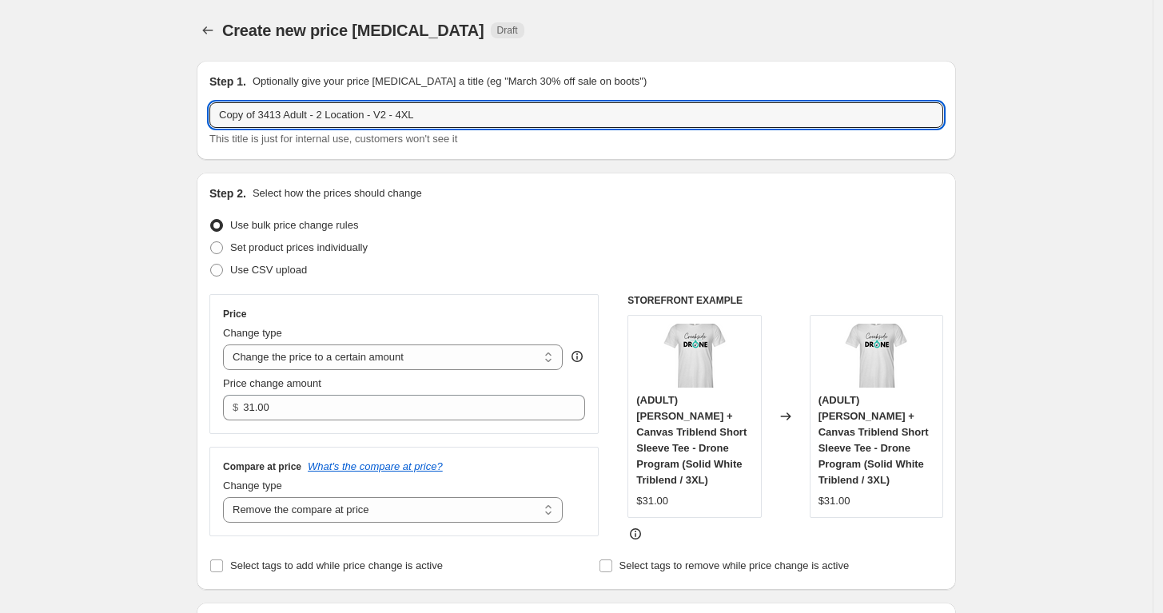
drag, startPoint x: 267, startPoint y: 114, endPoint x: 152, endPoint y: 118, distance: 115.2
type input "3413 Adult - 2 Location - V2 - 4XL"
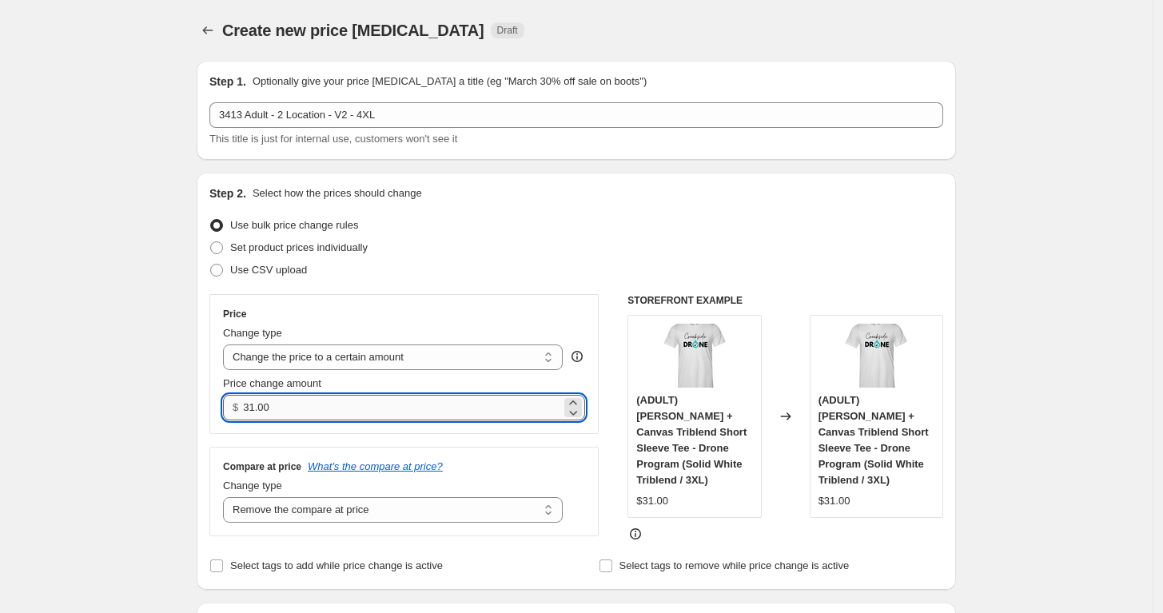
click at [322, 398] on input "31.00" at bounding box center [401, 408] width 317 height 26
type input "33.00"
click at [409, 311] on div "Price" at bounding box center [404, 314] width 362 height 13
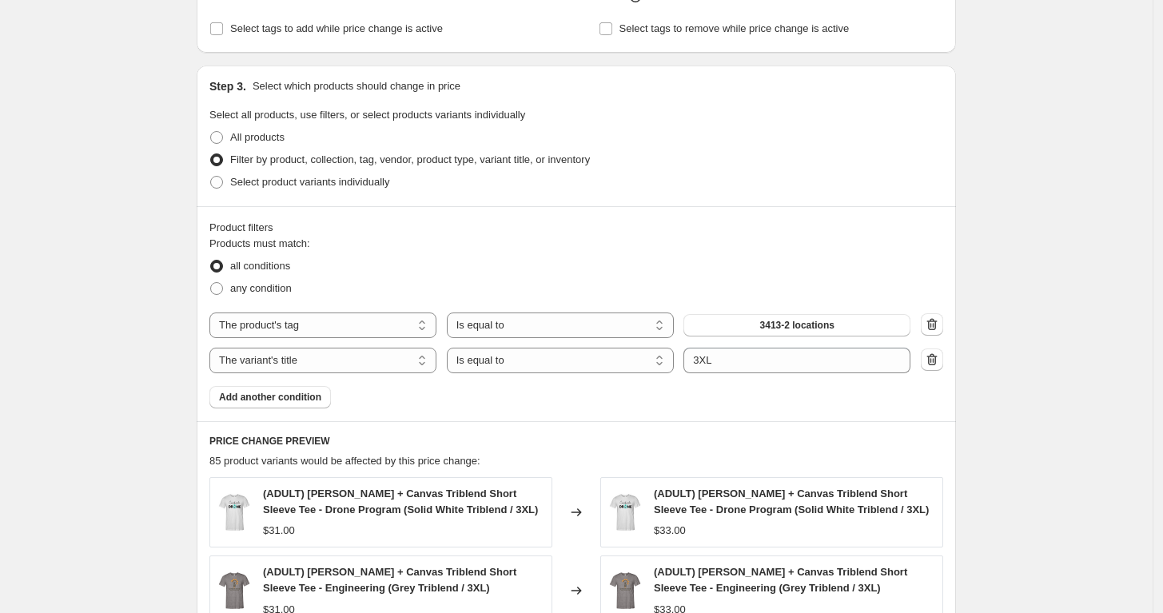
scroll to position [538, 0]
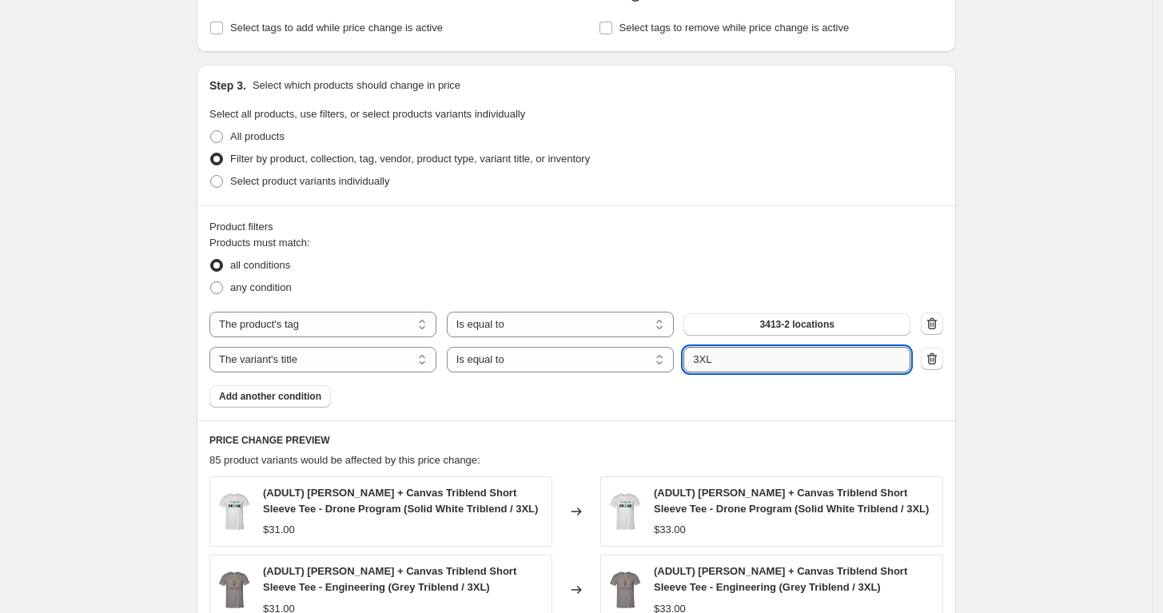
click at [703, 357] on input "3XL" at bounding box center [797, 360] width 227 height 26
type input "4XL"
click at [672, 387] on div "Products must match: all conditions any condition The product The product's col…" at bounding box center [576, 321] width 734 height 173
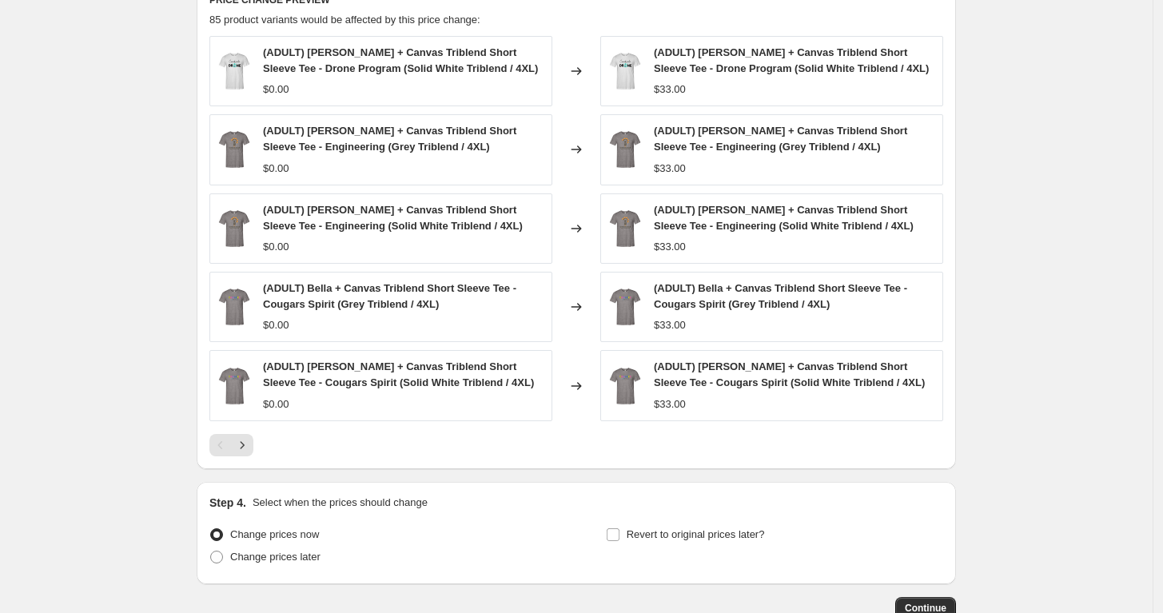
scroll to position [1075, 0]
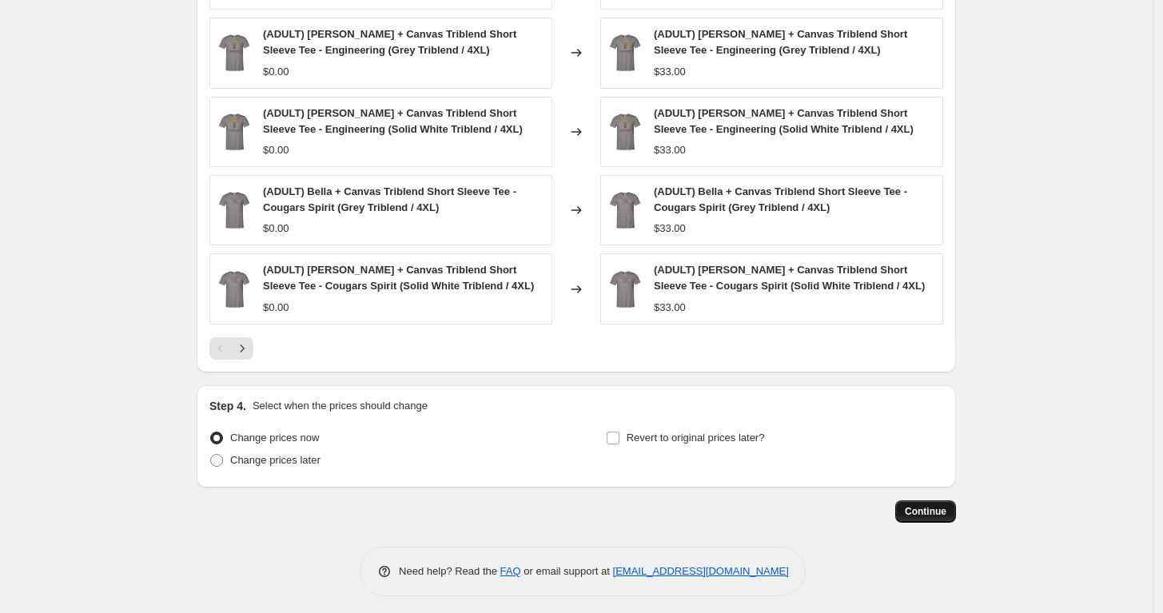
click at [940, 505] on span "Continue" at bounding box center [926, 511] width 42 height 13
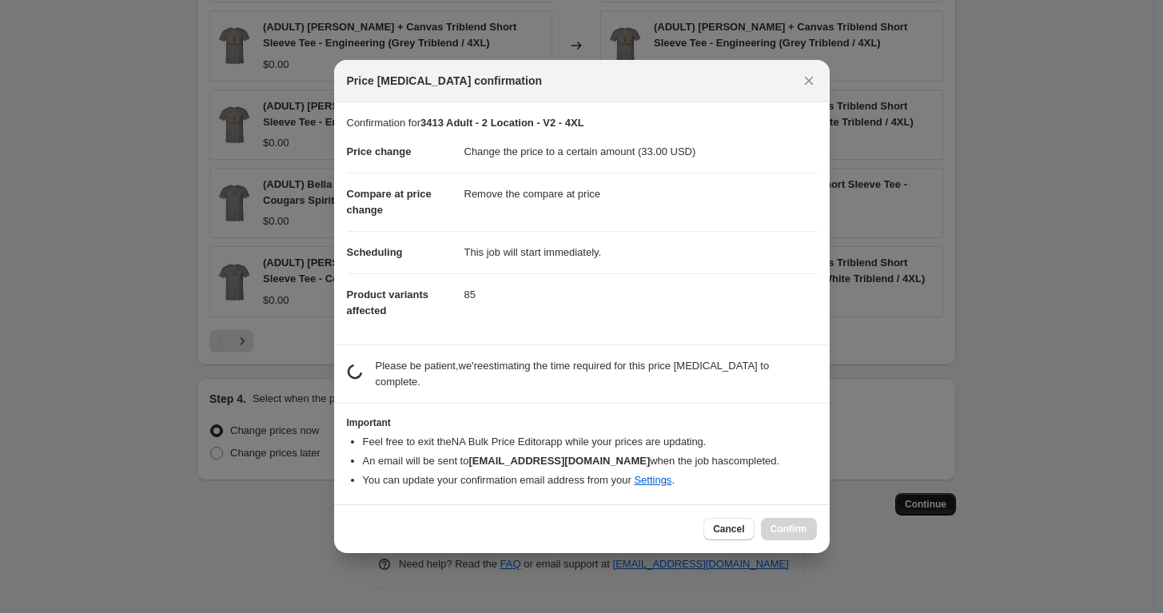
scroll to position [0, 0]
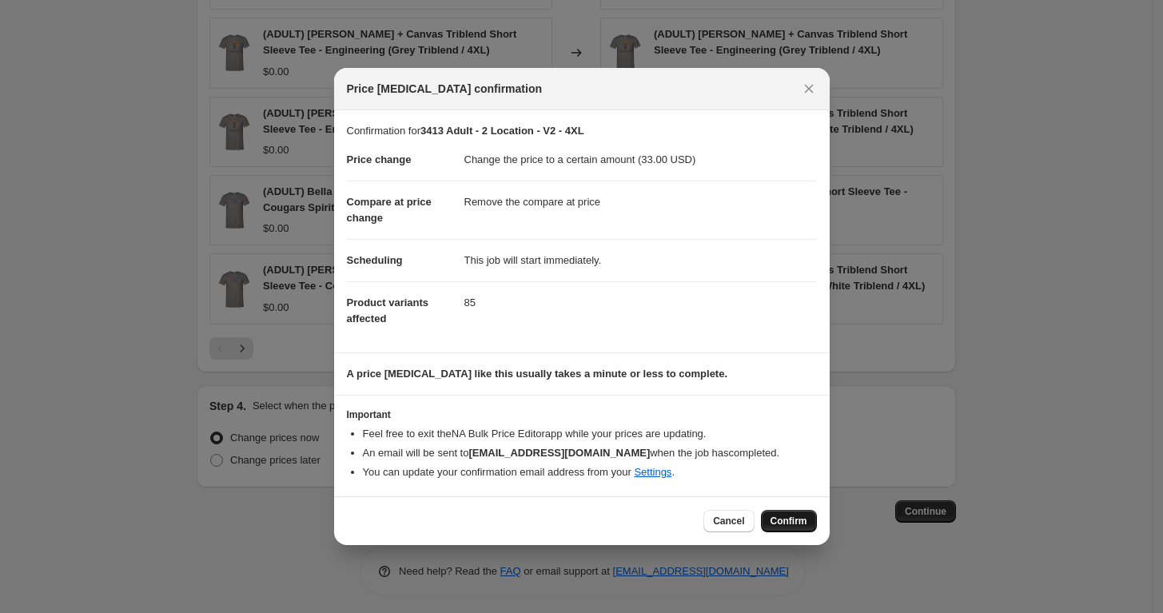
click at [782, 523] on span "Confirm" at bounding box center [789, 521] width 37 height 13
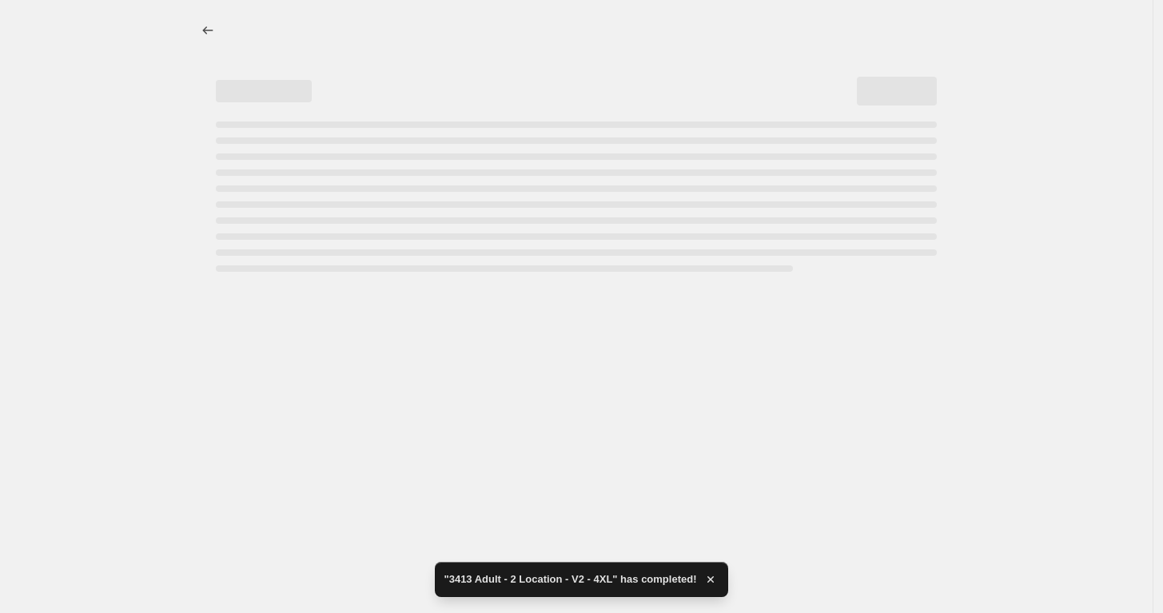
select select "remove"
select select "tag"
select select "title"
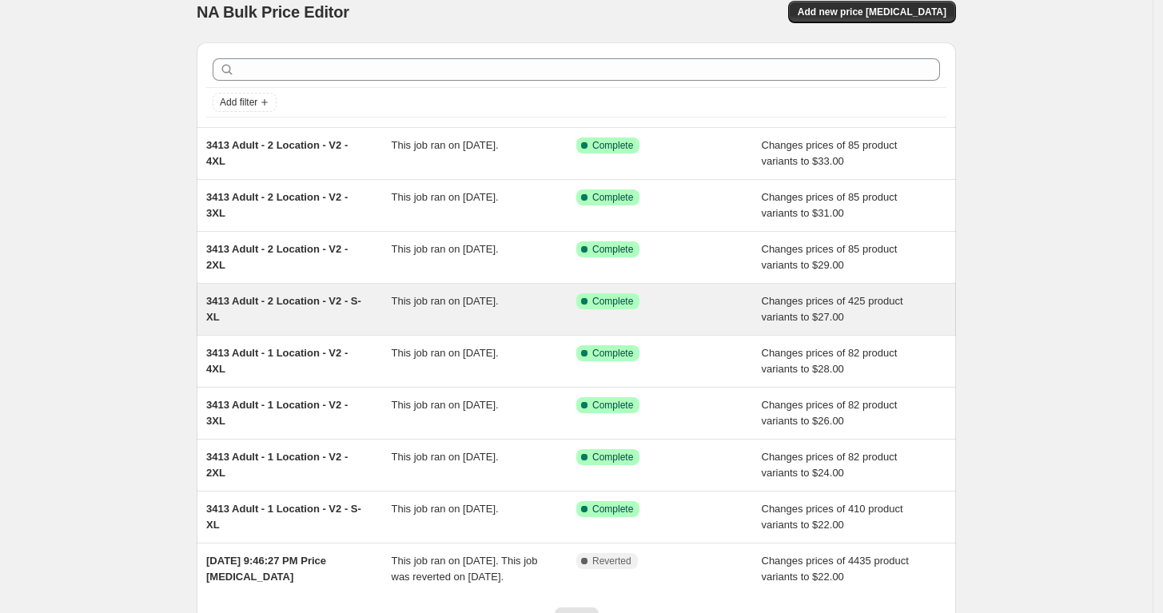
scroll to position [20, 0]
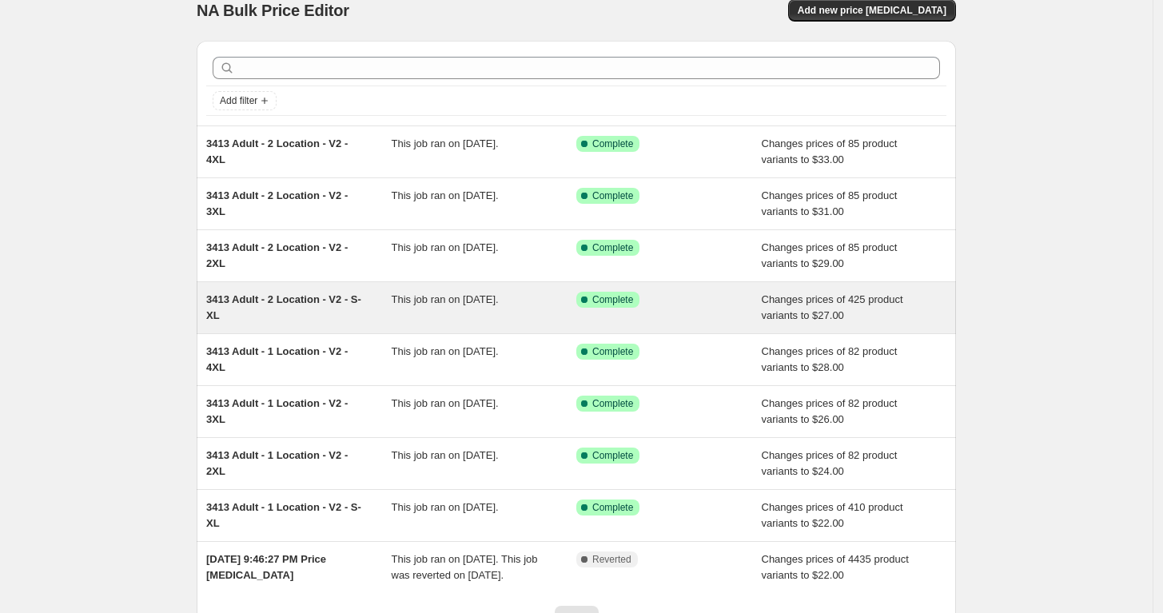
click at [445, 297] on span "This job ran on [DATE]." at bounding box center [445, 299] width 107 height 12
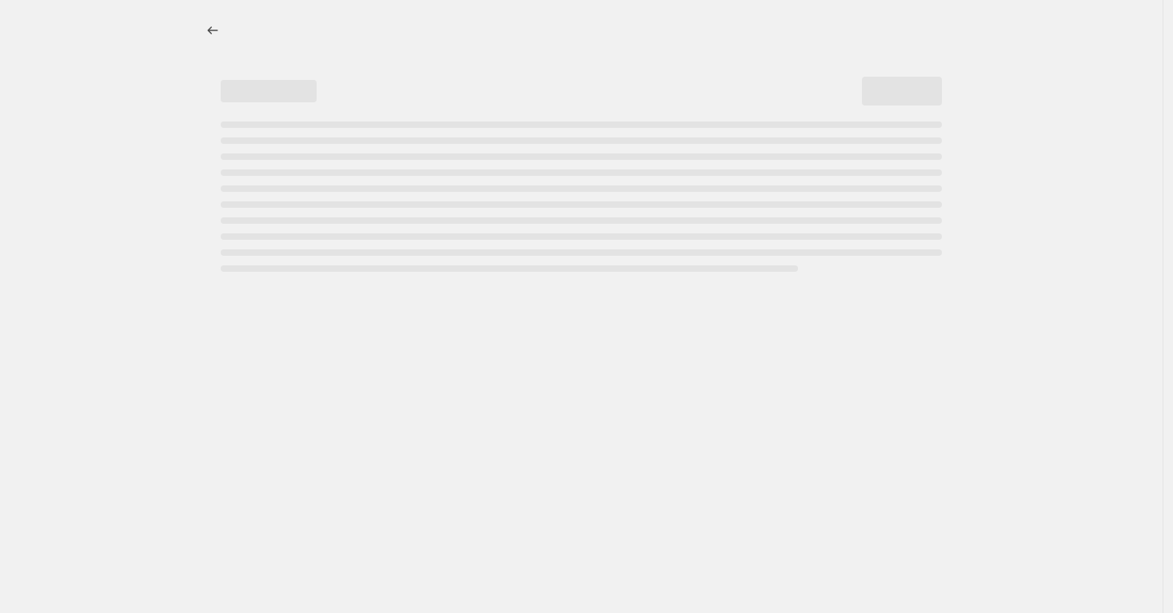
select select "remove"
select select "tag"
select select "title"
select select "not_equal"
select select "title"
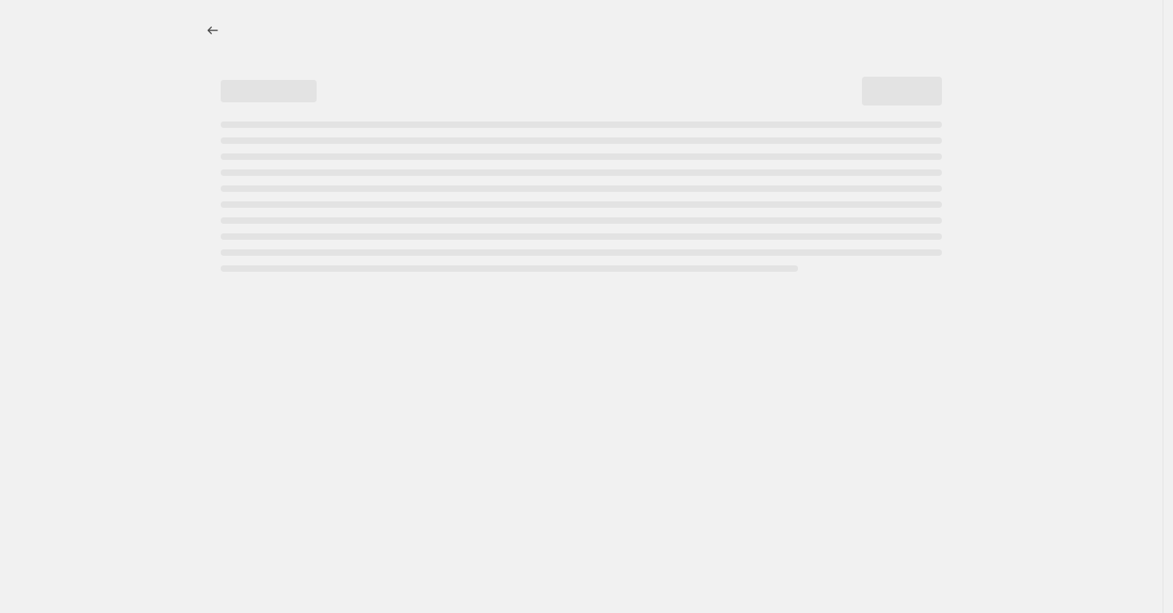
select select "not_equal"
select select "title"
select select "not_equal"
select select "title"
select select "not_equal"
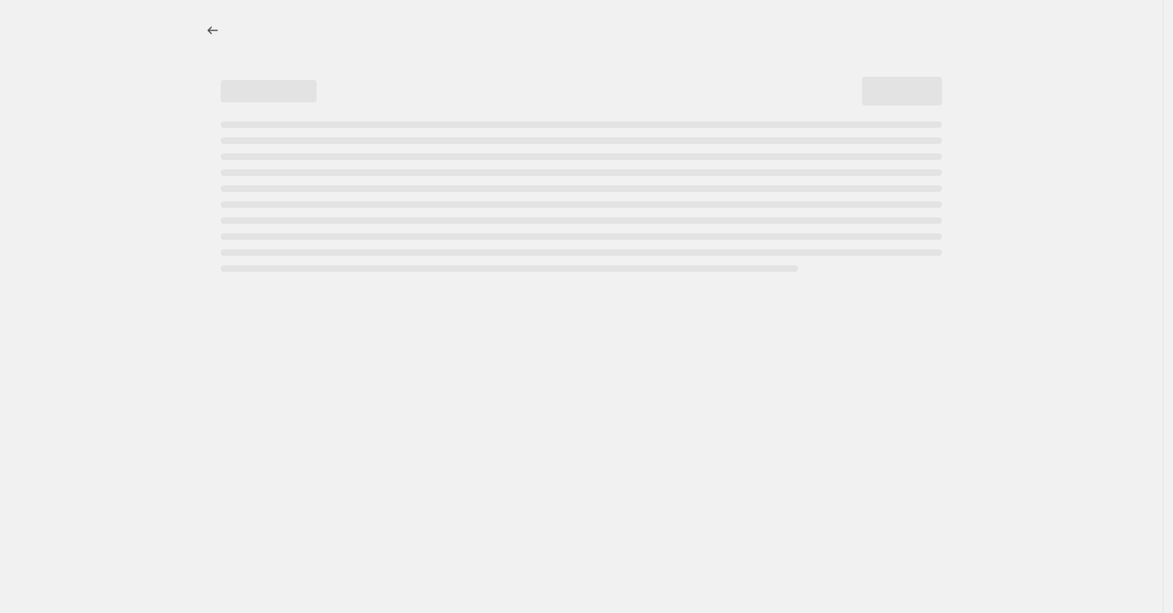
select select "title"
select select "not_equal"
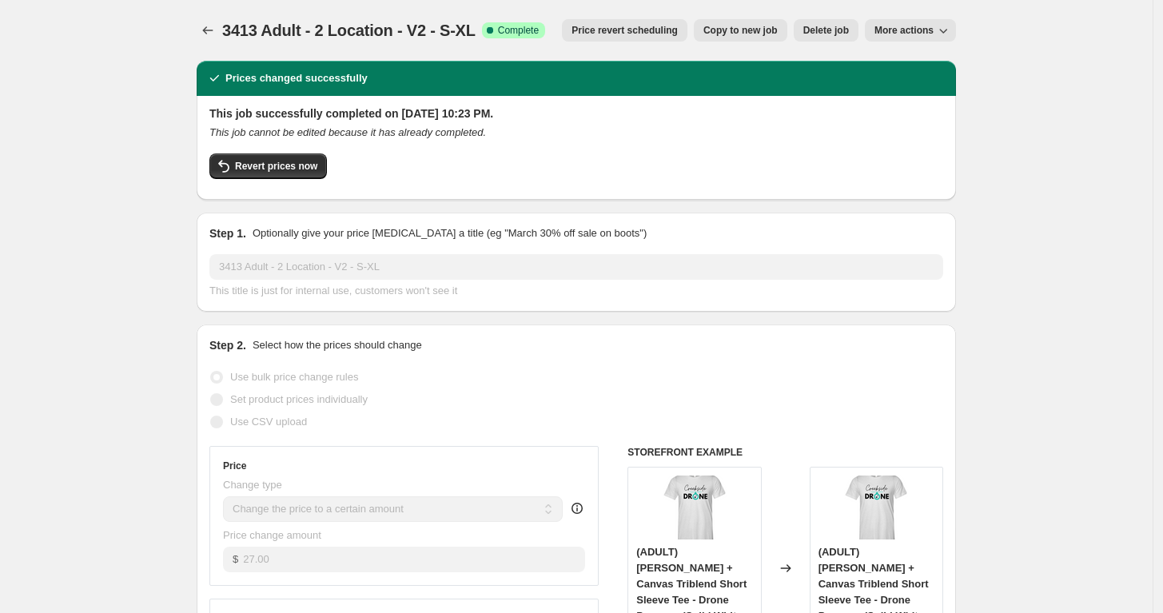
click at [736, 37] on button "Copy to new job" at bounding box center [741, 30] width 94 height 22
select select "remove"
select select "tag"
select select "title"
select select "not_equal"
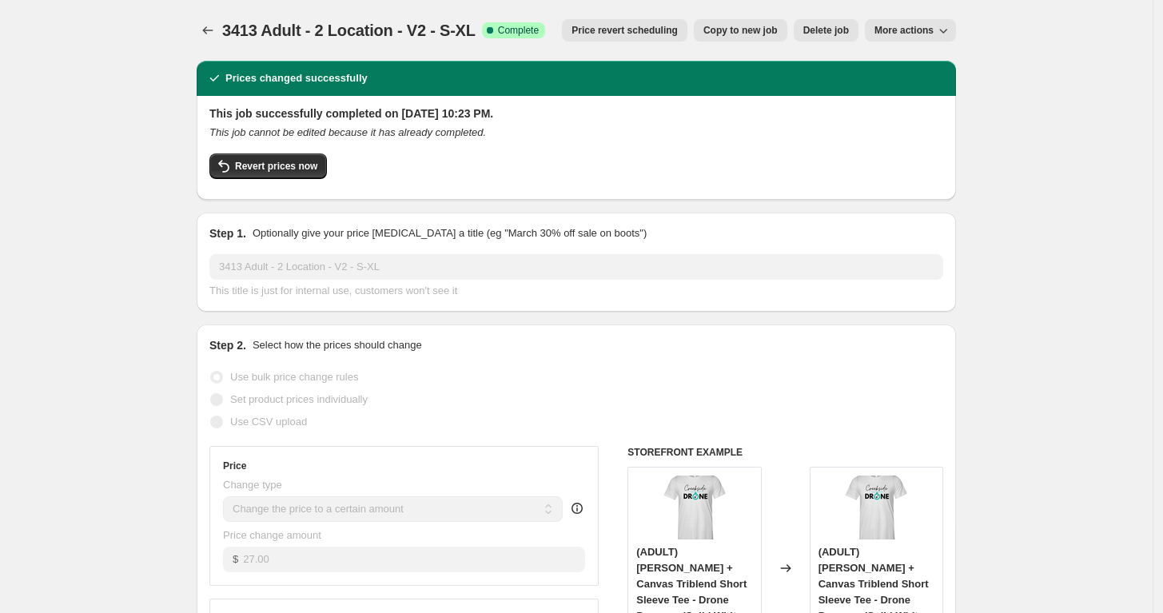
select select "title"
select select "not_equal"
select select "title"
select select "not_equal"
select select "title"
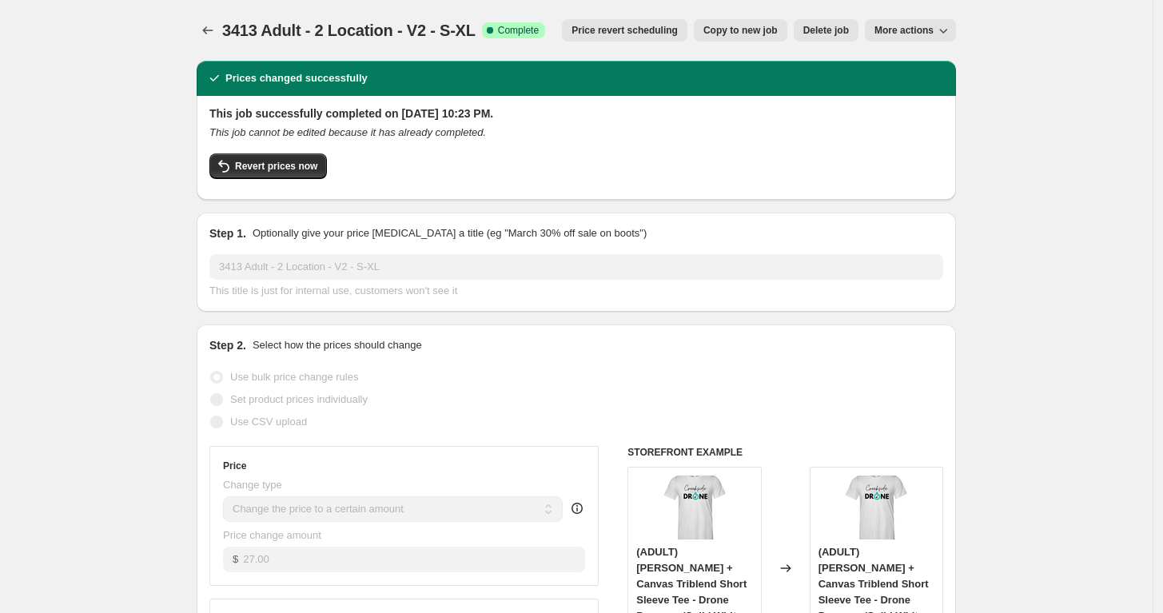
select select "not_equal"
select select "title"
select select "not_equal"
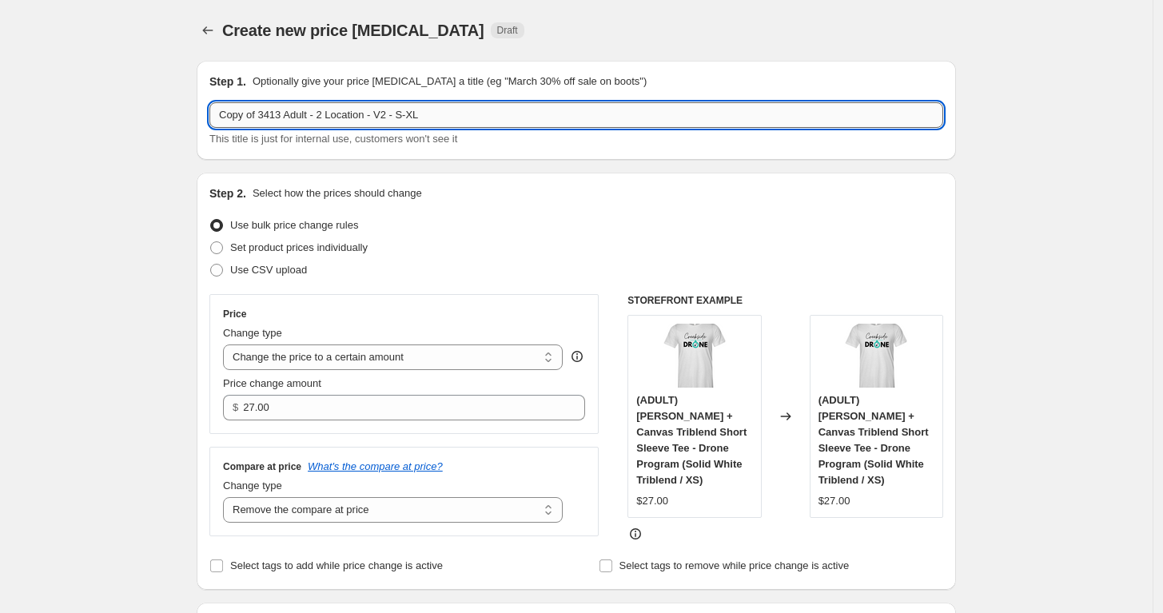
click at [313, 117] on input "Copy of 3413 Adult - 2 Location - V2 - S-XL" at bounding box center [576, 115] width 734 height 26
drag, startPoint x: 262, startPoint y: 114, endPoint x: 149, endPoint y: 117, distance: 113.6
drag, startPoint x: 339, startPoint y: 114, endPoint x: 582, endPoint y: 97, distance: 243.7
click at [582, 97] on div "Step 1. Optionally give your price change job a title (eg "March 30% off sale o…" at bounding box center [576, 111] width 734 height 74
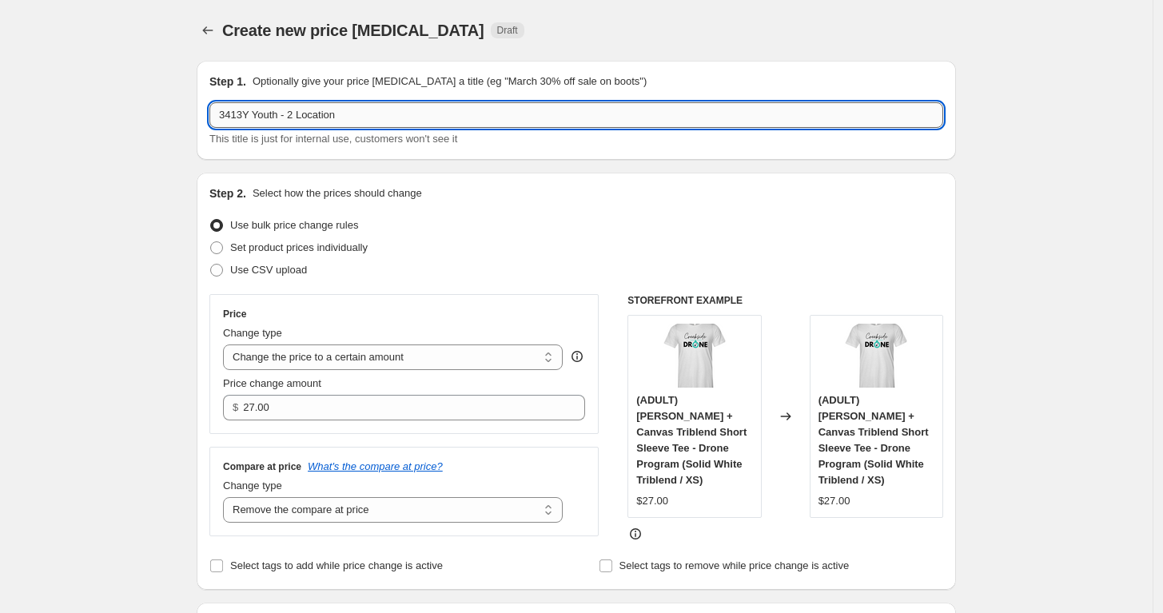
click at [325, 113] on input "3413Y Youth - 2 Location" at bounding box center [576, 115] width 734 height 26
click at [297, 114] on input "3413Y Youth - 2 Location" at bounding box center [576, 115] width 734 height 26
click at [365, 116] on input "3413Y Youth - 1 Location" at bounding box center [576, 115] width 734 height 26
type input "3413Y Youth - 1 Location"
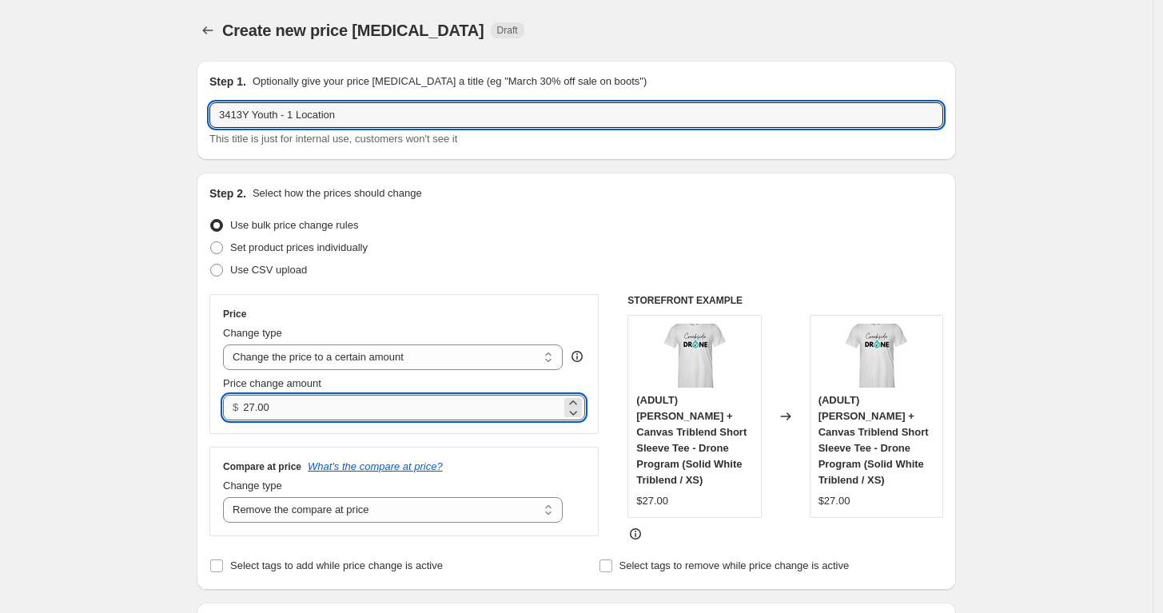
click at [338, 404] on input "27.00" at bounding box center [401, 408] width 317 height 26
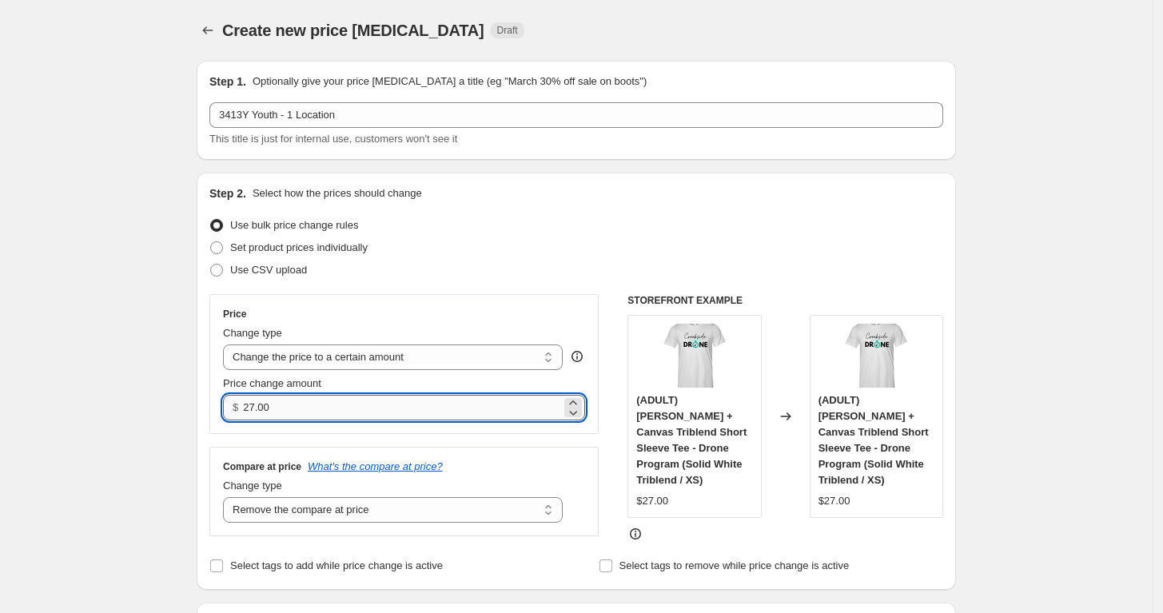
click at [338, 404] on input "27.00" at bounding box center [401, 408] width 317 height 26
type input "19.00"
click at [511, 290] on div "Step 2. Select how the prices should change Use bulk price change rules Set pro…" at bounding box center [576, 382] width 734 height 392
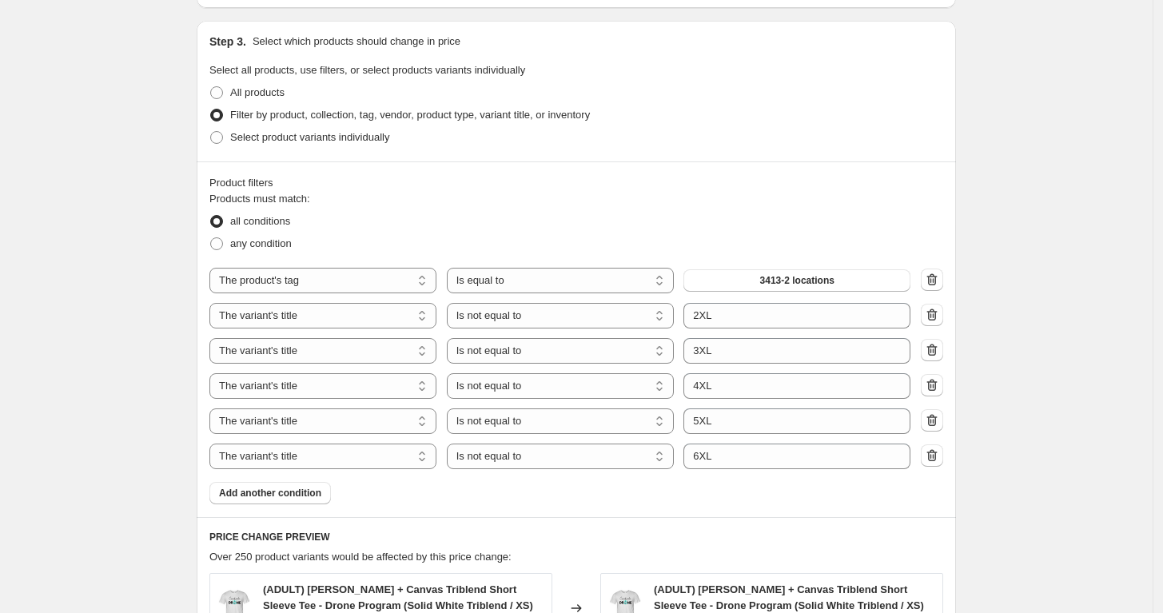
scroll to position [583, 0]
click at [764, 274] on button "3413-2 locations" at bounding box center [797, 280] width 227 height 22
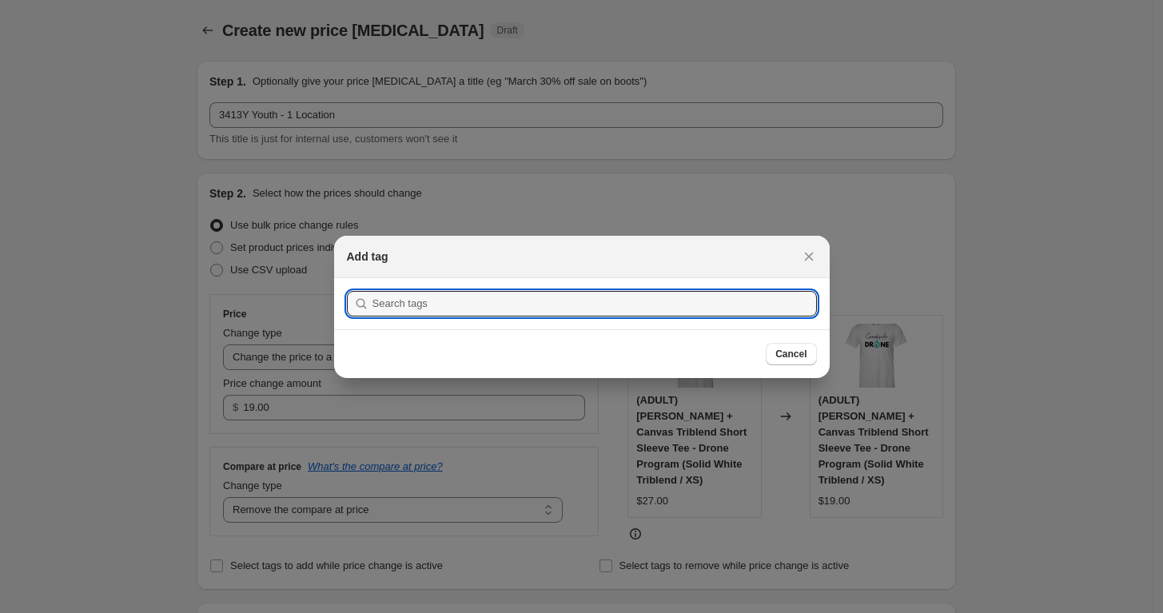
scroll to position [0, 0]
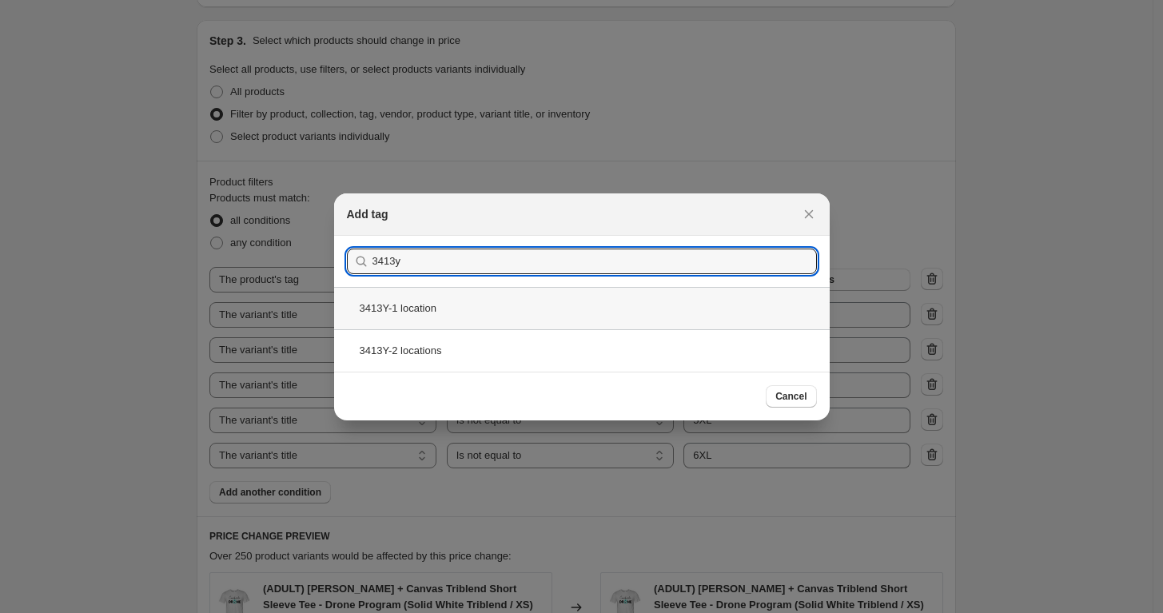
type input "3413y"
click at [485, 313] on div "3413Y-1 location" at bounding box center [582, 308] width 496 height 42
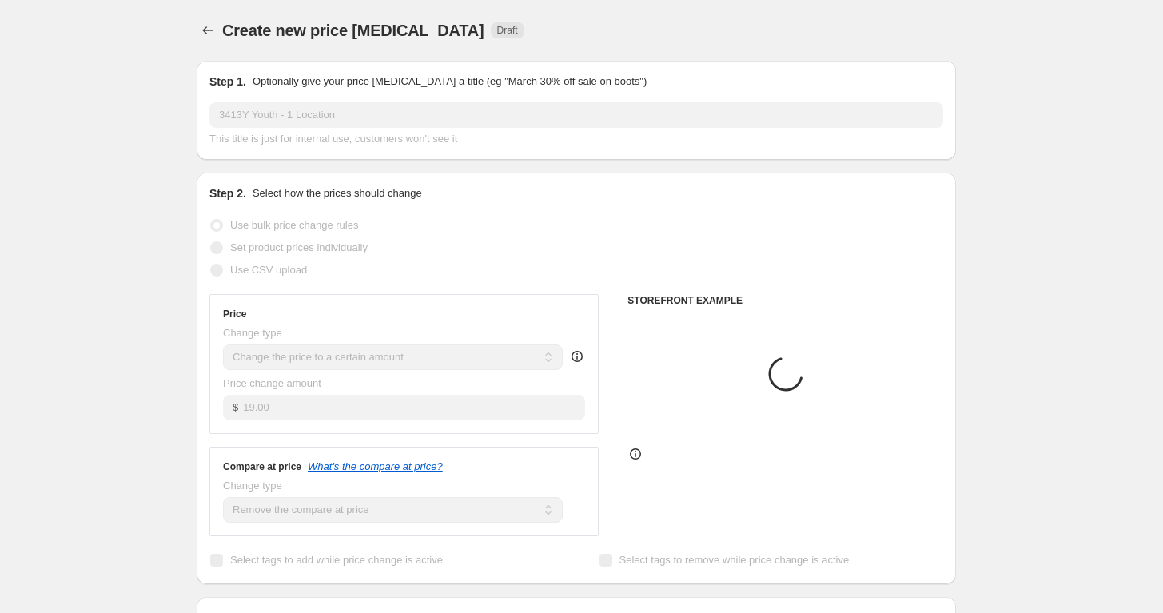
scroll to position [583, 0]
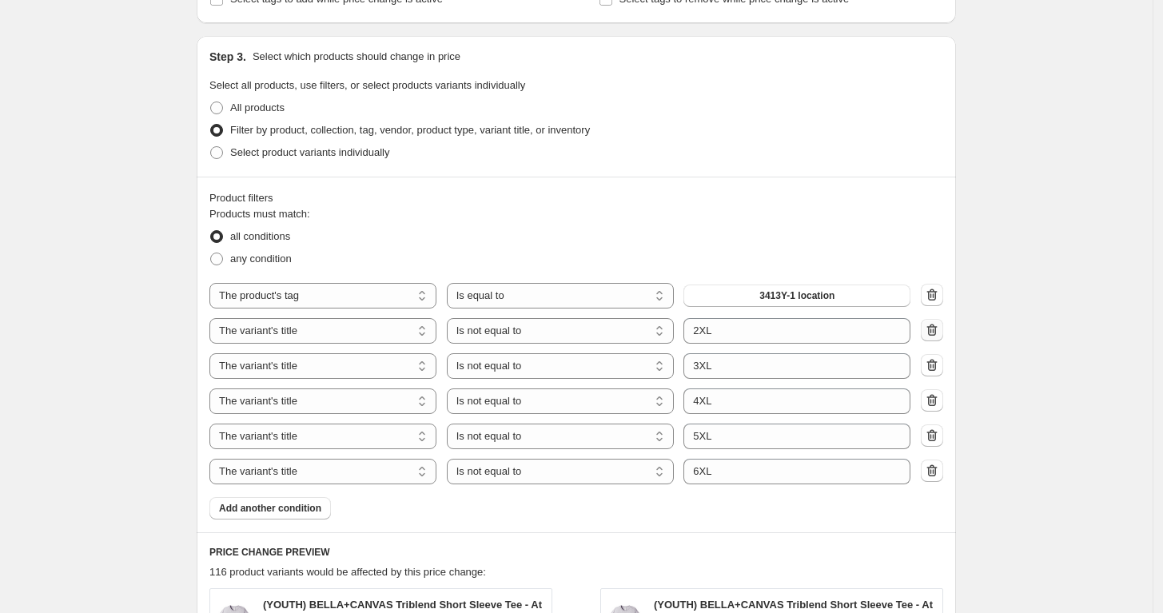
click at [940, 322] on icon "button" at bounding box center [932, 330] width 16 height 16
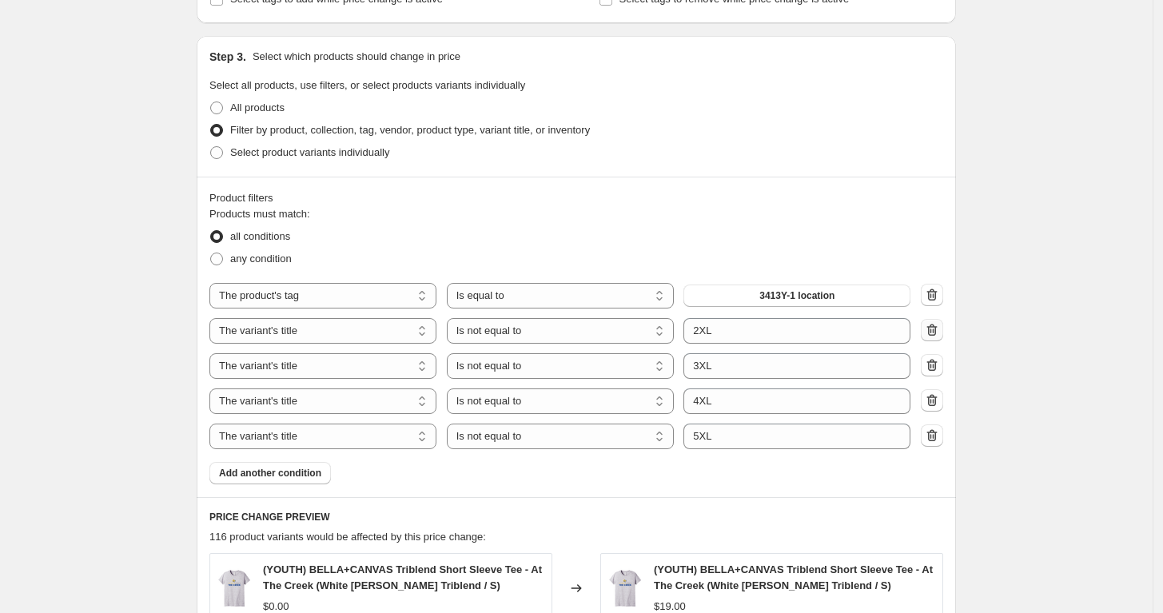
click at [940, 322] on icon "button" at bounding box center [932, 330] width 16 height 16
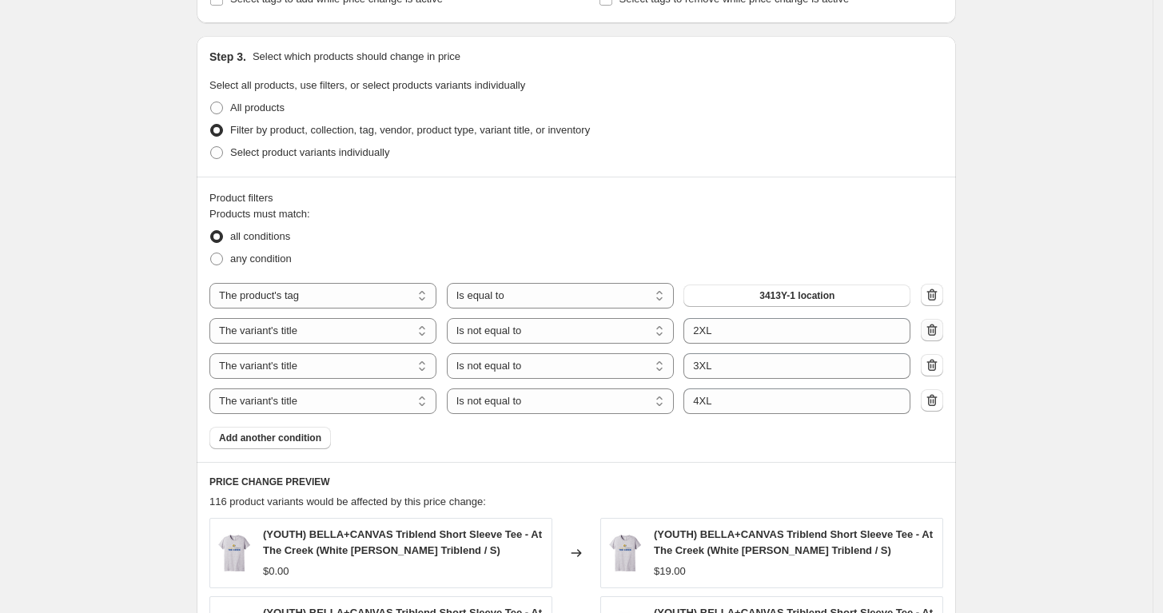
click at [940, 322] on icon "button" at bounding box center [932, 330] width 16 height 16
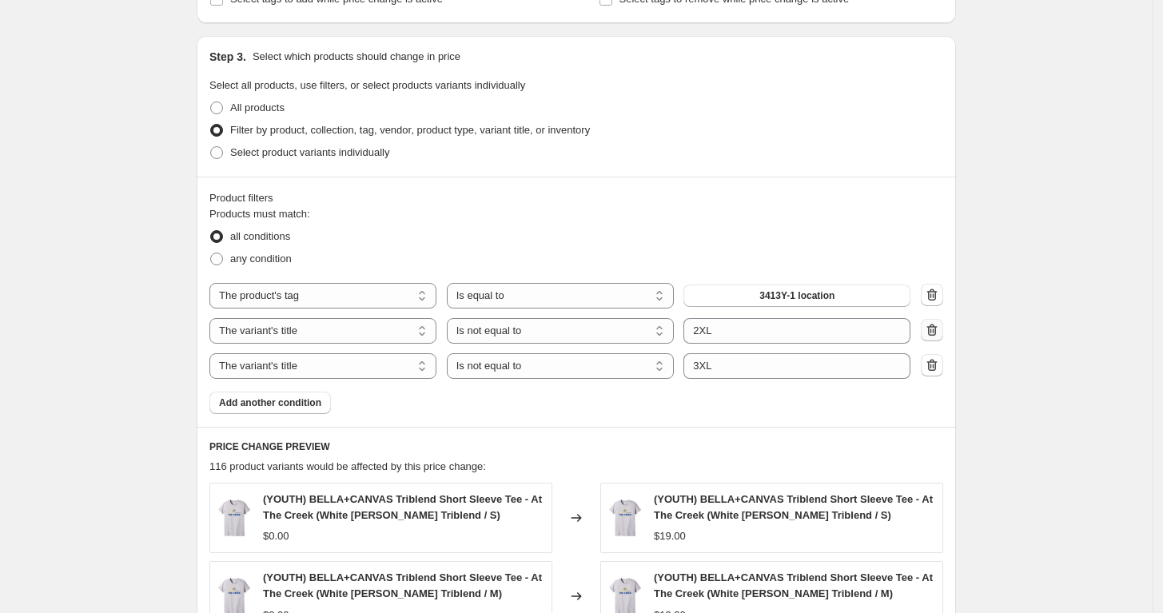
click at [940, 322] on icon "button" at bounding box center [932, 330] width 16 height 16
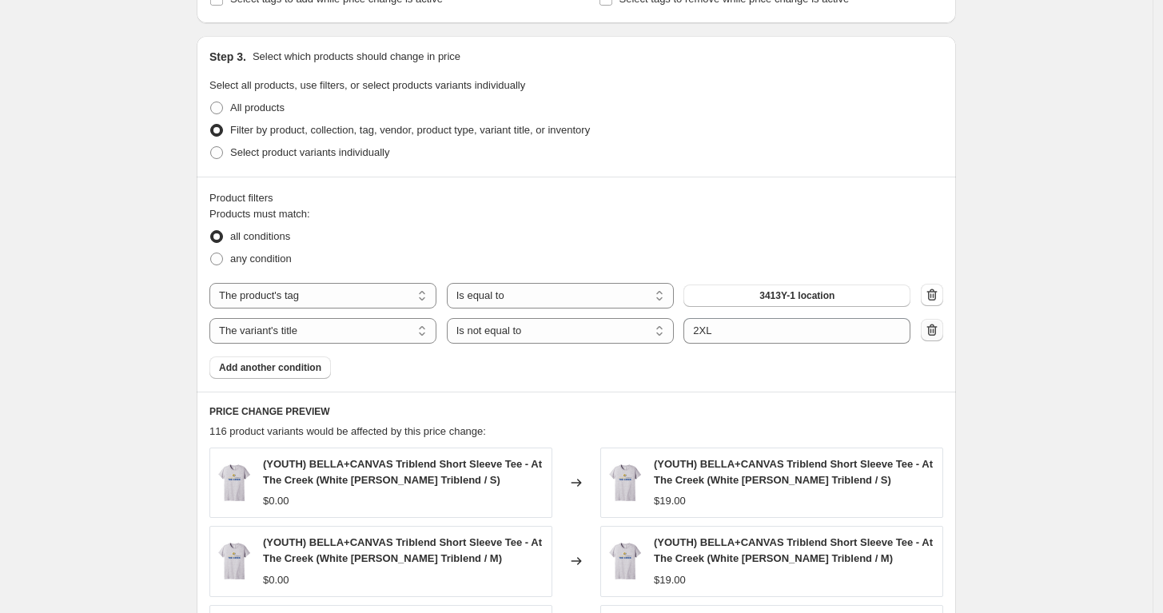
click at [940, 322] on icon "button" at bounding box center [932, 330] width 16 height 16
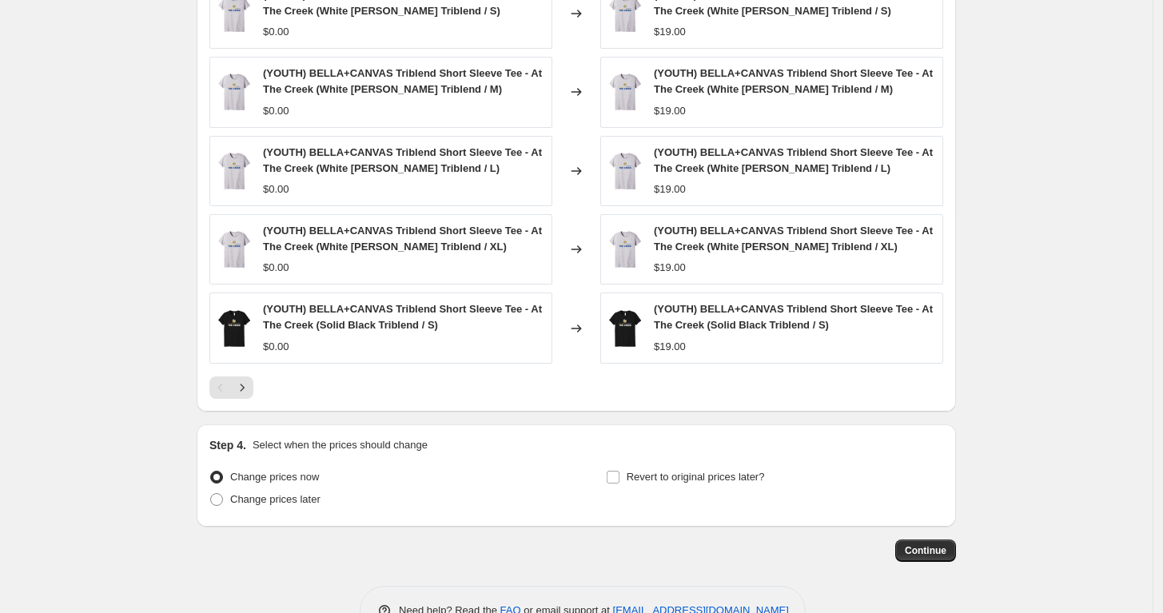
scroll to position [1045, 0]
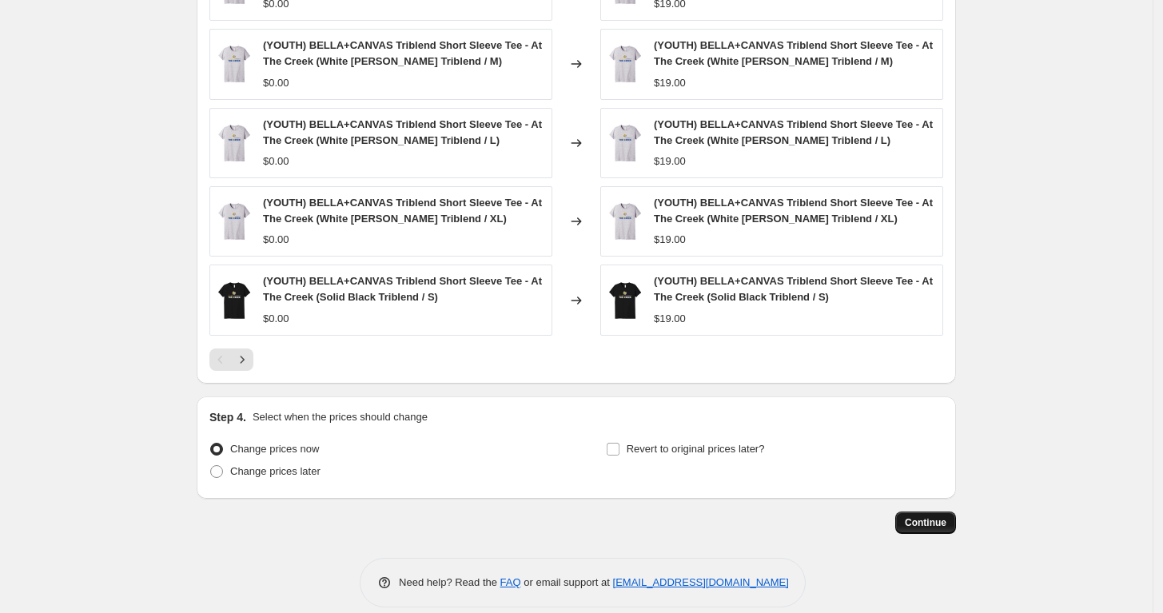
click at [932, 517] on span "Continue" at bounding box center [926, 523] width 42 height 13
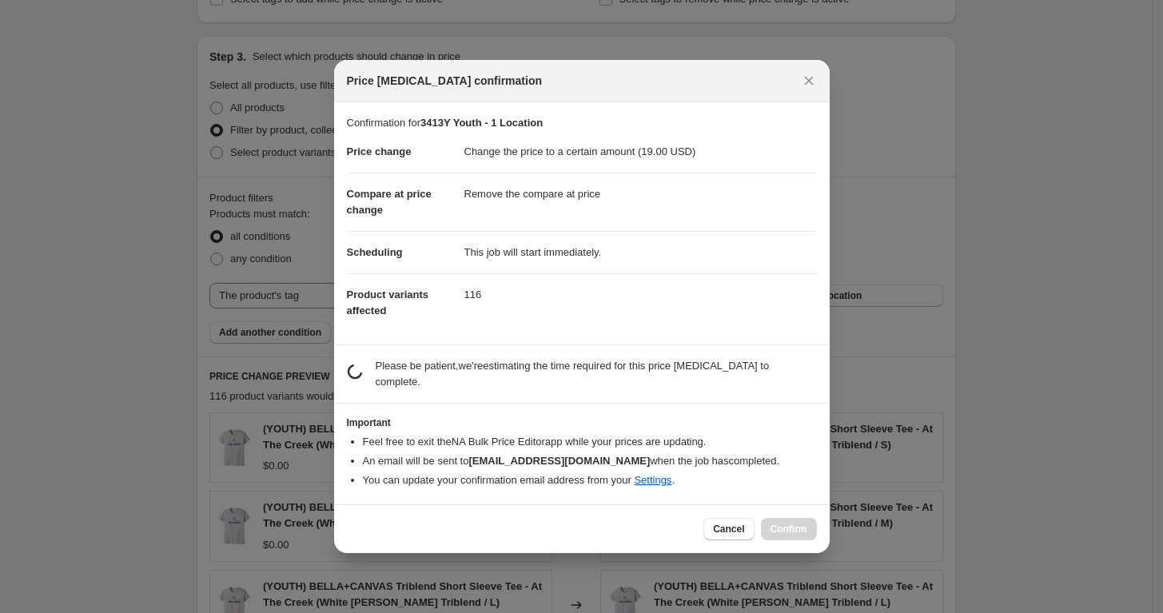
scroll to position [0, 0]
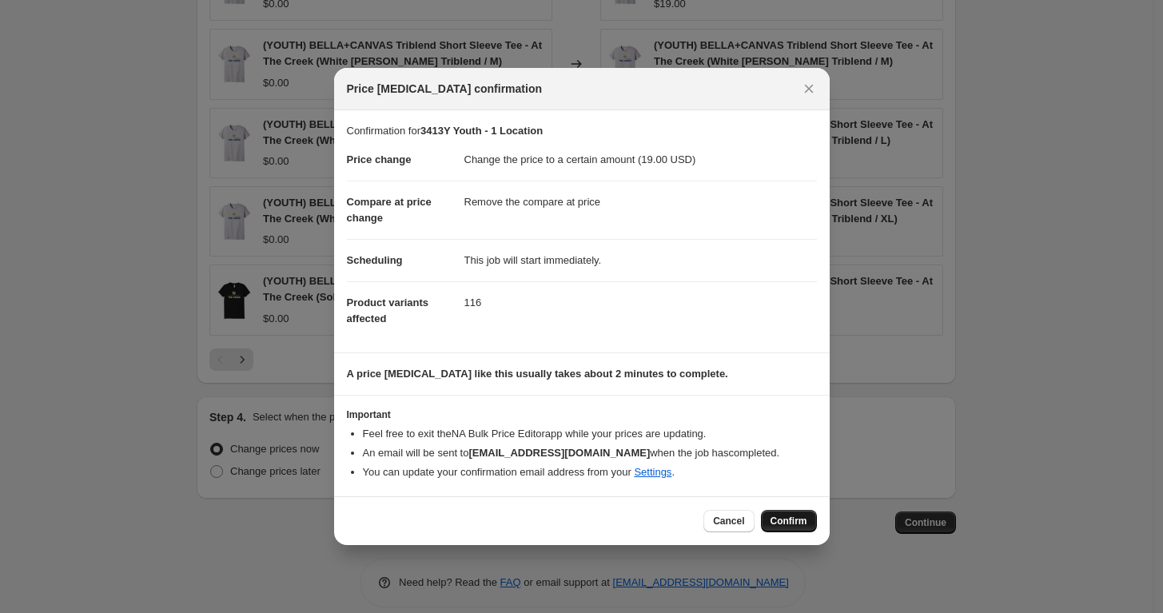
click at [793, 517] on span "Confirm" at bounding box center [789, 521] width 37 height 13
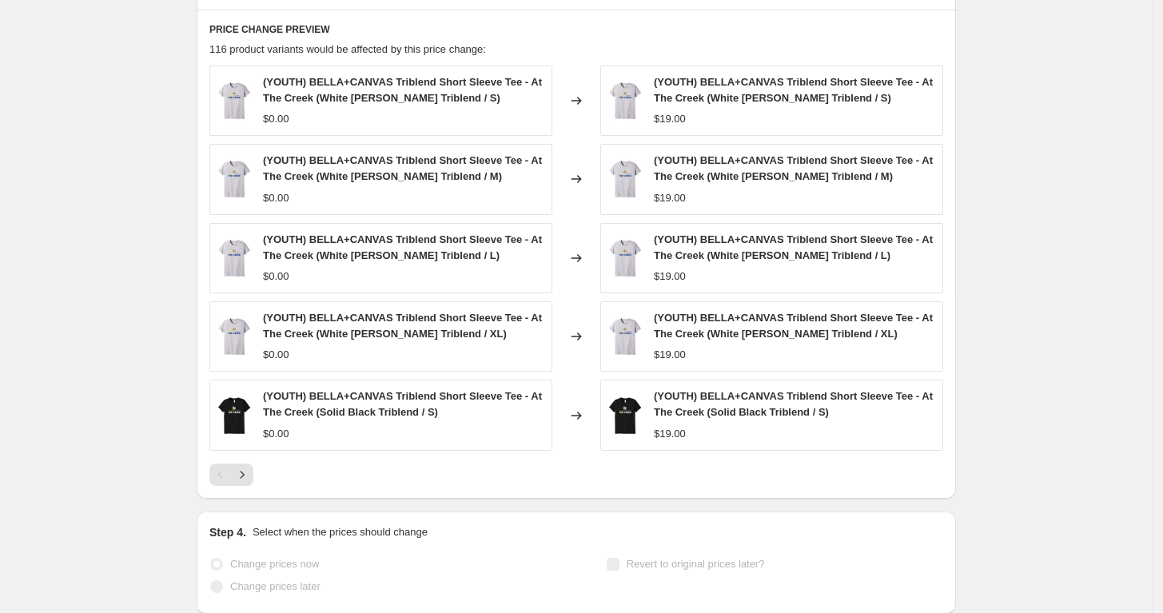
select select "remove"
select select "tag"
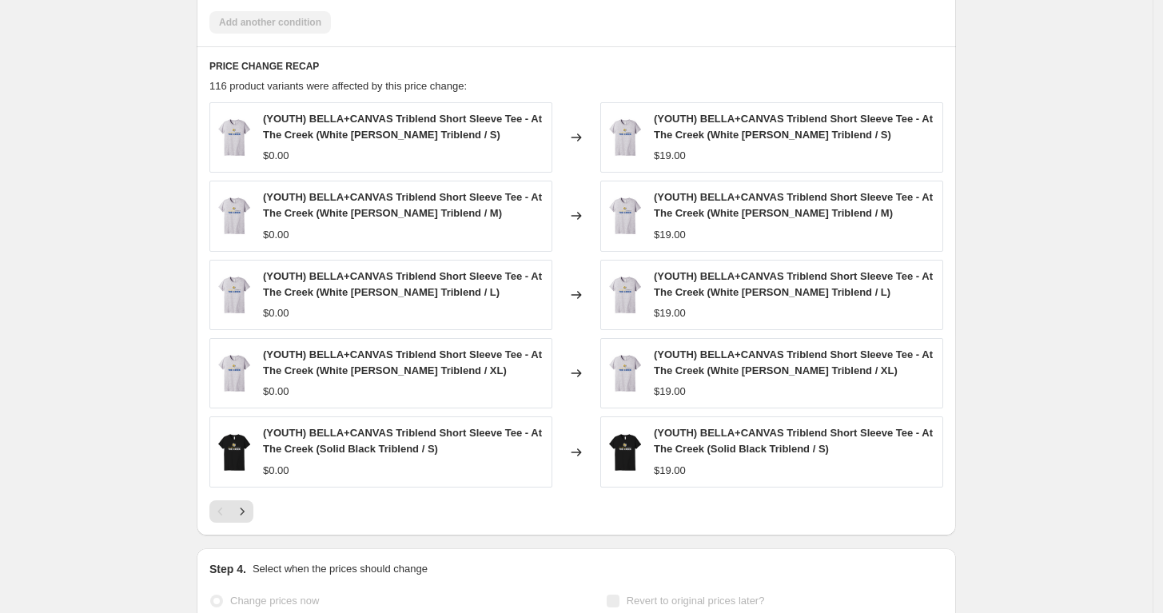
scroll to position [0, 0]
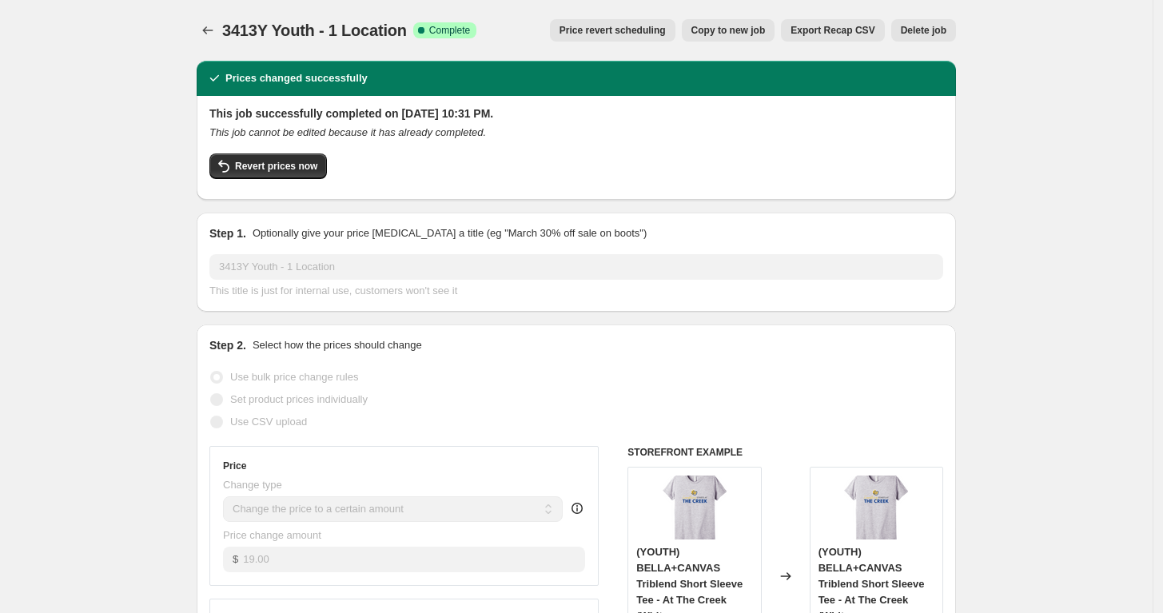
click at [727, 28] on span "Copy to new job" at bounding box center [729, 30] width 74 height 13
select select "remove"
select select "tag"
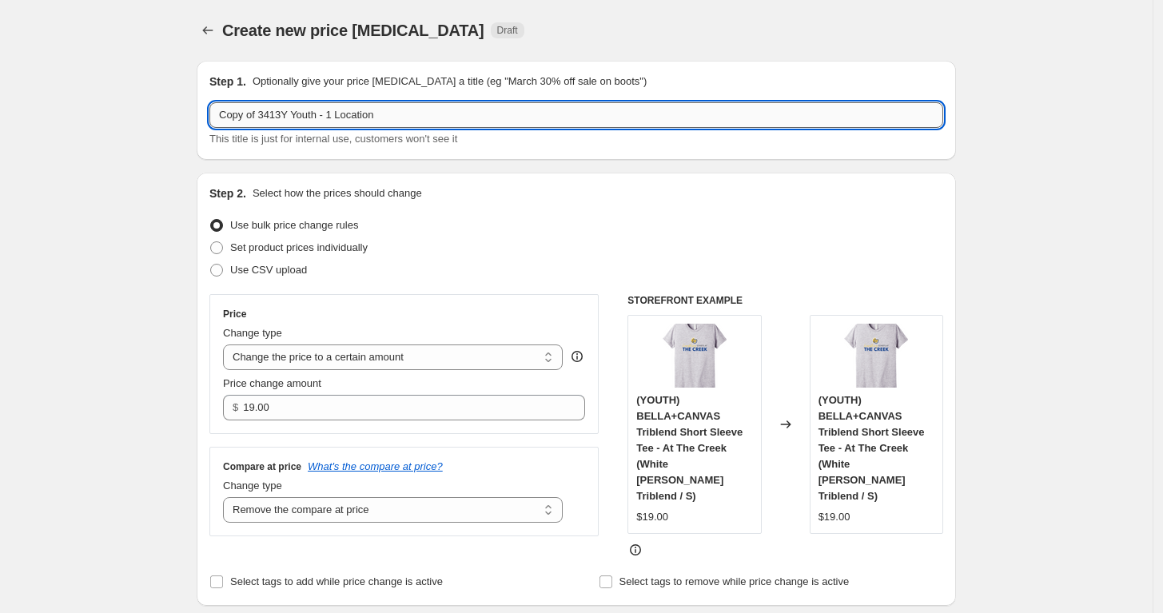
click at [333, 116] on input "Copy of 3413Y Youth - 1 Location" at bounding box center [576, 115] width 734 height 26
drag, startPoint x: 265, startPoint y: 114, endPoint x: 176, endPoint y: 108, distance: 89.7
type input "3413Y Youth - 2 Location"
click at [461, 239] on div "Set product prices individually" at bounding box center [576, 248] width 734 height 22
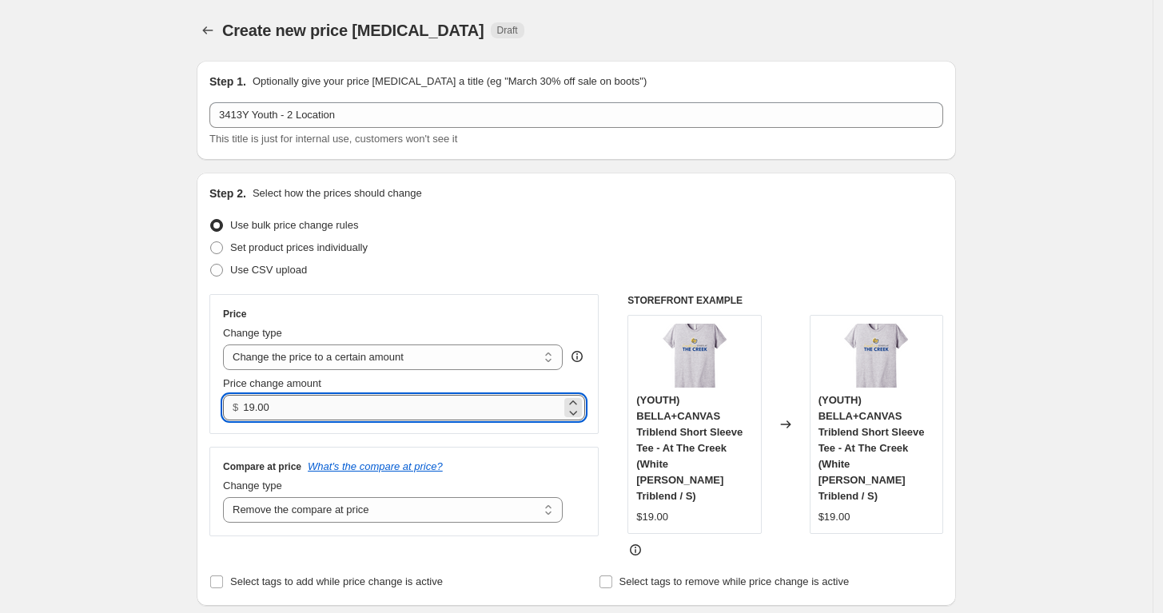
click at [288, 399] on input "19.00" at bounding box center [401, 408] width 317 height 26
type input "25.00"
click at [416, 306] on div "Price Change type Change the price to a certain amount Change the price by a ce…" at bounding box center [403, 364] width 389 height 140
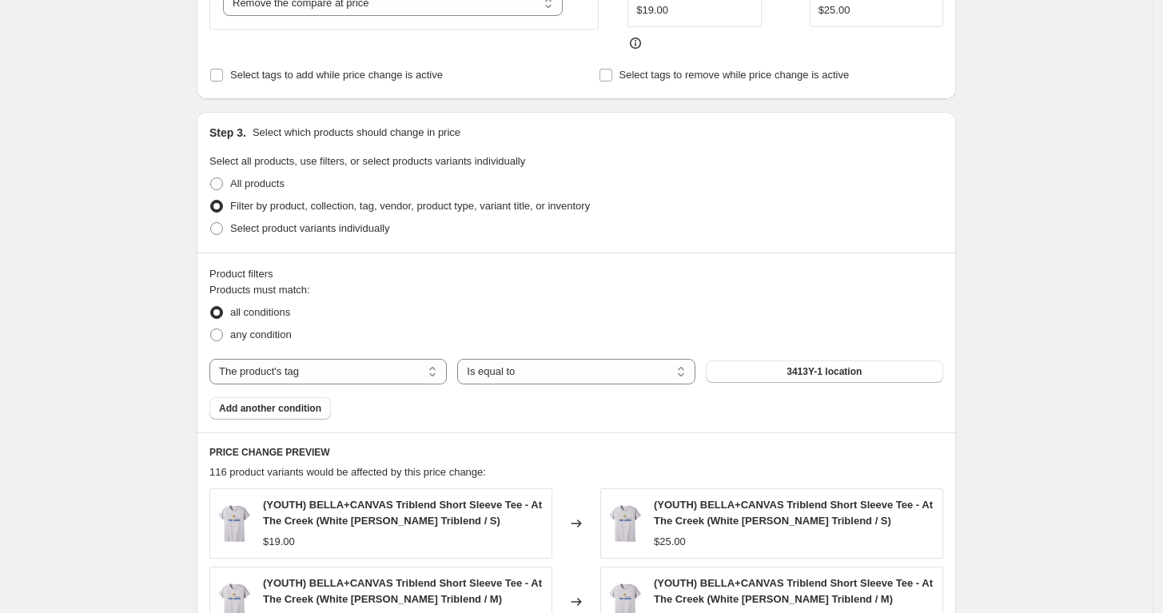
scroll to position [535, 0]
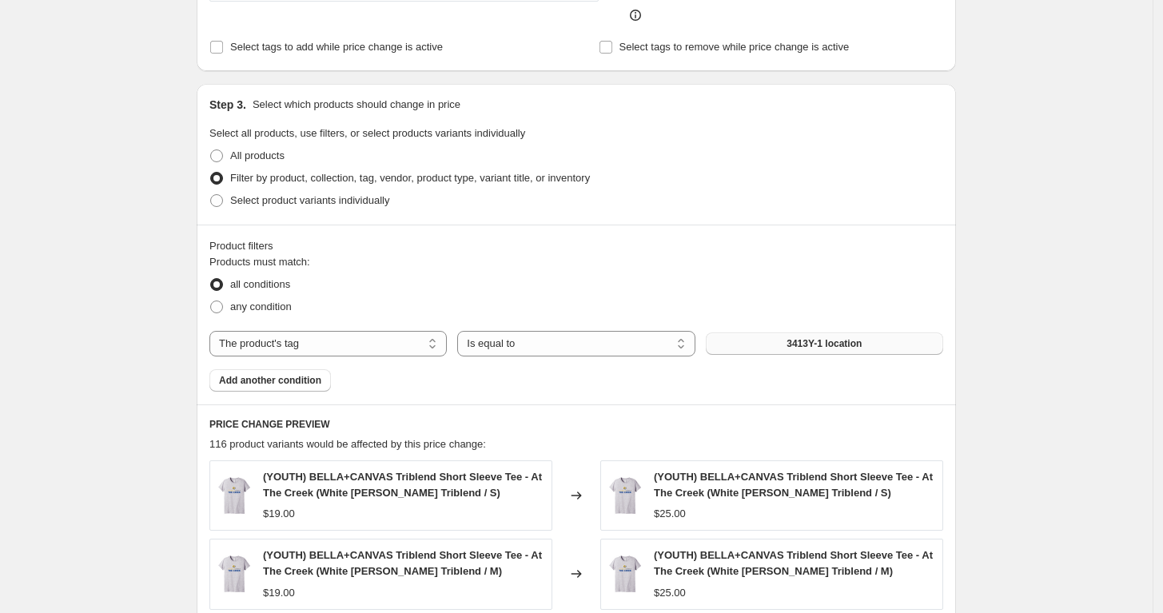
click at [782, 333] on button "3413Y-1 location" at bounding box center [824, 344] width 237 height 22
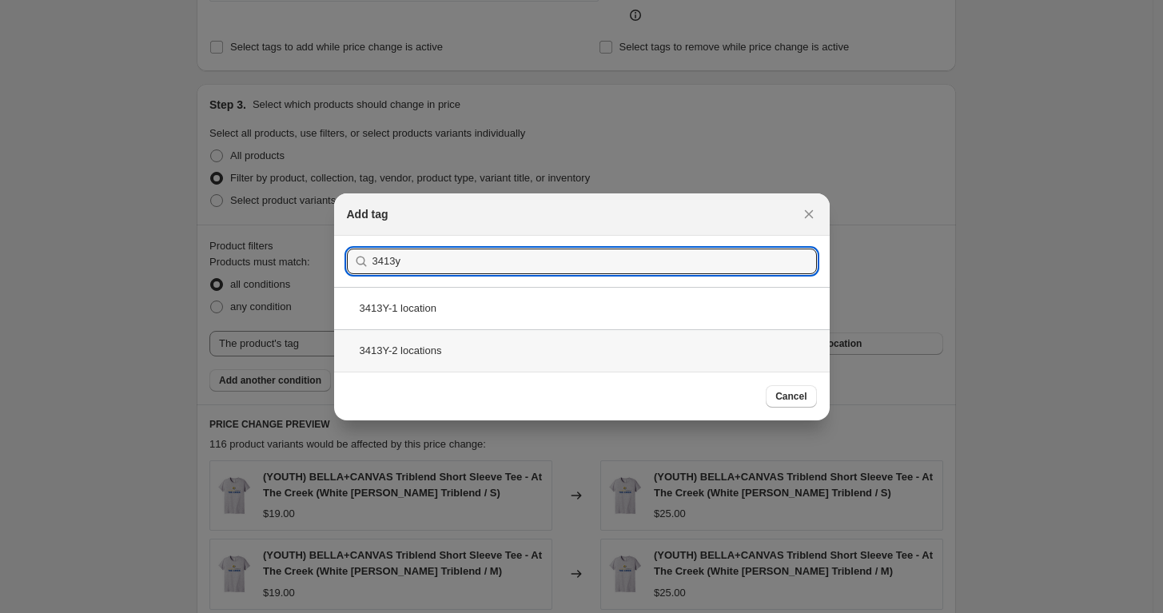
type input "3413y"
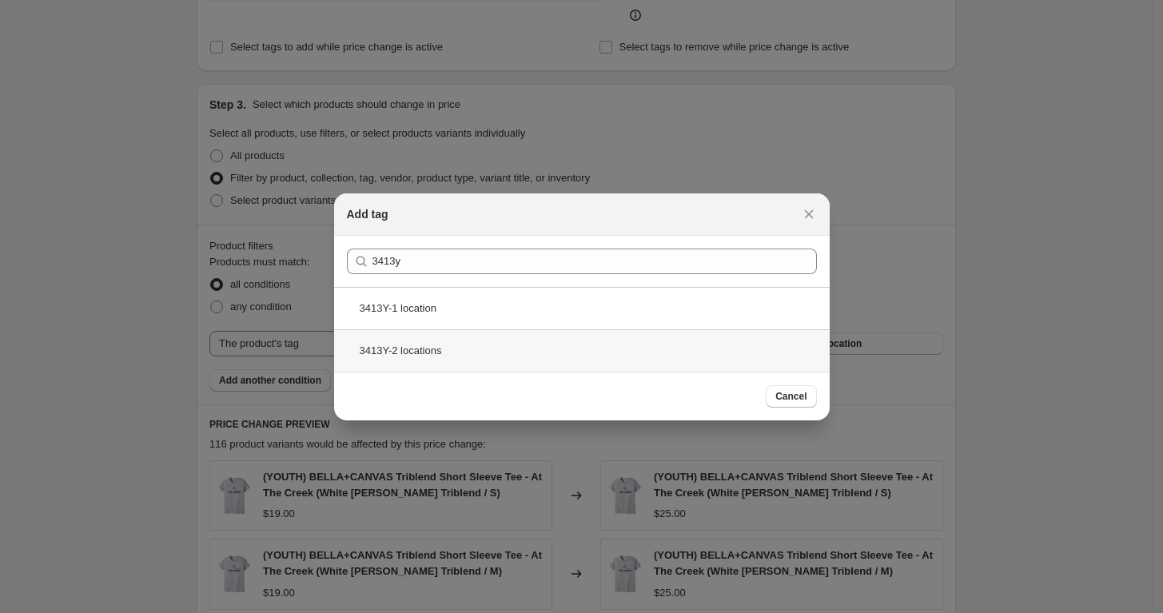
click at [460, 355] on div "3413Y-2 locations" at bounding box center [582, 350] width 496 height 42
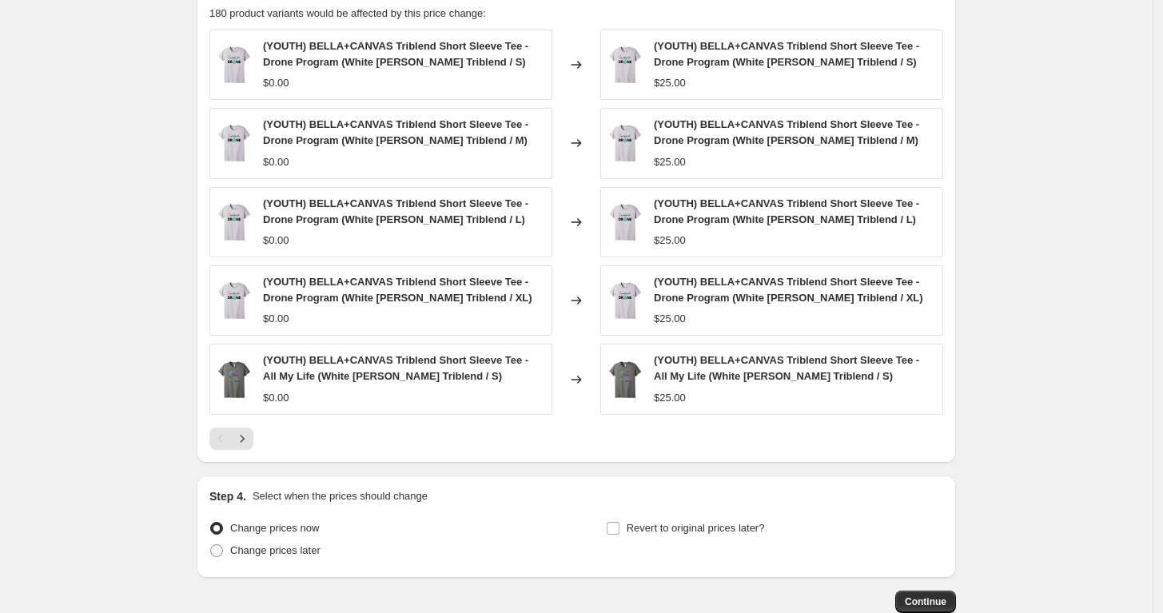
scroll to position [968, 0]
click at [936, 594] on span "Continue" at bounding box center [926, 600] width 42 height 13
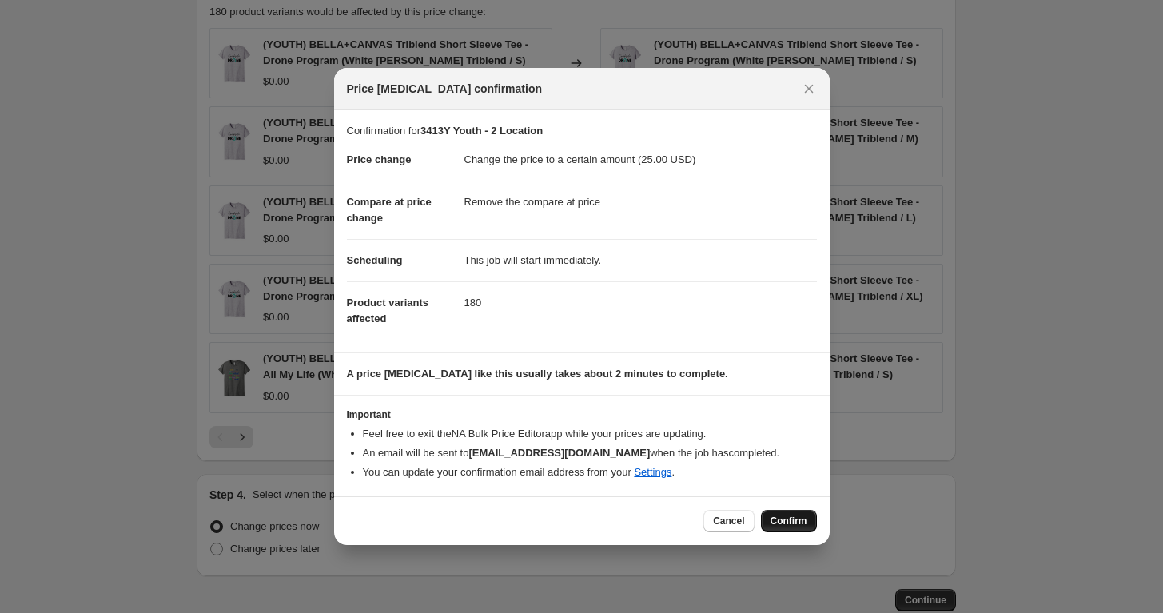
click at [798, 511] on button "Confirm" at bounding box center [789, 521] width 56 height 22
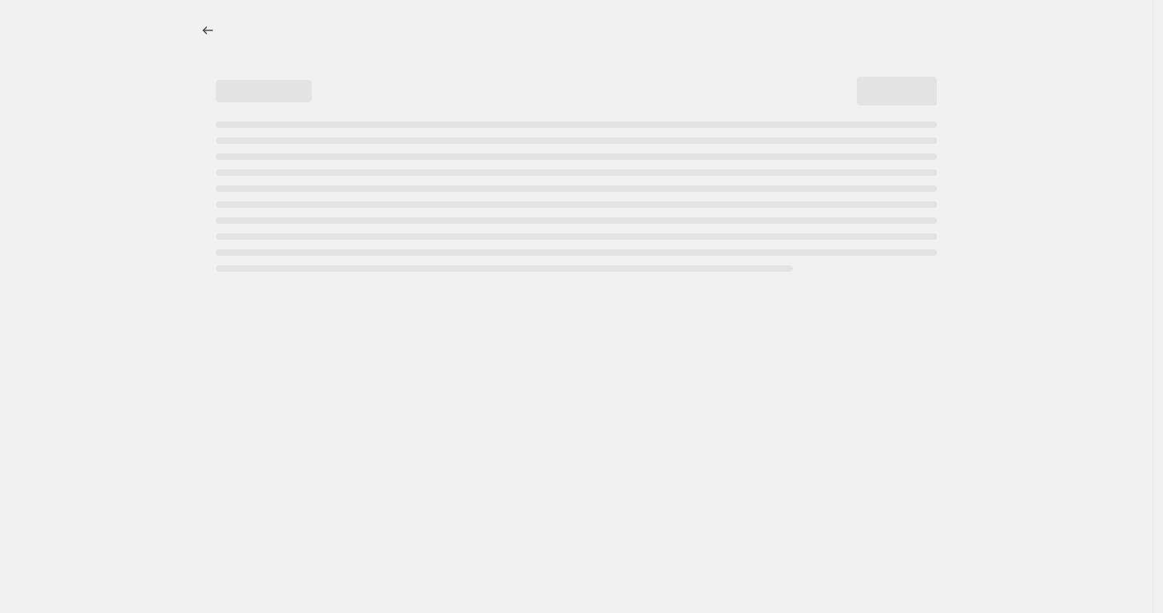
select select "remove"
select select "tag"
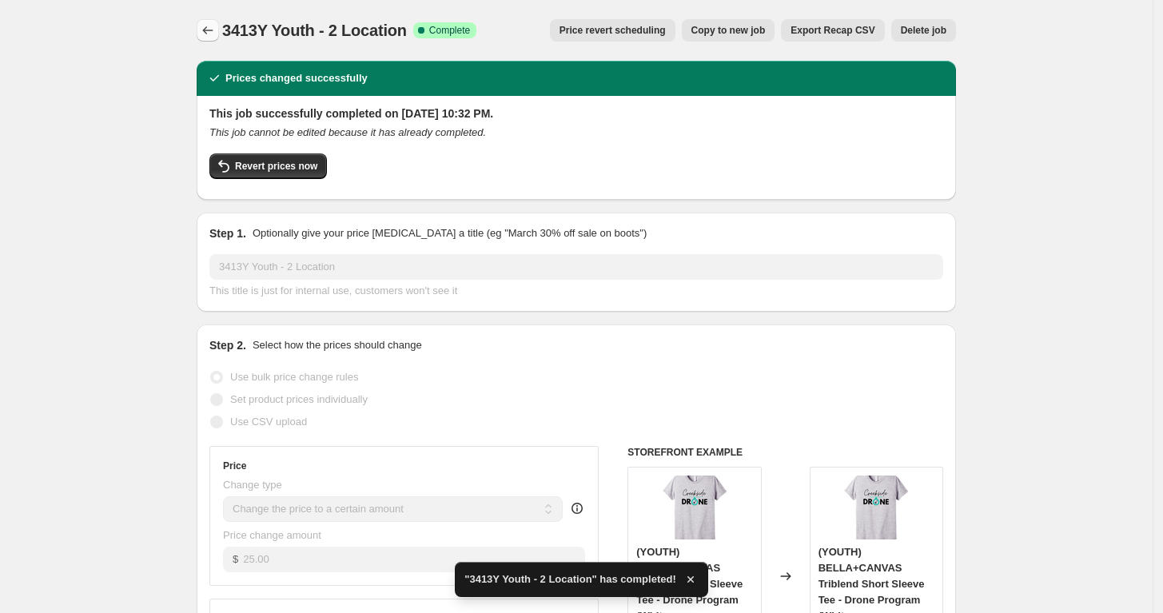
click at [213, 34] on icon "Price change jobs" at bounding box center [208, 30] width 16 height 16
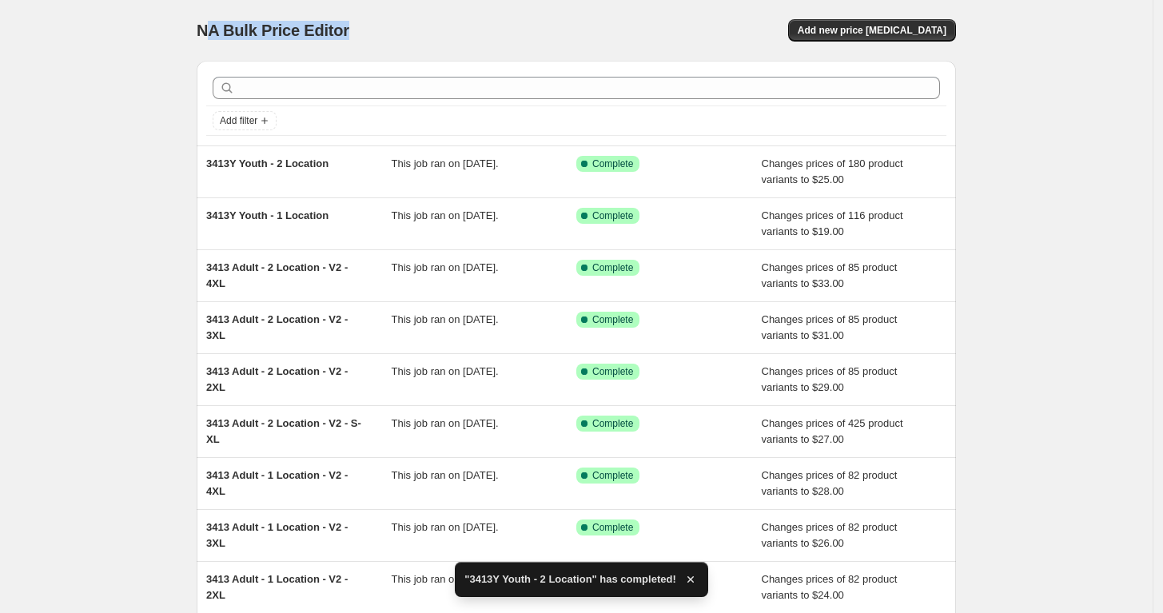
drag, startPoint x: 213, startPoint y: 34, endPoint x: 583, endPoint y: 58, distance: 370.1
click at [583, 58] on div "NA Bulk Price Editor. This page is ready NA Bulk Price Editor Add new price cha…" at bounding box center [577, 30] width 760 height 61
